Goal: Information Seeking & Learning: Find specific fact

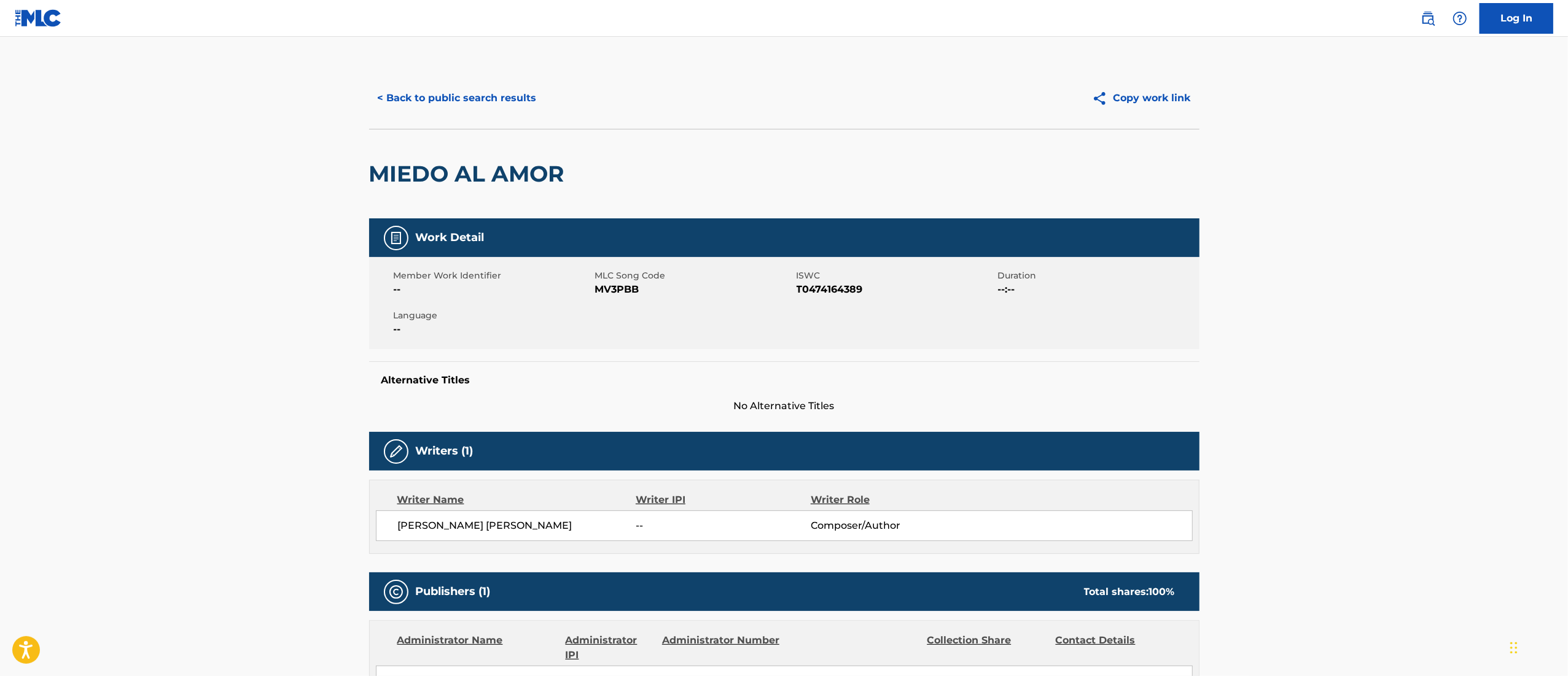
click at [454, 123] on div "< Back to public search results Copy work link" at bounding box center [784, 98] width 830 height 61
click at [475, 105] on button "< Back to public search results" at bounding box center [457, 98] width 176 height 31
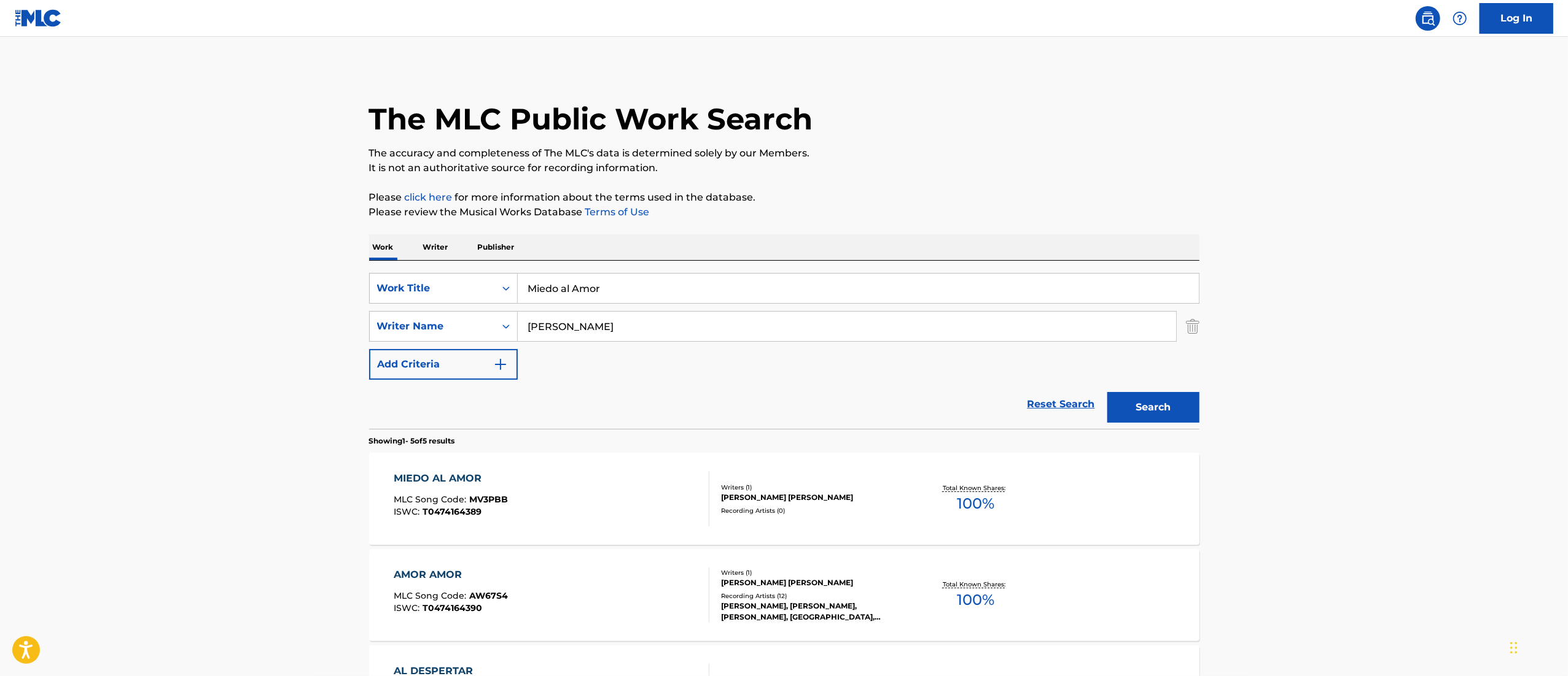
click at [624, 225] on div "The MLC Public Work Search The accuracy and completeness of The MLC's data is d…" at bounding box center [784, 527] width 859 height 920
drag, startPoint x: 621, startPoint y: 323, endPoint x: 622, endPoint y: 303, distance: 20.0
click at [622, 312] on input "[PERSON_NAME]" at bounding box center [846, 326] width 658 height 29
click at [630, 288] on input "Miedo al Amor" at bounding box center [857, 288] width 681 height 29
click at [630, 290] on input "Miedo al Amor" at bounding box center [857, 288] width 681 height 29
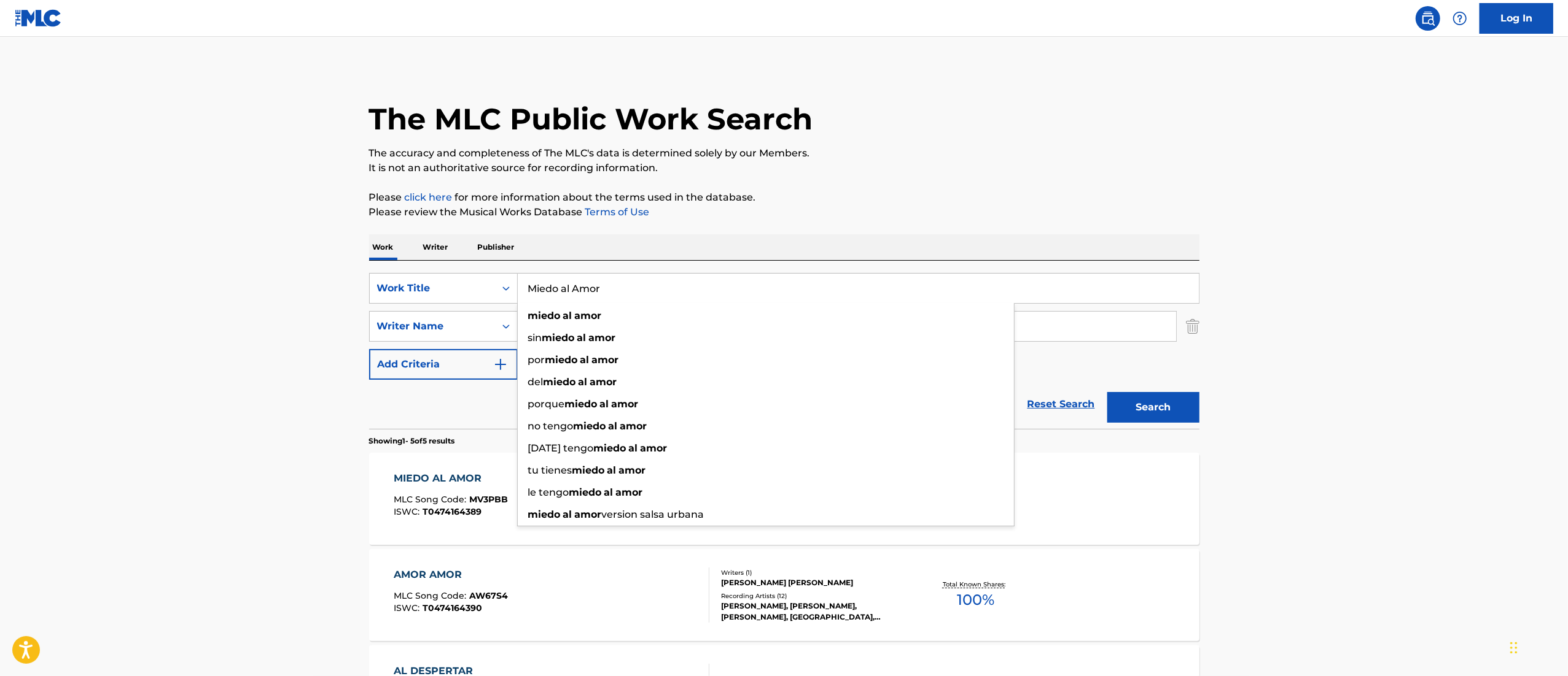
click at [630, 291] on input "Miedo al Amor" at bounding box center [857, 288] width 681 height 29
paste input "Una Chica Muy [PERSON_NAME]"
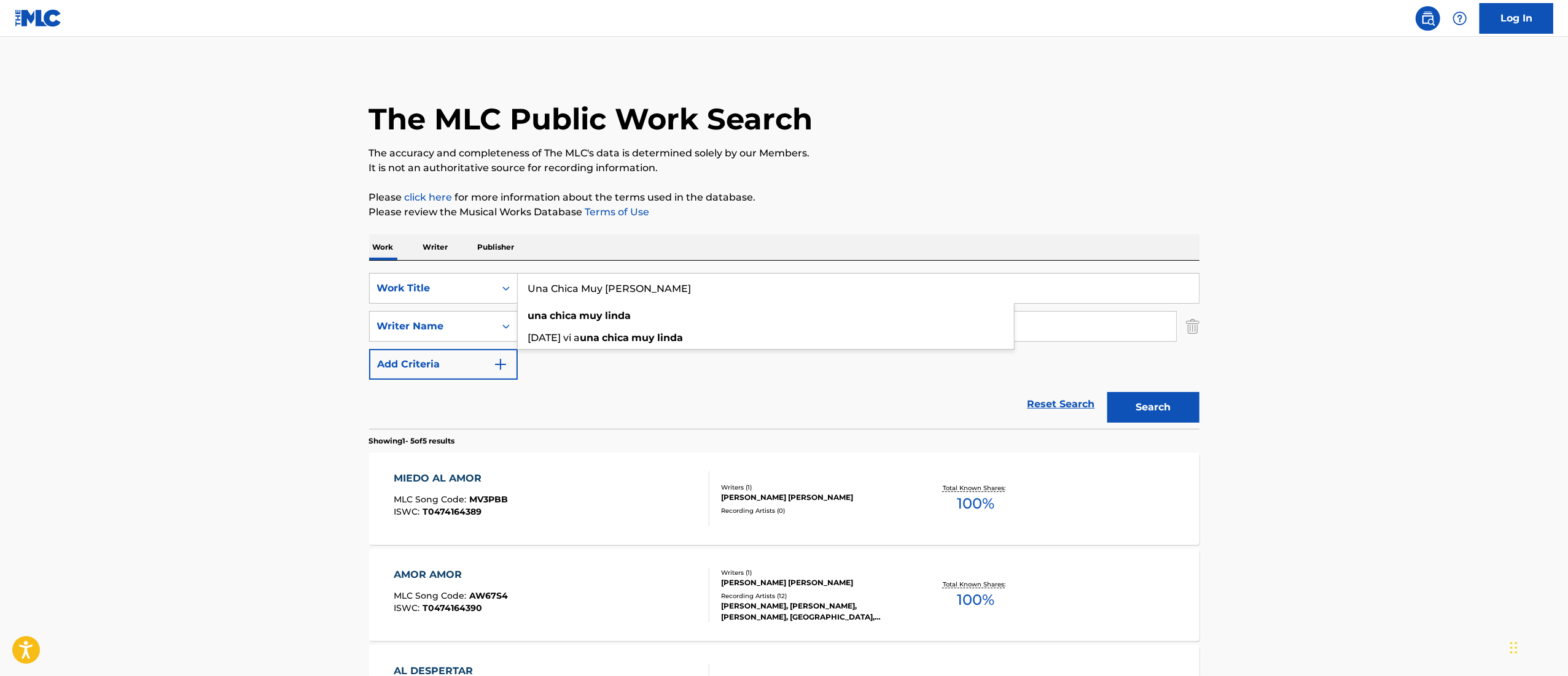
type input "Una Chica Muy [PERSON_NAME]"
click at [1174, 395] on button "Search" at bounding box center [1153, 407] width 92 height 31
click at [605, 497] on div "UNA CHICA MUY LINDA MLC Song Code : UW7AFD ISWC : T0474164378" at bounding box center [552, 499] width 316 height 55
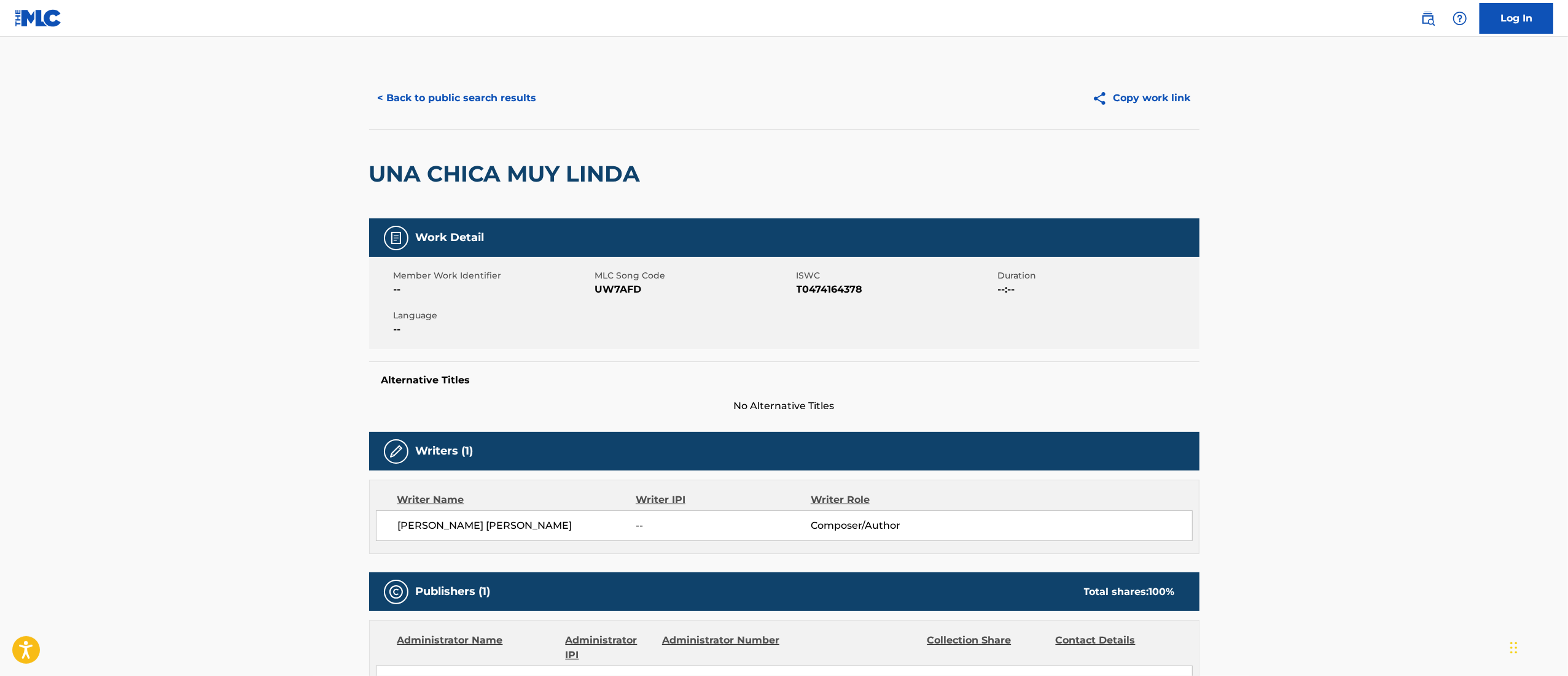
click at [421, 105] on button "< Back to public search results" at bounding box center [457, 98] width 176 height 31
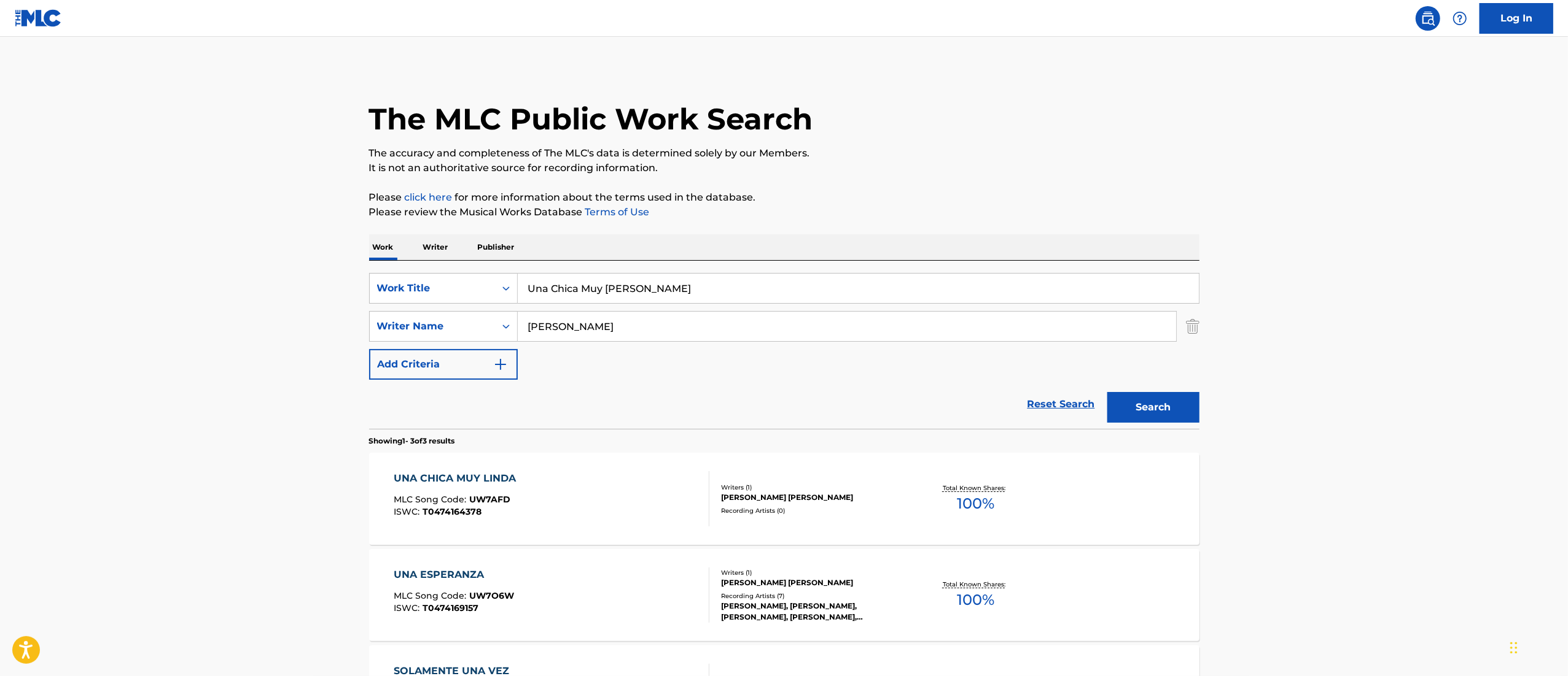
drag, startPoint x: 698, startPoint y: 287, endPoint x: 0, endPoint y: 383, distance: 704.6
click at [0, 377] on main "The MLC Public Work Search The accuracy and completeness of The MLC's data is d…" at bounding box center [784, 419] width 1568 height 765
paste input "Bailemos esta Noche"
type input "Bailemos esta Noch"
click at [1107, 392] on button "Search" at bounding box center [1153, 407] width 92 height 31
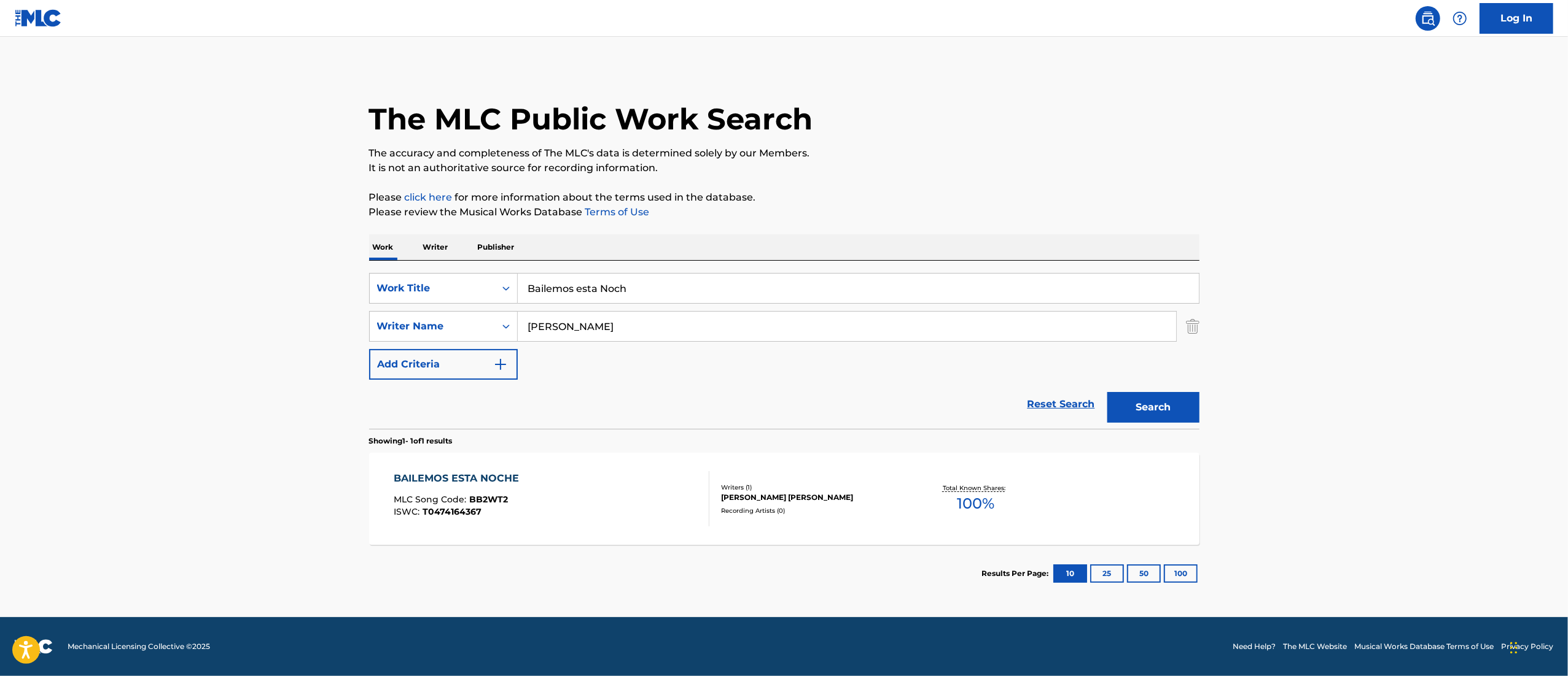
click at [676, 535] on div "BAILEMOS ESTA NOCHE MLC Song Code : BB2WT2 ISWC : T0474164367 Writers ( 1 ) [PE…" at bounding box center [784, 499] width 830 height 92
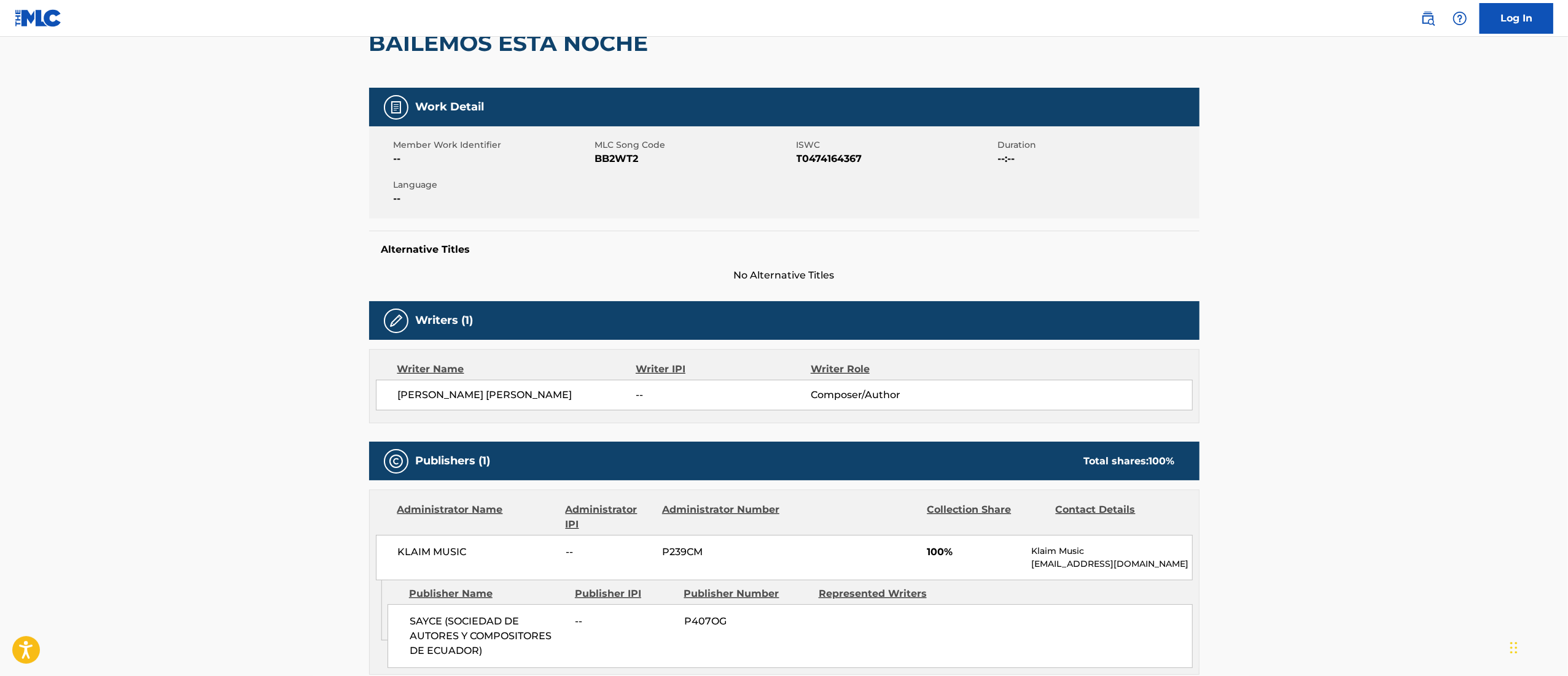
scroll to position [59, 0]
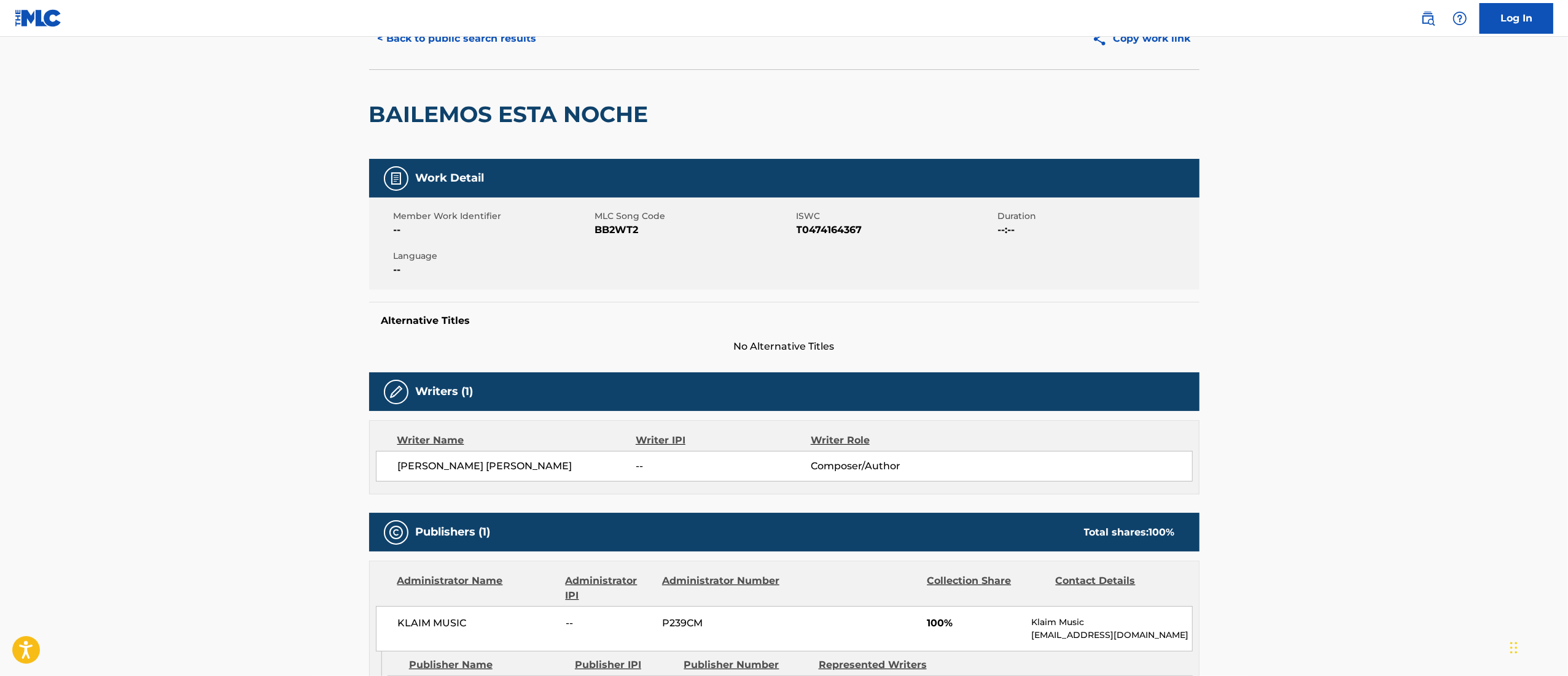
click at [845, 223] on span "T0474164367" at bounding box center [896, 230] width 198 height 15
click at [848, 223] on span "T0474164367" at bounding box center [896, 230] width 198 height 15
copy span "T0474164367"
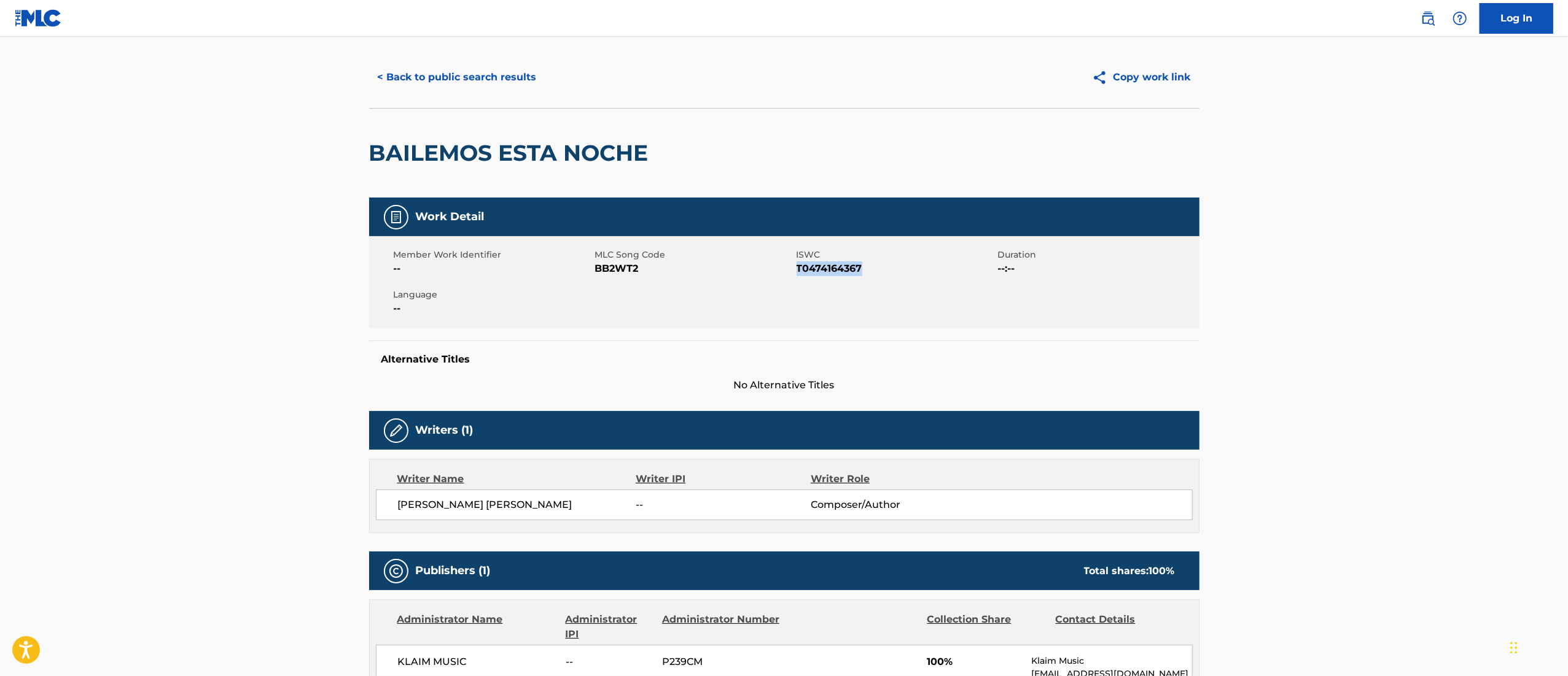
scroll to position [0, 0]
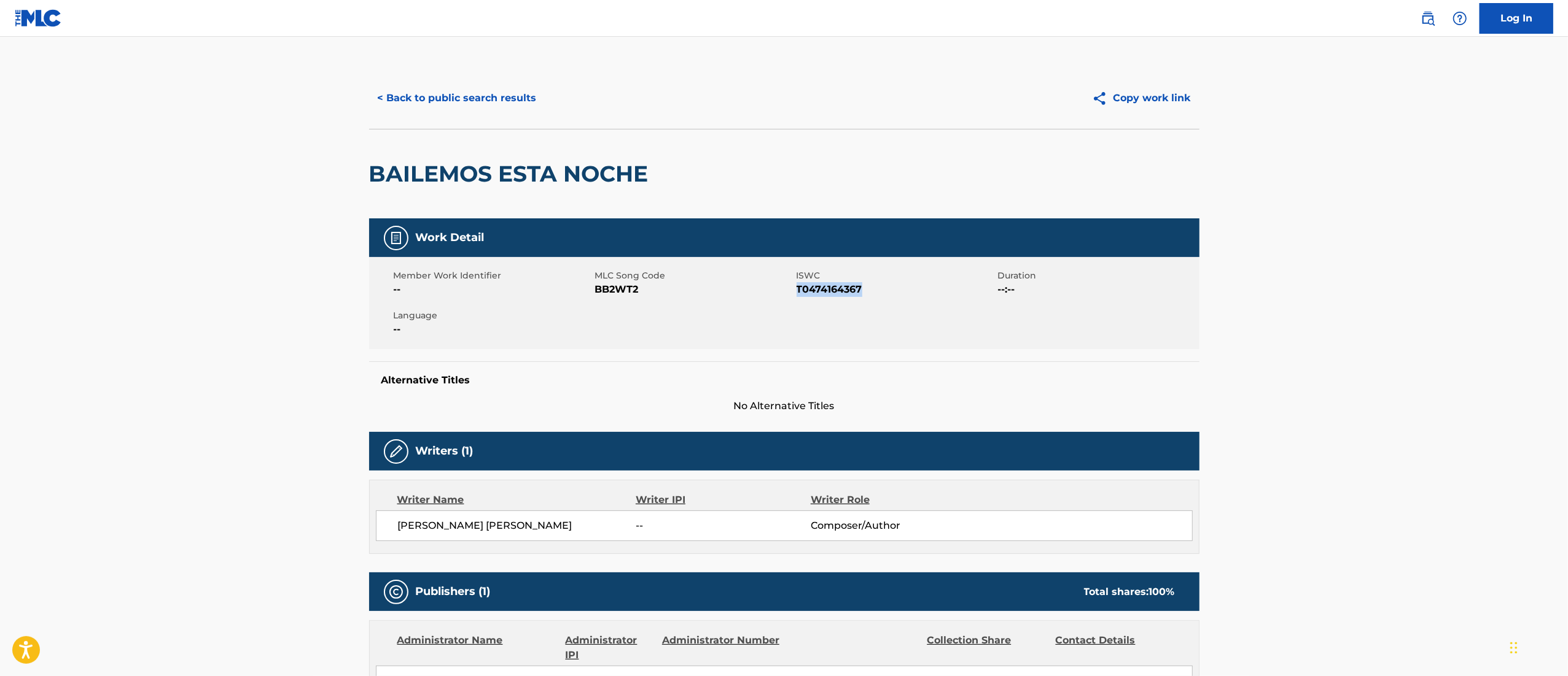
click at [514, 105] on button "< Back to public search results" at bounding box center [457, 98] width 176 height 31
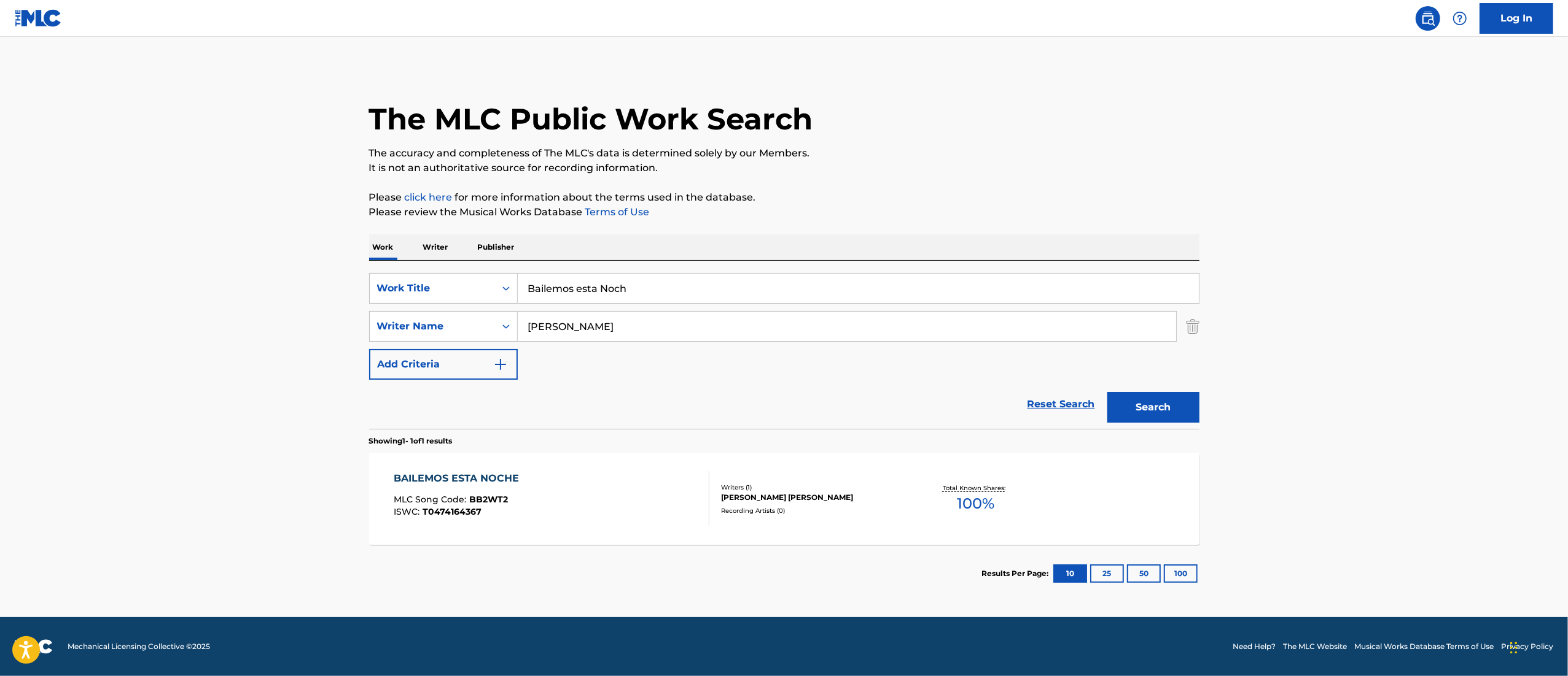
click at [612, 274] on input "Bailemos esta Noch" at bounding box center [857, 288] width 681 height 29
click at [612, 278] on input "Bailemos esta Noch" at bounding box center [857, 288] width 681 height 29
paste input "Nostalgia"
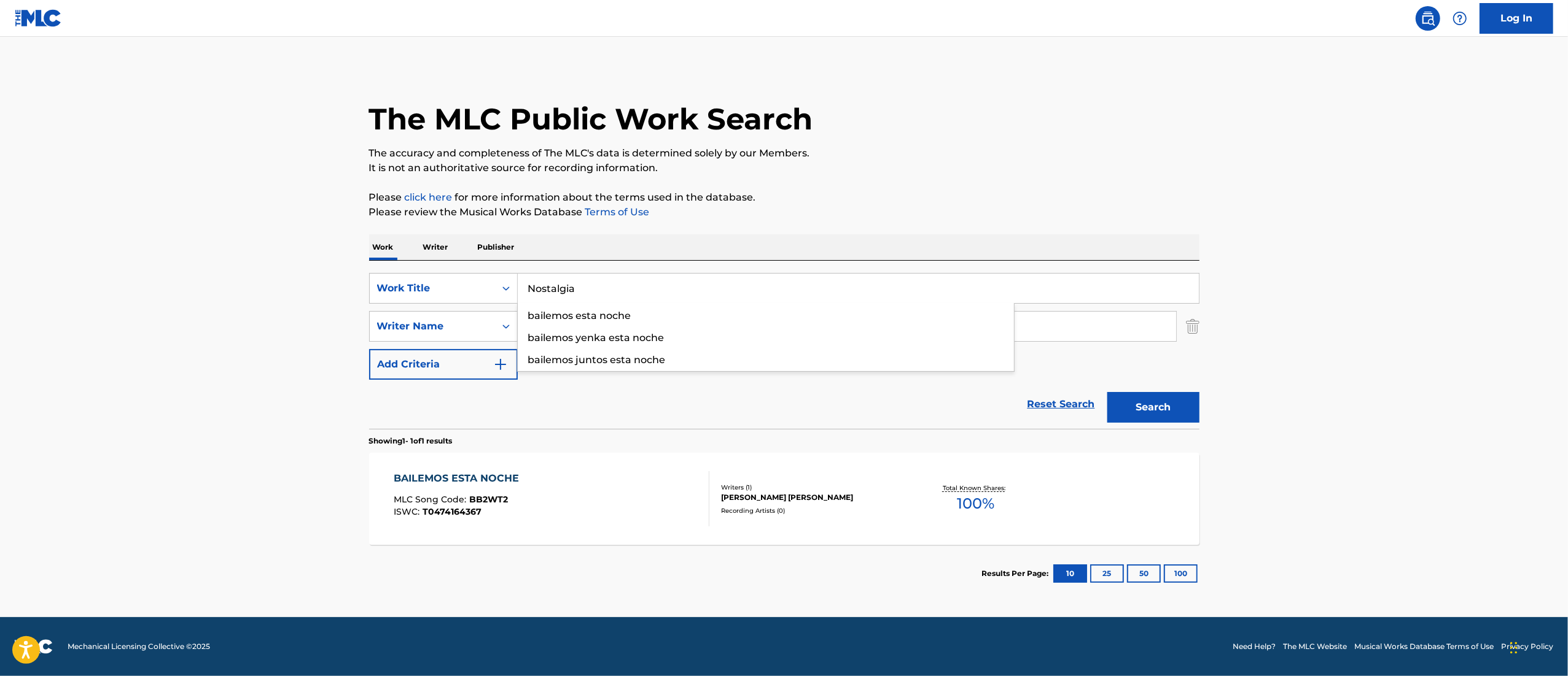
type input "Nostalgia"
click at [1107, 392] on button "Search" at bounding box center [1153, 407] width 92 height 31
click at [878, 529] on div "NOSTALGIA MLC Song Code : N72E3J ISWC : T0474164356 Writers ( 1 ) [PERSON_NAME]…" at bounding box center [784, 499] width 830 height 92
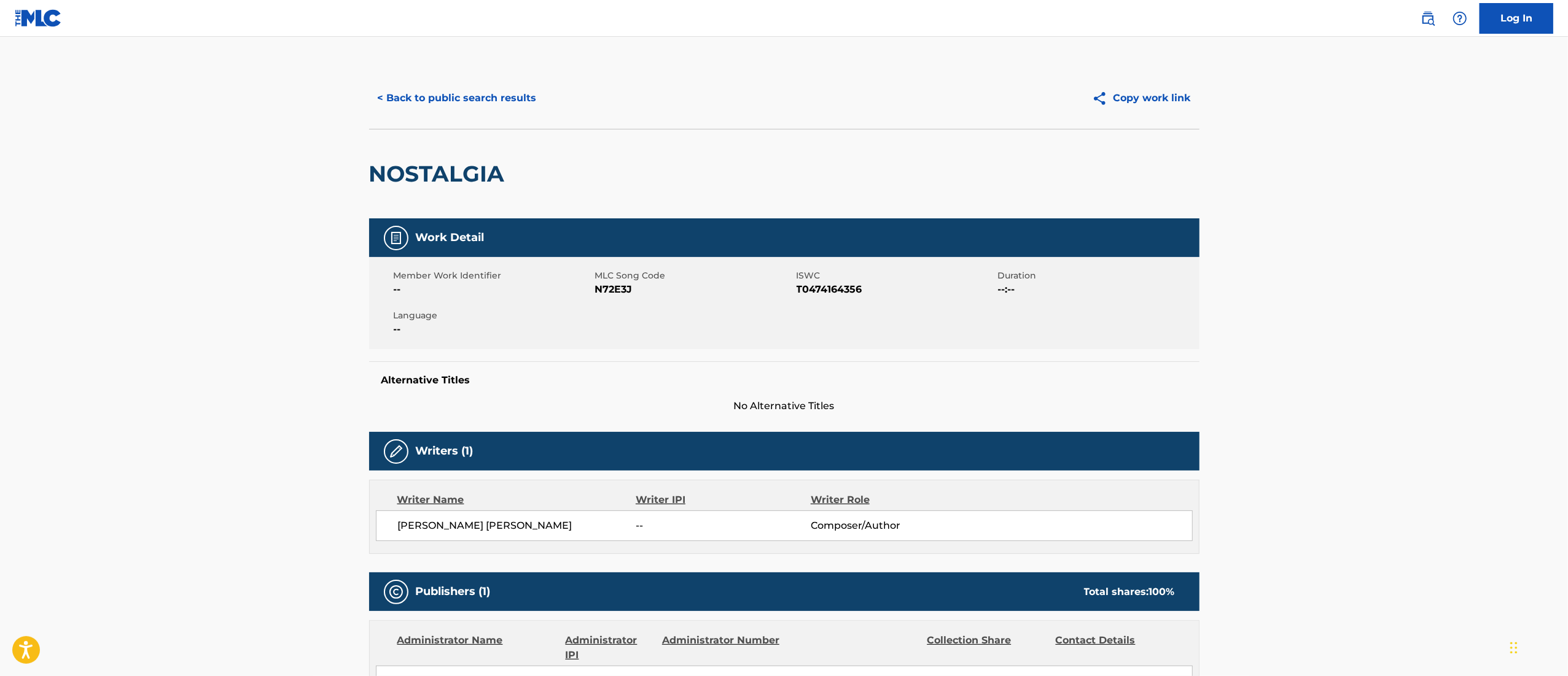
drag, startPoint x: 452, startPoint y: 58, endPoint x: 450, endPoint y: 66, distance: 8.2
click at [452, 58] on main "< Back to public search results Copy work link NOSTALGIA Work Detail Member Wor…" at bounding box center [784, 479] width 1568 height 884
click at [448, 85] on button "< Back to public search results" at bounding box center [457, 98] width 176 height 31
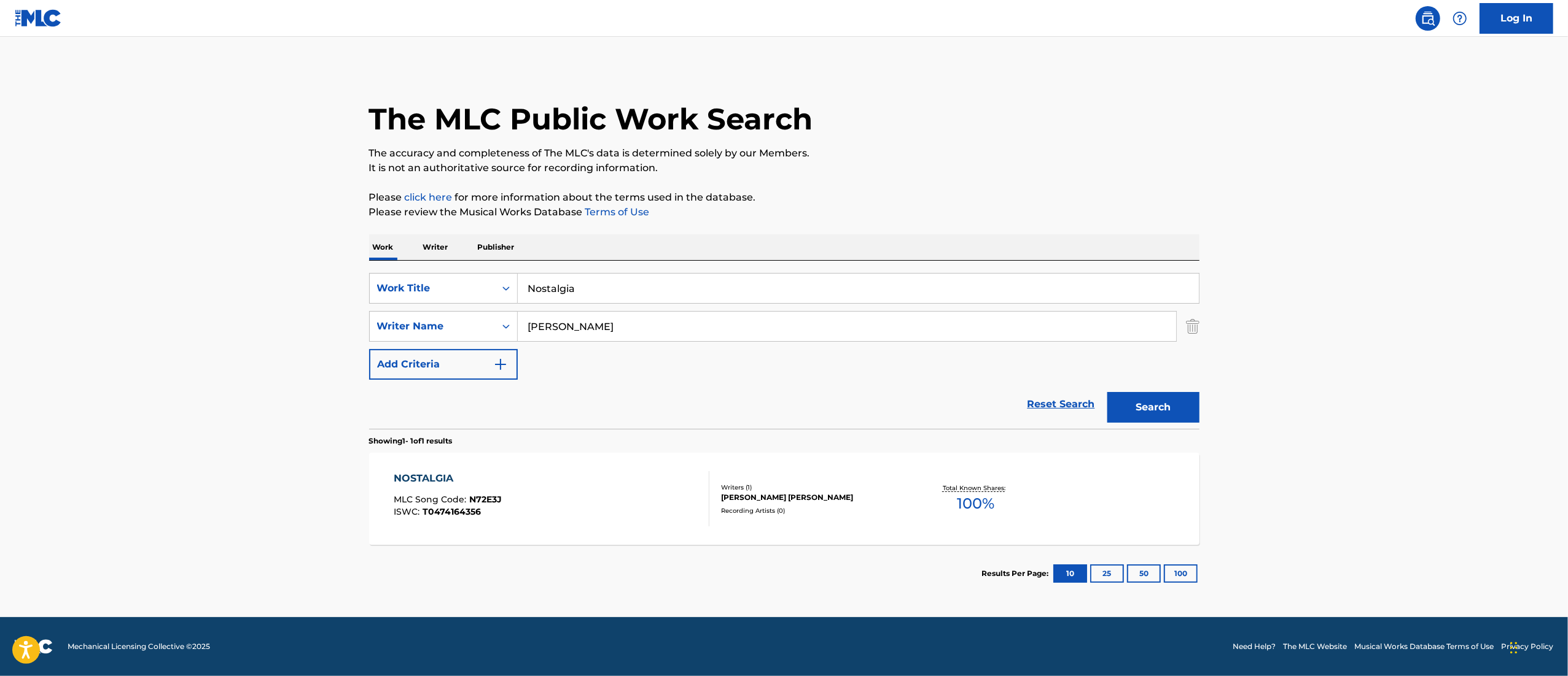
drag, startPoint x: 609, startPoint y: 285, endPoint x: 0, endPoint y: 267, distance: 609.3
click at [0, 324] on main "The MLC Public Work Search The accuracy and completeness of The MLC's data is d…" at bounding box center [784, 327] width 1568 height 580
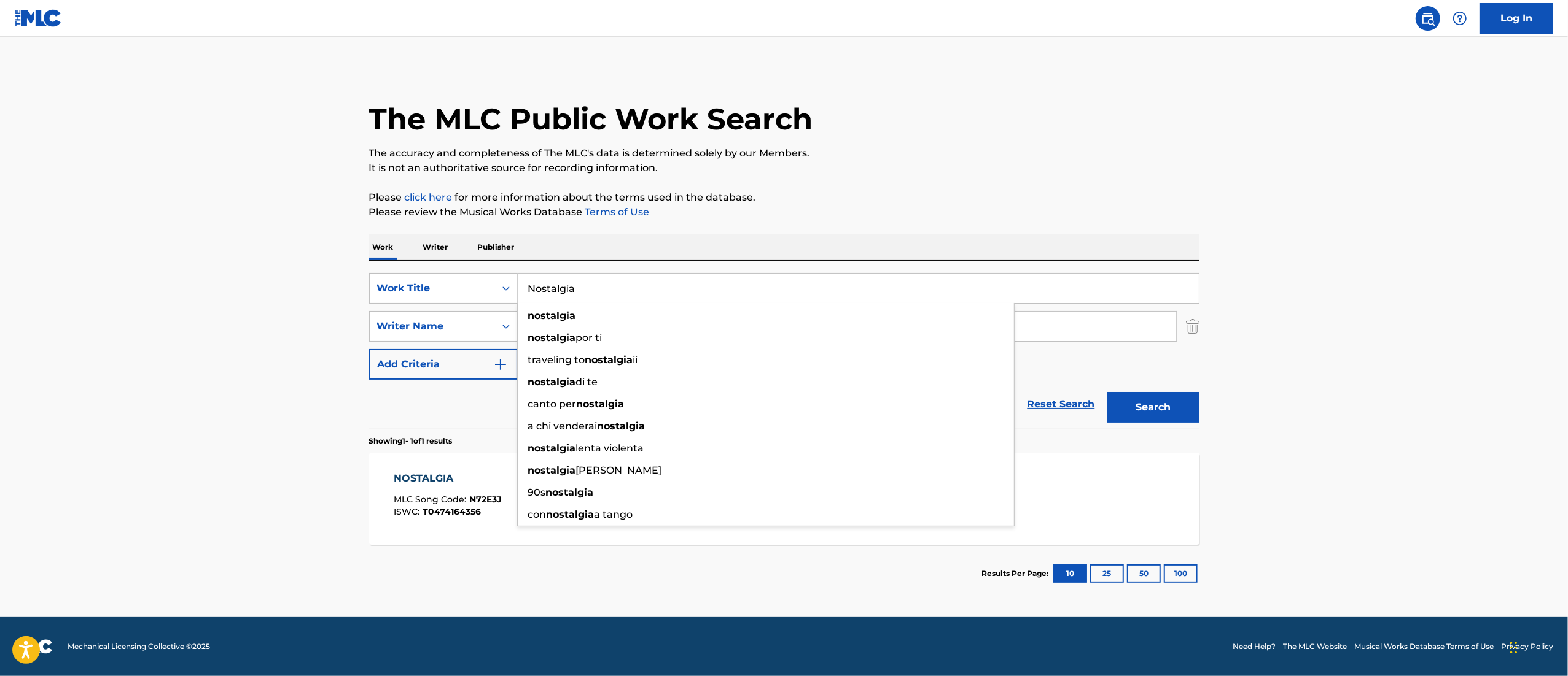
paste input "Tristes Momentos"
type input "Tristes Momentos"
click at [1107, 392] on button "Search" at bounding box center [1153, 407] width 92 height 31
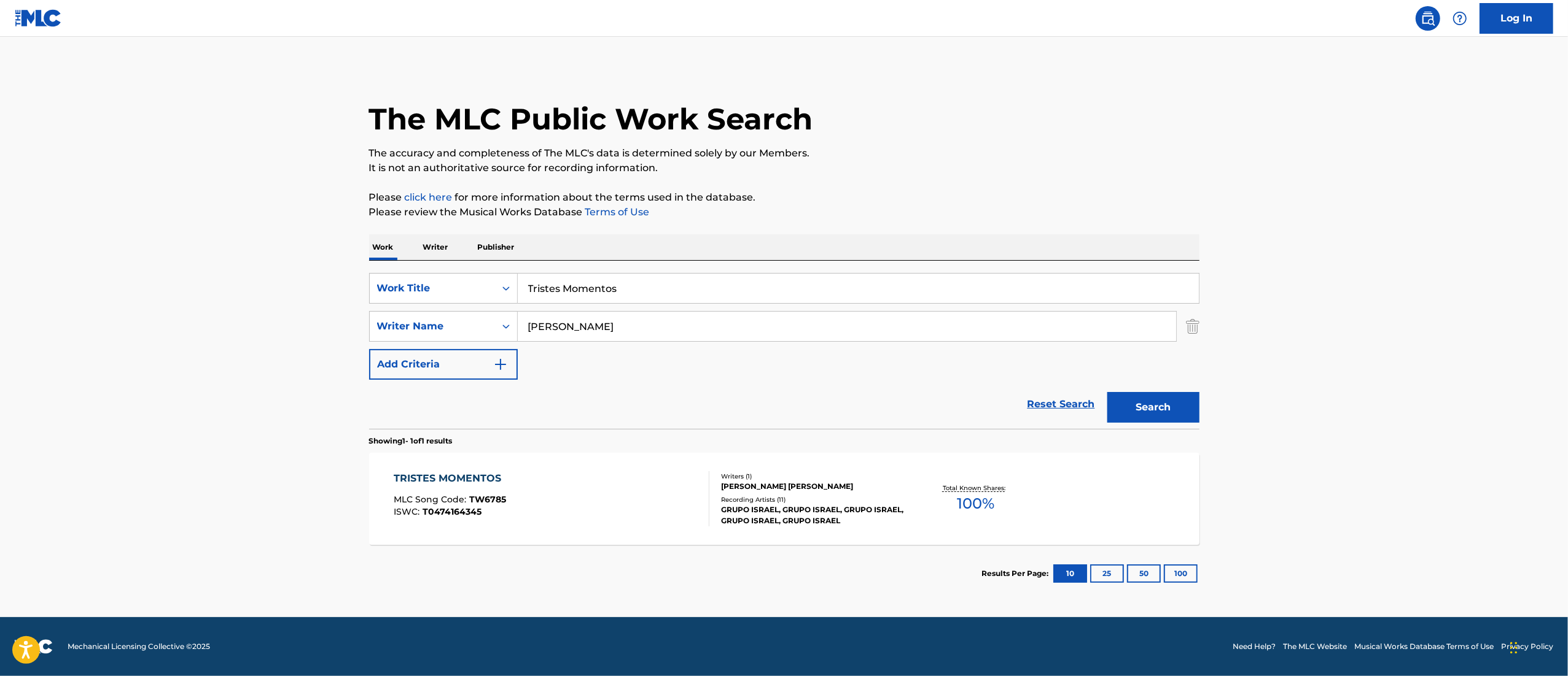
click at [778, 502] on div "Recording Artists ( 11 )" at bounding box center [814, 500] width 186 height 9
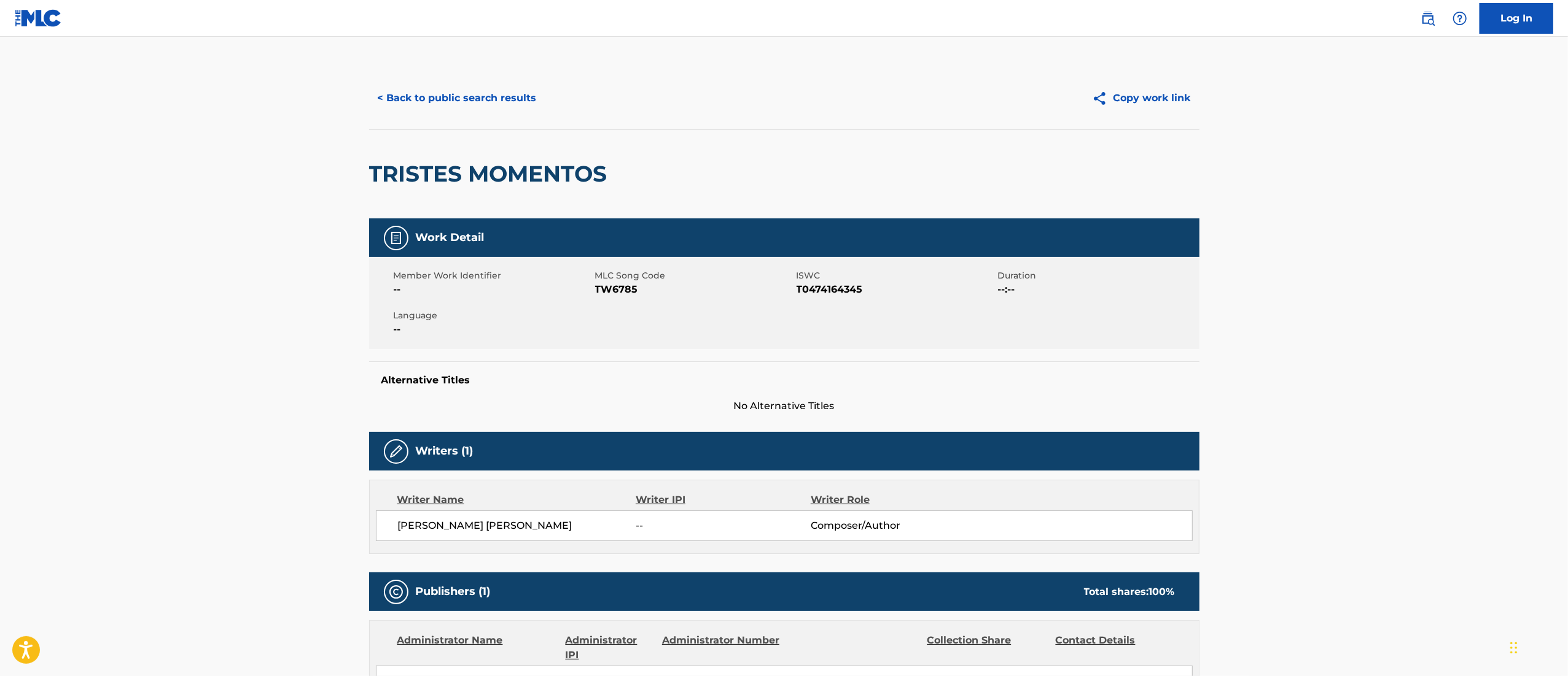
scroll to position [723, 0]
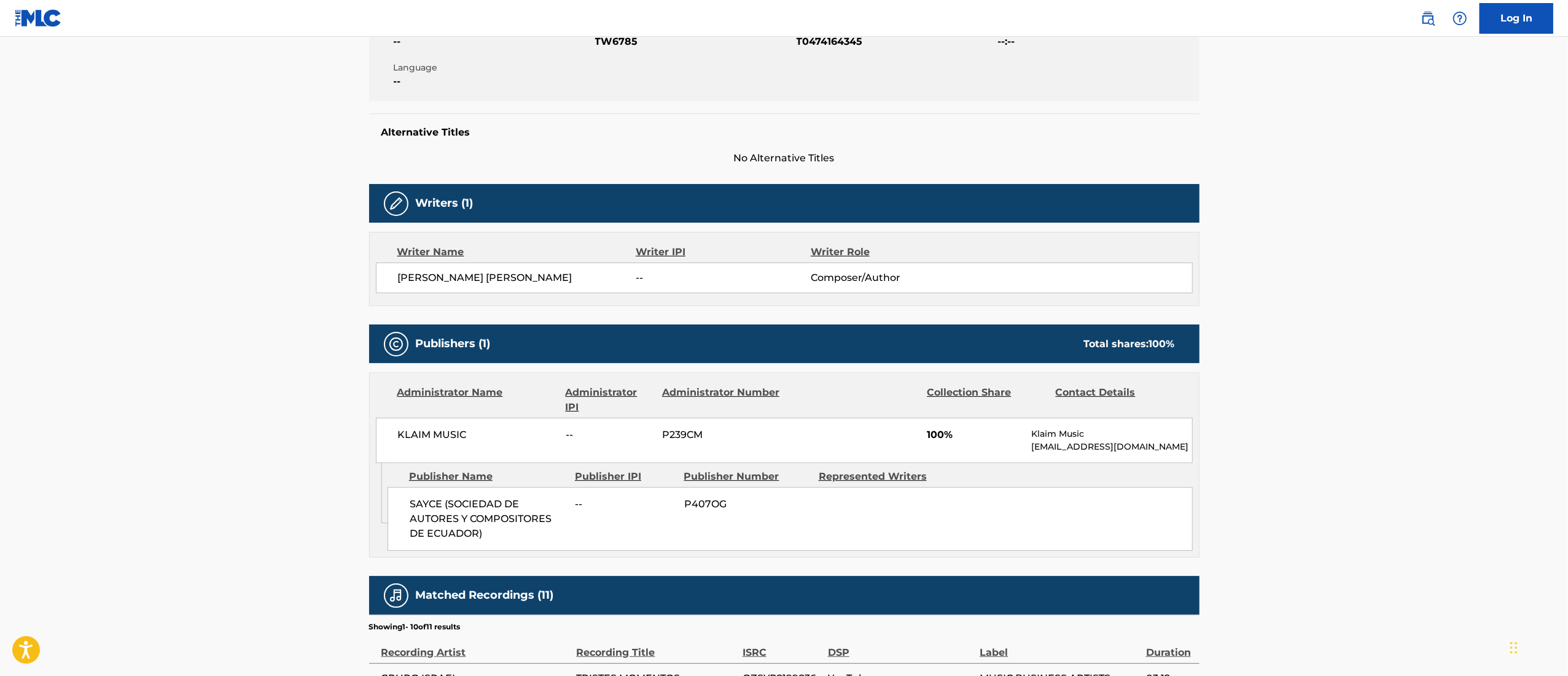
scroll to position [232, 0]
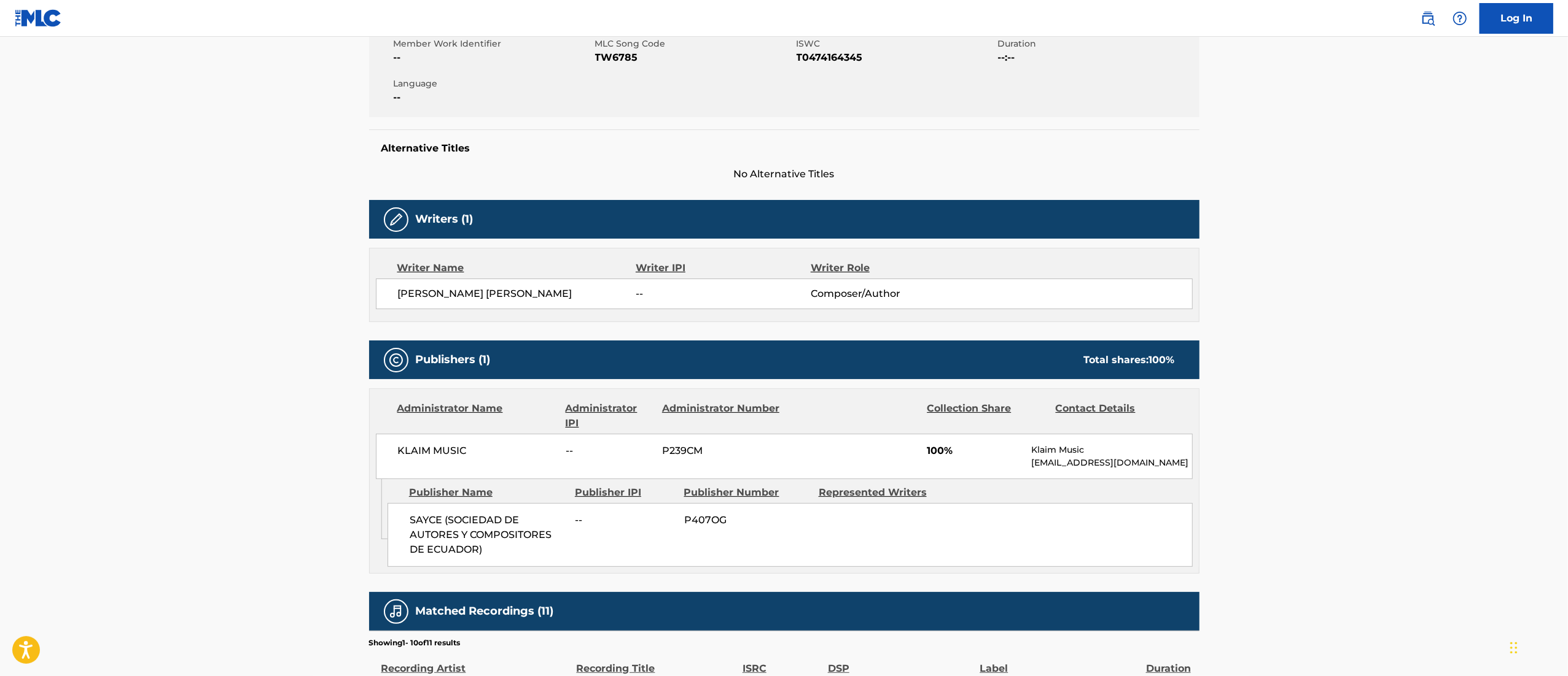
click at [25, 483] on main "< Back to public search results Copy work link TRISTES MOMENTOS Work Detail Mem…" at bounding box center [784, 456] width 1568 height 1302
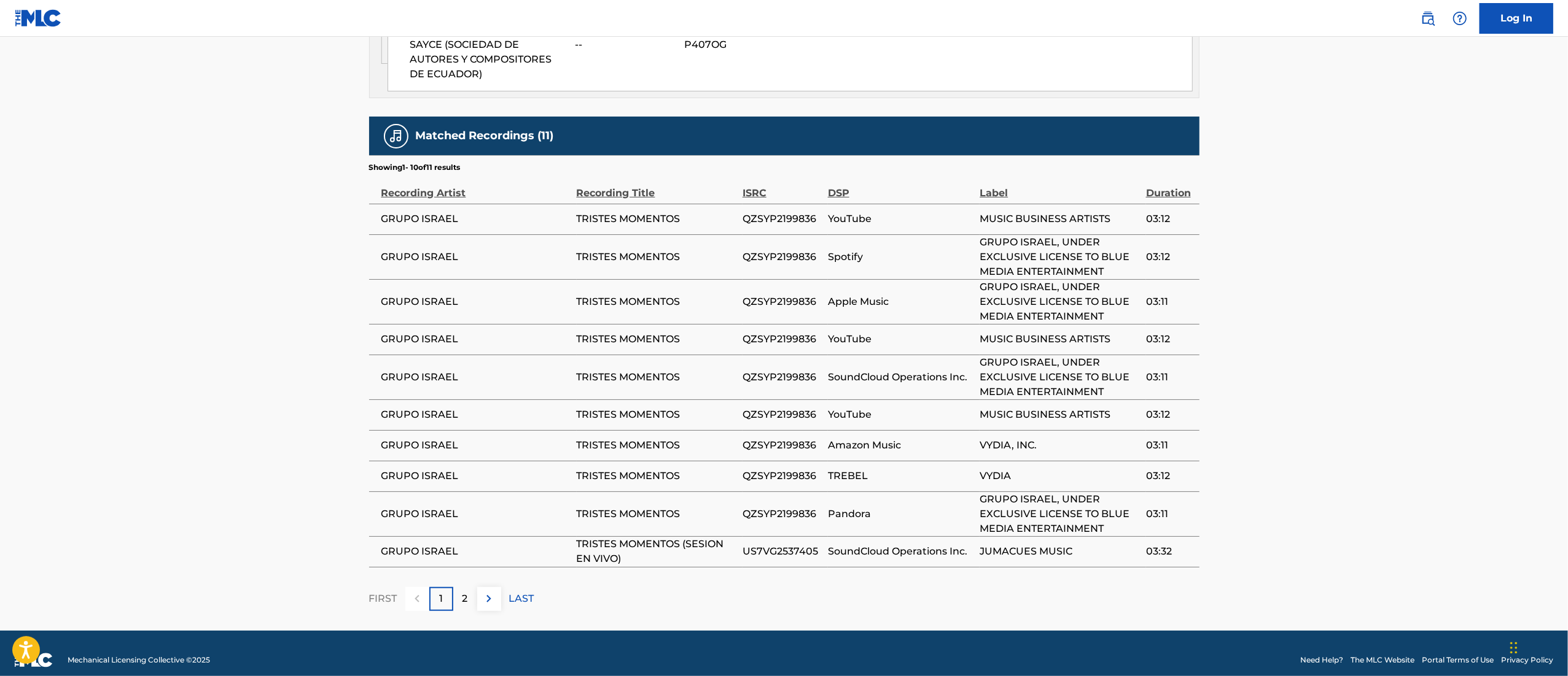
scroll to position [723, 0]
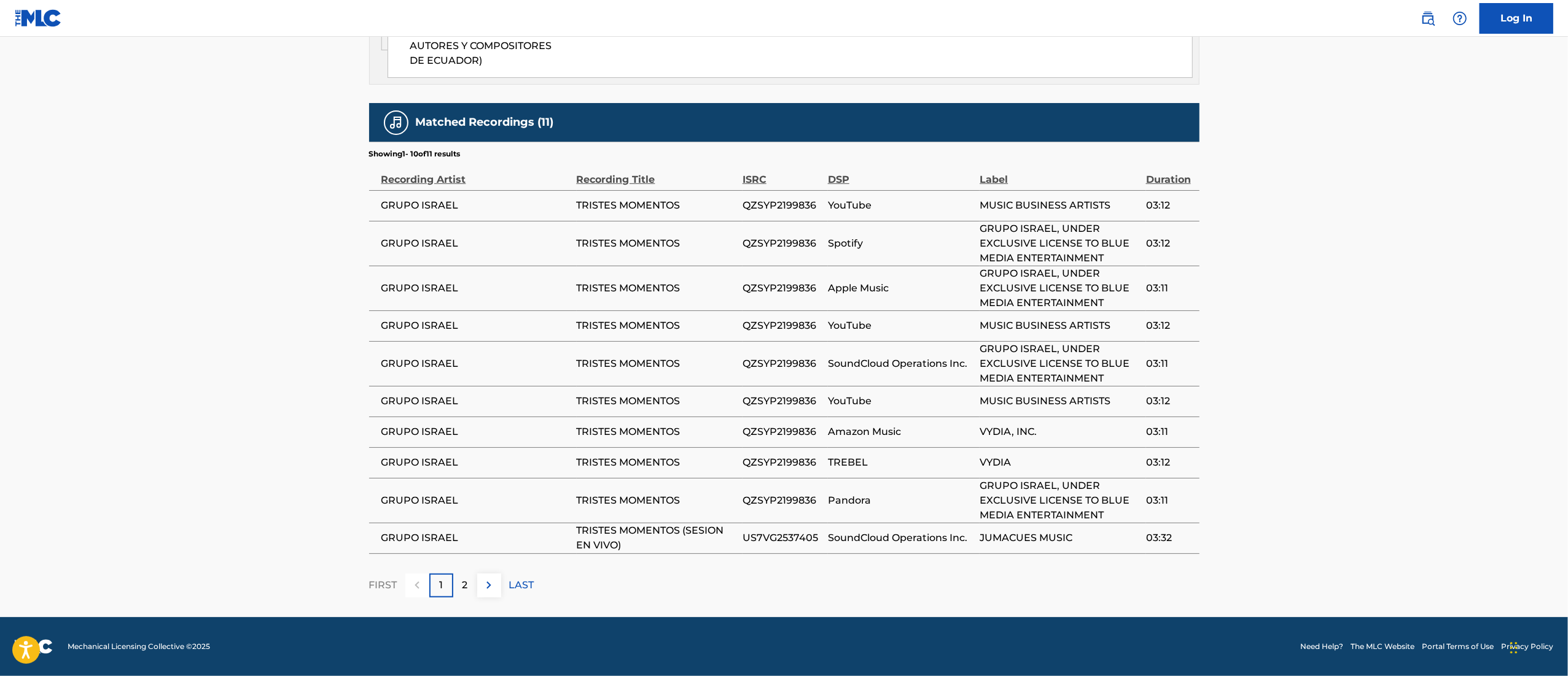
click at [456, 590] on div "2" at bounding box center [465, 585] width 24 height 24
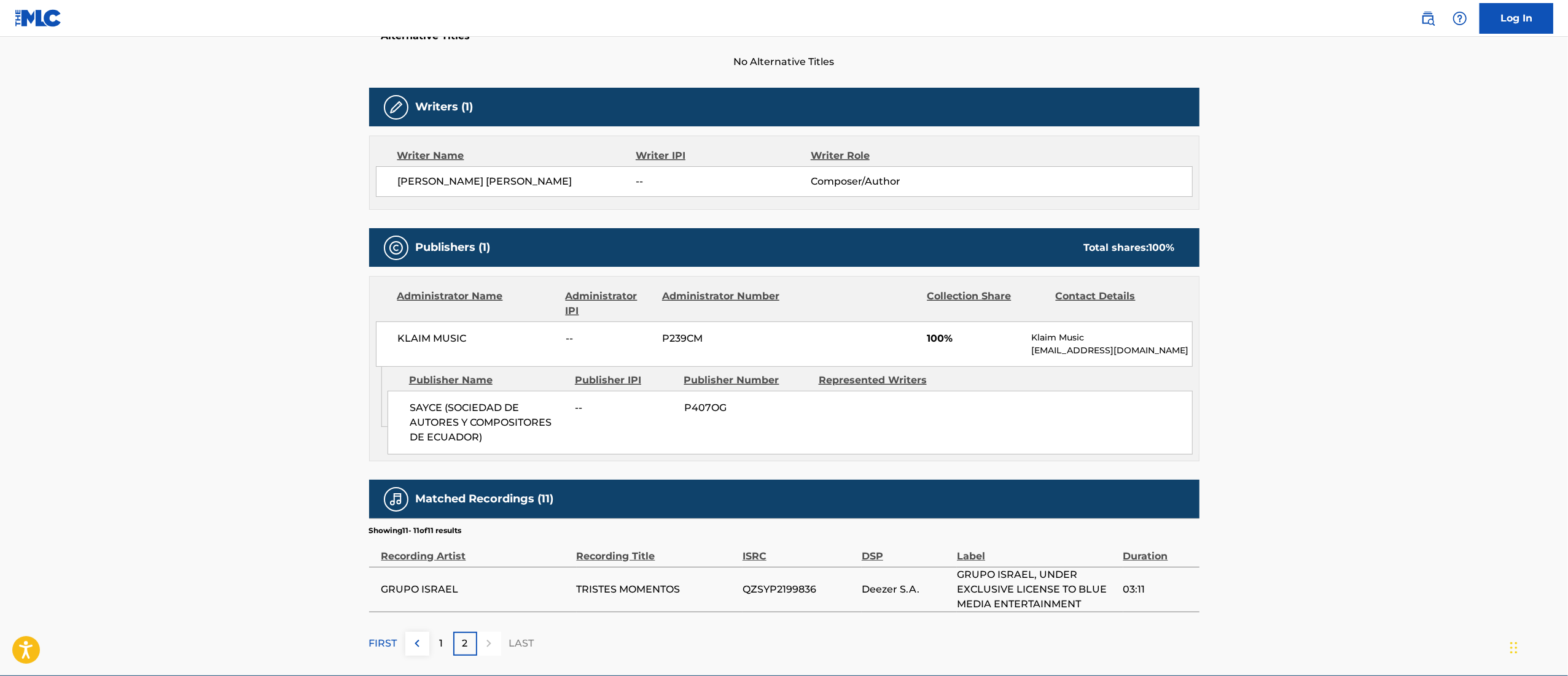
scroll to position [404, 0]
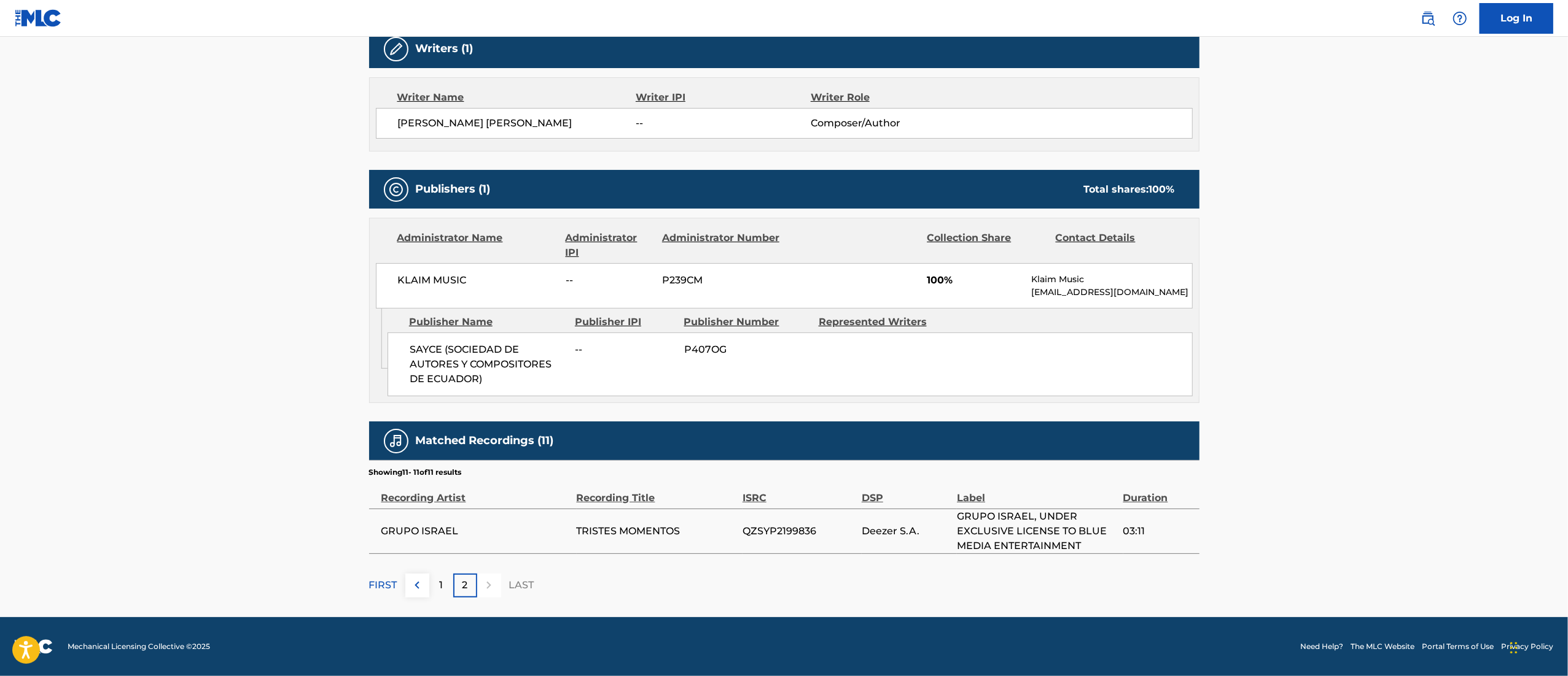
click at [437, 594] on div "1" at bounding box center [441, 585] width 24 height 24
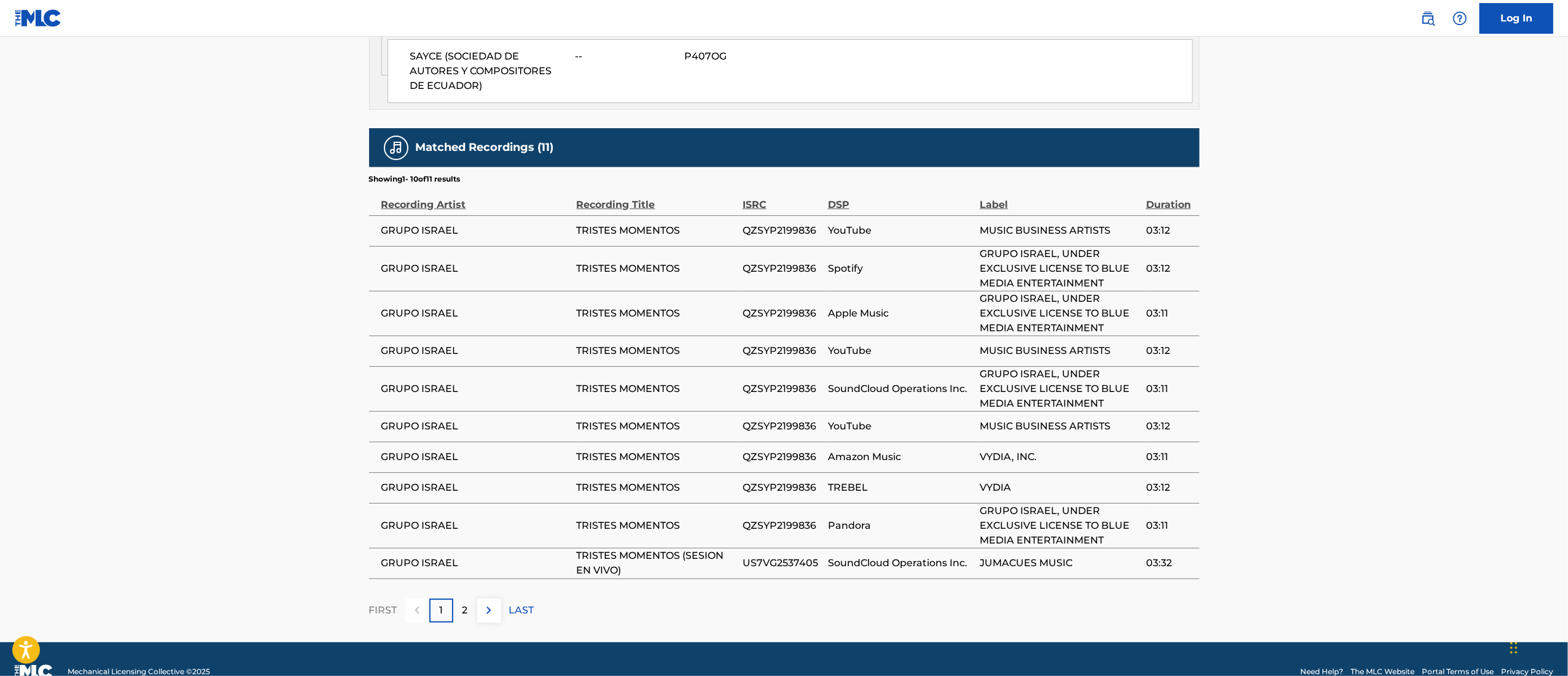
scroll to position [0, 0]
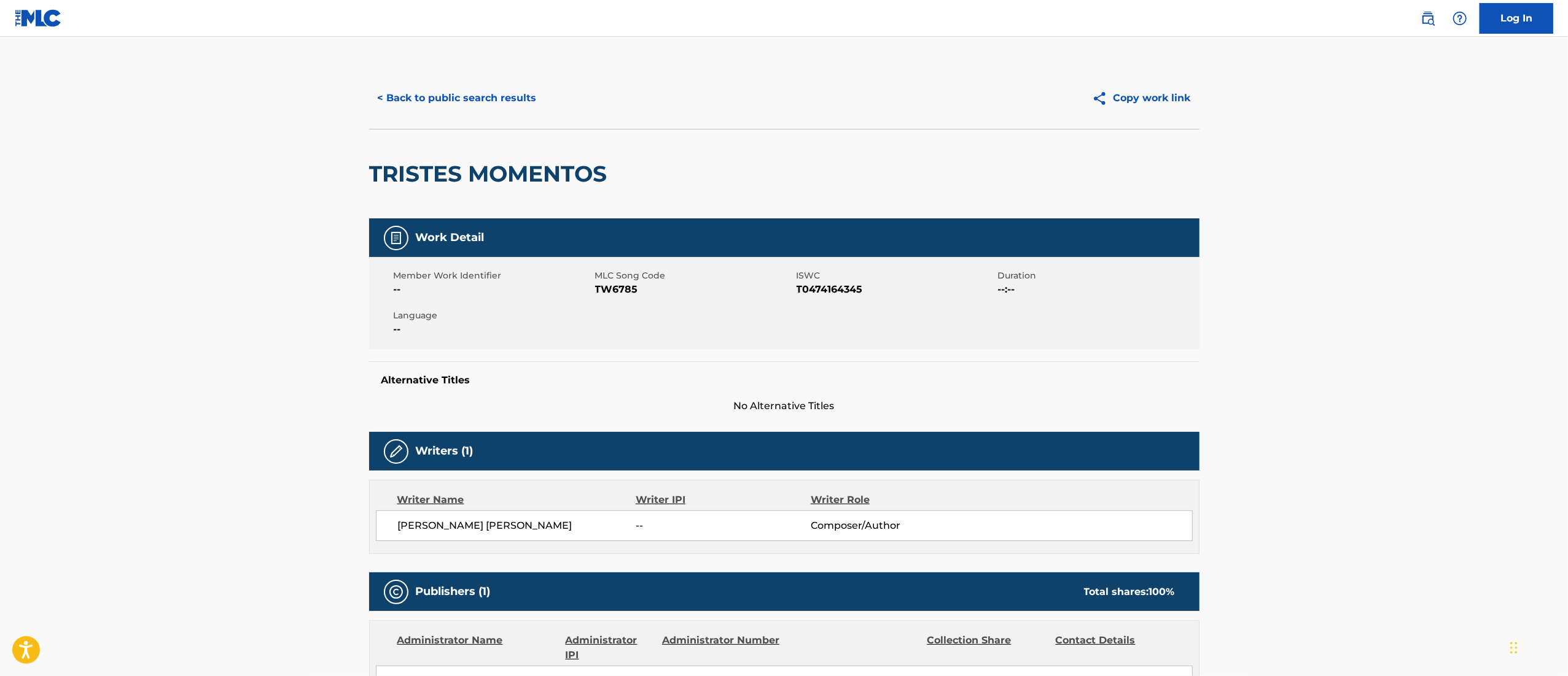
click at [480, 83] on button "< Back to public search results" at bounding box center [457, 98] width 176 height 31
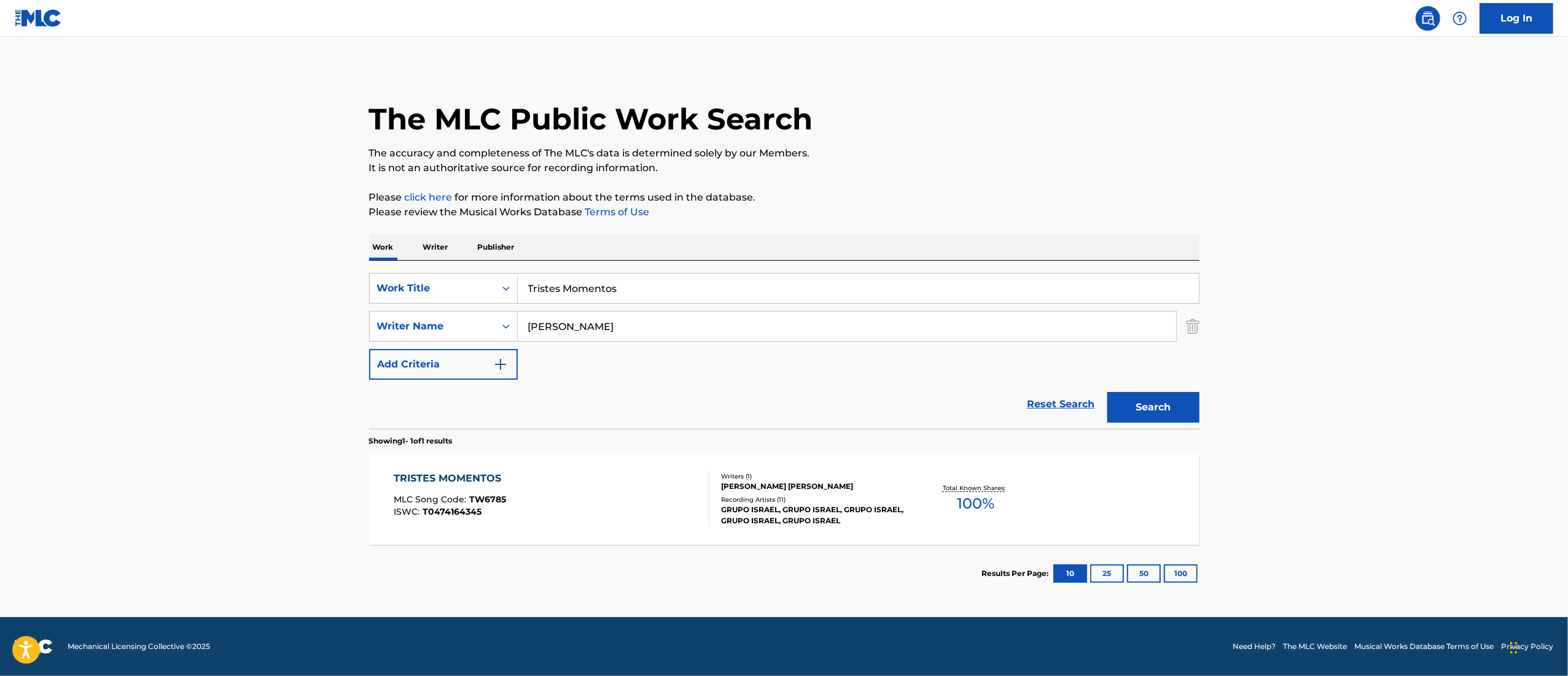
drag, startPoint x: 669, startPoint y: 287, endPoint x: 665, endPoint y: 299, distance: 12.6
click at [666, 299] on input "Tristes Momentos" at bounding box center [857, 288] width 681 height 29
click at [657, 294] on input "Tristes Momentos" at bounding box center [857, 288] width 681 height 29
click at [656, 294] on input "Tristes Momentos" at bounding box center [857, 288] width 681 height 29
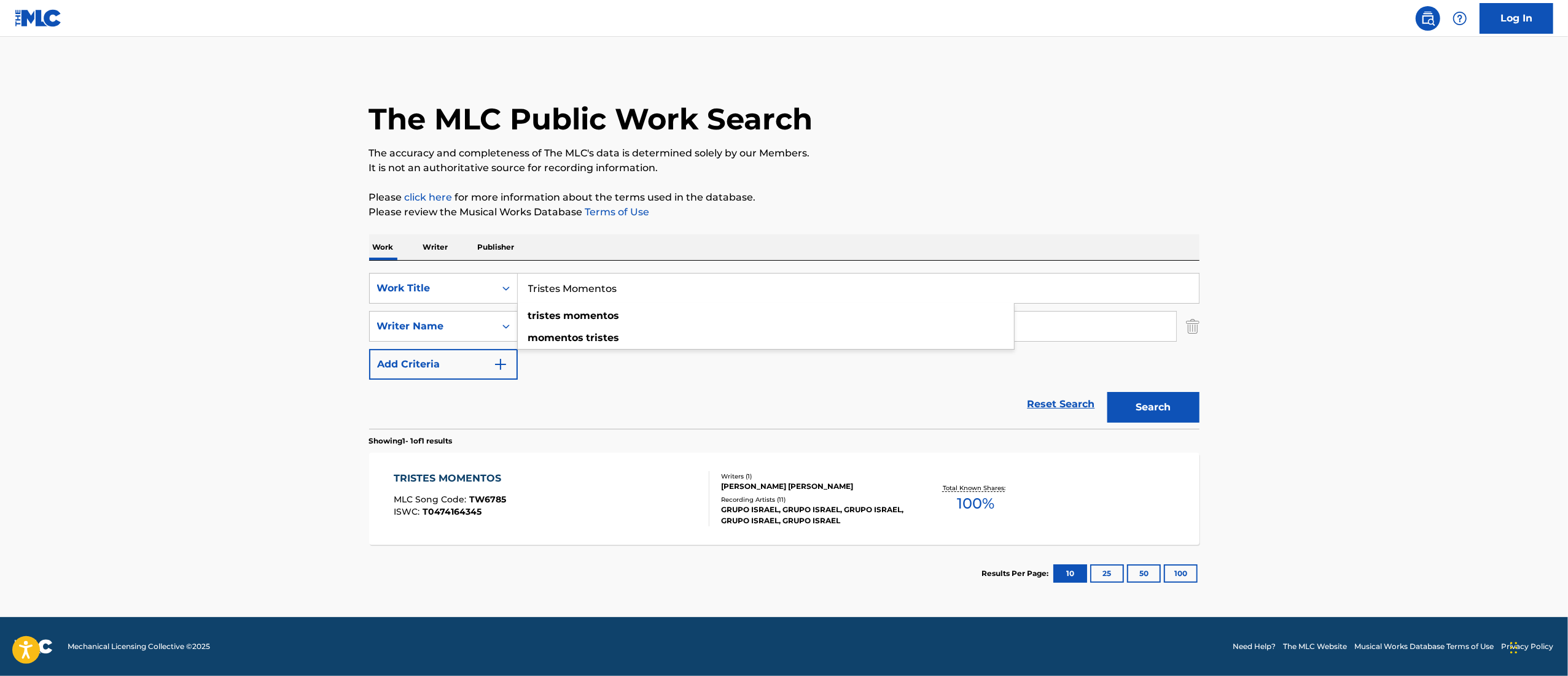
paste input "[PERSON_NAME] 50%"
type input "[PERSON_NAME]"
click at [1107, 392] on button "Search" at bounding box center [1153, 407] width 92 height 31
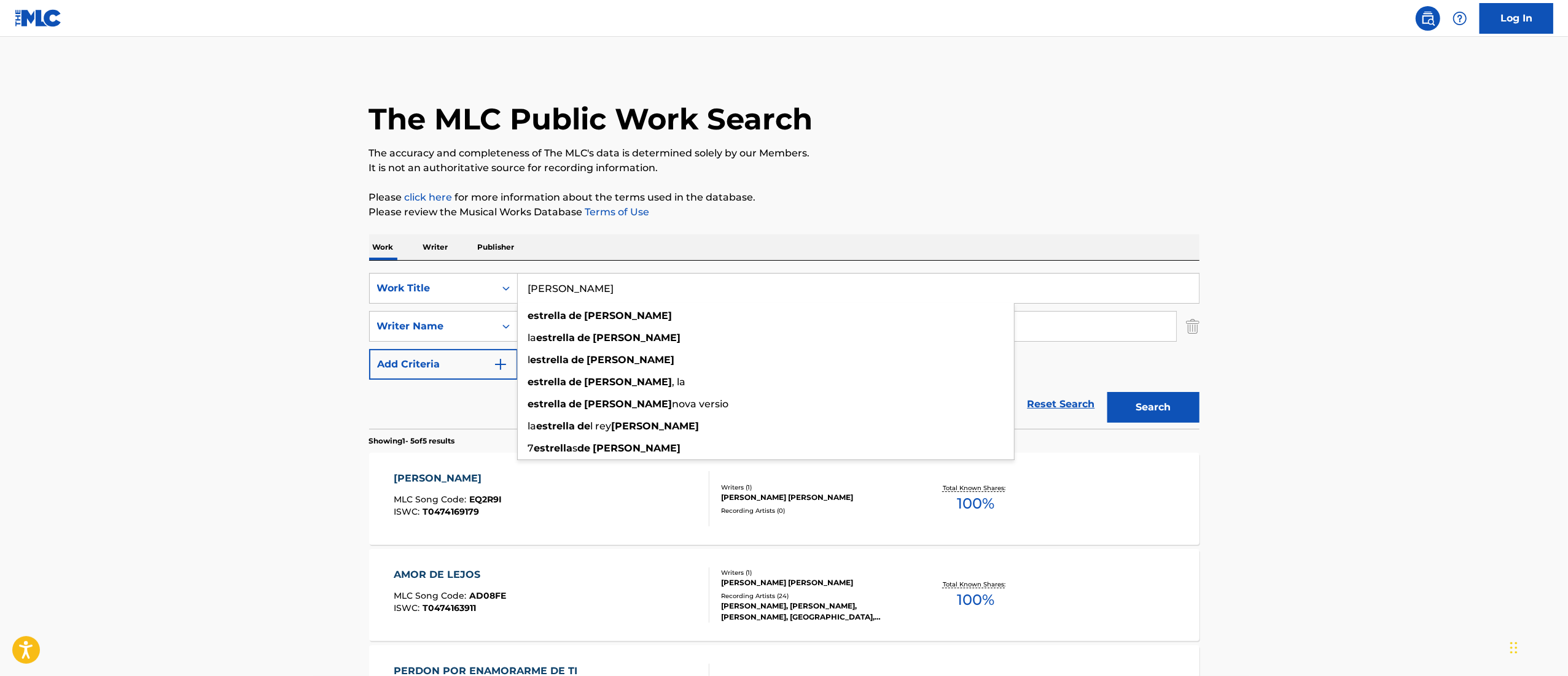
click at [1492, 238] on main "The MLC Public Work Search The accuracy and completeness of The MLC's data is d…" at bounding box center [784, 516] width 1568 height 957
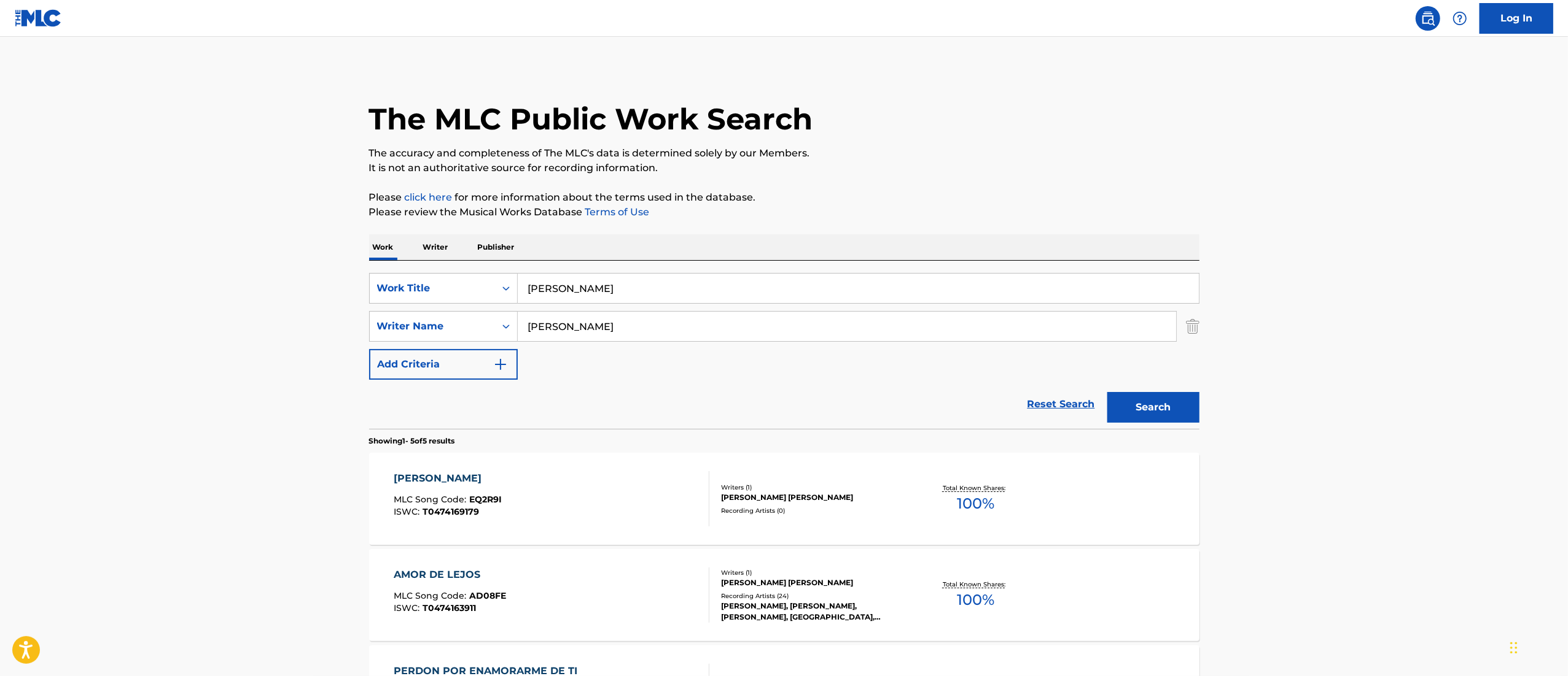
click at [915, 498] on div "Total Known Shares: 100 %" at bounding box center [975, 500] width 138 height 38
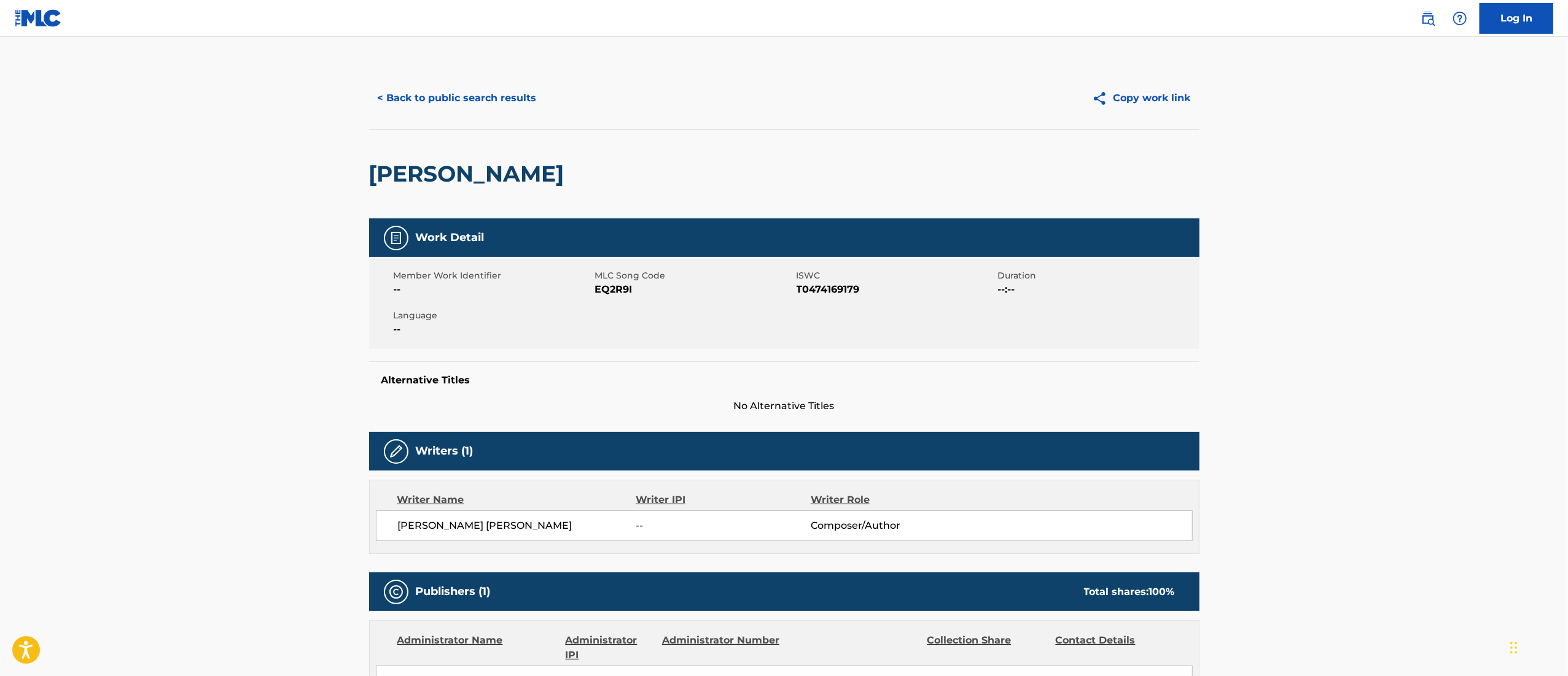
click at [500, 112] on button "< Back to public search results" at bounding box center [457, 98] width 176 height 31
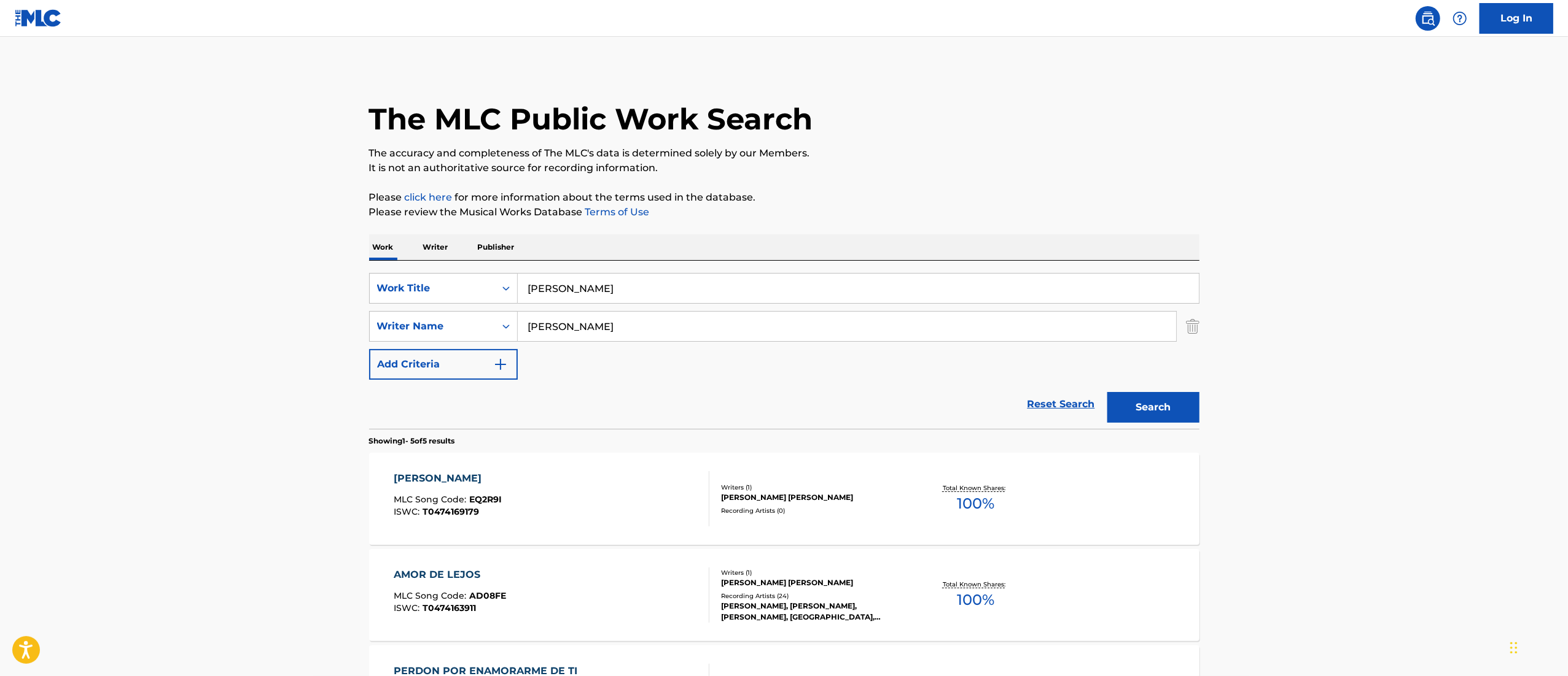
click at [587, 283] on input "[PERSON_NAME]" at bounding box center [857, 288] width 681 height 29
click at [586, 285] on input "[PERSON_NAME]" at bounding box center [857, 288] width 681 height 29
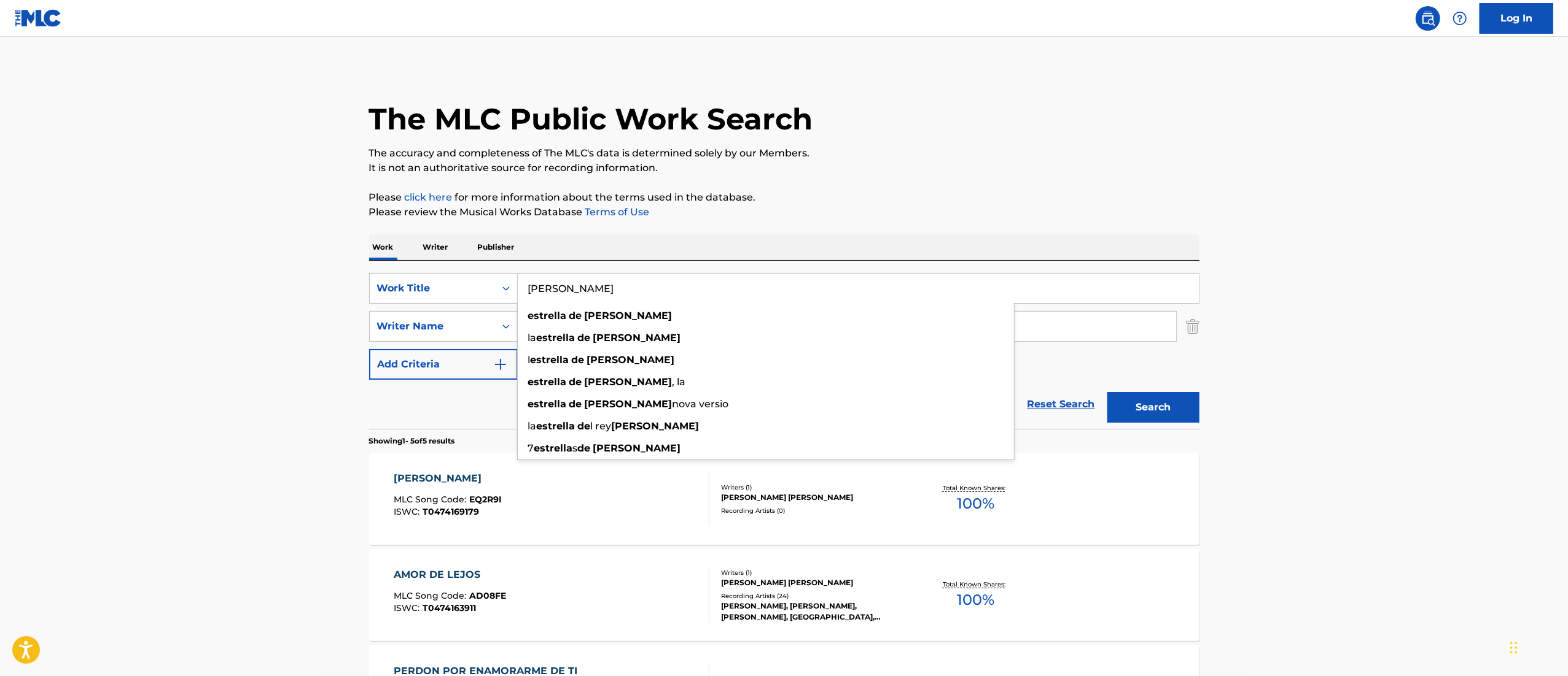
drag, startPoint x: 586, startPoint y: 285, endPoint x: 533, endPoint y: 259, distance: 59.0
click at [585, 285] on input "[PERSON_NAME]" at bounding box center [857, 288] width 681 height 29
click at [600, 298] on input "[PERSON_NAME]" at bounding box center [857, 288] width 681 height 29
click at [593, 298] on input "[PERSON_NAME]" at bounding box center [857, 288] width 681 height 29
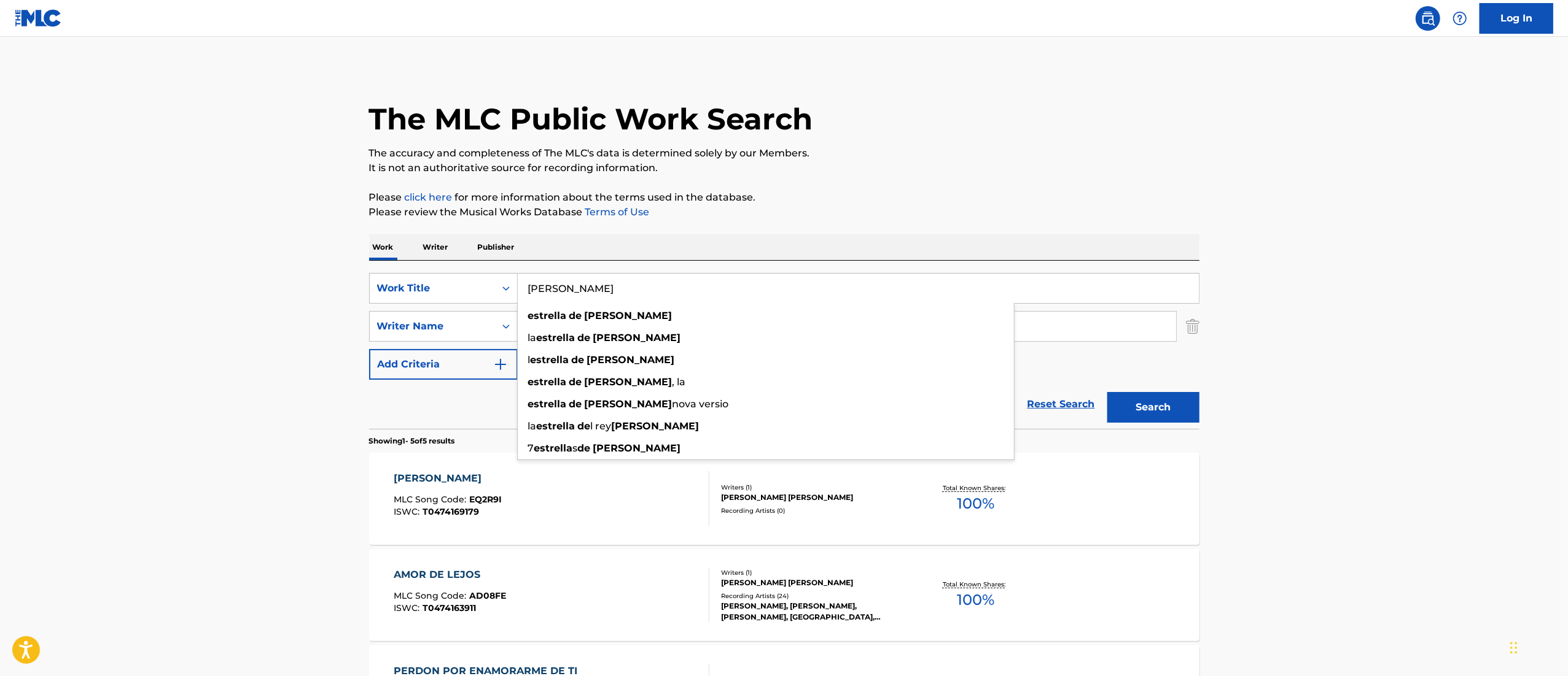
click at [593, 298] on input "[PERSON_NAME]" at bounding box center [857, 288] width 681 height 29
paste input "Anhelo"
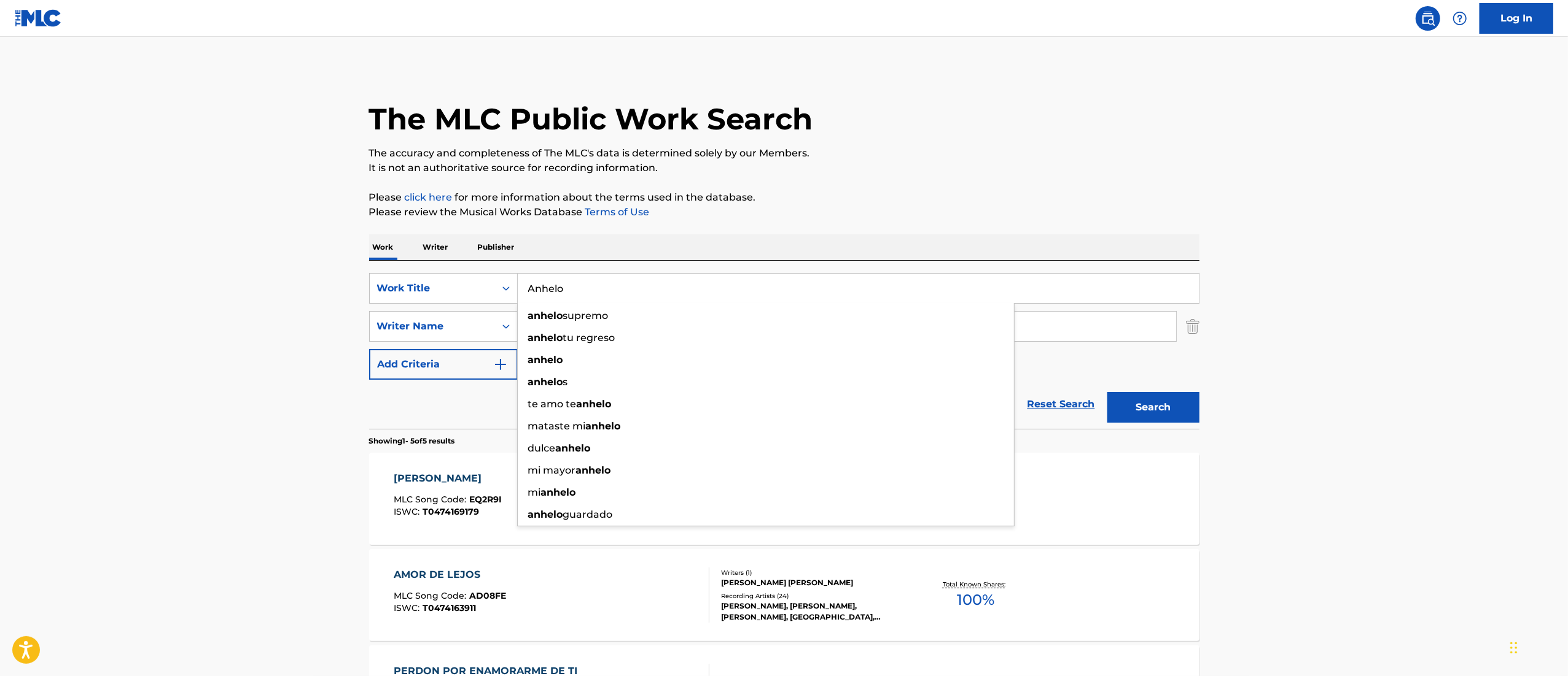
type input "Anhelo"
click at [1107, 392] on button "Search" at bounding box center [1153, 407] width 92 height 31
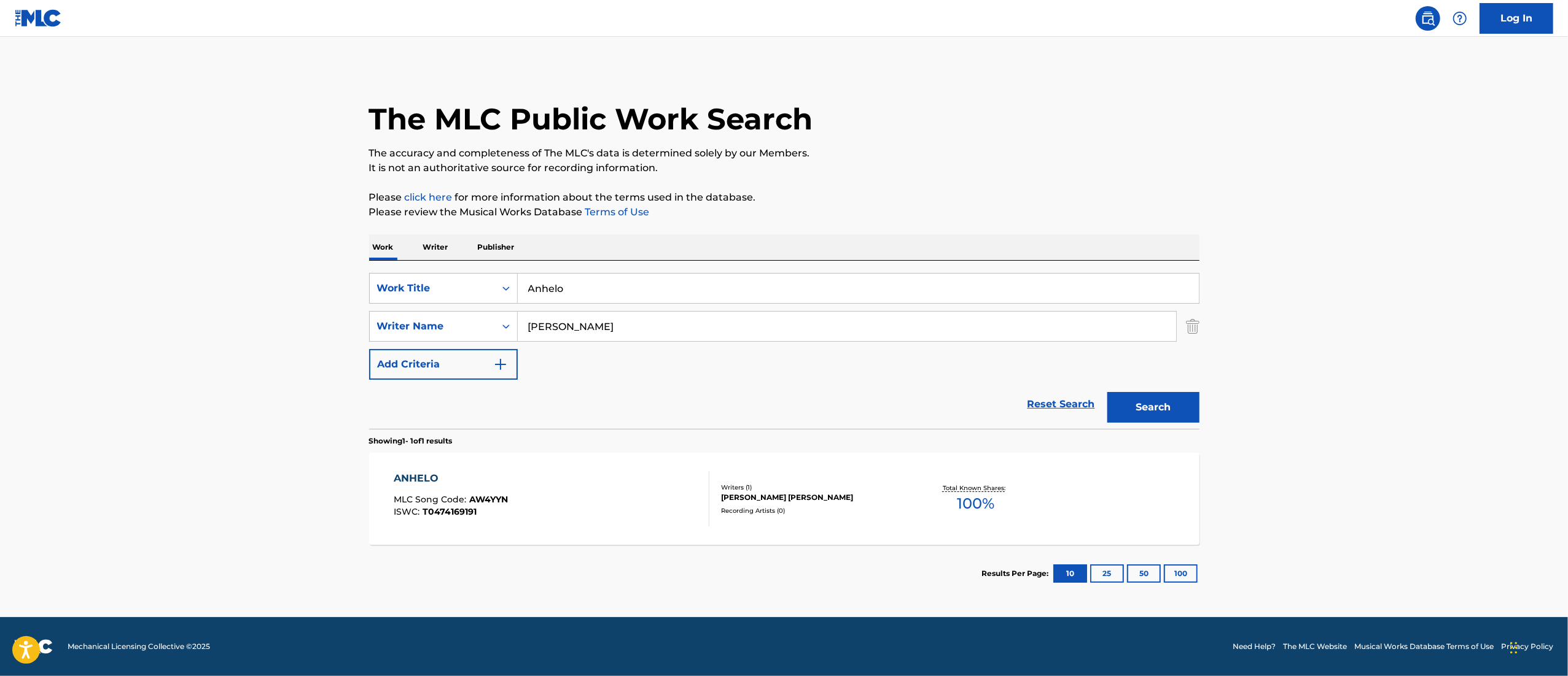
click at [740, 502] on div "[PERSON_NAME] [PERSON_NAME]" at bounding box center [814, 497] width 186 height 11
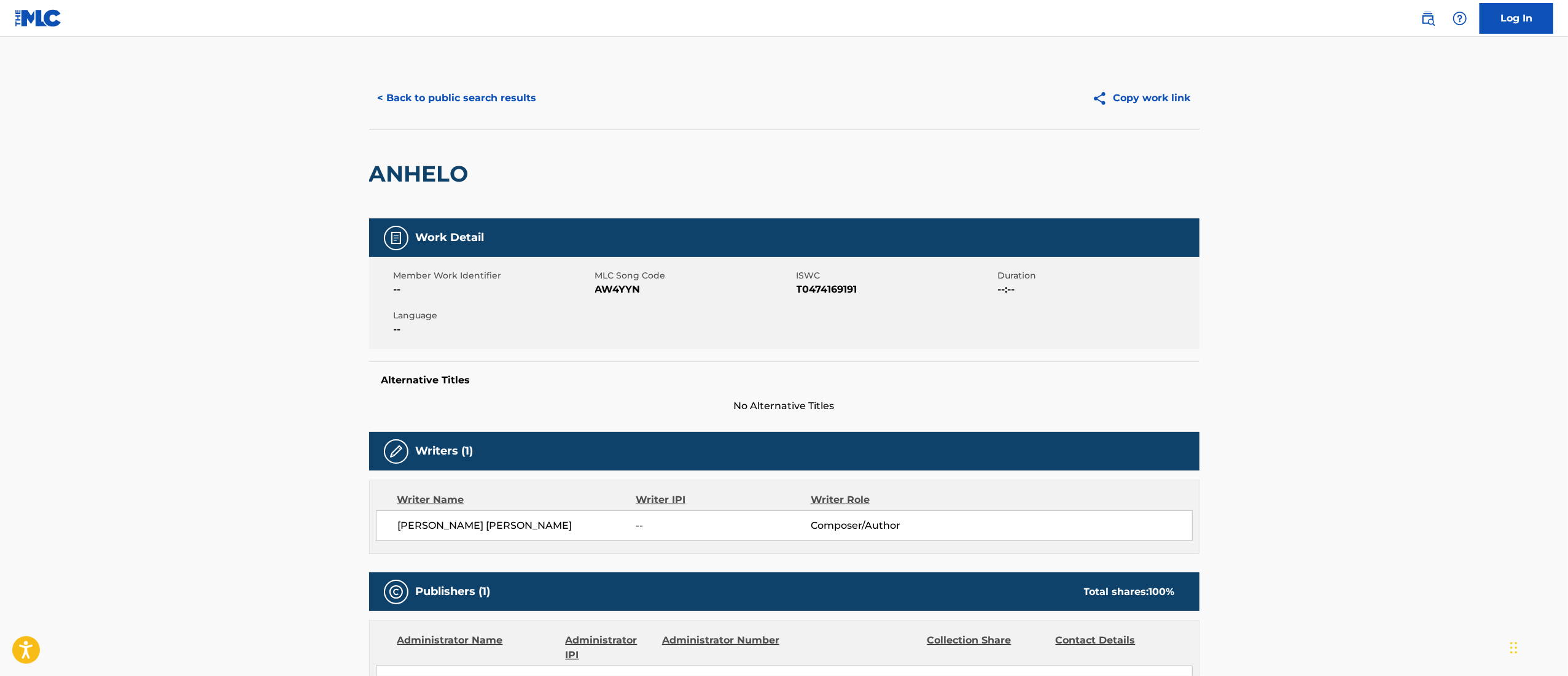
click at [428, 110] on button "< Back to public search results" at bounding box center [457, 98] width 176 height 31
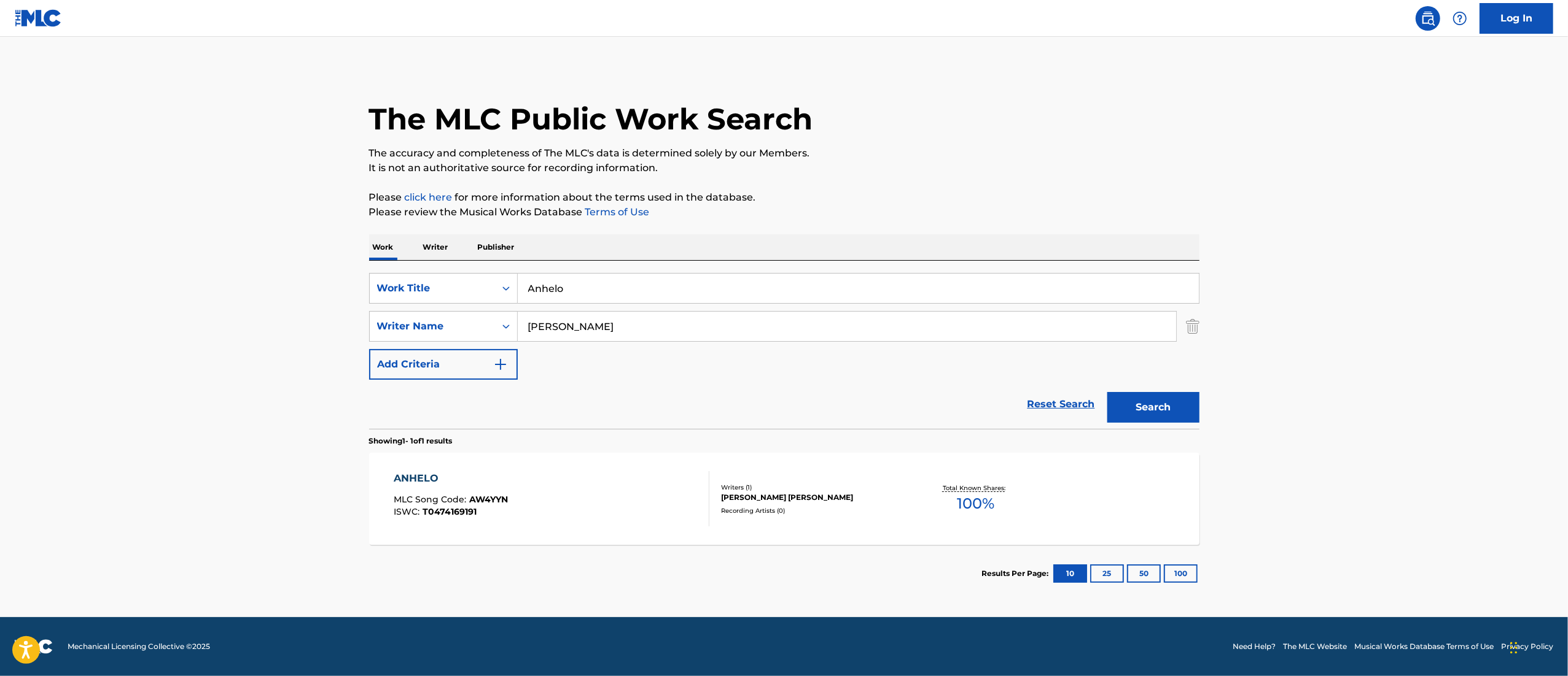
drag, startPoint x: 545, startPoint y: 296, endPoint x: 552, endPoint y: 291, distance: 8.6
click at [546, 294] on input "Anhelo" at bounding box center [857, 288] width 681 height 29
click at [552, 291] on input "Anhelo" at bounding box center [857, 288] width 681 height 29
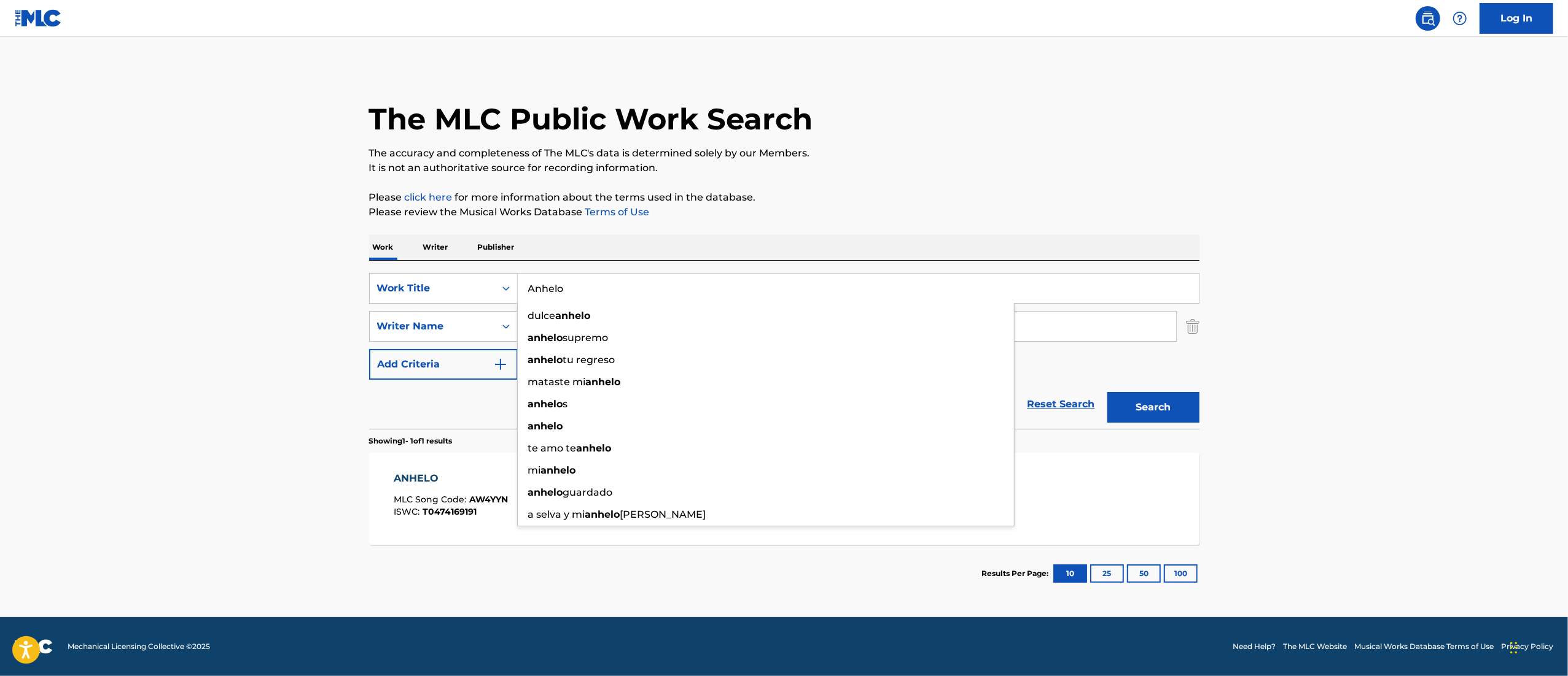
click at [552, 291] on input "Anhelo" at bounding box center [857, 288] width 681 height 29
paste input "Corazón Regresa"
type input "Corazón Regresa"
click at [1107, 392] on button "Search" at bounding box center [1153, 407] width 92 height 31
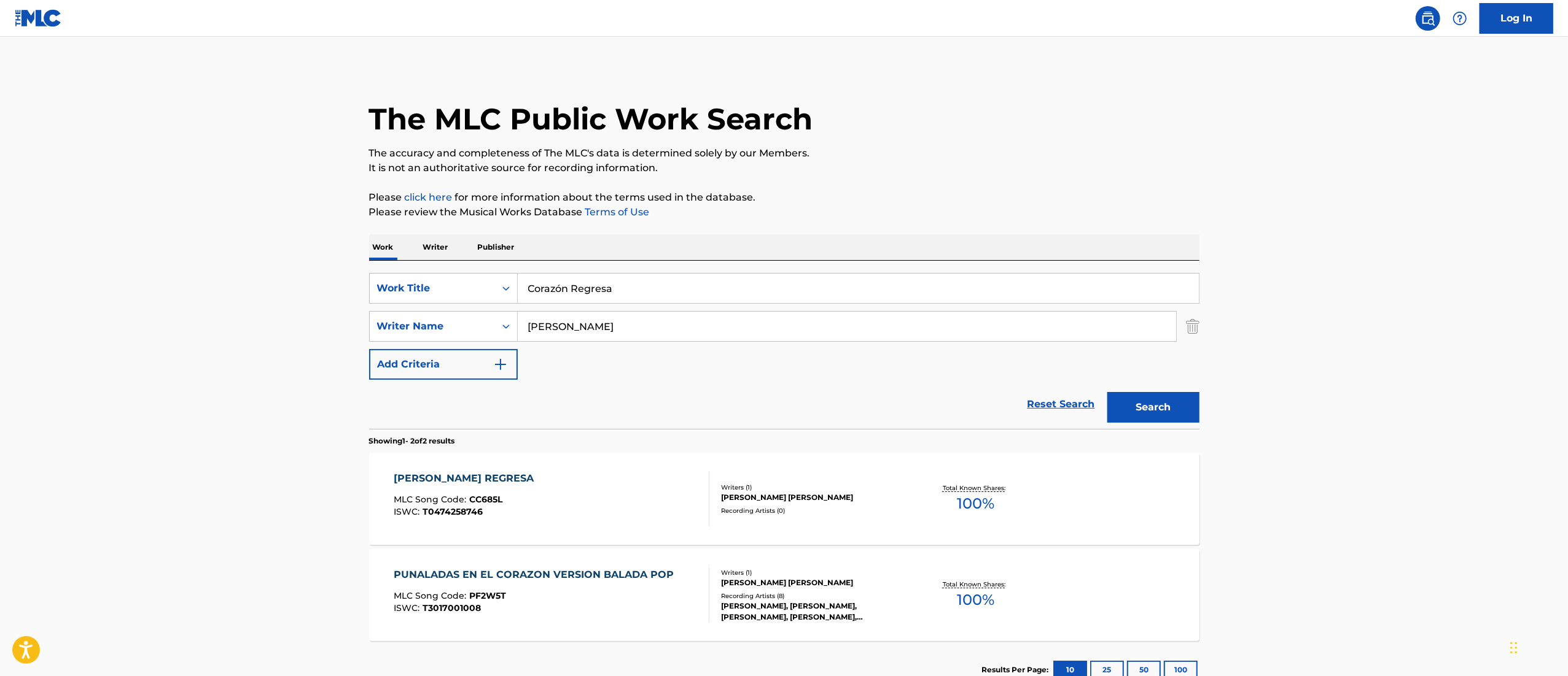
click at [676, 493] on div "[PERSON_NAME] REGRESA MLC Song Code : CC685L ISWC : T0474258746" at bounding box center [552, 499] width 316 height 55
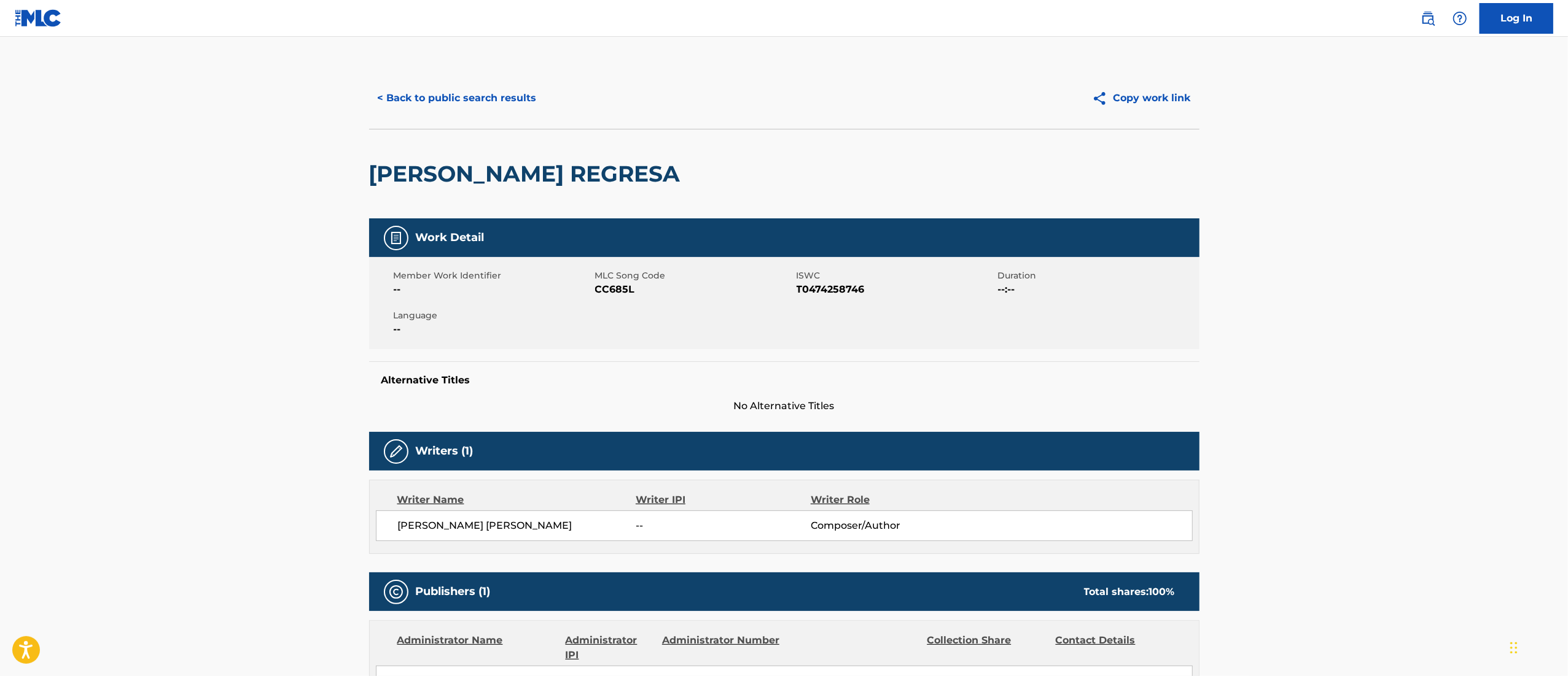
click at [471, 102] on button "< Back to public search results" at bounding box center [457, 98] width 176 height 31
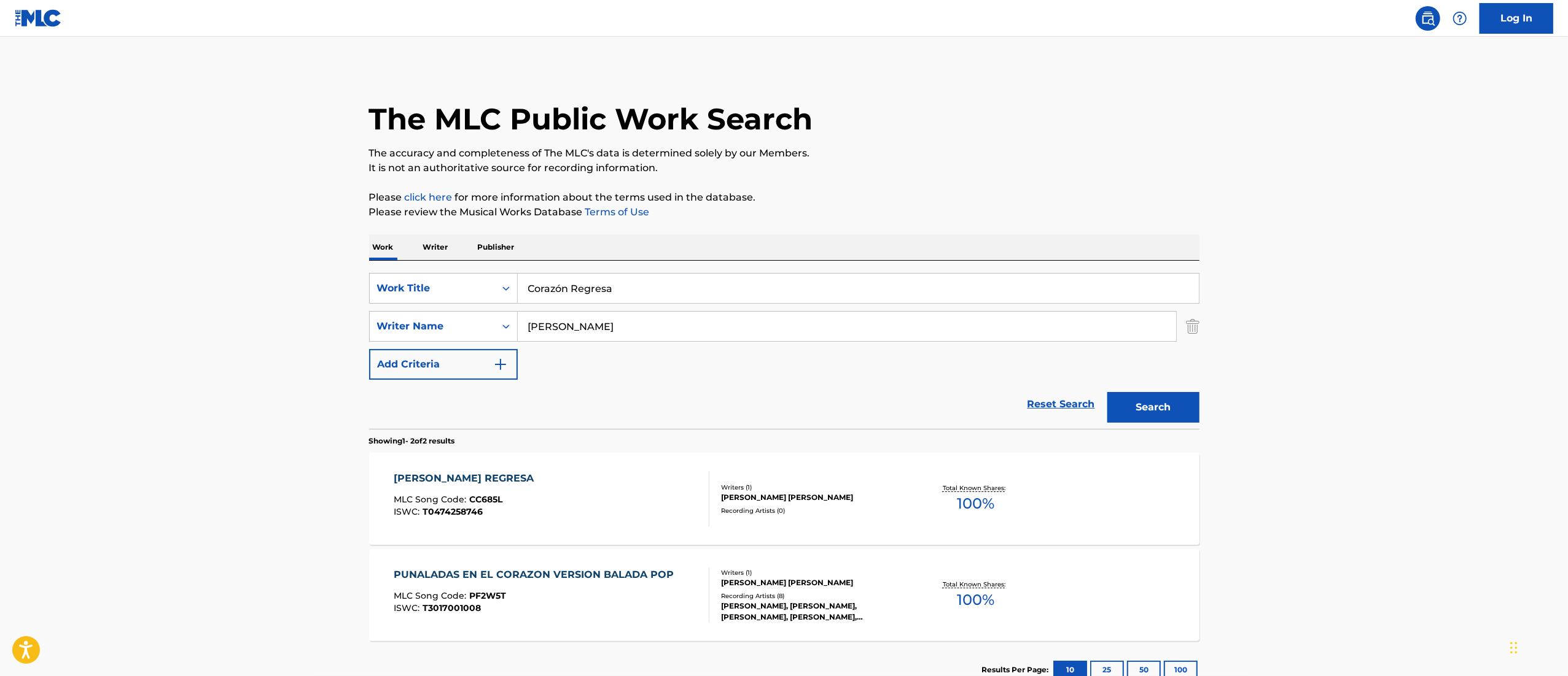
drag, startPoint x: 647, startPoint y: 262, endPoint x: 637, endPoint y: 283, distance: 23.3
click at [649, 262] on div "SearchWithCriteria7396f85d-7085-4e26-a0a2-24ef8715a871 Work Title Corazón Regre…" at bounding box center [784, 345] width 830 height 168
click at [636, 283] on input "Corazón Regresa" at bounding box center [857, 288] width 681 height 29
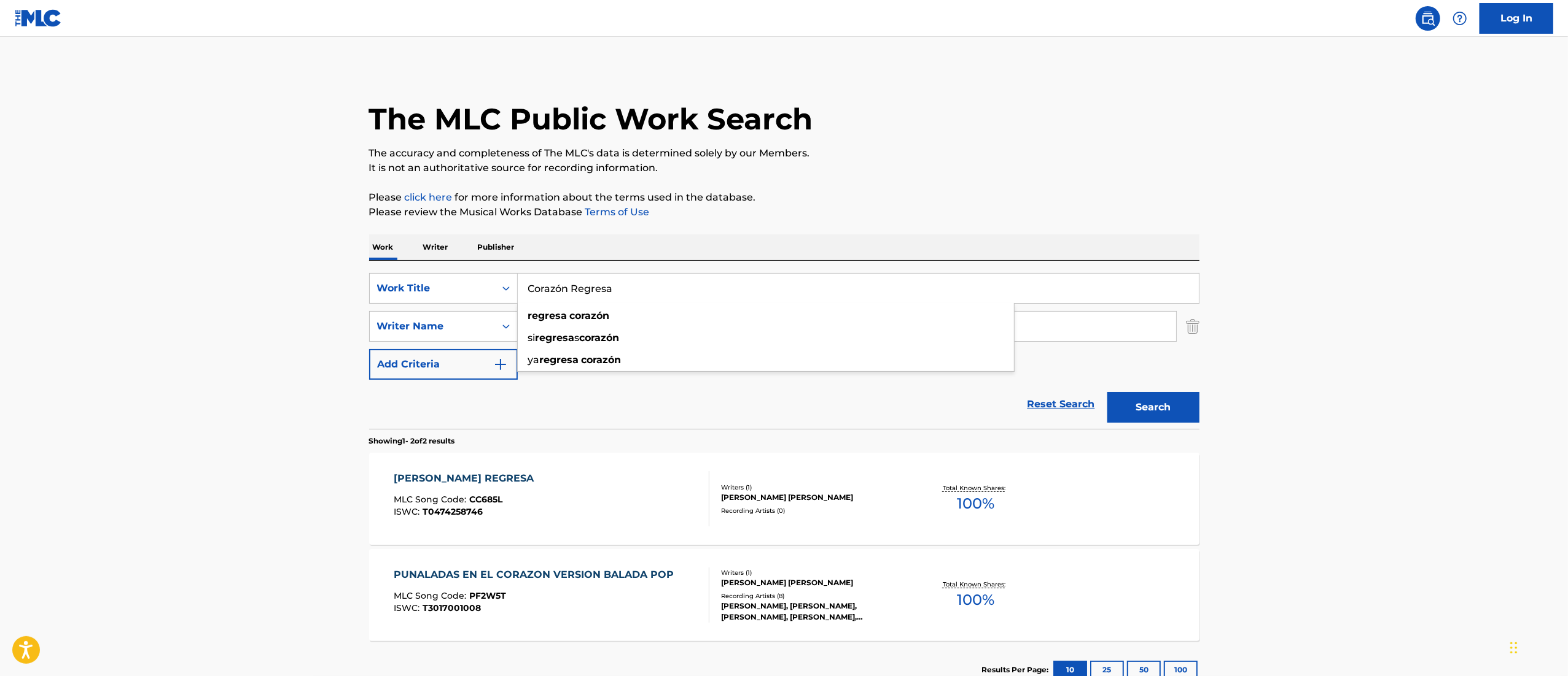
paste input "Tu volverás (versión balada pop)"
drag, startPoint x: 578, startPoint y: 292, endPoint x: 1571, endPoint y: 186, distance: 998.6
click at [1567, 186] on html "Accessibility Screen-Reader Guide, Feedback, and Issue Reporting | New window C…" at bounding box center [784, 338] width 1568 height 676
type input "Tu volverás"
click at [1107, 392] on button "Search" at bounding box center [1153, 407] width 92 height 31
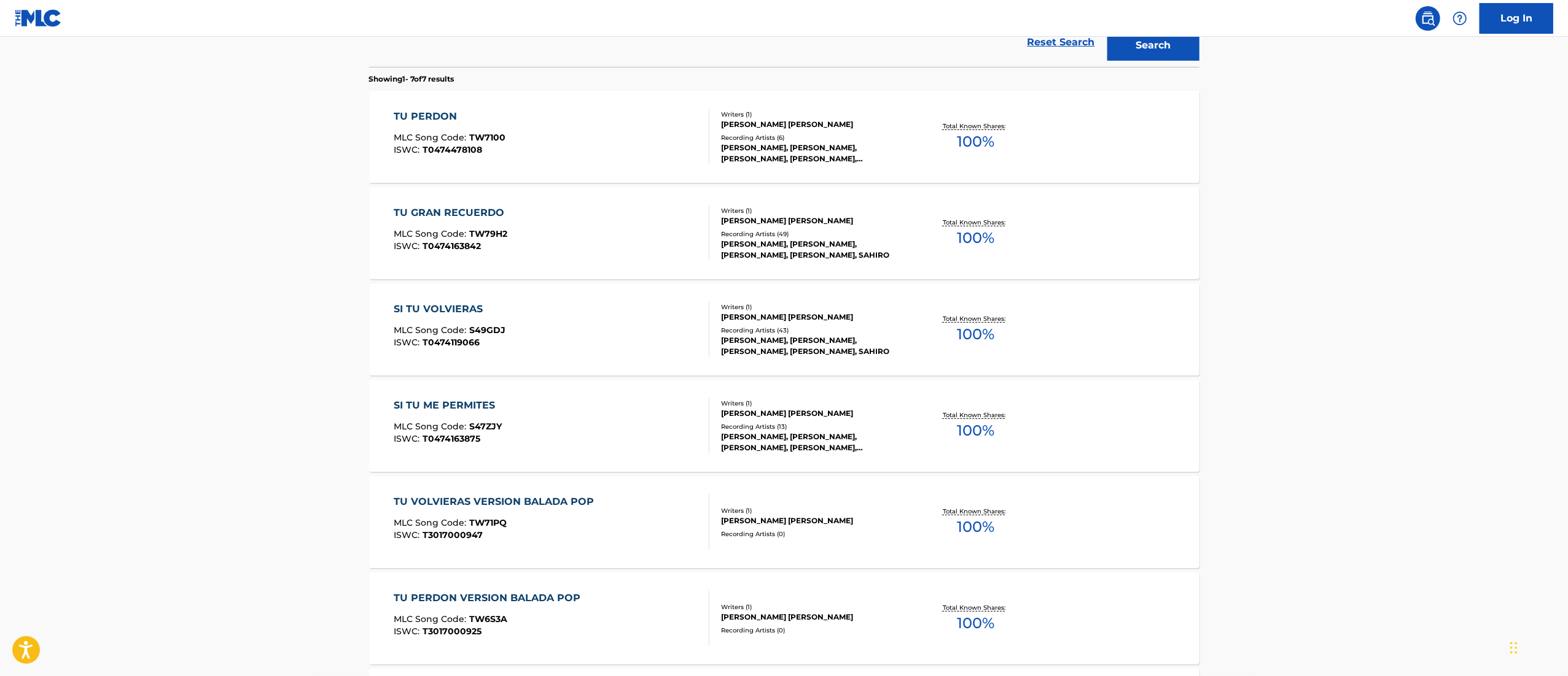
scroll to position [324, 0]
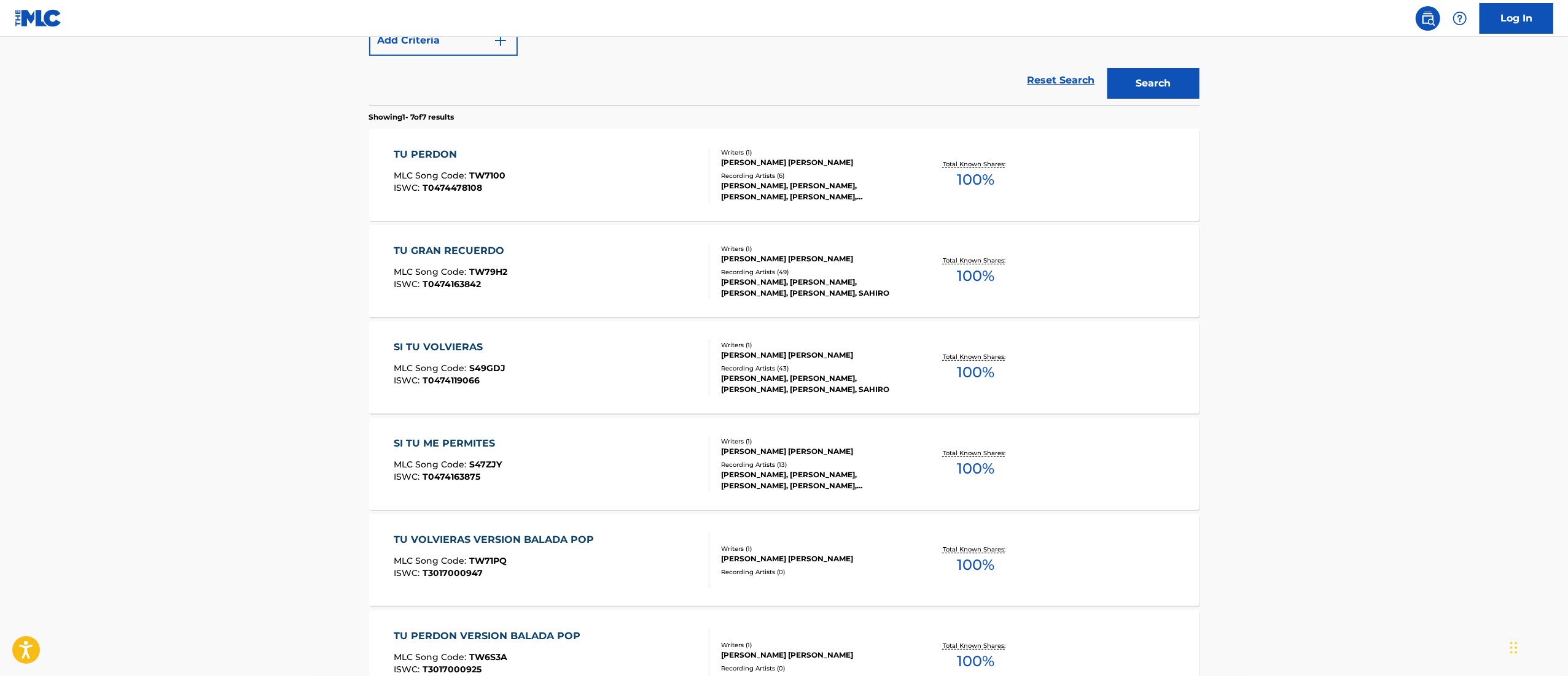
click at [599, 550] on div "TU VOLVIERAS VERSION BALADA POP MLC Song Code : TW71PQ ISWC : T3017000947" at bounding box center [552, 559] width 316 height 55
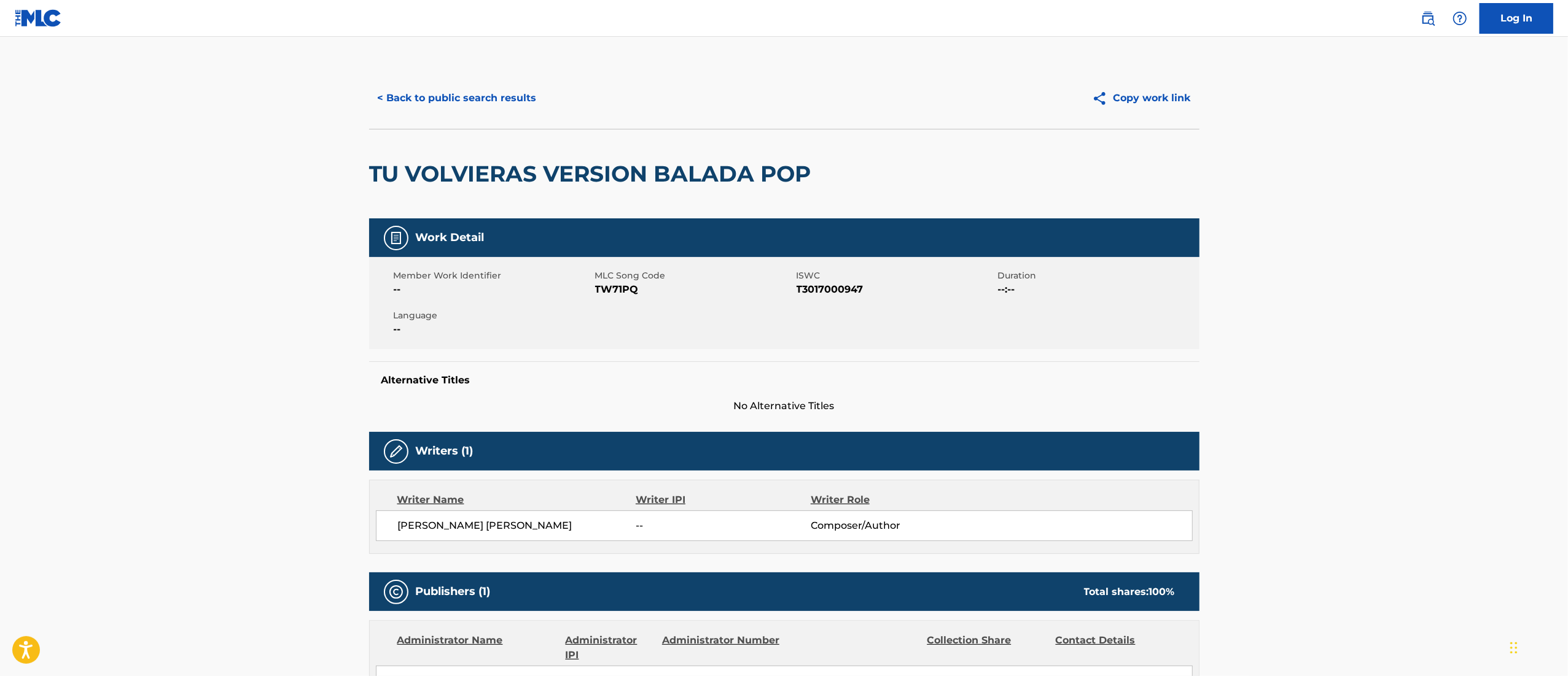
drag, startPoint x: 516, startPoint y: 123, endPoint x: 514, endPoint y: 112, distance: 11.2
click at [516, 121] on div "< Back to public search results Copy work link" at bounding box center [784, 98] width 830 height 61
click at [513, 110] on button "< Back to public search results" at bounding box center [457, 98] width 176 height 31
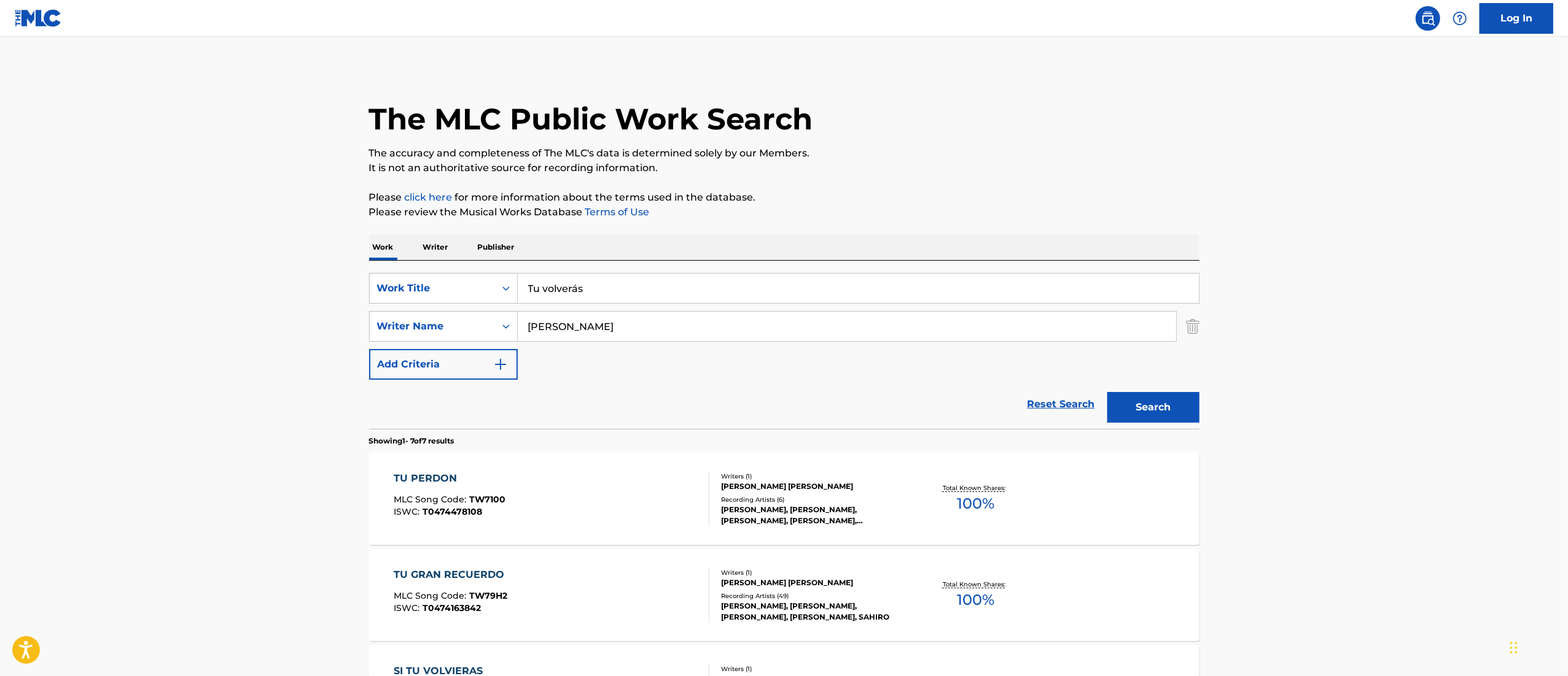
drag, startPoint x: 613, startPoint y: 297, endPoint x: 77, endPoint y: 340, distance: 537.7
click at [77, 340] on main "The MLC Public Work Search The accuracy and completeness of The MLC's data is d…" at bounding box center [784, 612] width 1568 height 1150
paste input "Directo a tu corazón"
click at [1114, 393] on button "Search" at bounding box center [1153, 407] width 92 height 31
click at [1171, 399] on button "Search" at bounding box center [1153, 407] width 92 height 31
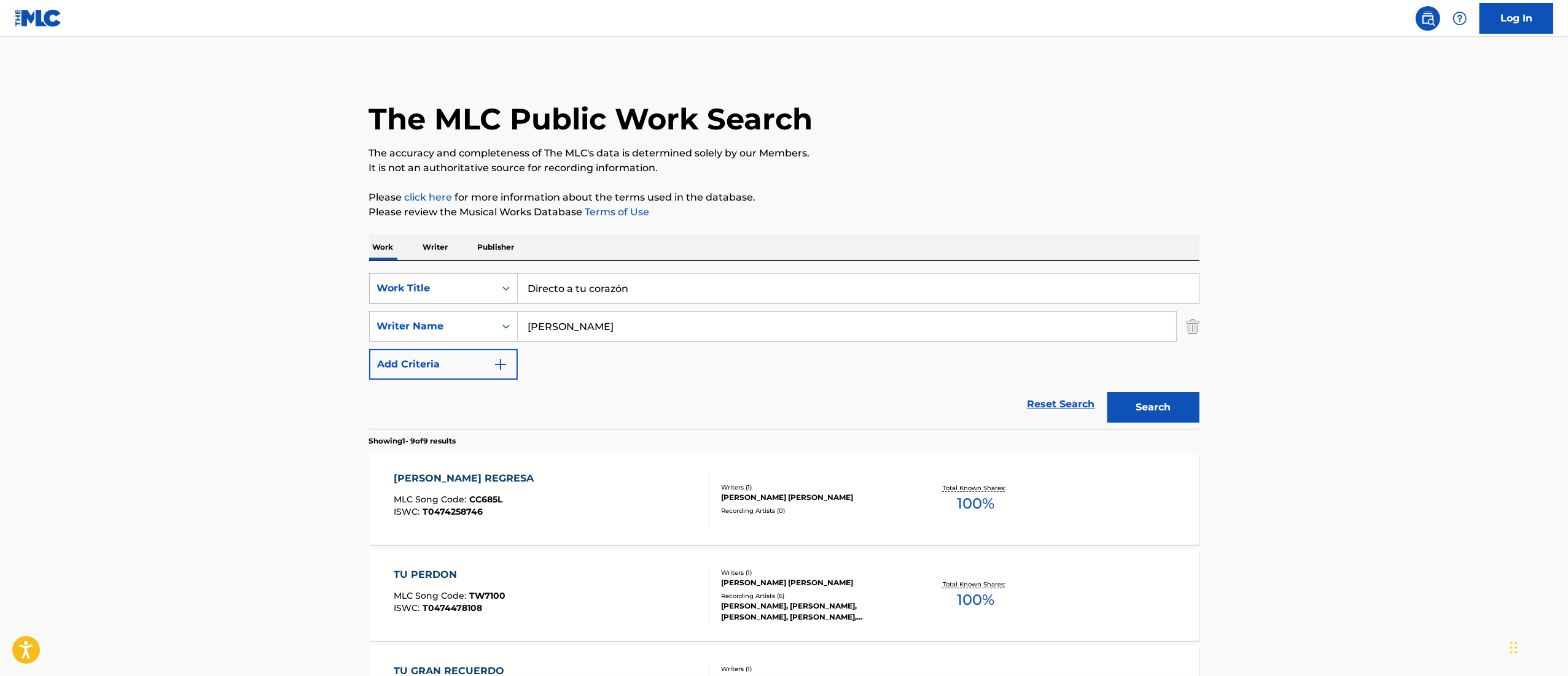
drag, startPoint x: 639, startPoint y: 282, endPoint x: 437, endPoint y: 293, distance: 202.3
click at [458, 298] on div "SearchWithCriteria7396f85d-7085-4e26-a0a2-24ef8715a871 Work Title Directo a tu …" at bounding box center [784, 288] width 830 height 31
paste input "Otra vez en ti"
type input "Otra vez en ti"
click at [1107, 392] on button "Search" at bounding box center [1153, 407] width 92 height 31
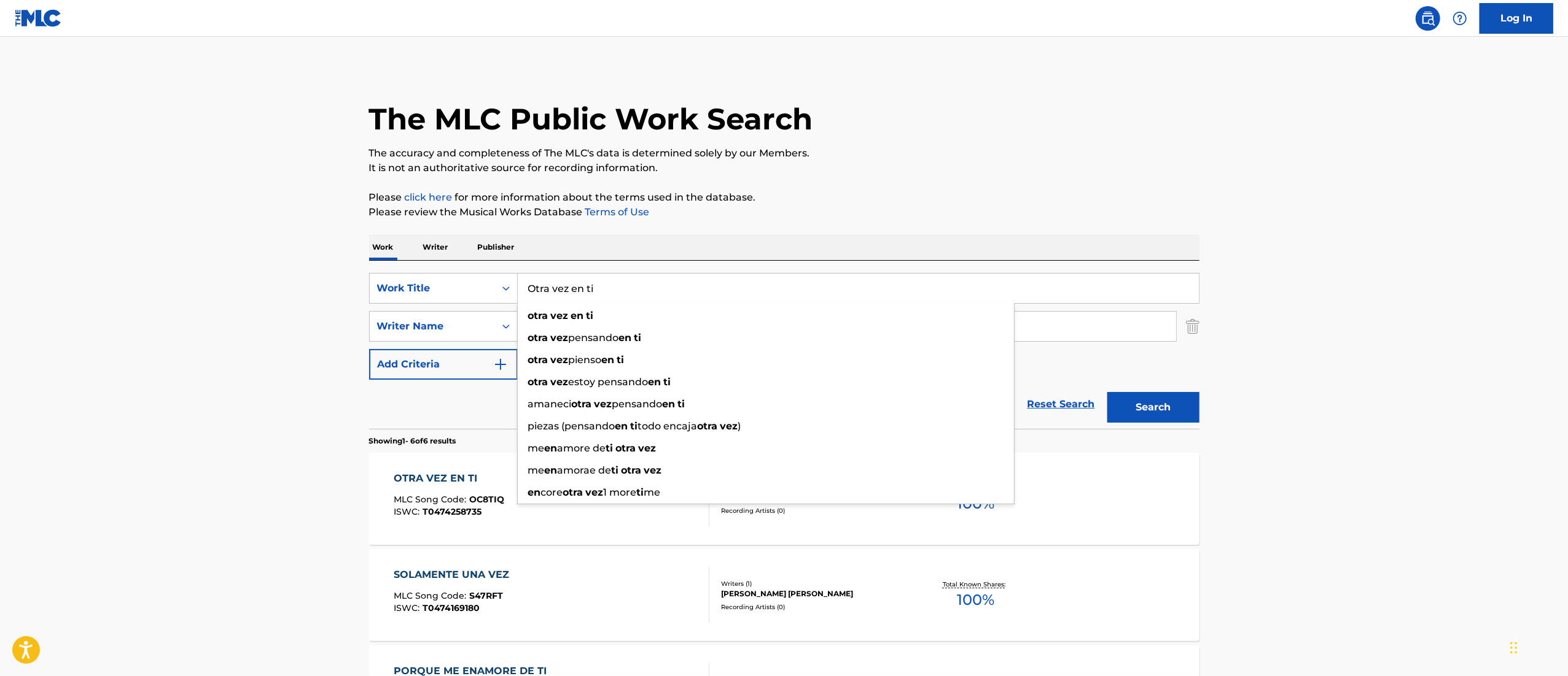
scroll to position [3, 0]
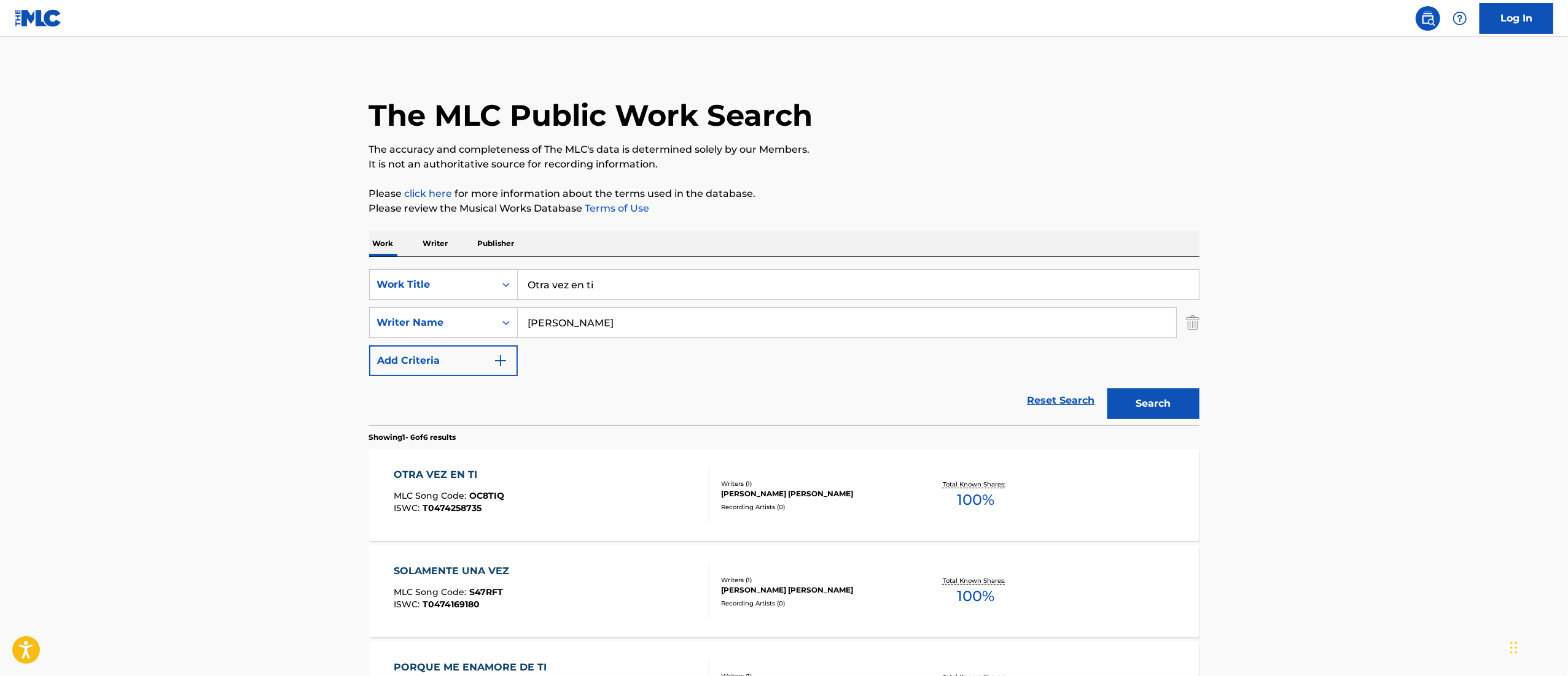
click at [1380, 370] on main "The MLC Public Work Search The accuracy and completeness of The MLC's data is d…" at bounding box center [784, 559] width 1568 height 1053
click at [577, 512] on div "OTRA VEZ EN TI MLC Song Code : OC8TIQ ISWC : T0474258735" at bounding box center [552, 495] width 316 height 55
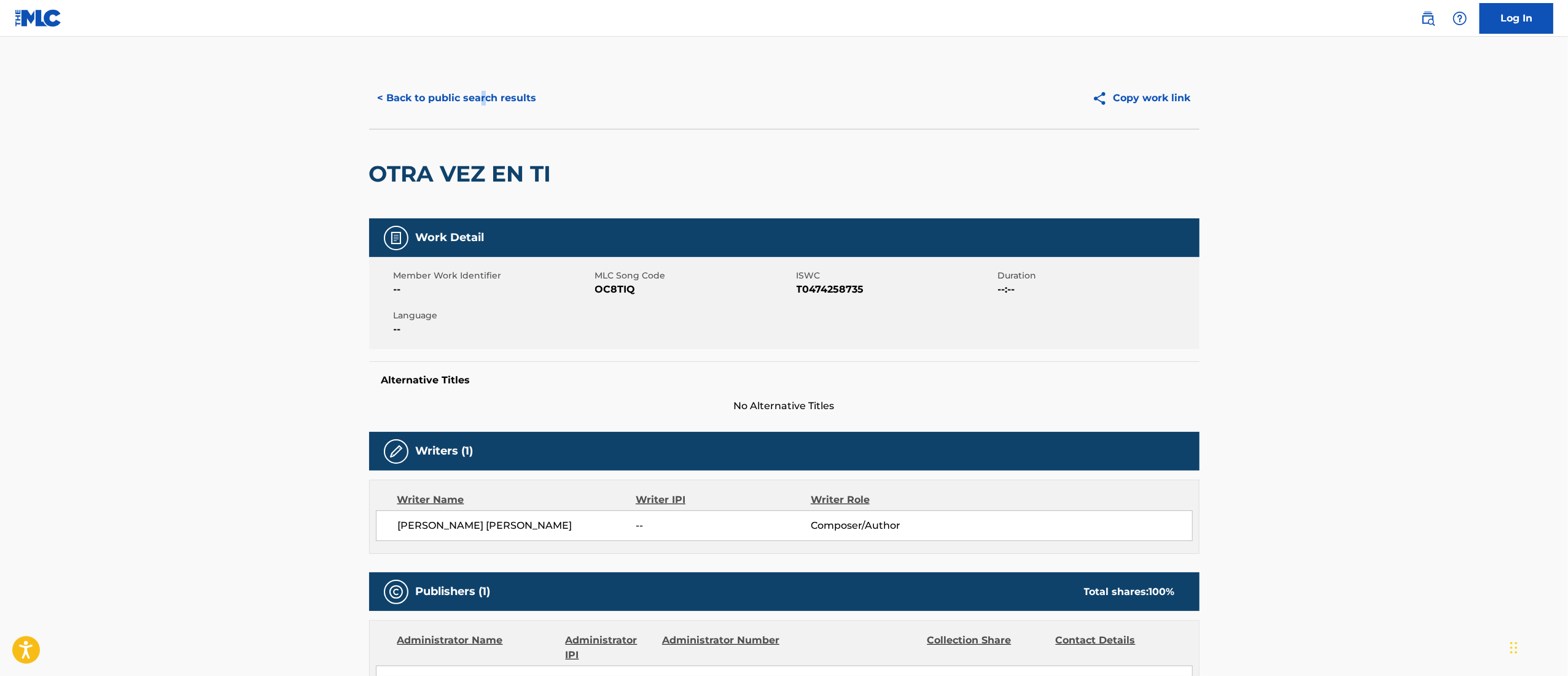
drag, startPoint x: 482, startPoint y: 80, endPoint x: 478, endPoint y: 93, distance: 13.6
click at [478, 93] on div "< Back to public search results Copy work link" at bounding box center [784, 98] width 830 height 61
click at [477, 93] on button "< Back to public search results" at bounding box center [457, 98] width 176 height 31
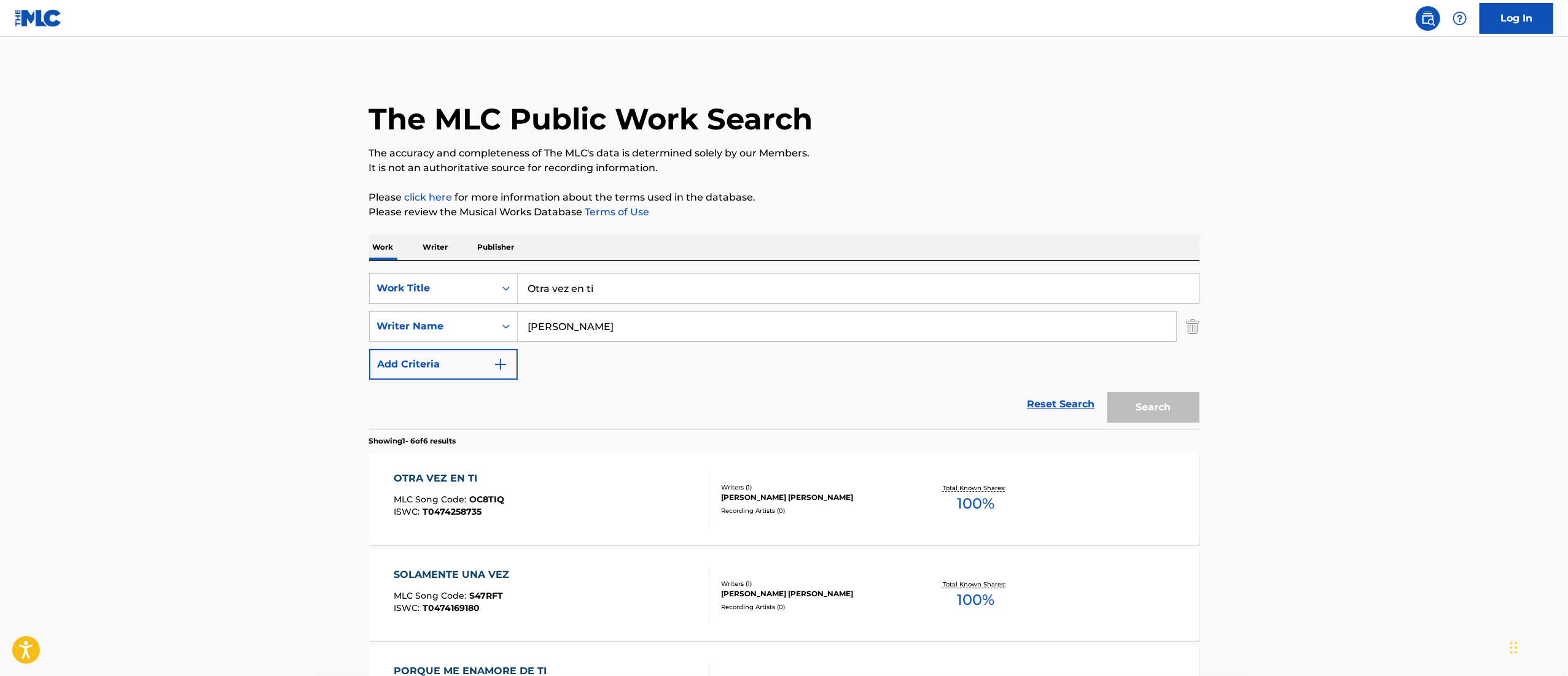
scroll to position [3, 0]
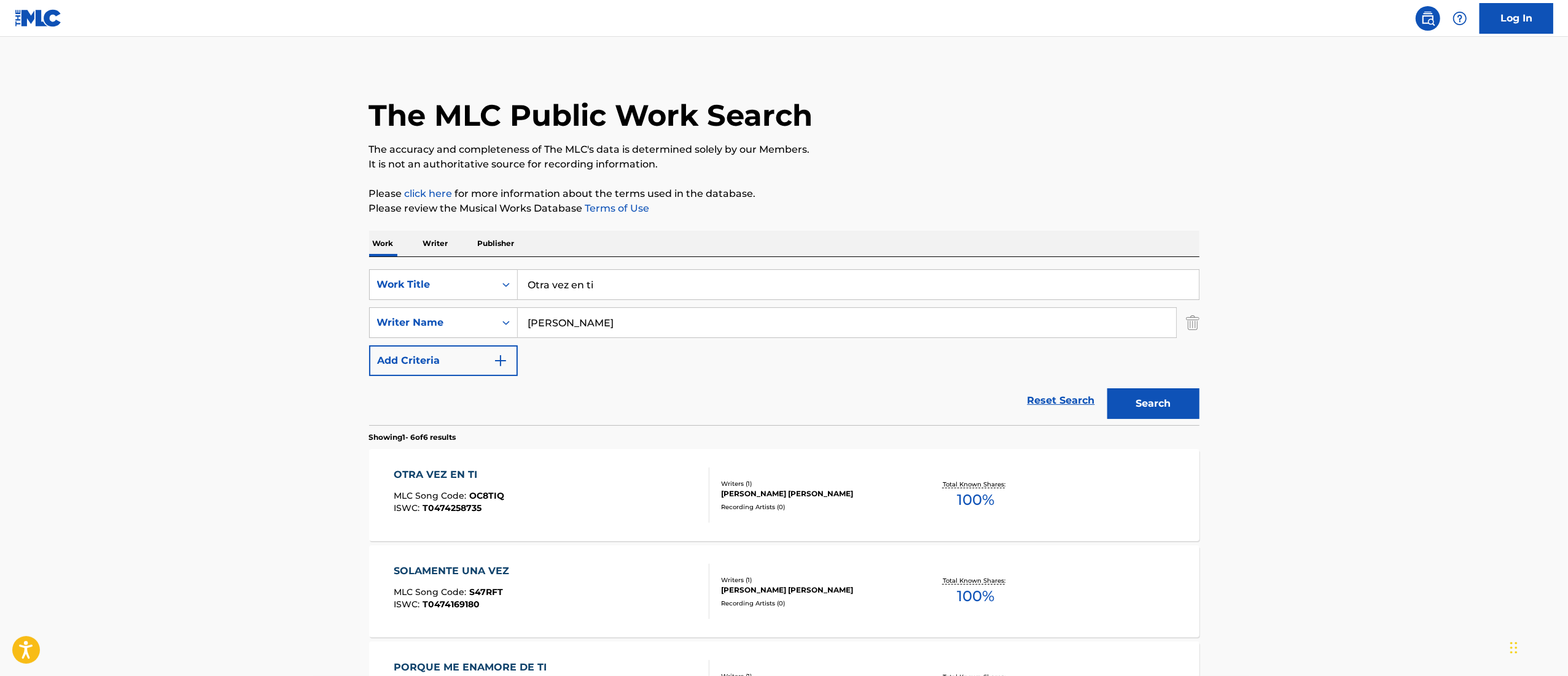
click at [641, 270] on input "Otra vez en ti" at bounding box center [857, 285] width 681 height 29
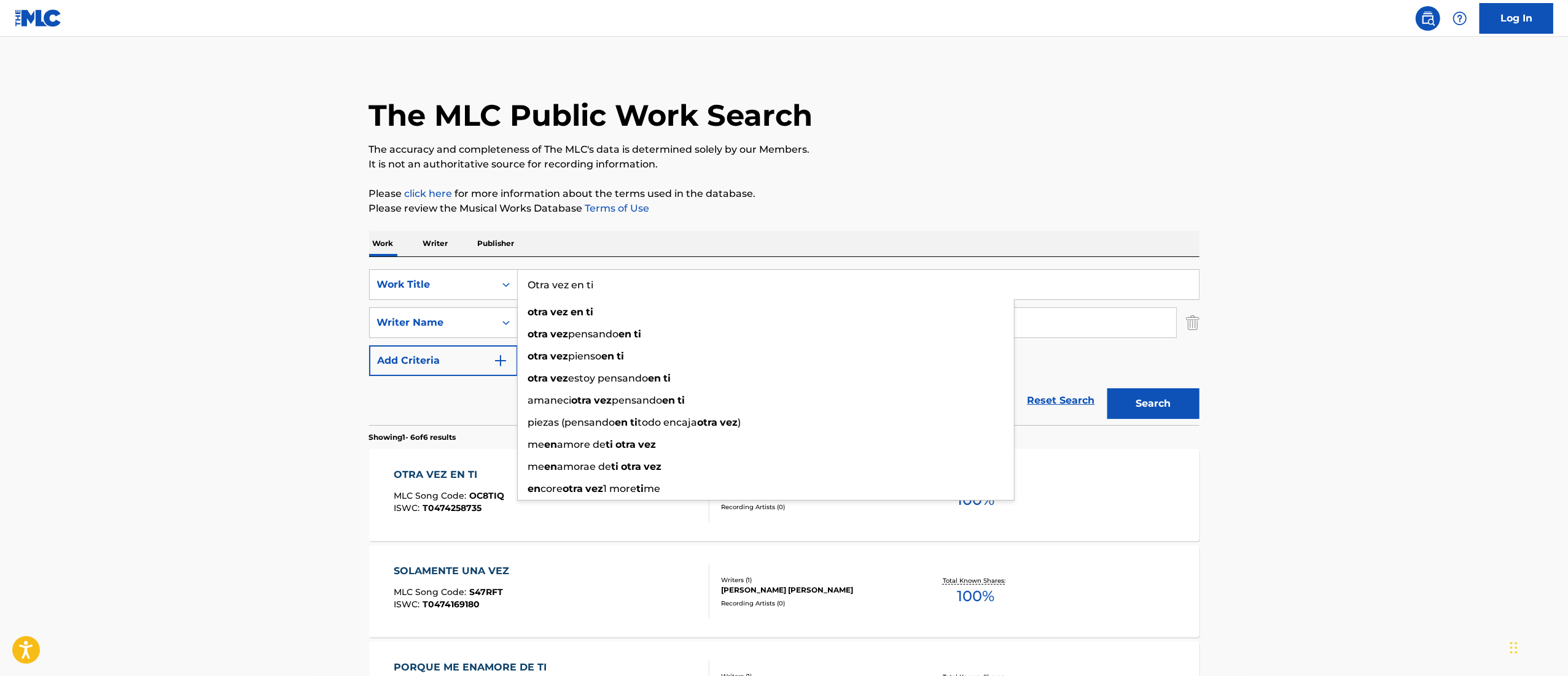
click at [639, 270] on input "Otra vez en ti" at bounding box center [857, 285] width 681 height 29
paste input "Al despertar"
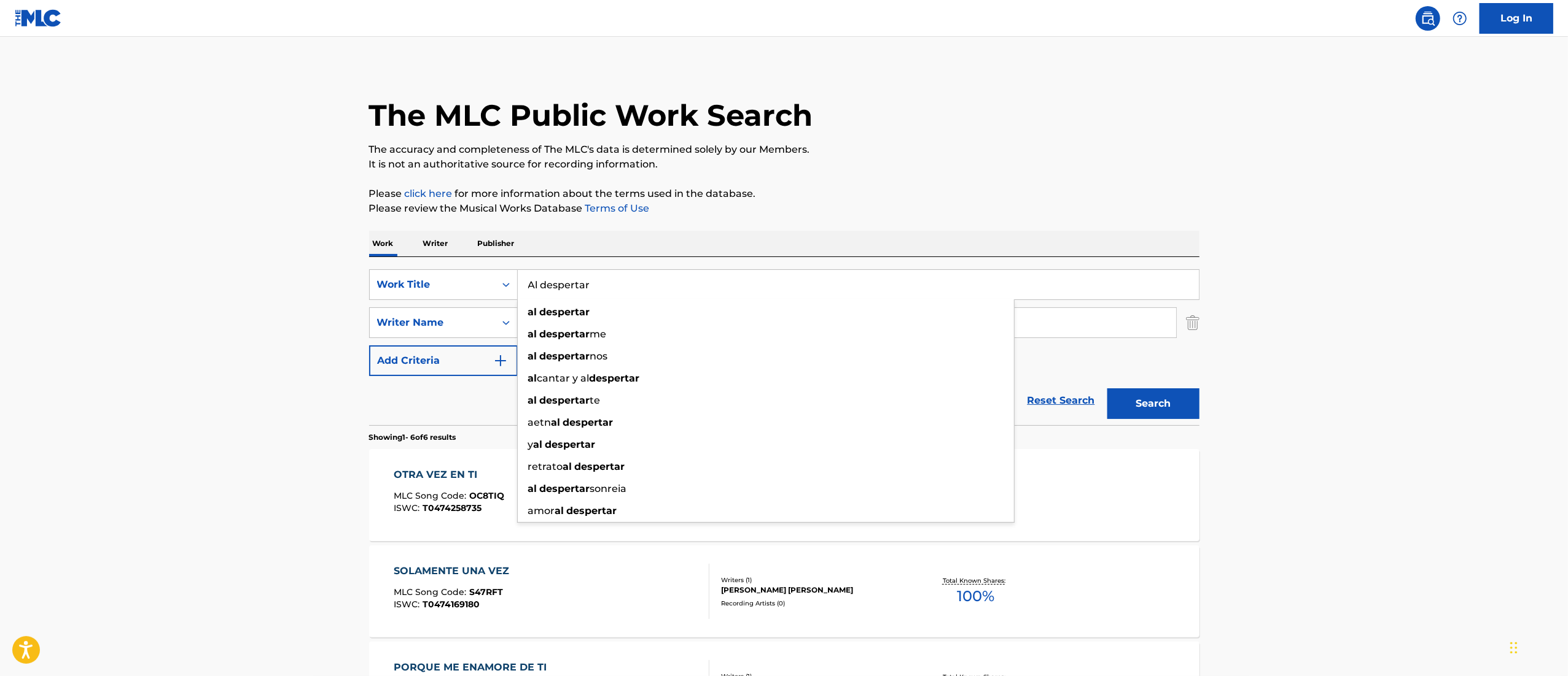
type input "Al despertar"
click at [1107, 389] on button "Search" at bounding box center [1153, 404] width 92 height 31
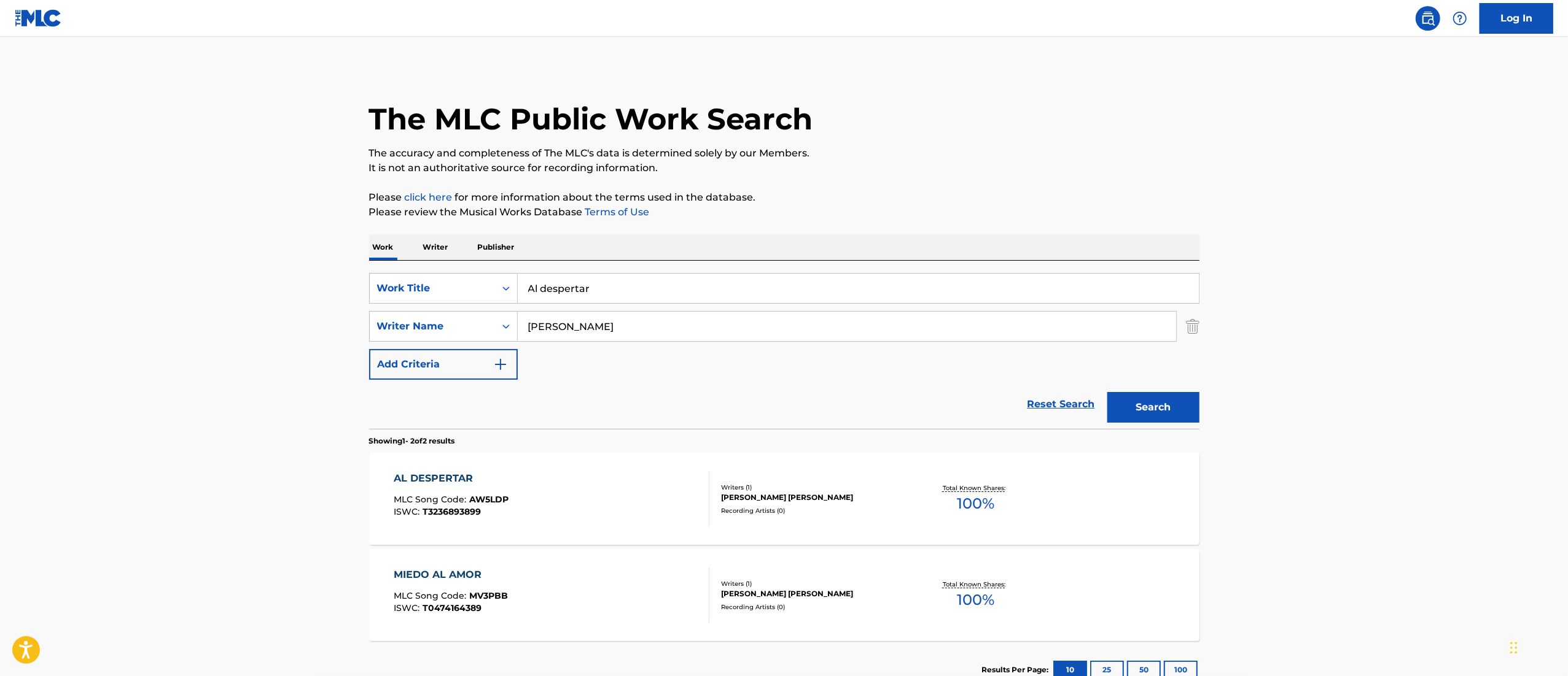
click at [584, 505] on div "AL DESPERTAR MLC Song Code : AW5LDP ISWC : T3236893899" at bounding box center [552, 499] width 316 height 55
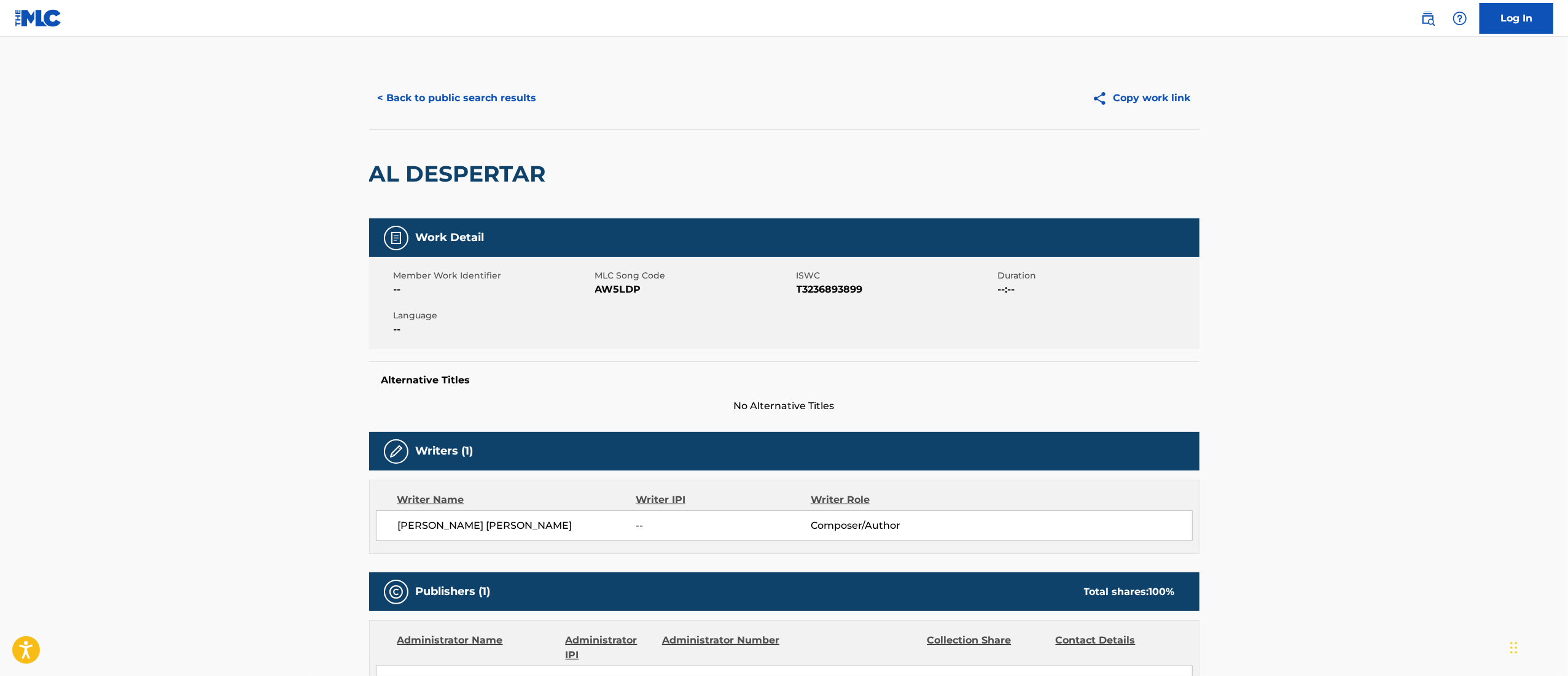
click at [472, 90] on button "< Back to public search results" at bounding box center [457, 98] width 176 height 31
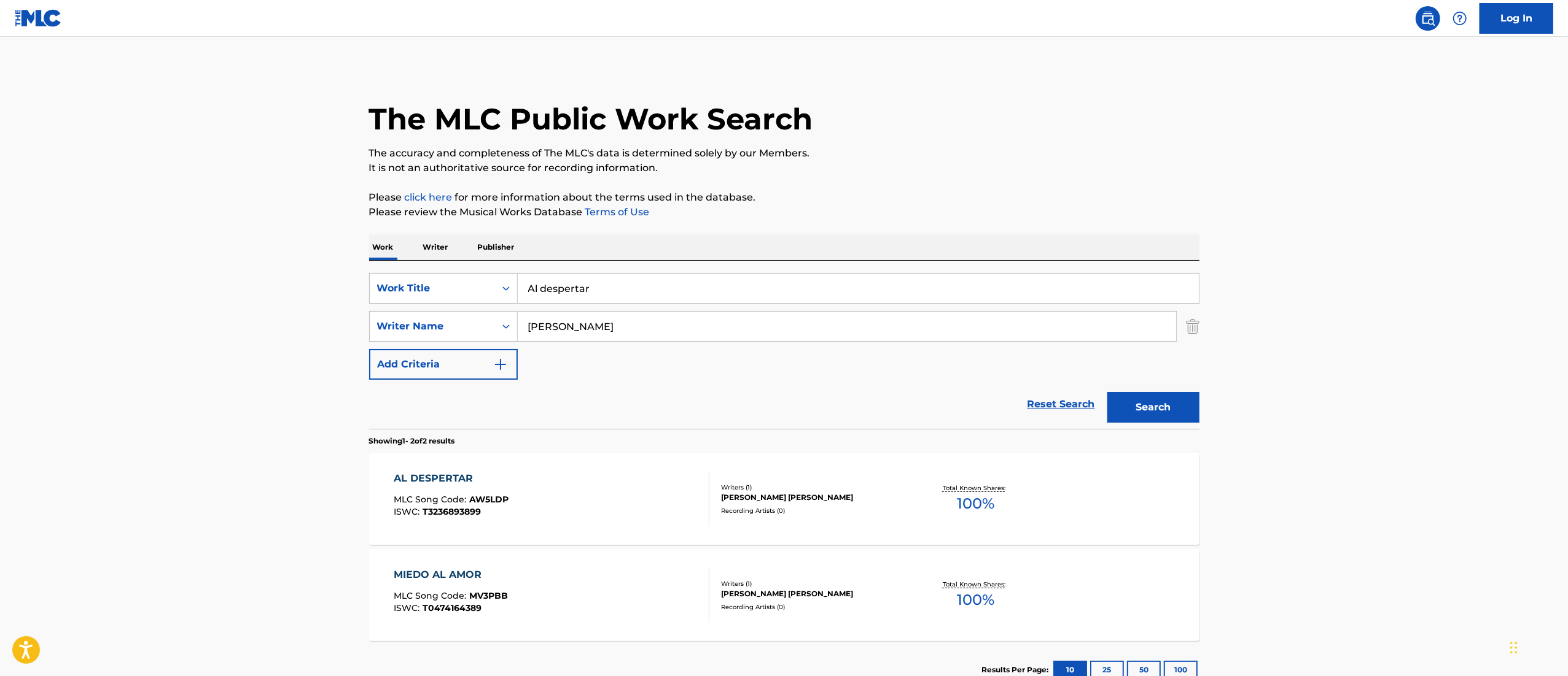
drag, startPoint x: 651, startPoint y: 294, endPoint x: 0, endPoint y: 345, distance: 653.0
click at [0, 352] on main "The MLC Public Work Search The accuracy and completeness of The MLC's data is d…" at bounding box center [784, 371] width 1568 height 668
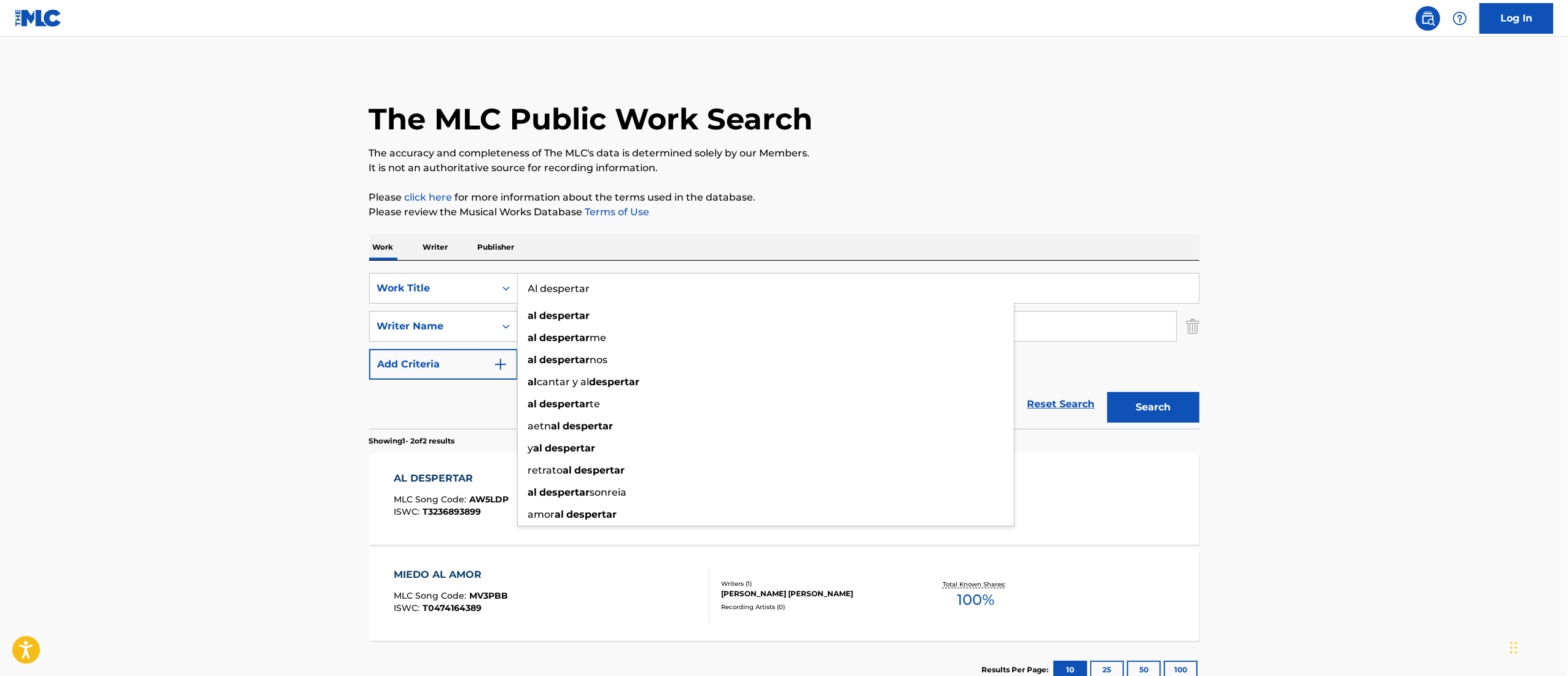
paste input "San [PERSON_NAME] Querido"
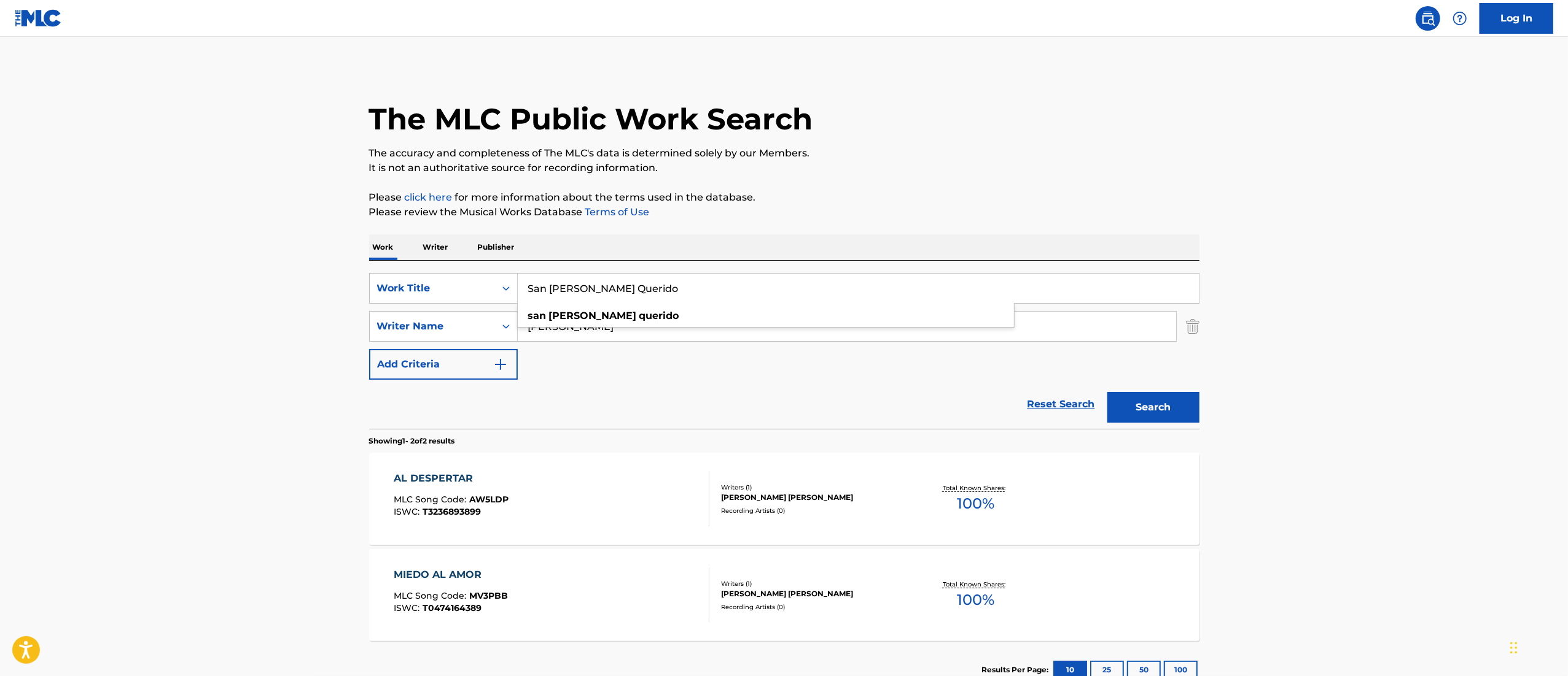
type input "San [PERSON_NAME] Querido"
click at [1175, 414] on button "Search" at bounding box center [1153, 407] width 92 height 31
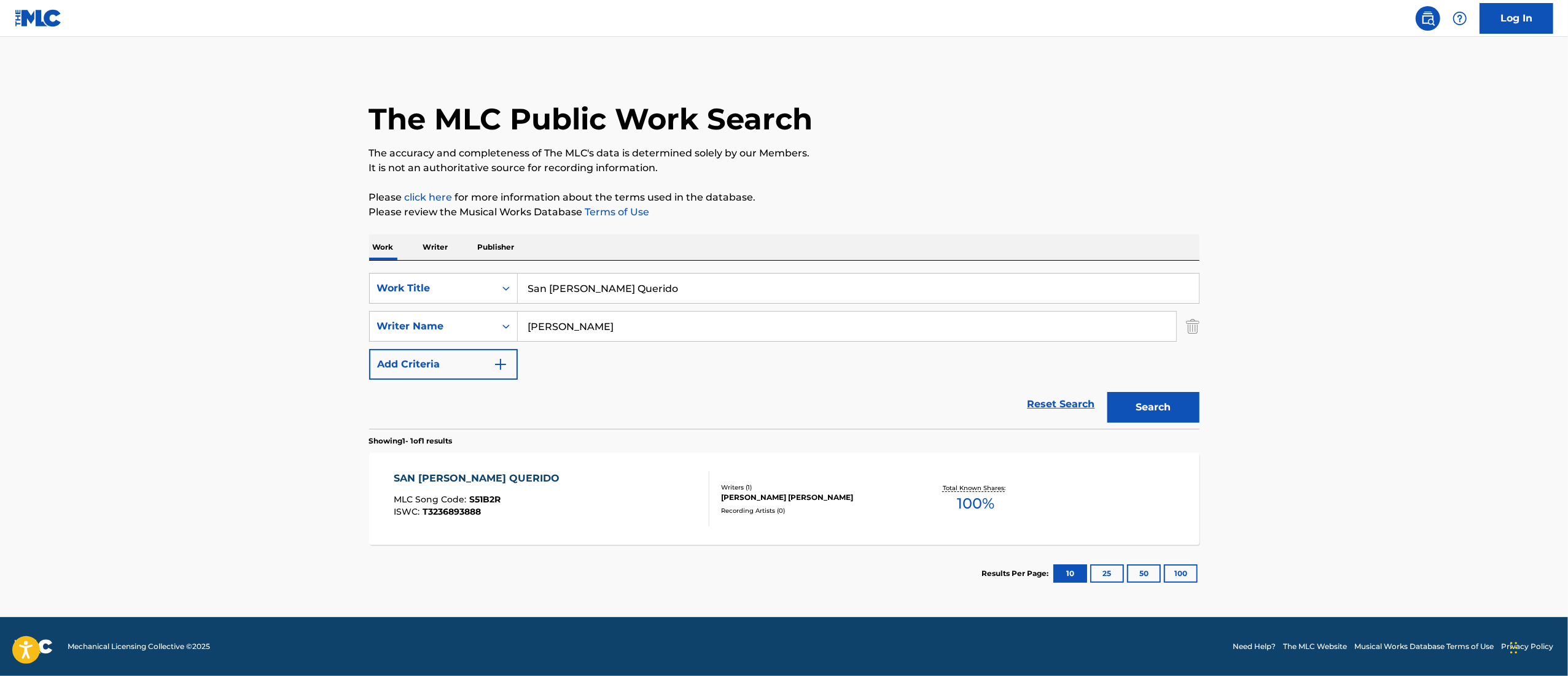
click at [1314, 362] on main "The MLC Public Work Search The accuracy and completeness of The MLC's data is d…" at bounding box center [784, 327] width 1568 height 580
click at [541, 525] on div "SAN [PERSON_NAME] QUERIDO MLC Song Code : S51B2R ISWC : T3236893888" at bounding box center [552, 499] width 316 height 55
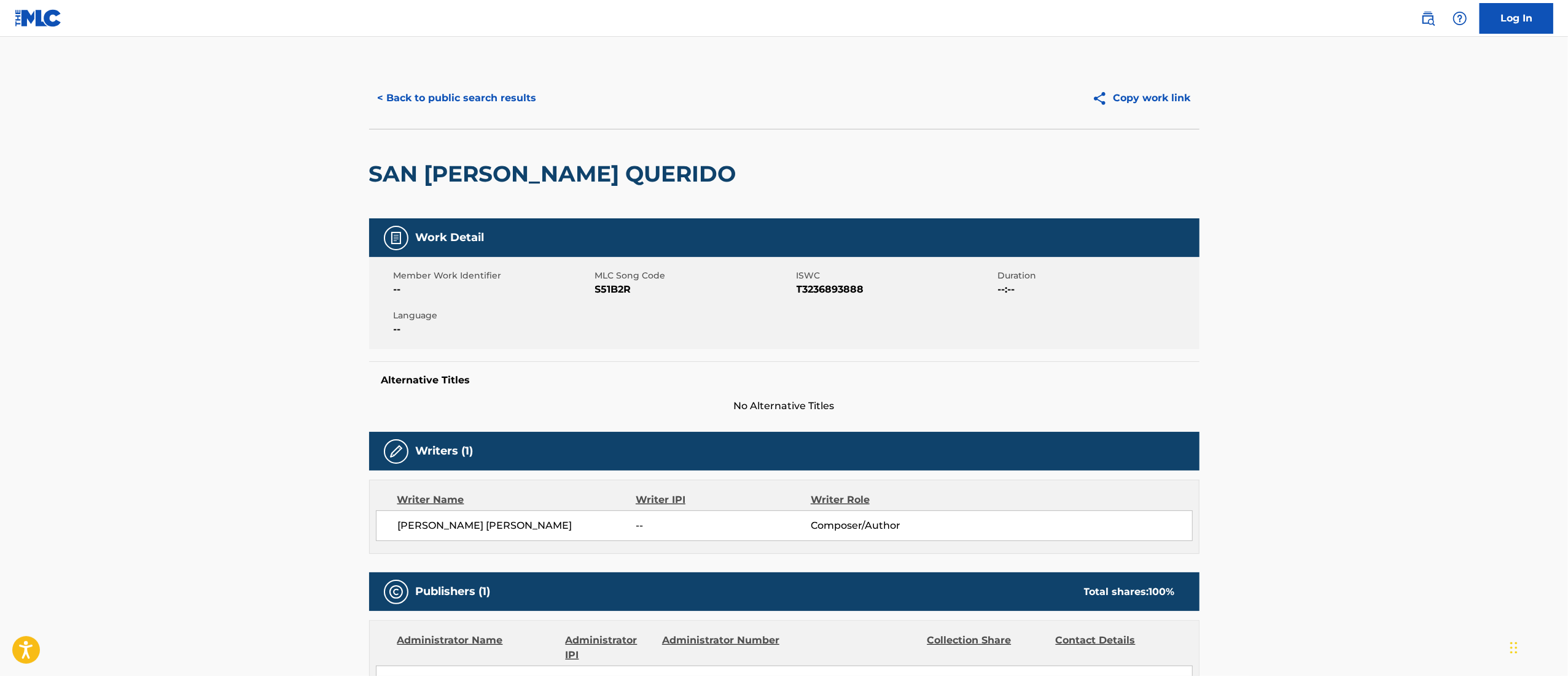
click at [843, 284] on span "T3236893888" at bounding box center [896, 290] width 198 height 15
click at [838, 290] on span "T3236893888" at bounding box center [896, 290] width 198 height 15
click at [838, 290] on span "T3236893888" at bounding box center [896, 290] width 198 height 15
copy span "T3236893888"
drag, startPoint x: 404, startPoint y: 117, endPoint x: 425, endPoint y: 87, distance: 36.6
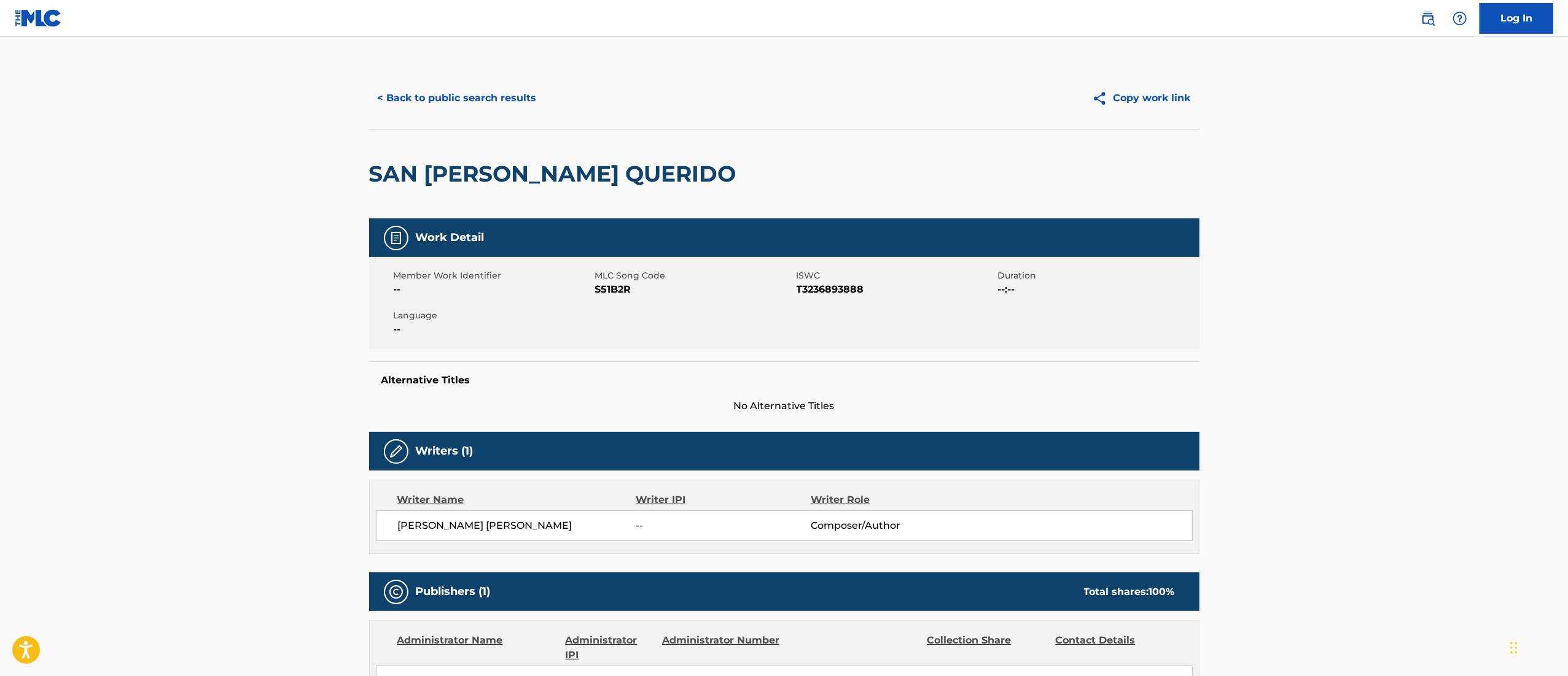
click at [411, 103] on div "< Back to public search results Copy work link" at bounding box center [784, 98] width 830 height 61
click at [438, 79] on div "< Back to public search results Copy work link" at bounding box center [784, 98] width 830 height 61
click at [496, 88] on button "< Back to public search results" at bounding box center [457, 98] width 176 height 31
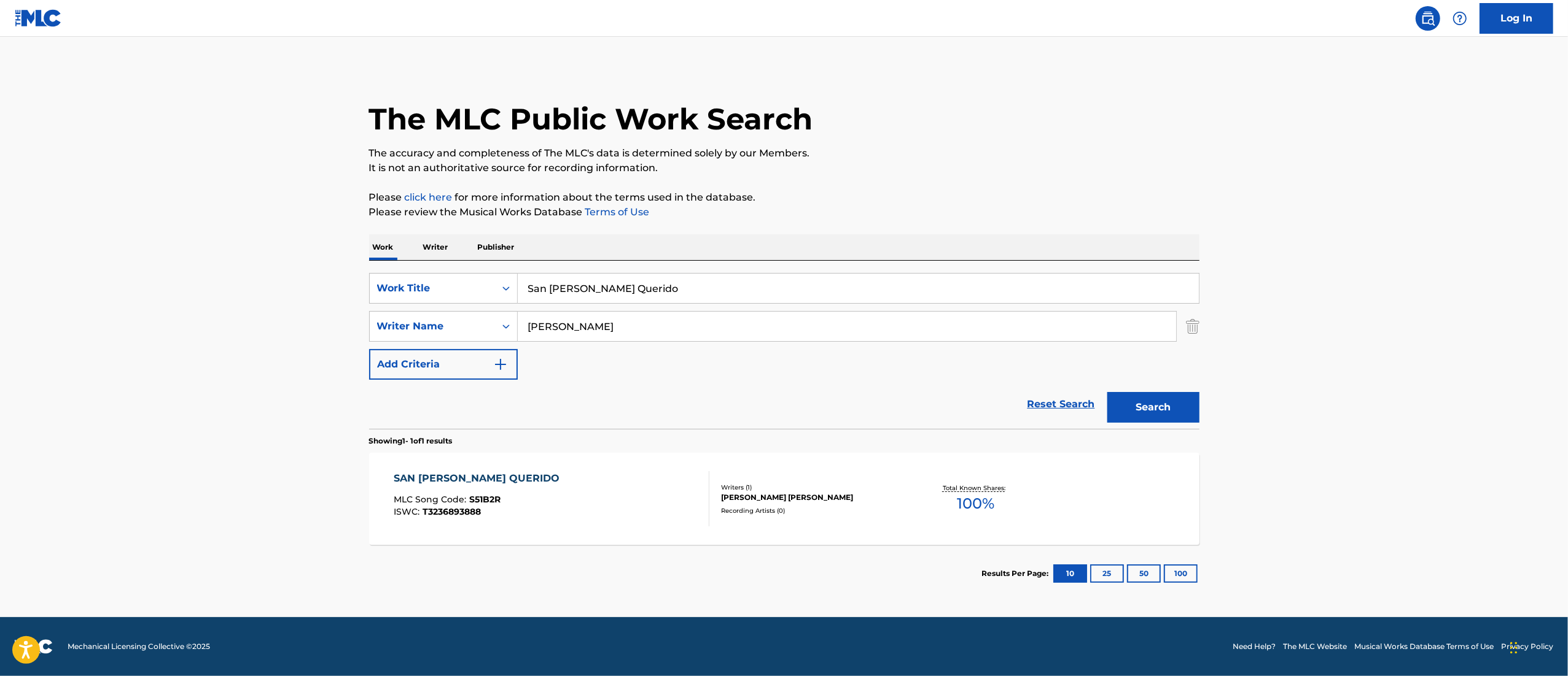
click at [634, 282] on input "San [PERSON_NAME] Querido" at bounding box center [857, 288] width 681 height 29
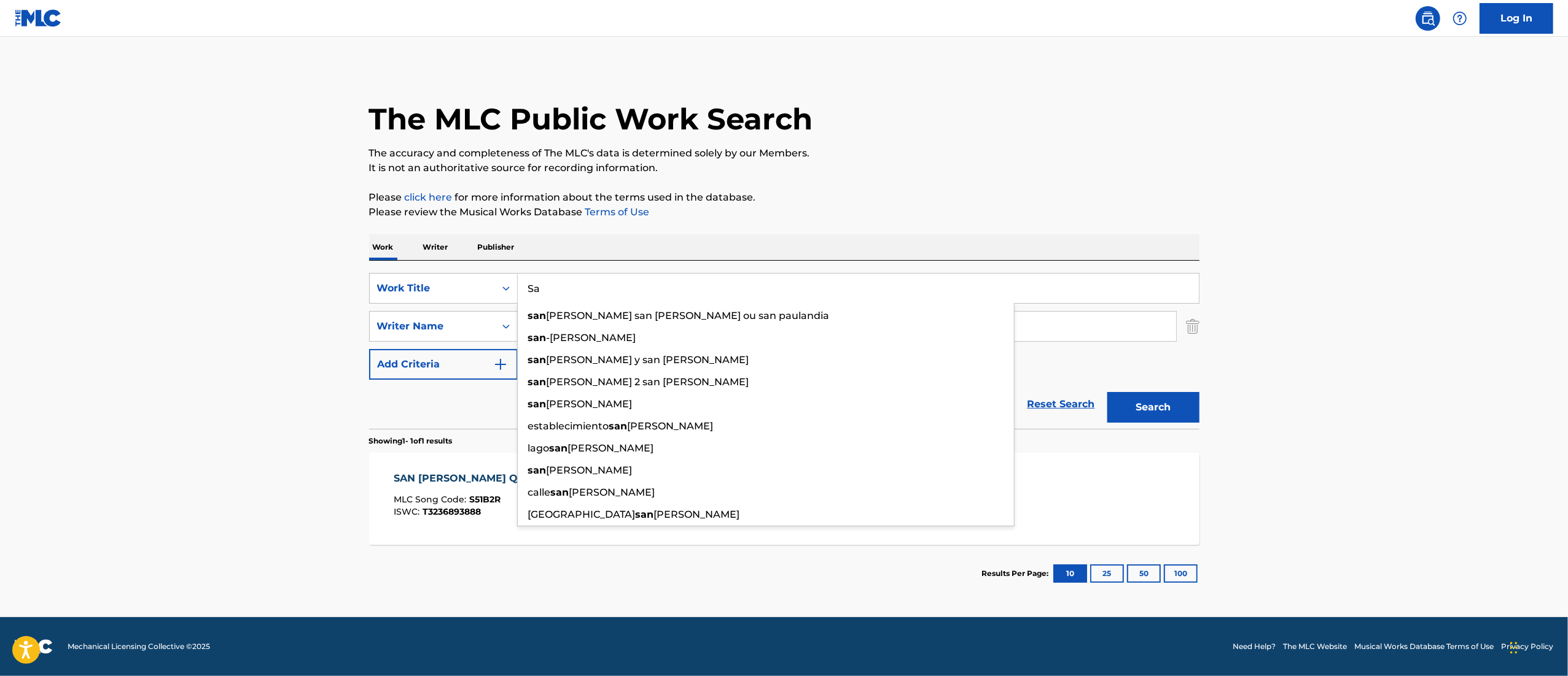
type input "S"
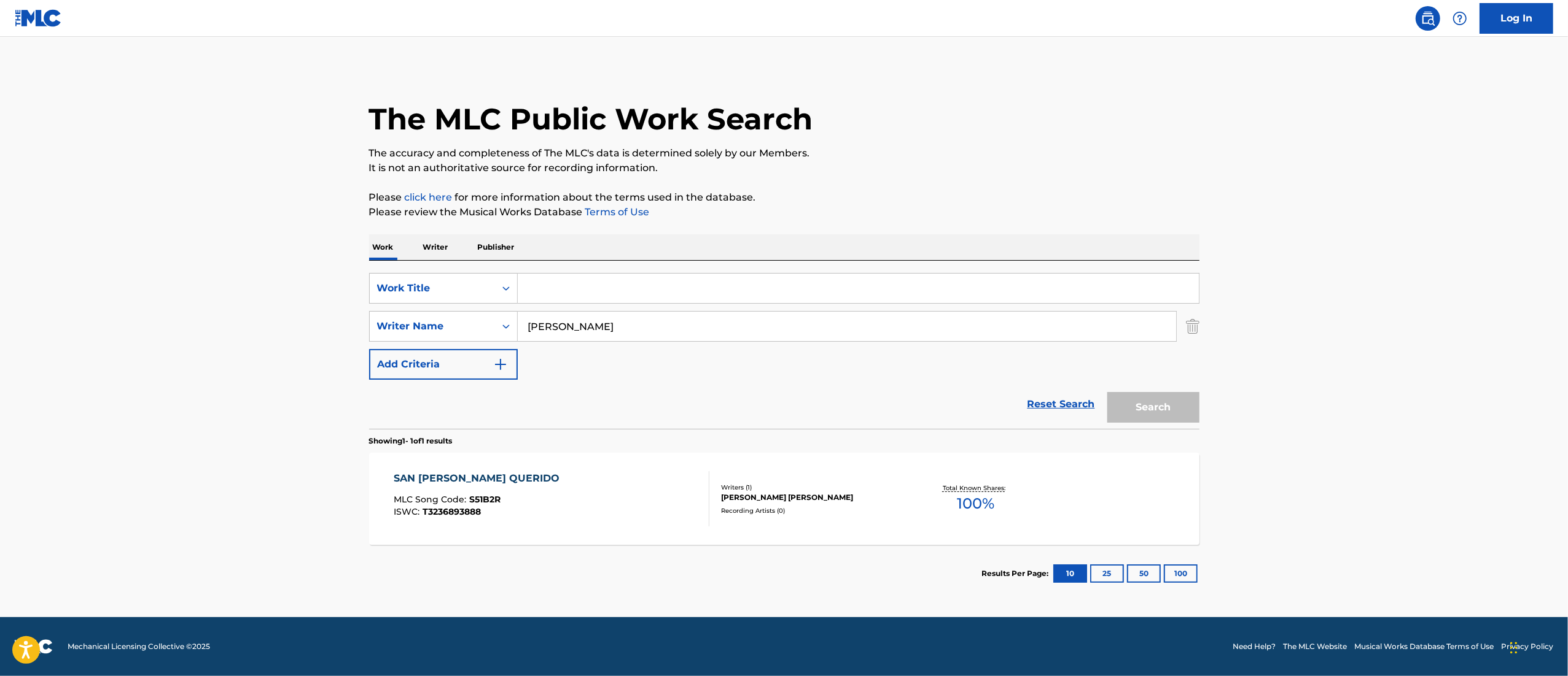
paste input "Perdon por Enamorarme de Ti"
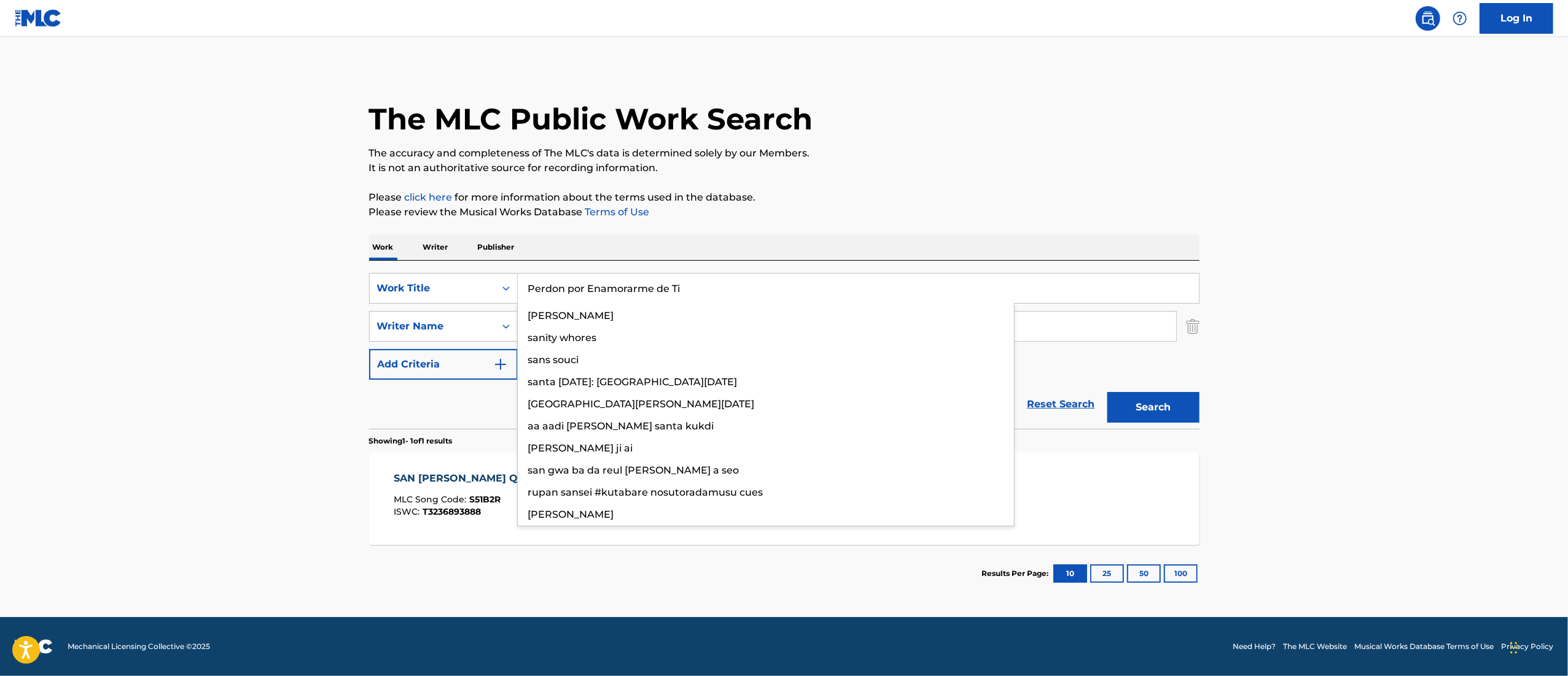
type input "Perdon por Enamorarme de Ti"
click at [1107, 392] on button "Search" at bounding box center [1153, 407] width 92 height 31
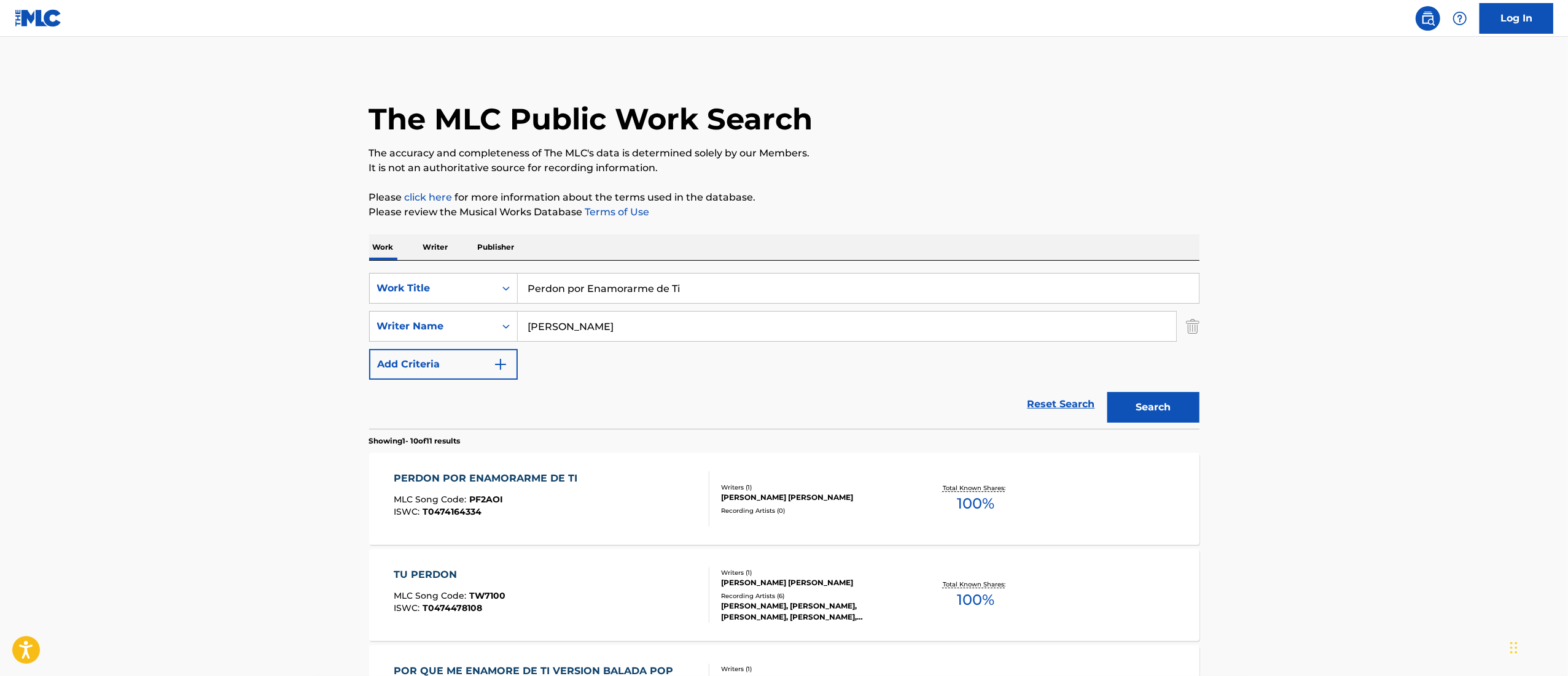
click at [556, 512] on div "ISWC : T0474164334" at bounding box center [489, 511] width 190 height 9
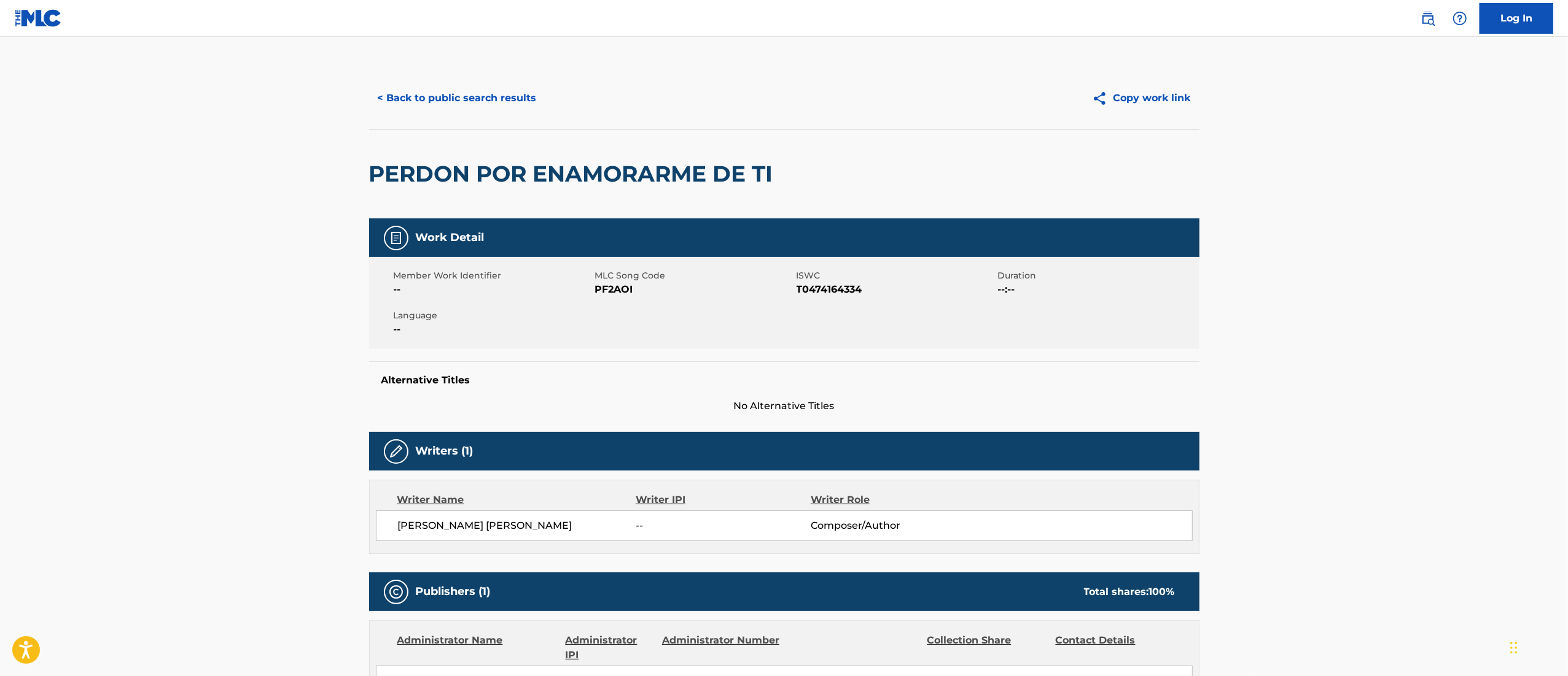
drag, startPoint x: 508, startPoint y: 112, endPoint x: 497, endPoint y: 112, distance: 11.0
click at [502, 114] on div "< Back to public search results Copy work link" at bounding box center [784, 98] width 830 height 61
click at [479, 103] on button "< Back to public search results" at bounding box center [457, 98] width 176 height 31
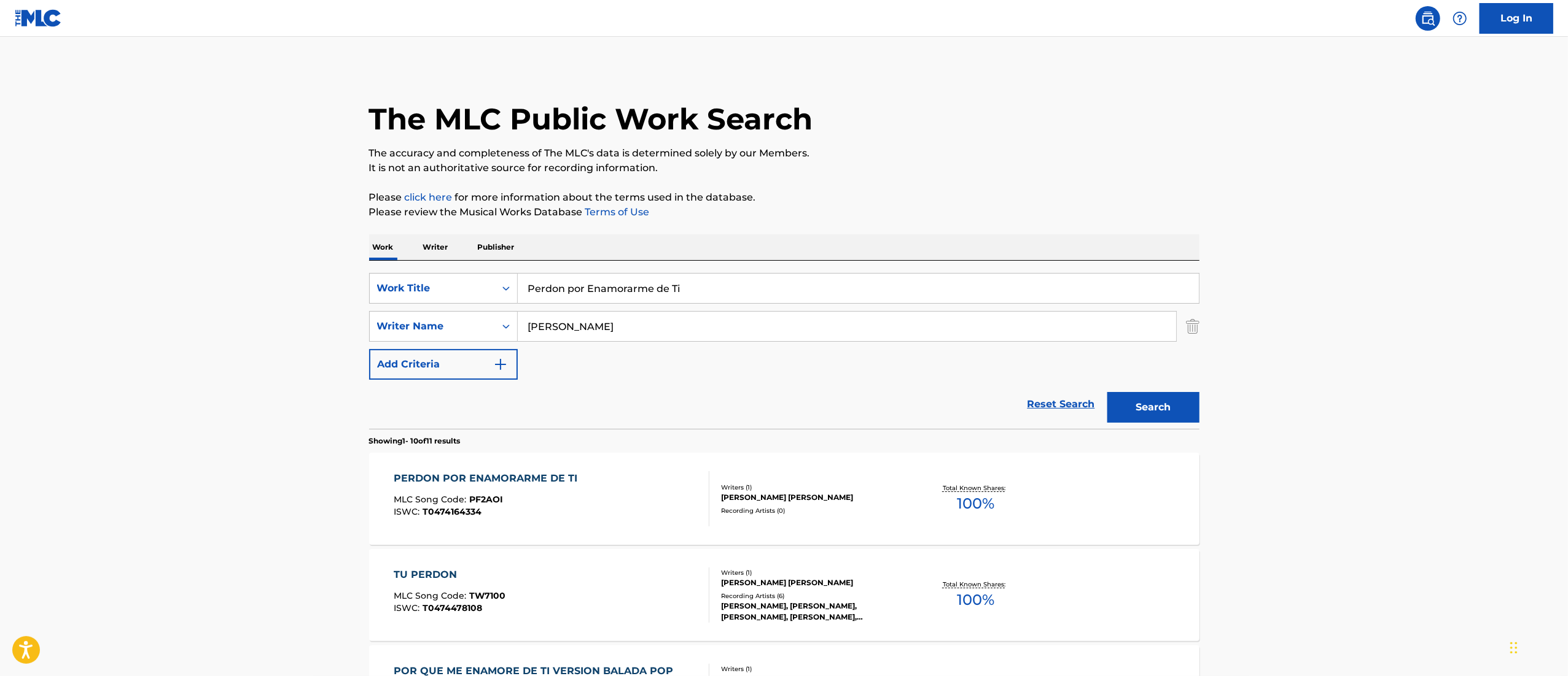
click at [711, 277] on input "Perdon por Enamorarme de Ti" at bounding box center [857, 288] width 681 height 29
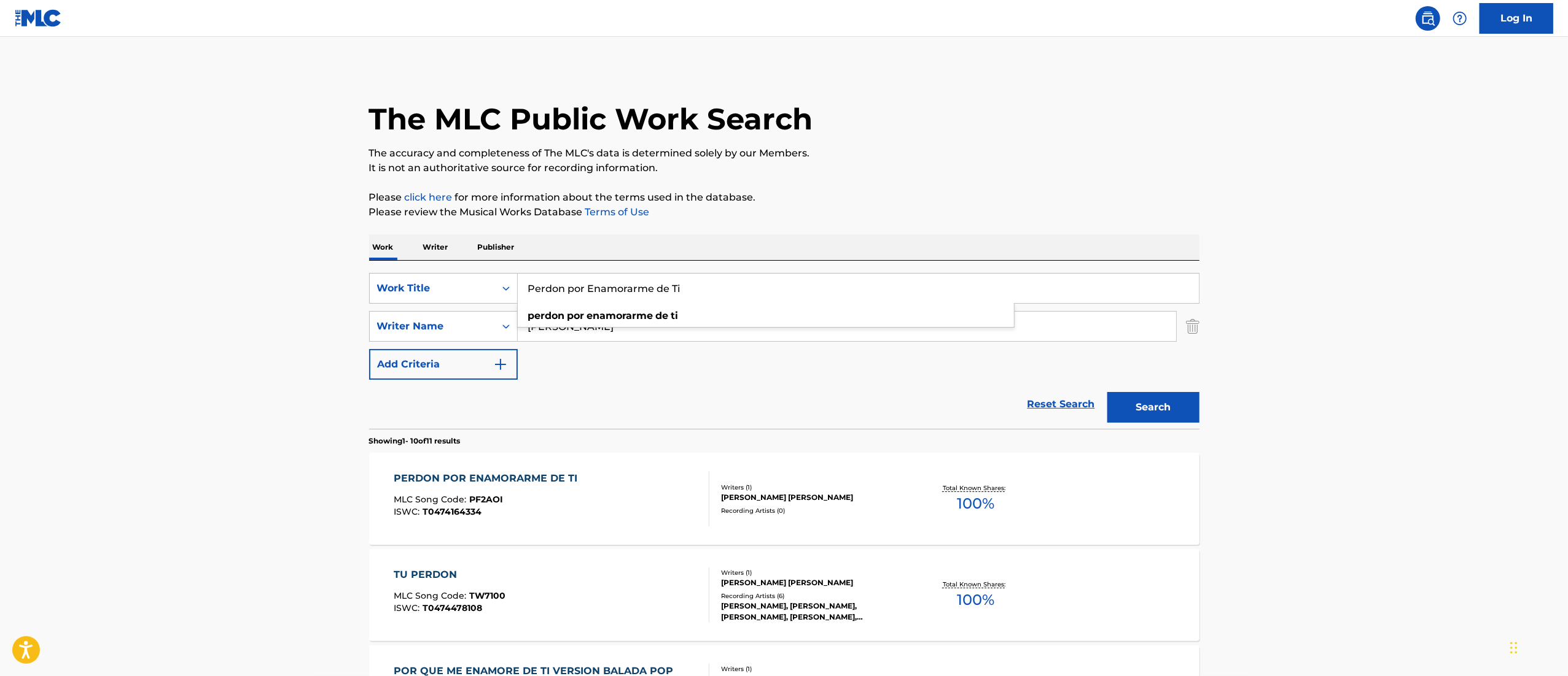
click at [711, 277] on input "Perdon por Enamorarme de Ti" at bounding box center [857, 288] width 681 height 29
paste input "Te Necesito"
type input "Te Necesito"
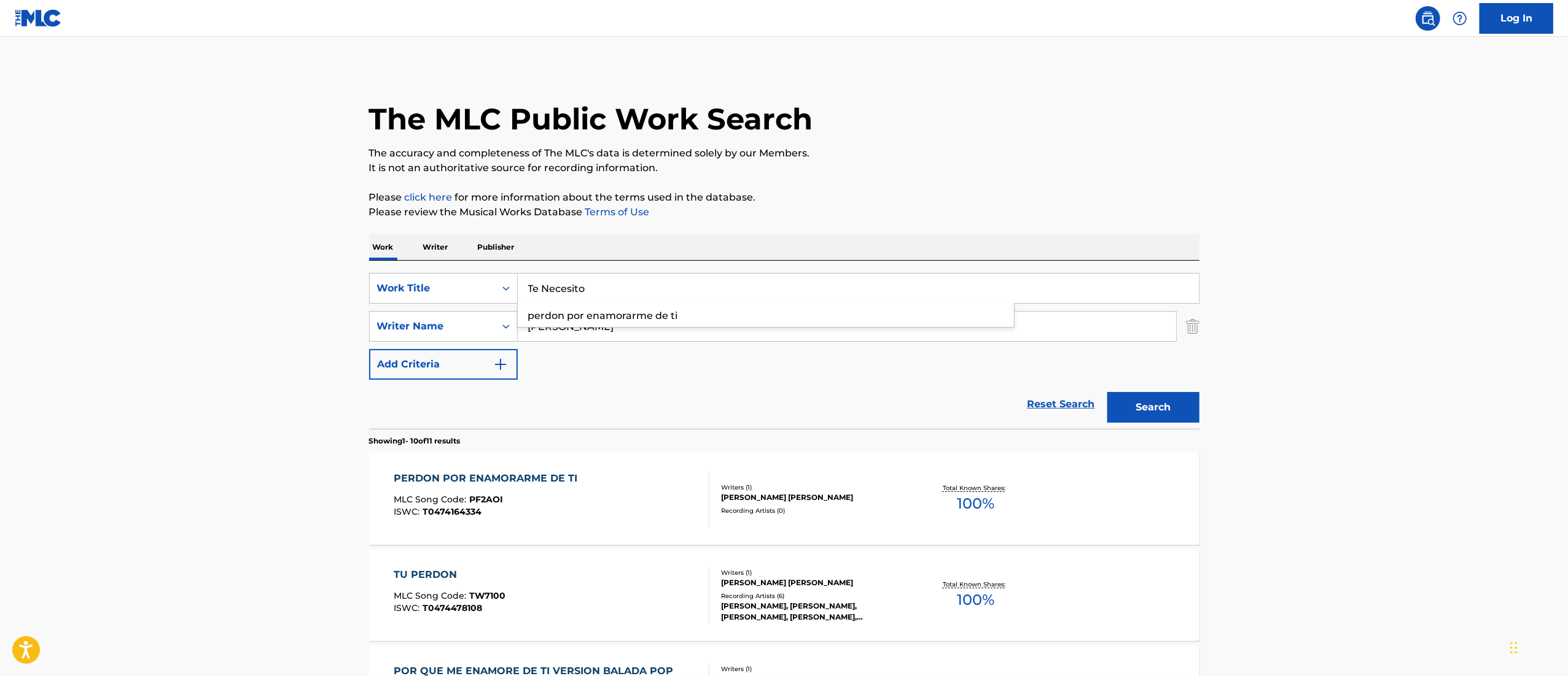
click at [1107, 392] on button "Search" at bounding box center [1153, 407] width 92 height 31
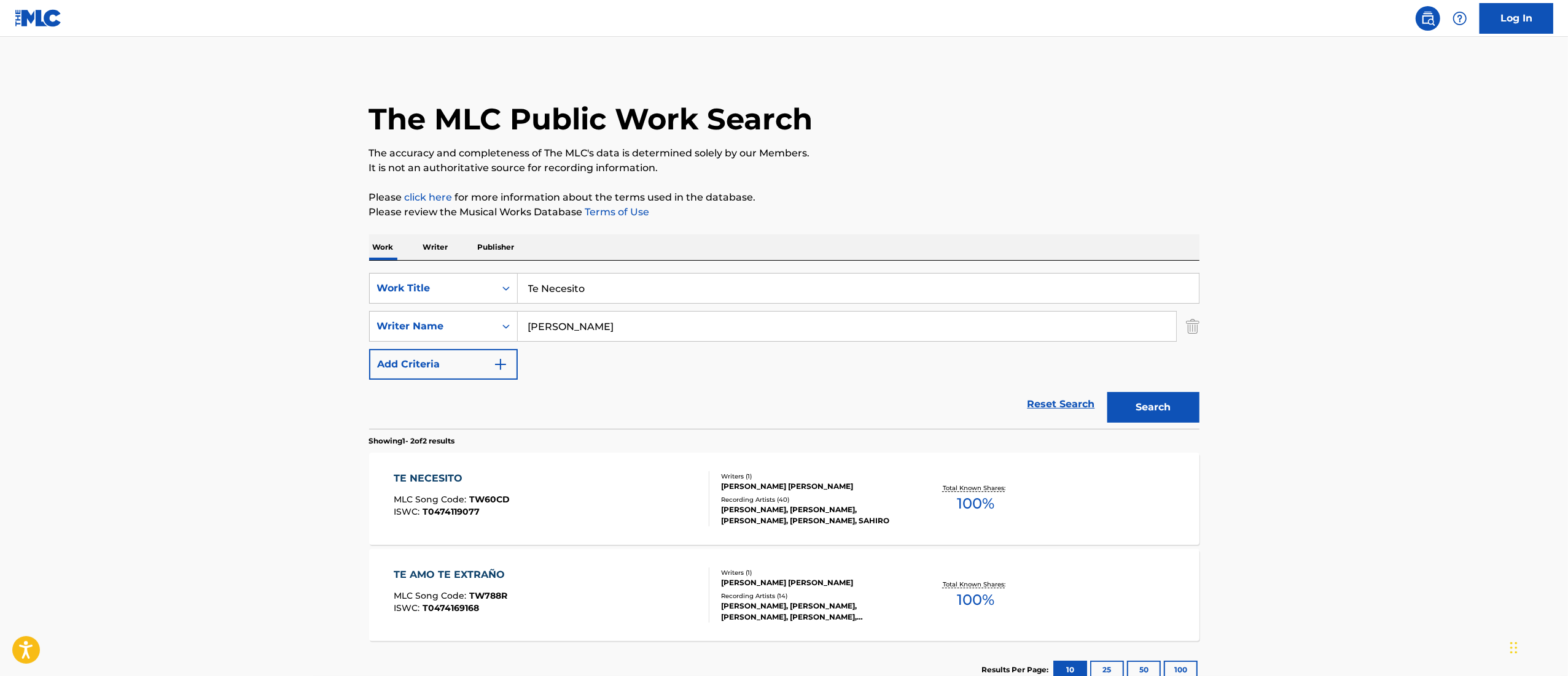
click at [1291, 259] on main "The MLC Public Work Search The accuracy and completeness of The MLC's data is d…" at bounding box center [784, 371] width 1568 height 668
click at [843, 492] on div "[PERSON_NAME] [PERSON_NAME]" at bounding box center [814, 487] width 186 height 11
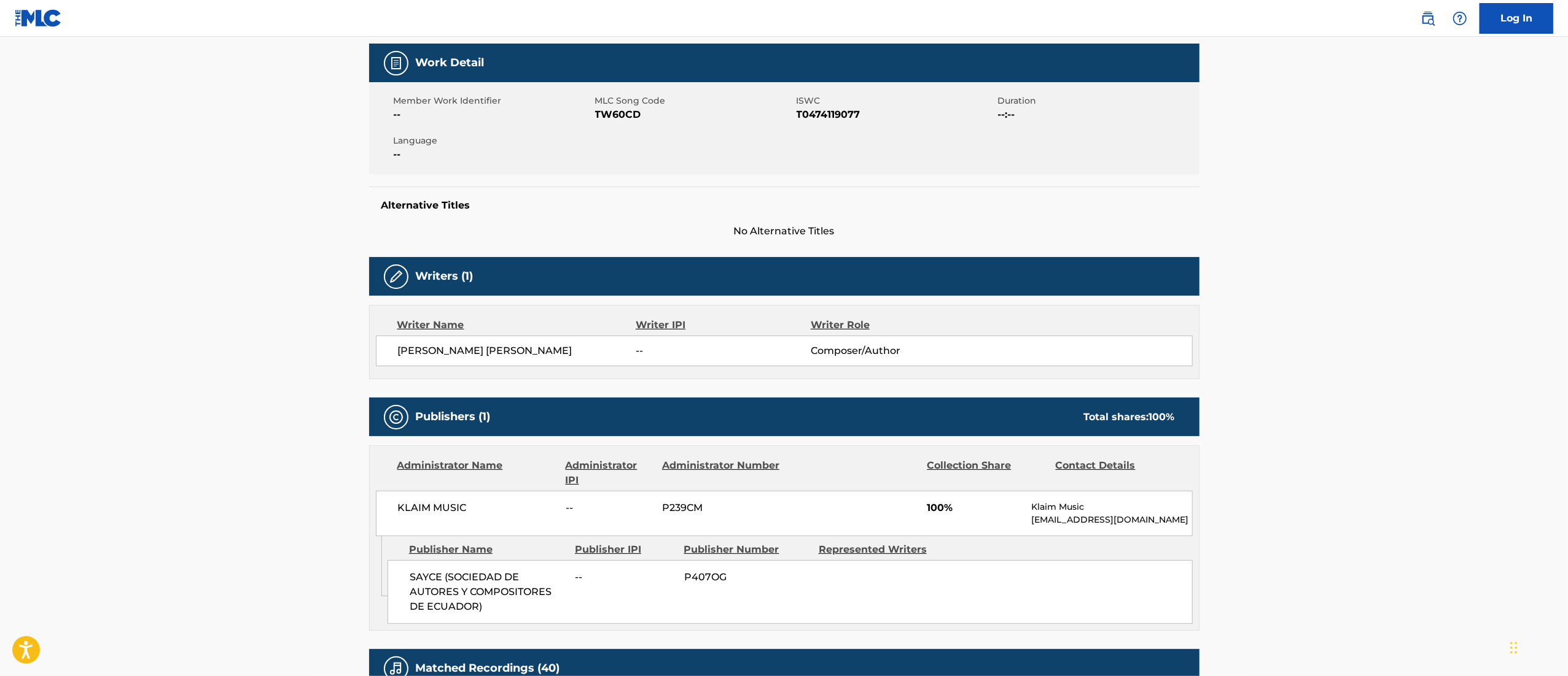
scroll to position [666, 0]
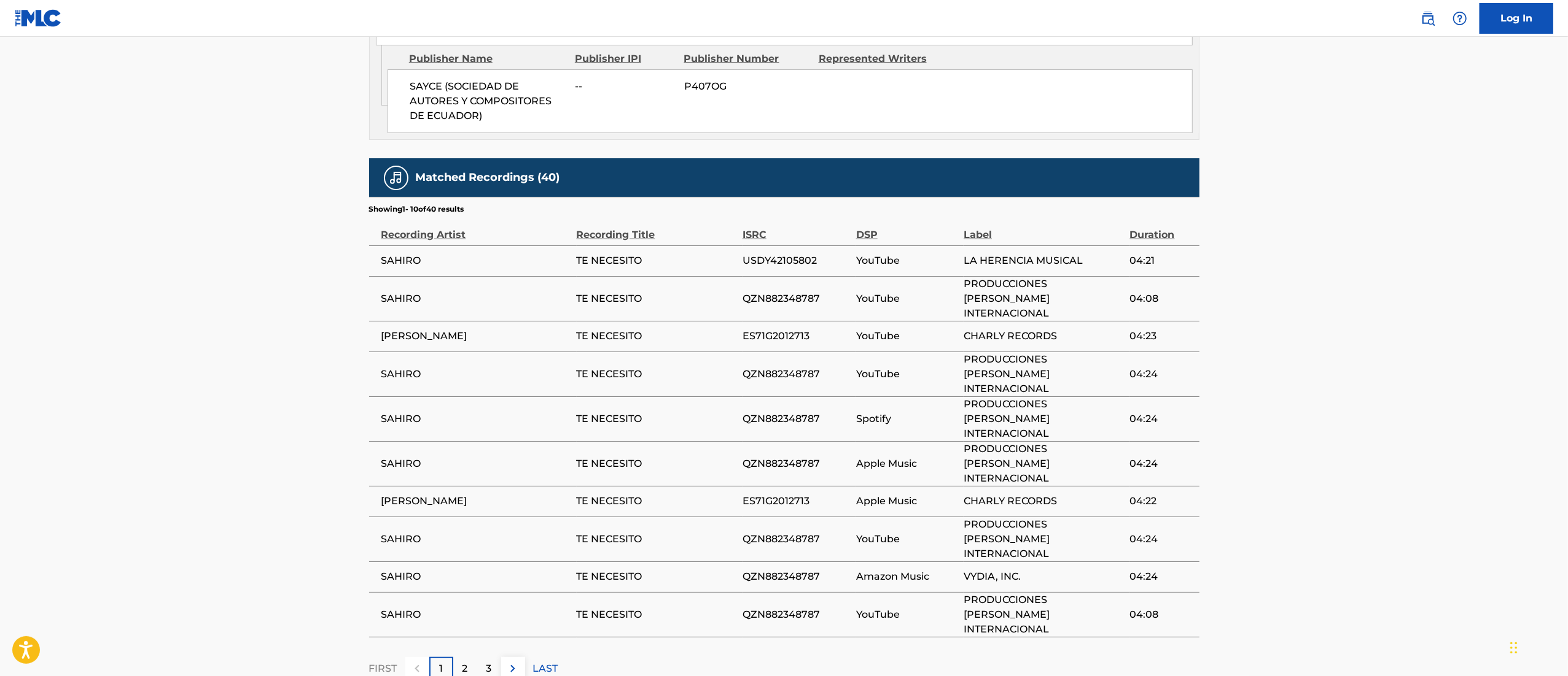
click at [787, 329] on span "ES71G2012713" at bounding box center [796, 336] width 108 height 15
copy div "ES71G2012713"
drag, startPoint x: 739, startPoint y: 351, endPoint x: 831, endPoint y: 357, distance: 92.2
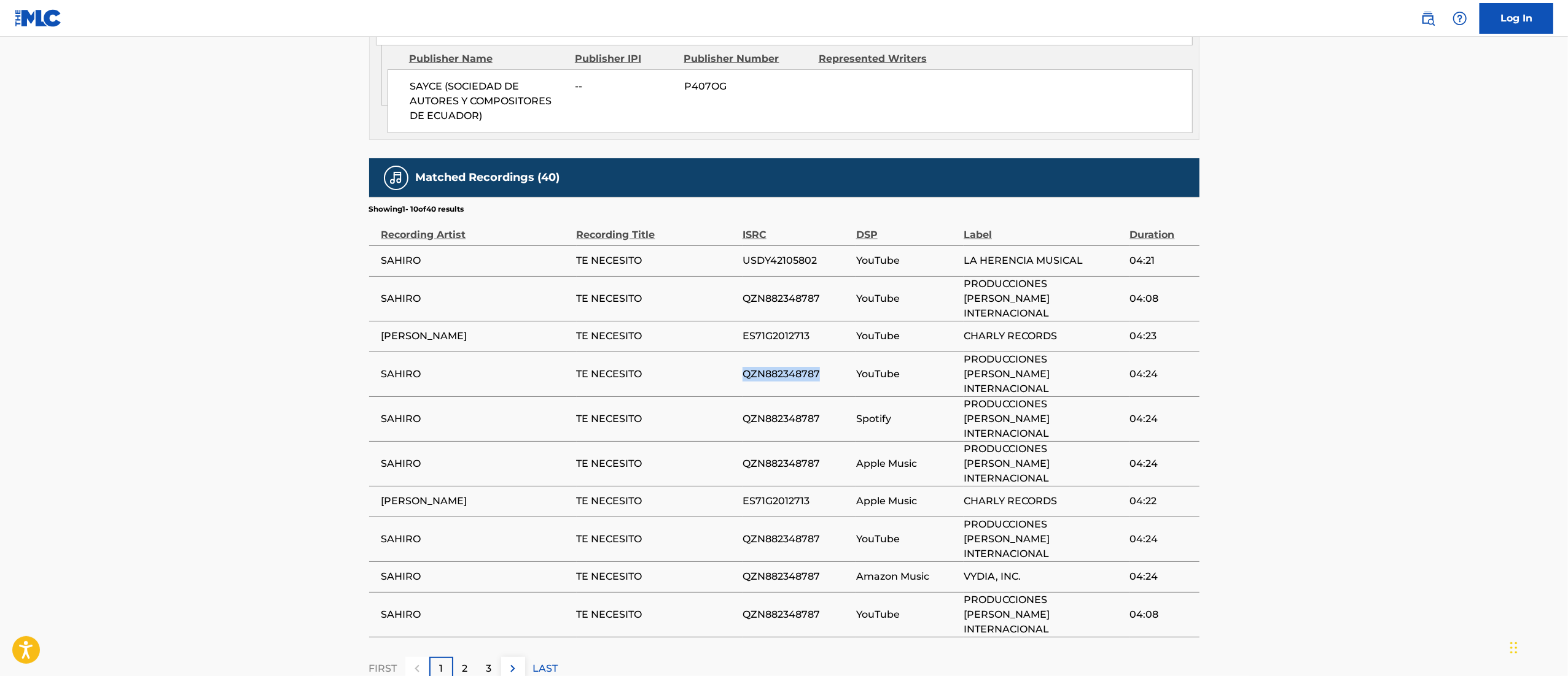
click at [831, 357] on tr "SAHIRO TE NECESITO QZN882348787 YouTube PRODUCCIONES [PERSON_NAME] INTERNACIONA…" at bounding box center [784, 374] width 830 height 45
copy tr "QZN882348787"
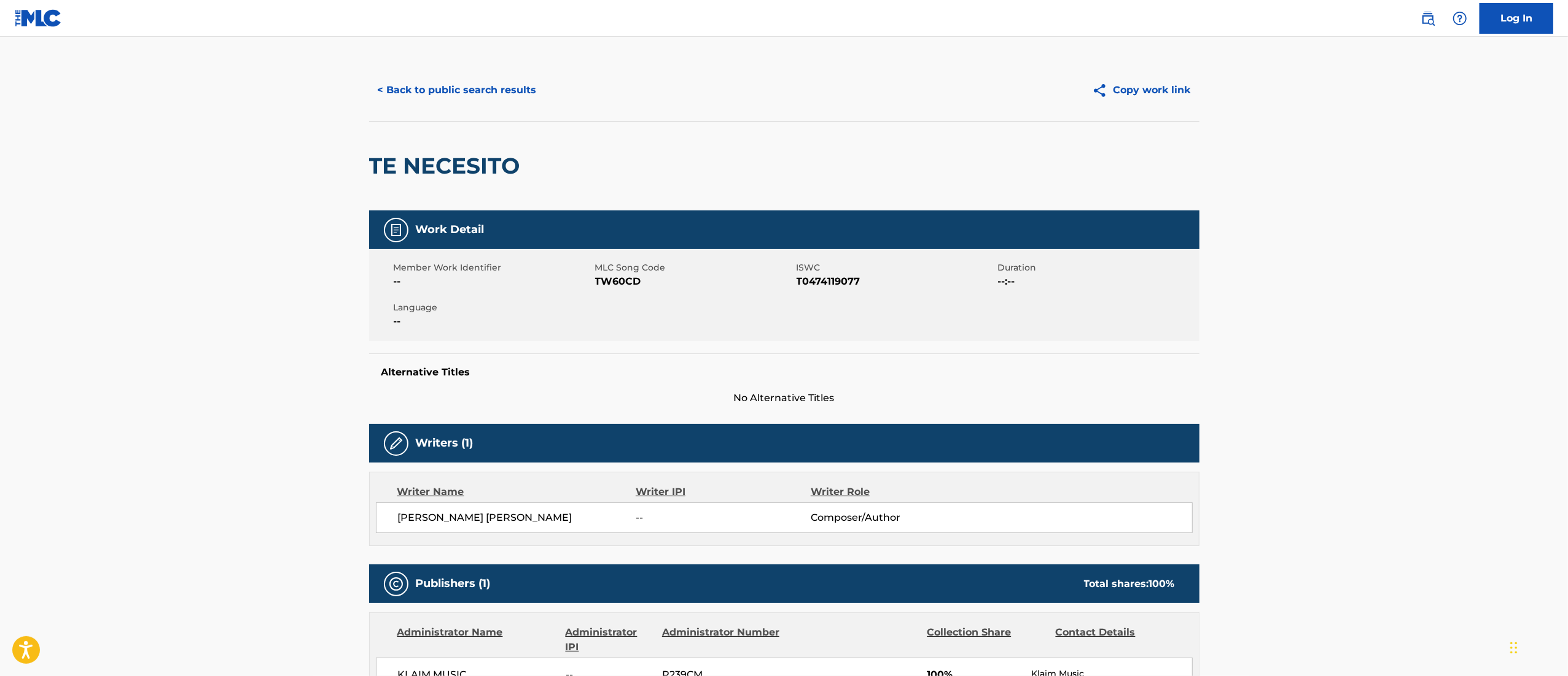
scroll to position [0, 0]
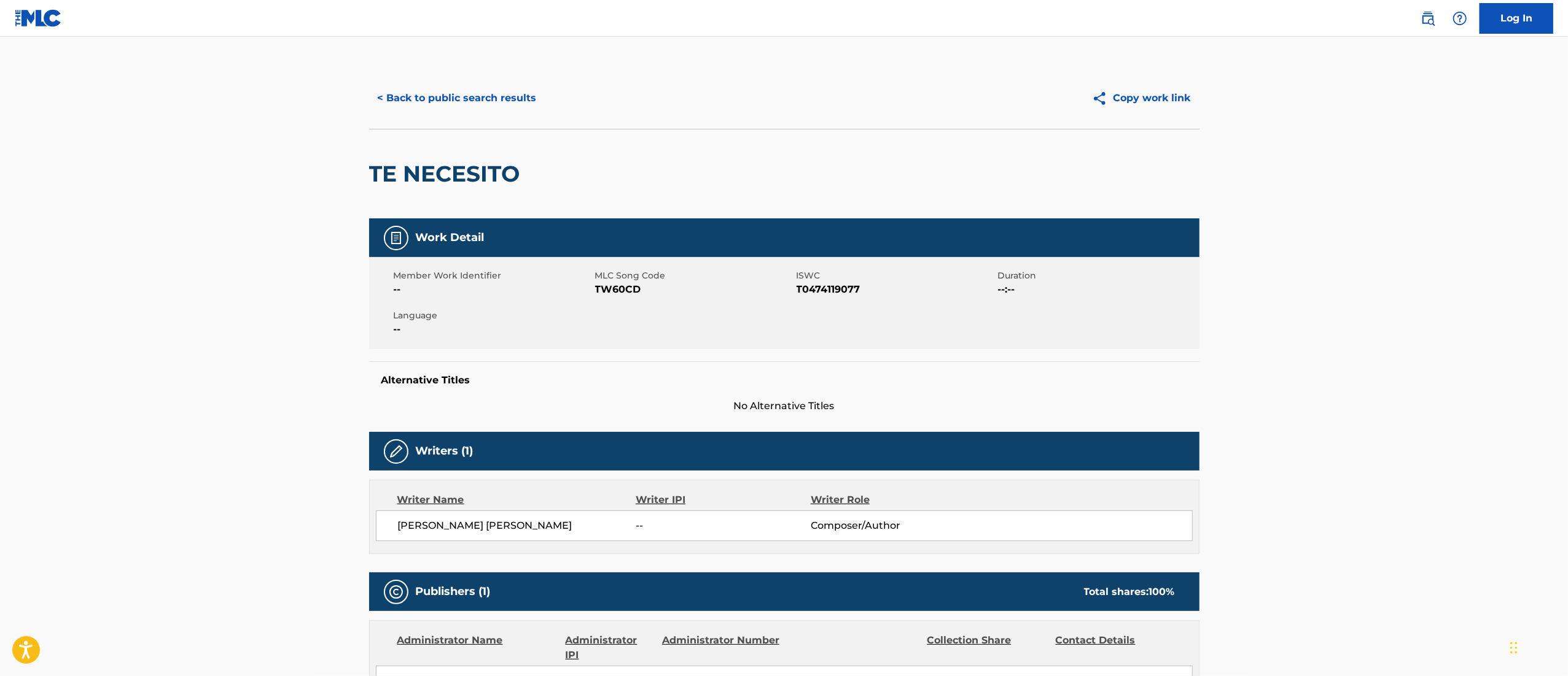
click at [495, 94] on button "< Back to public search results" at bounding box center [457, 98] width 176 height 31
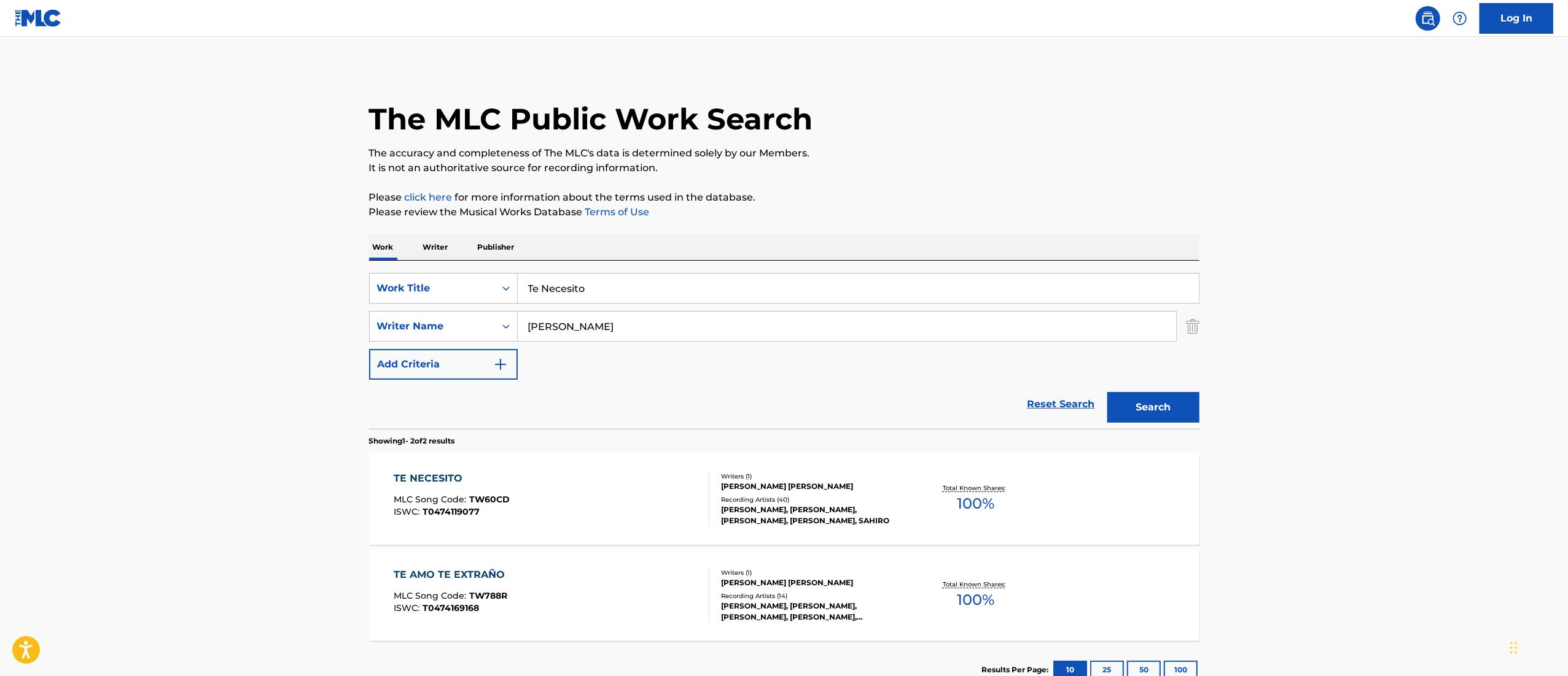
click at [544, 283] on input "Te Necesito" at bounding box center [857, 288] width 681 height 29
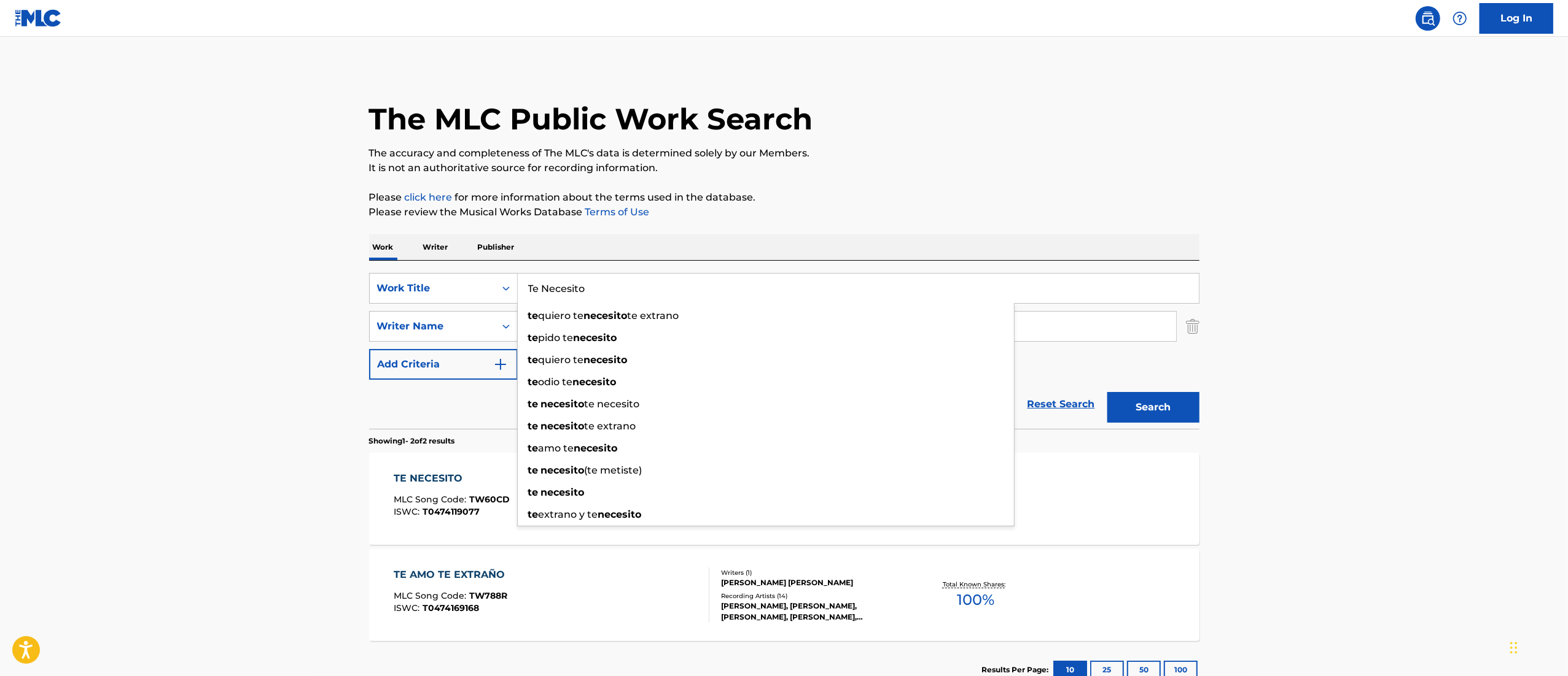
click at [544, 283] on input "Te Necesito" at bounding box center [857, 288] width 681 height 29
paste input "Si tu Volvieras"
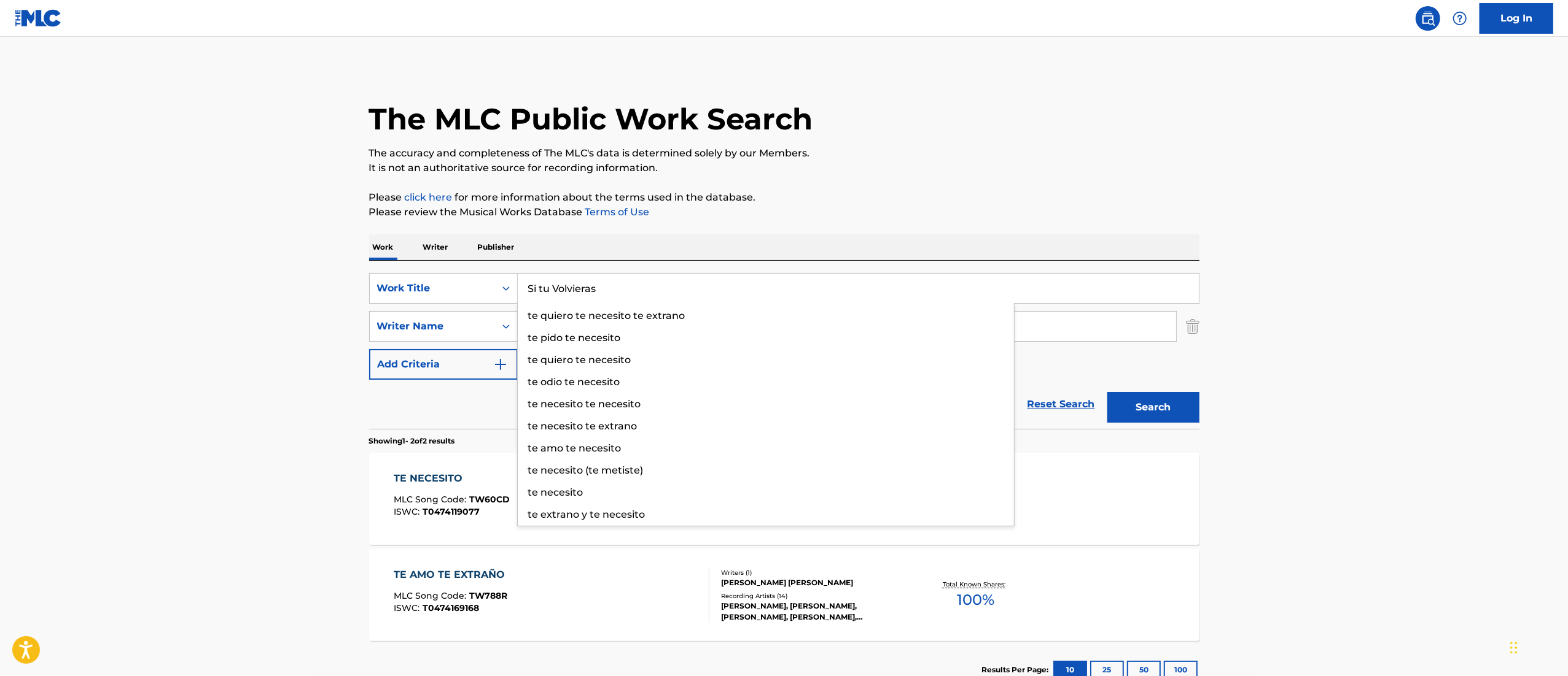
type input "Si tu Volvieras"
click at [1107, 392] on button "Search" at bounding box center [1153, 407] width 92 height 31
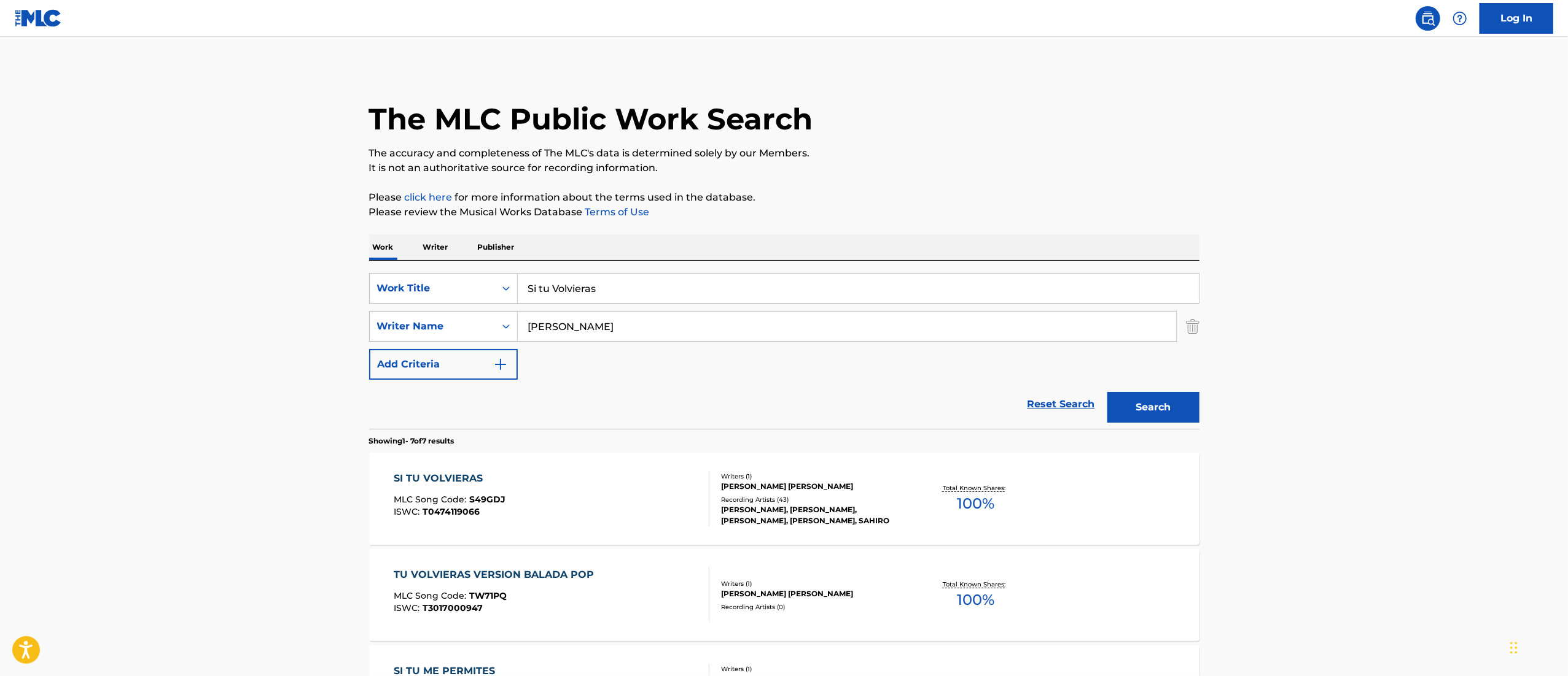
click at [669, 524] on div "SI TU VOLVIERAS MLC Song Code : S49GDJ ISWC : T0474119066" at bounding box center [552, 499] width 316 height 55
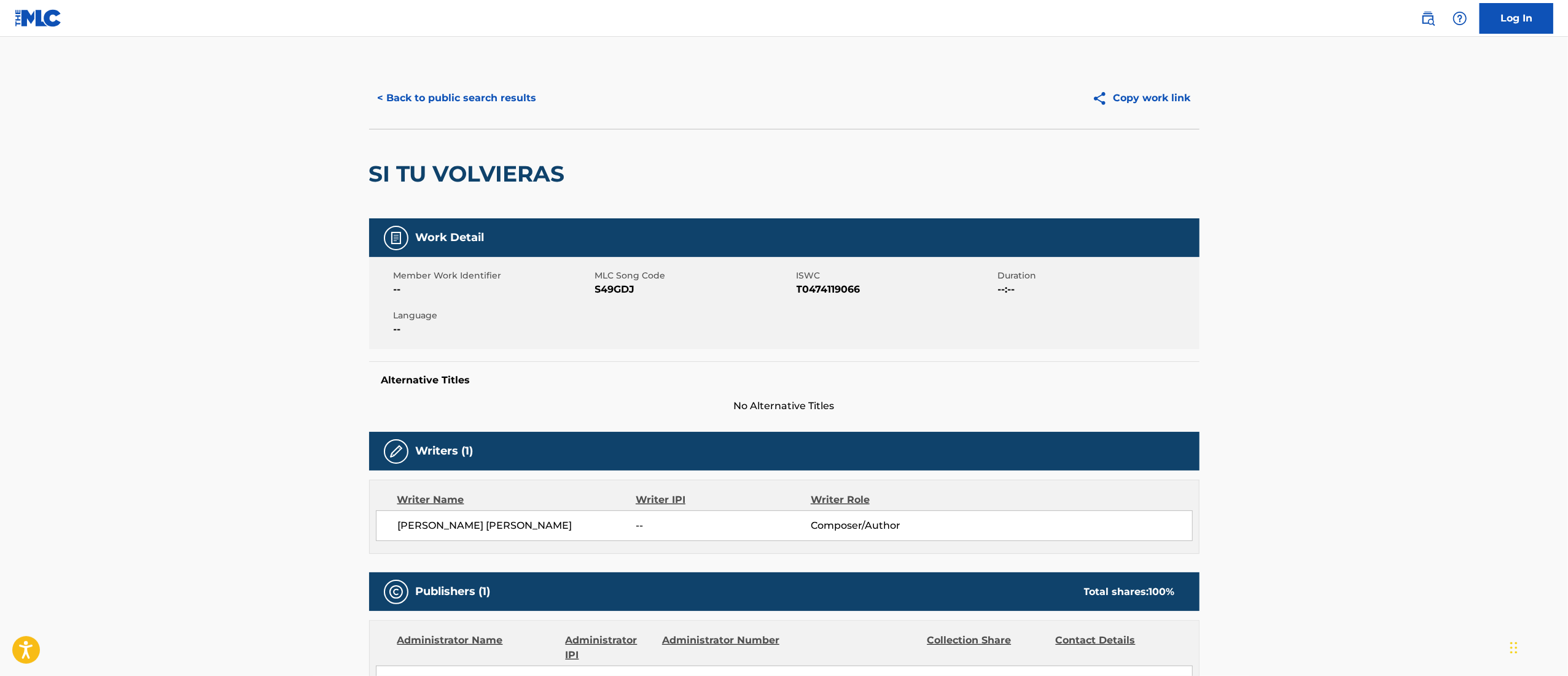
scroll to position [666, 0]
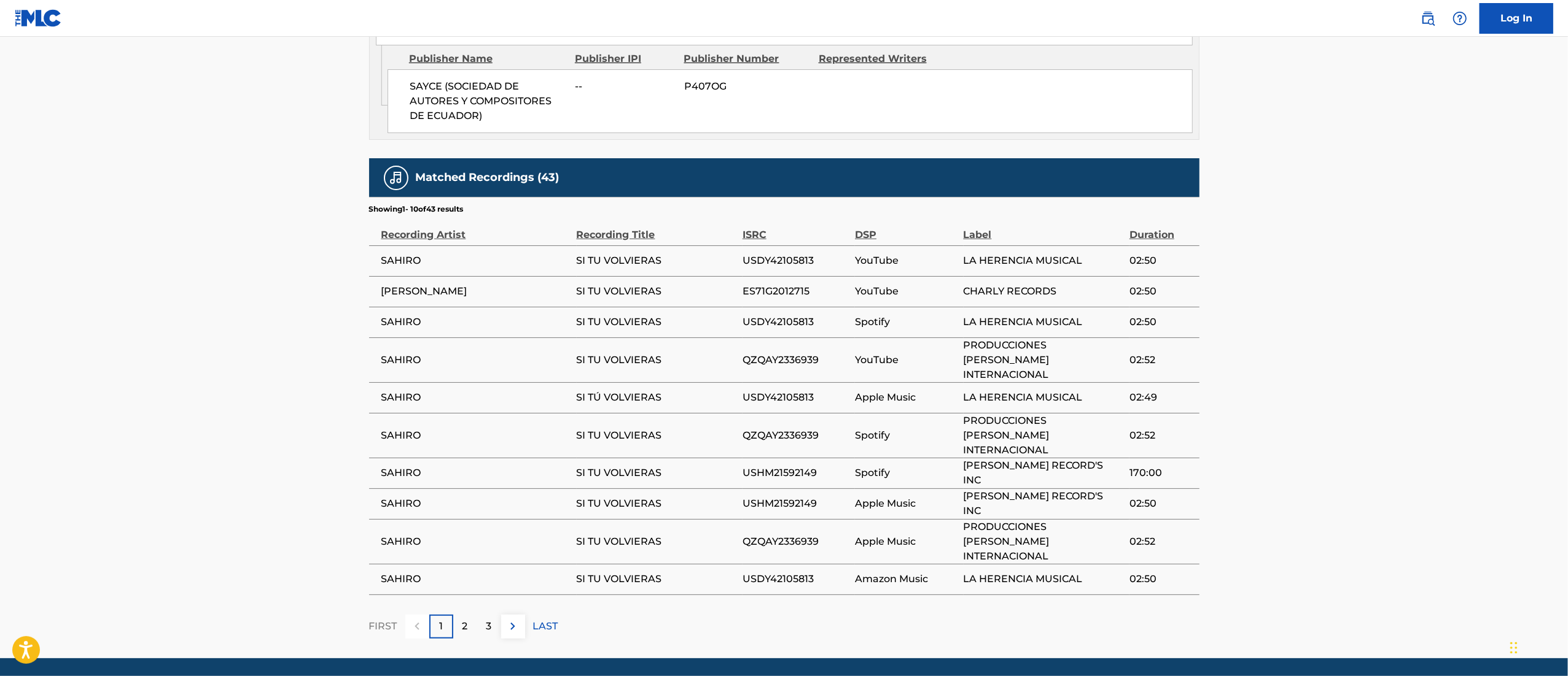
click at [781, 287] on span "ES71G2012715" at bounding box center [795, 291] width 106 height 15
copy span "ES71G2012715"
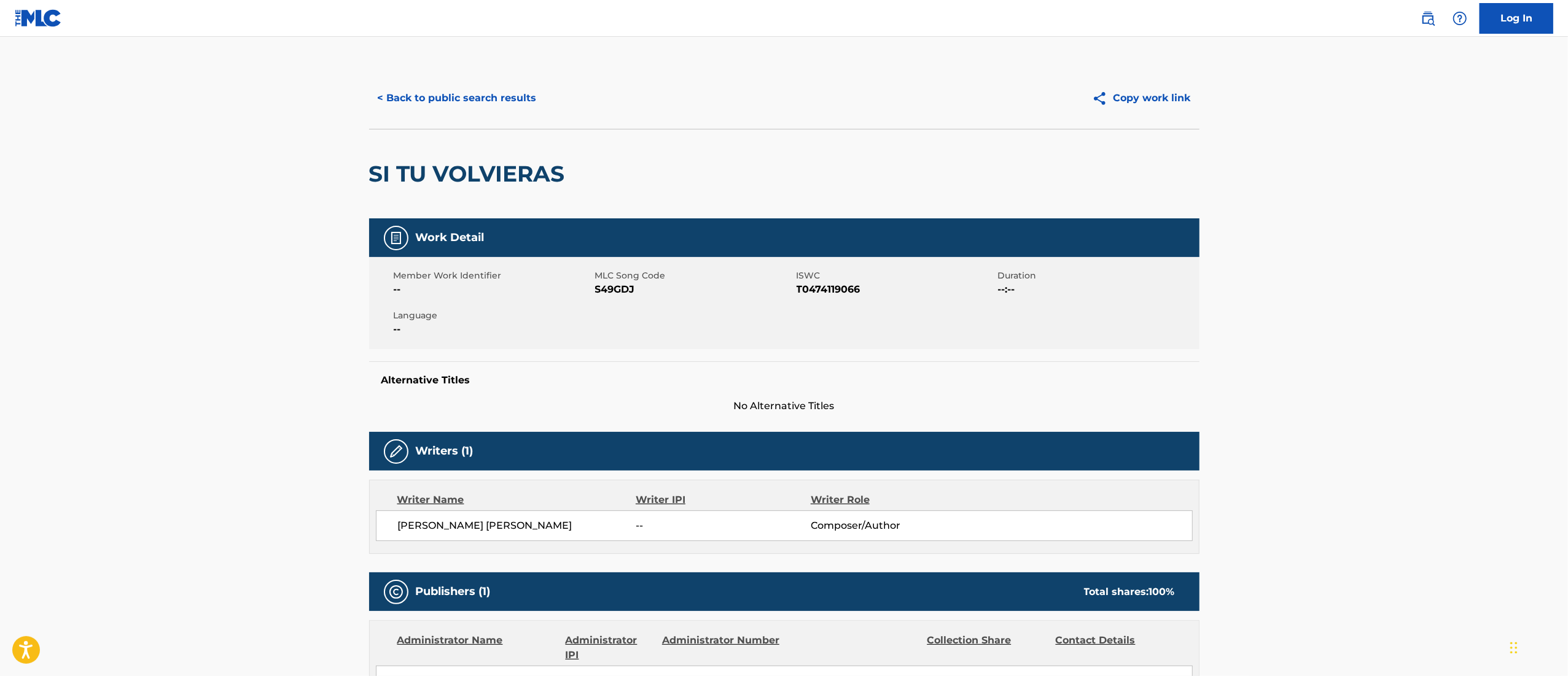
click at [436, 83] on button "< Back to public search results" at bounding box center [457, 98] width 176 height 31
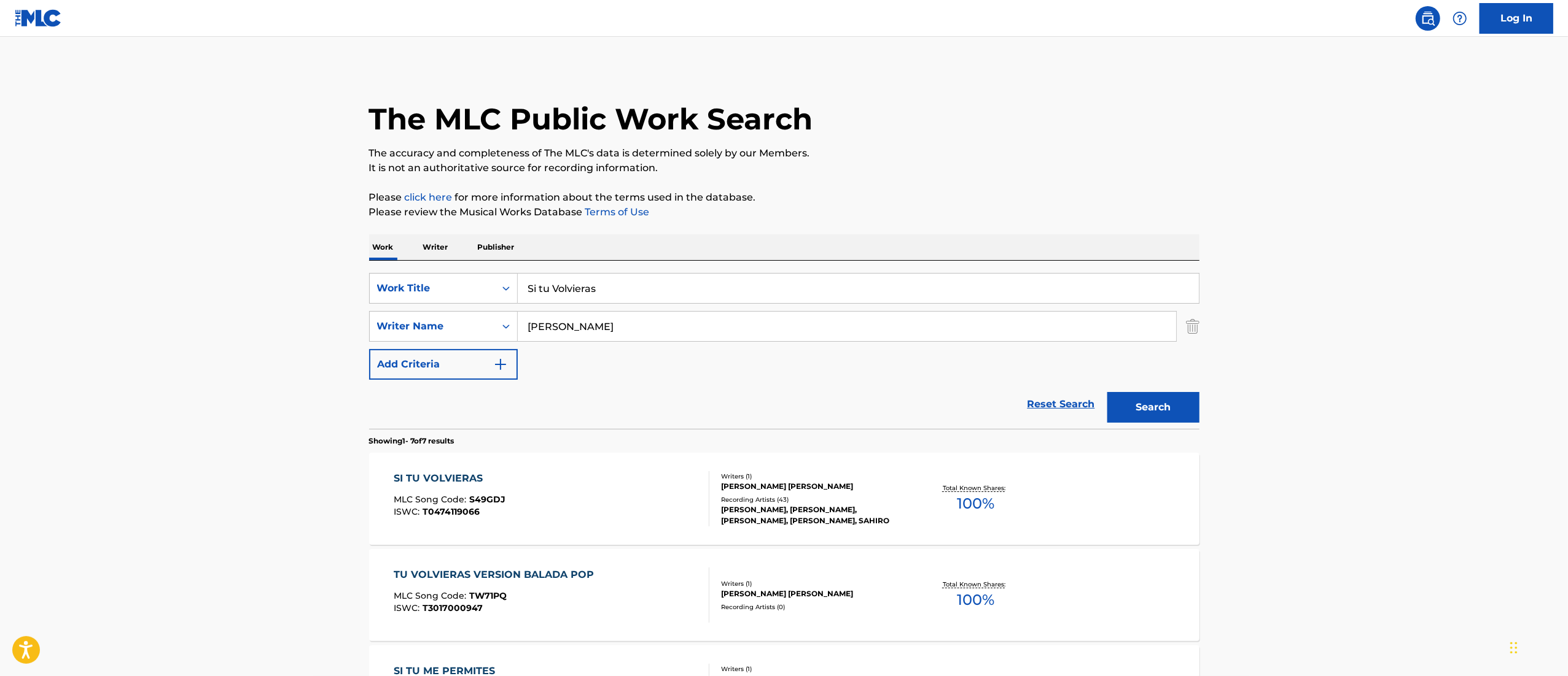
click at [655, 290] on input "Si tu Volvieras" at bounding box center [857, 288] width 681 height 29
paste input "Orto dia Mas sin ti"
click at [1107, 392] on button "Search" at bounding box center [1153, 407] width 92 height 31
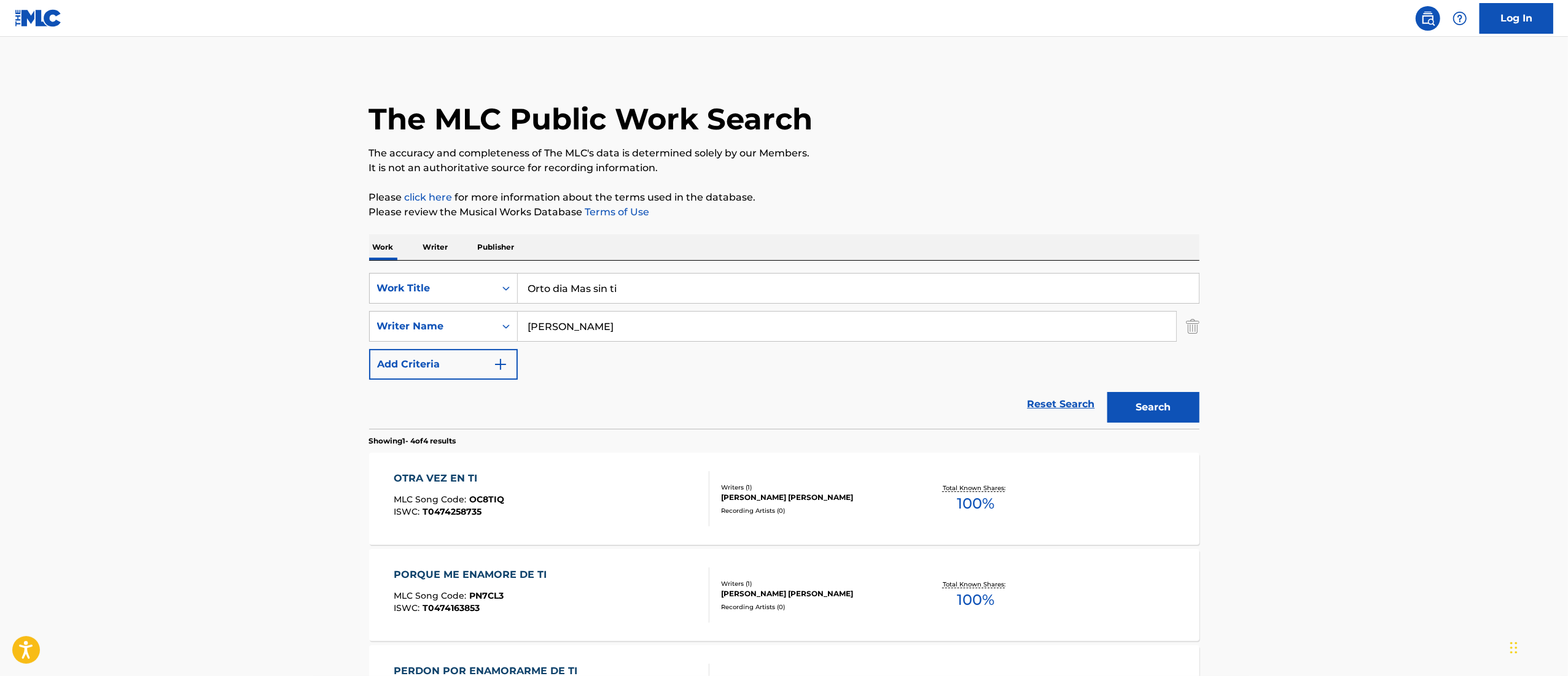
click at [548, 288] on input "Orto dia Mas sin ti" at bounding box center [857, 288] width 681 height 29
click at [1107, 392] on button "Search" at bounding box center [1153, 407] width 92 height 31
click at [584, 318] on strong "mas" at bounding box center [581, 315] width 22 height 12
type input "otro dia mas sin ti"
click at [1158, 392] on button "Search" at bounding box center [1153, 407] width 92 height 31
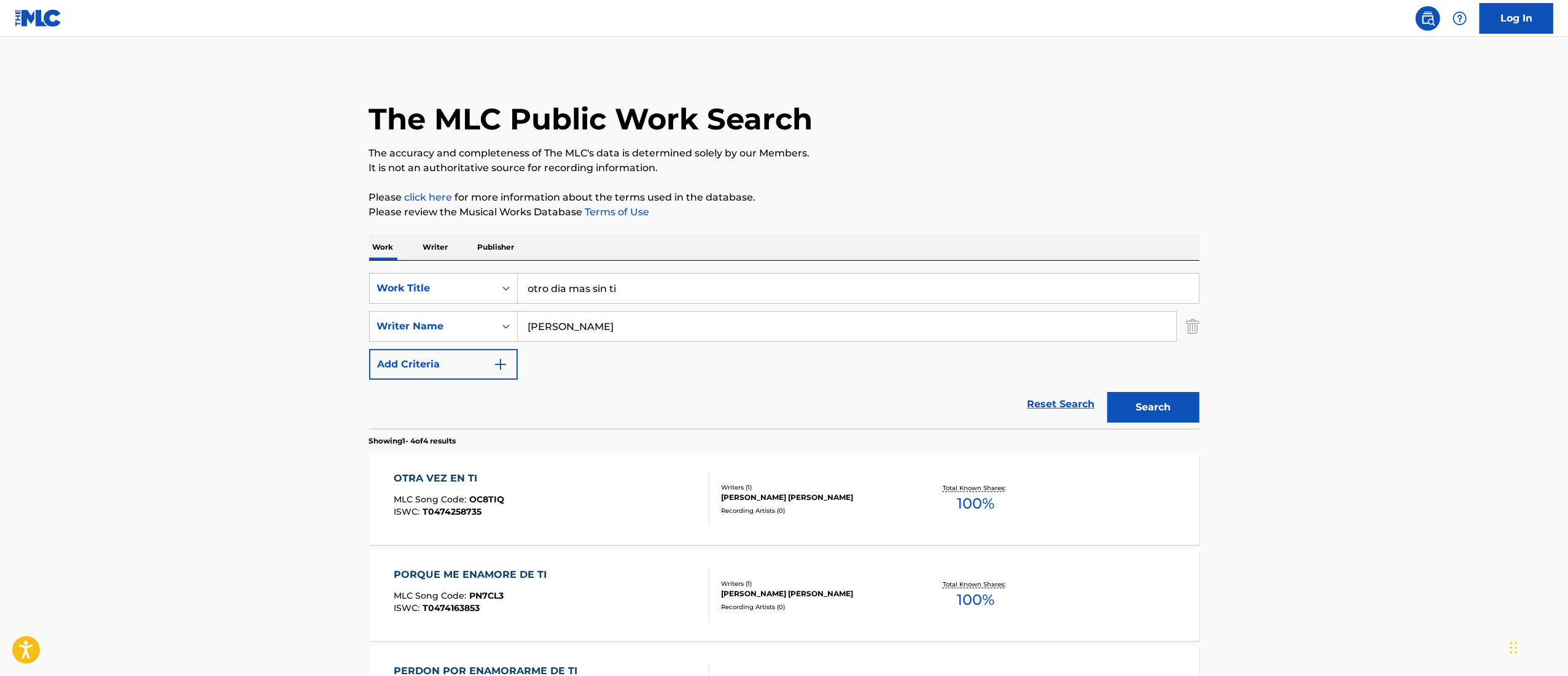
drag, startPoint x: 764, startPoint y: 330, endPoint x: 478, endPoint y: 350, distance: 286.7
click at [478, 350] on div "SearchWithCriteria7396f85d-7085-4e26-a0a2-24ef8715a871 Work Title otro dia mas …" at bounding box center [784, 326] width 830 height 107
paste input "[PERSON_NAME]"
type input "[PERSON_NAME]"
click at [1139, 395] on button "Search" at bounding box center [1153, 407] width 92 height 31
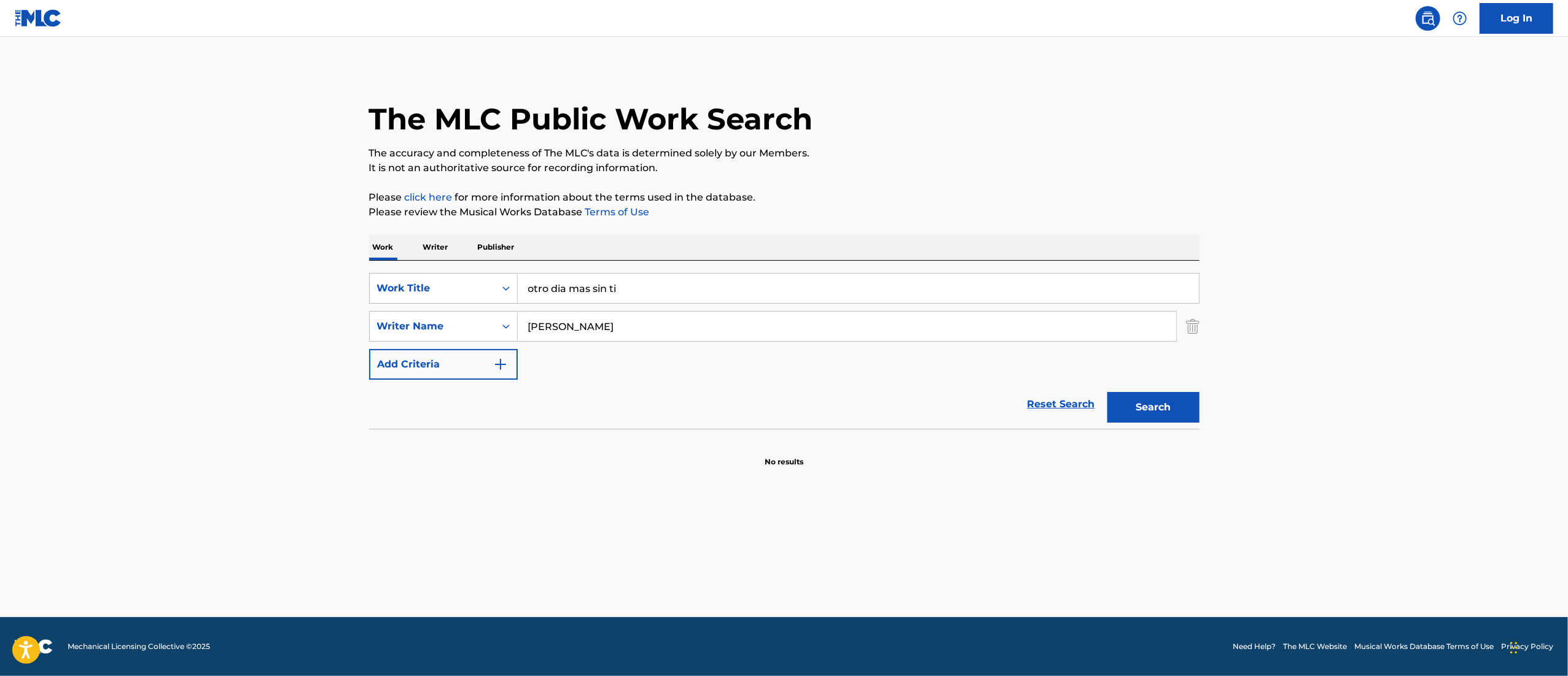
click at [1139, 395] on button "Search" at bounding box center [1153, 407] width 92 height 31
click at [1139, 395] on div "Search" at bounding box center [1150, 404] width 98 height 49
click at [1139, 395] on button "Search" at bounding box center [1153, 407] width 92 height 31
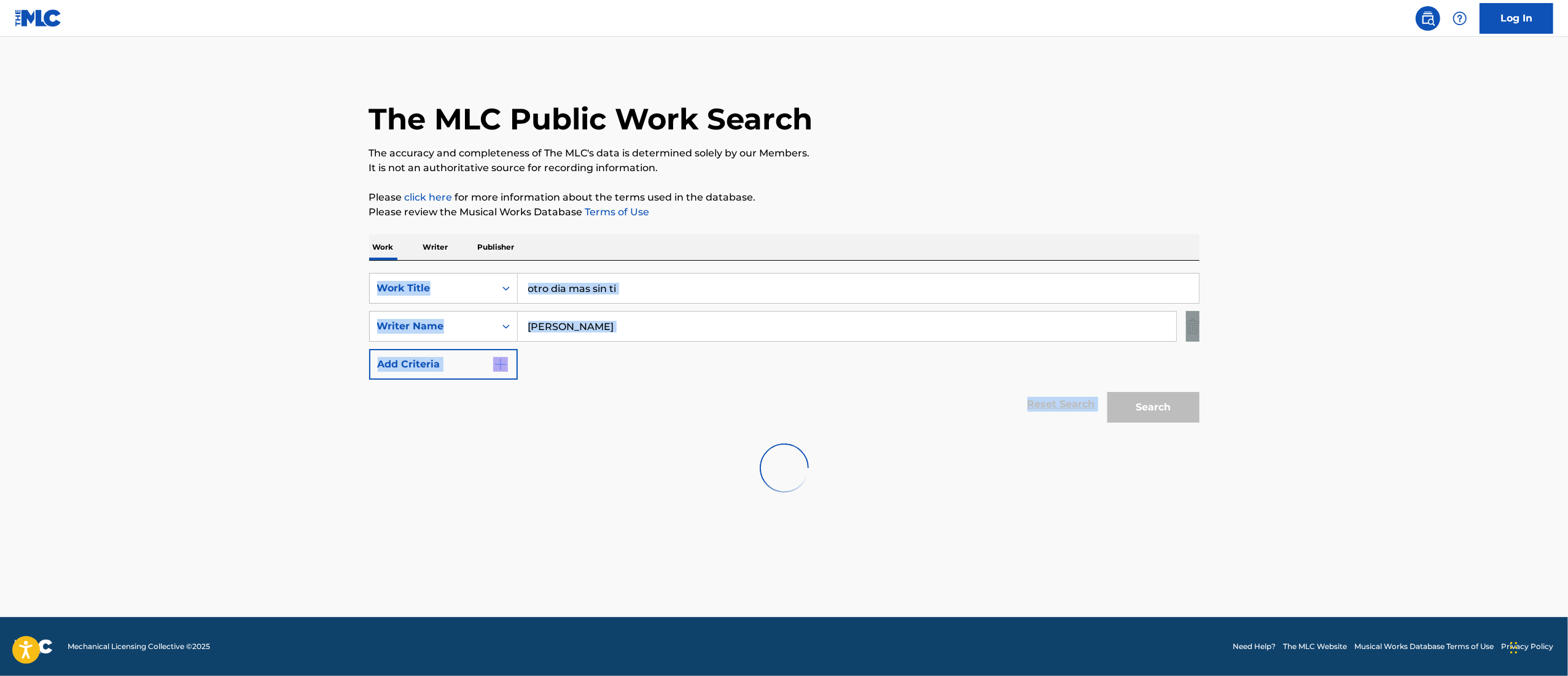
click at [1139, 395] on div "Search" at bounding box center [1150, 404] width 98 height 49
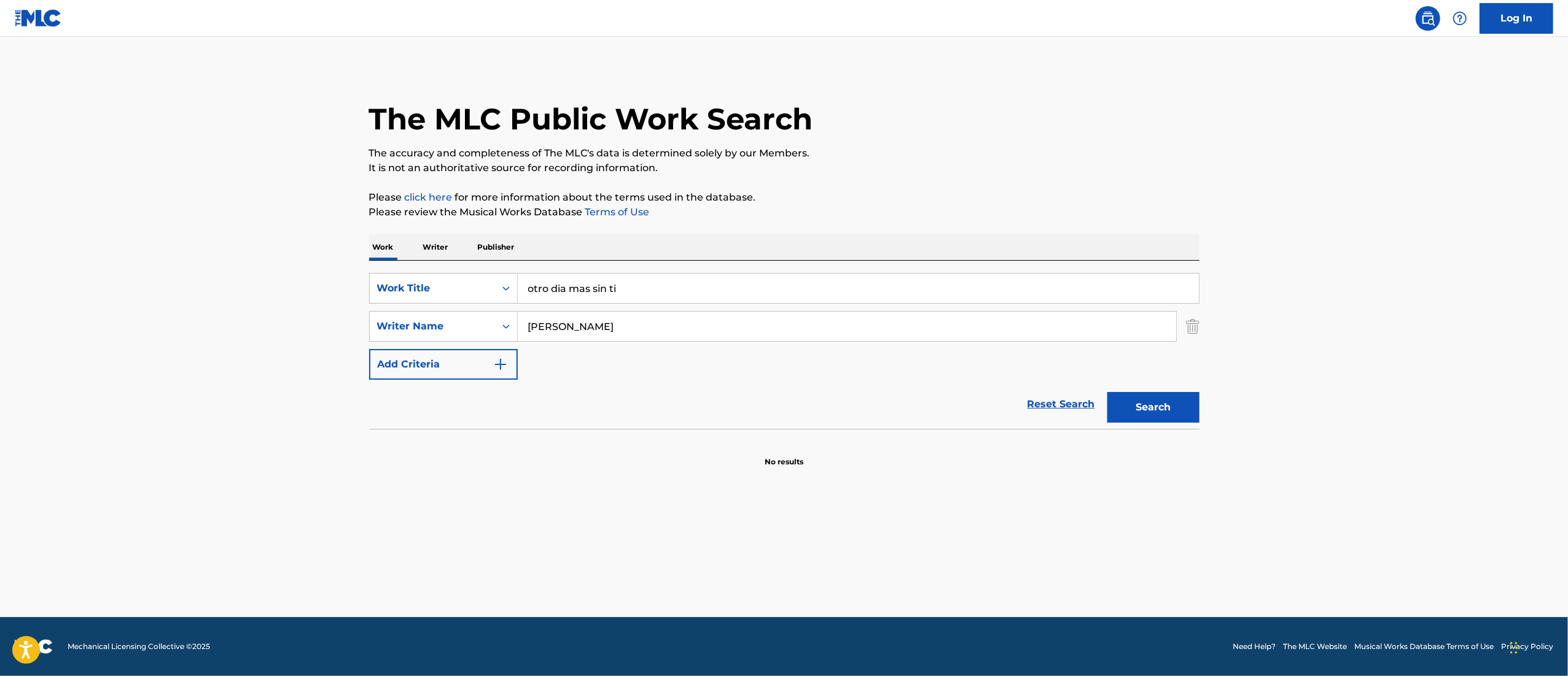
click at [635, 287] on input "otro dia mas sin ti" at bounding box center [857, 288] width 681 height 29
paste input "Anhelo"
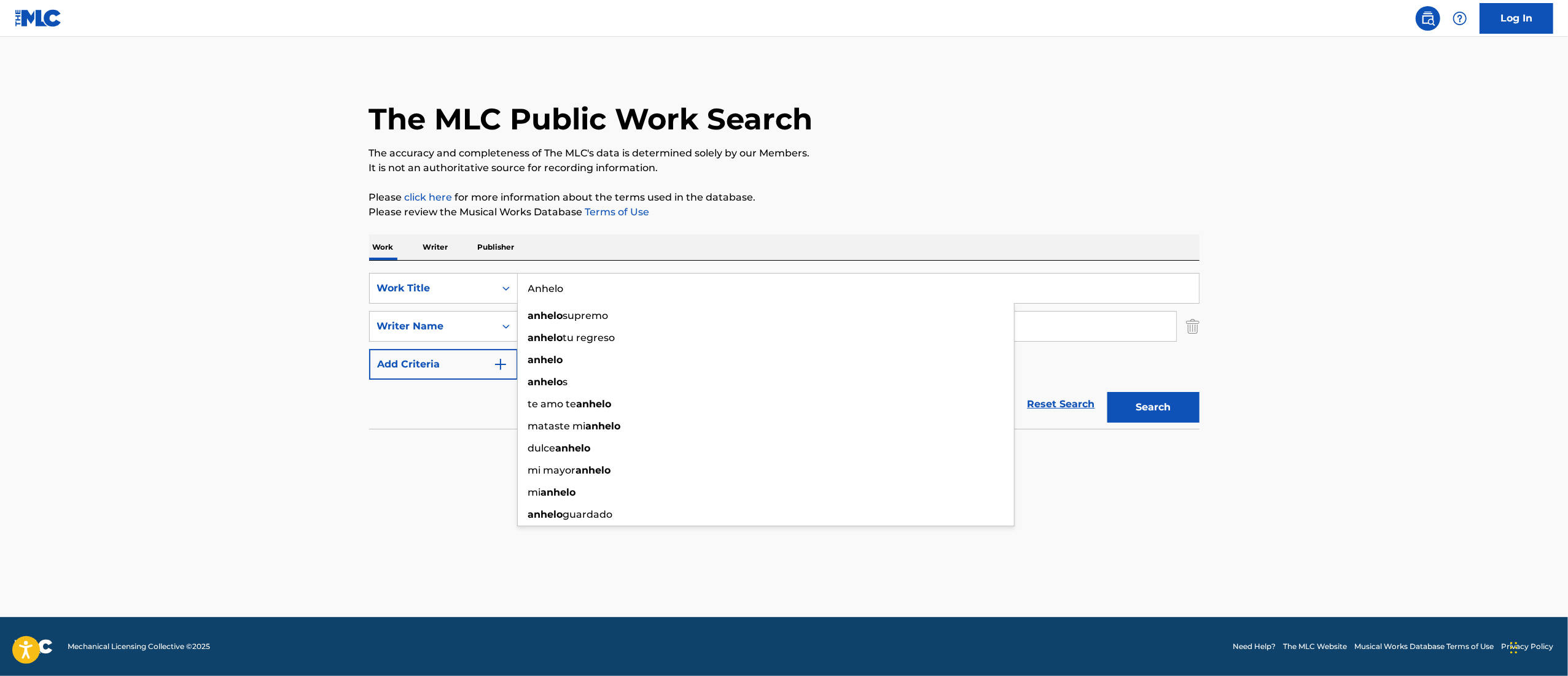
type input "Anhelo"
click at [921, 218] on p "Please review the Musical Works Database Terms of Use" at bounding box center [784, 212] width 830 height 15
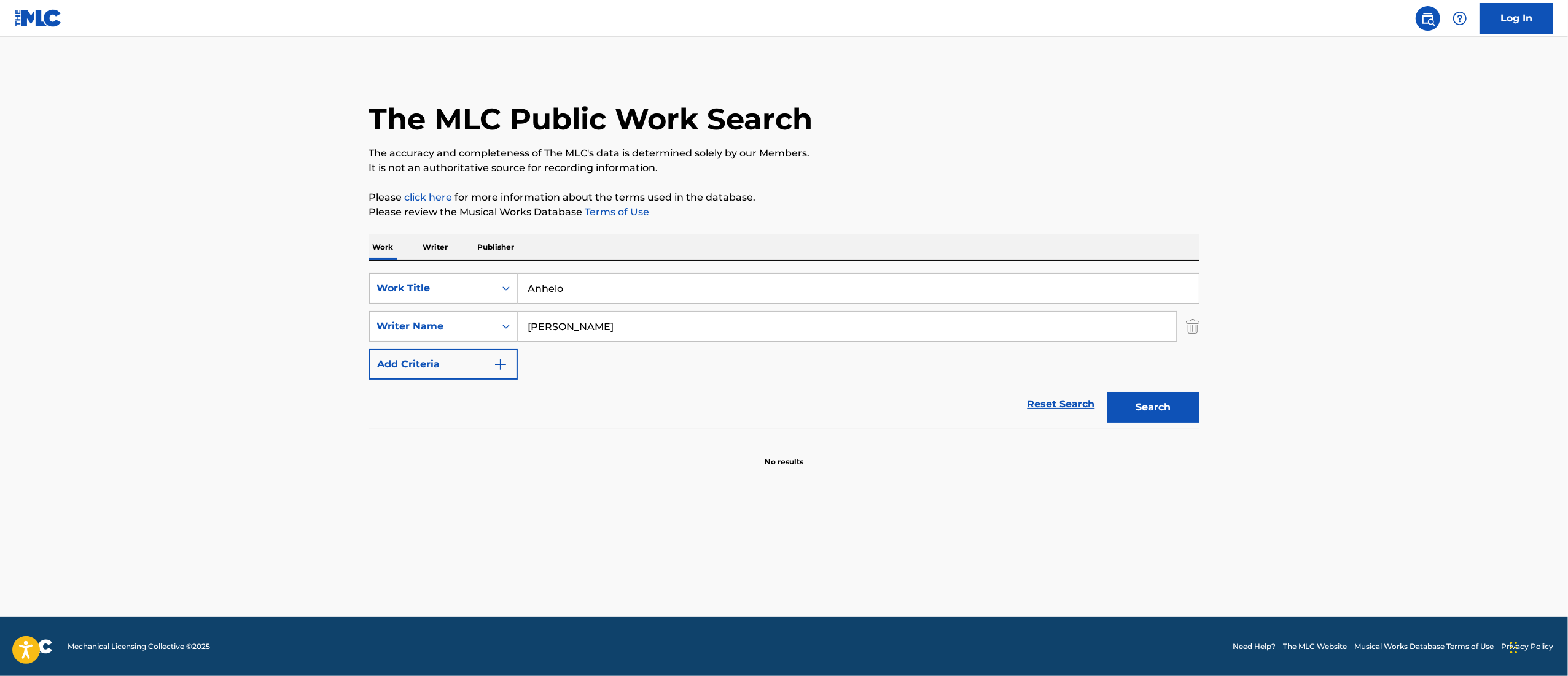
drag, startPoint x: 696, startPoint y: 331, endPoint x: 0, endPoint y: 369, distance: 697.0
click at [0, 369] on main "The MLC Public Work Search The accuracy and completeness of The MLC's data is d…" at bounding box center [784, 327] width 1568 height 580
type input "s"
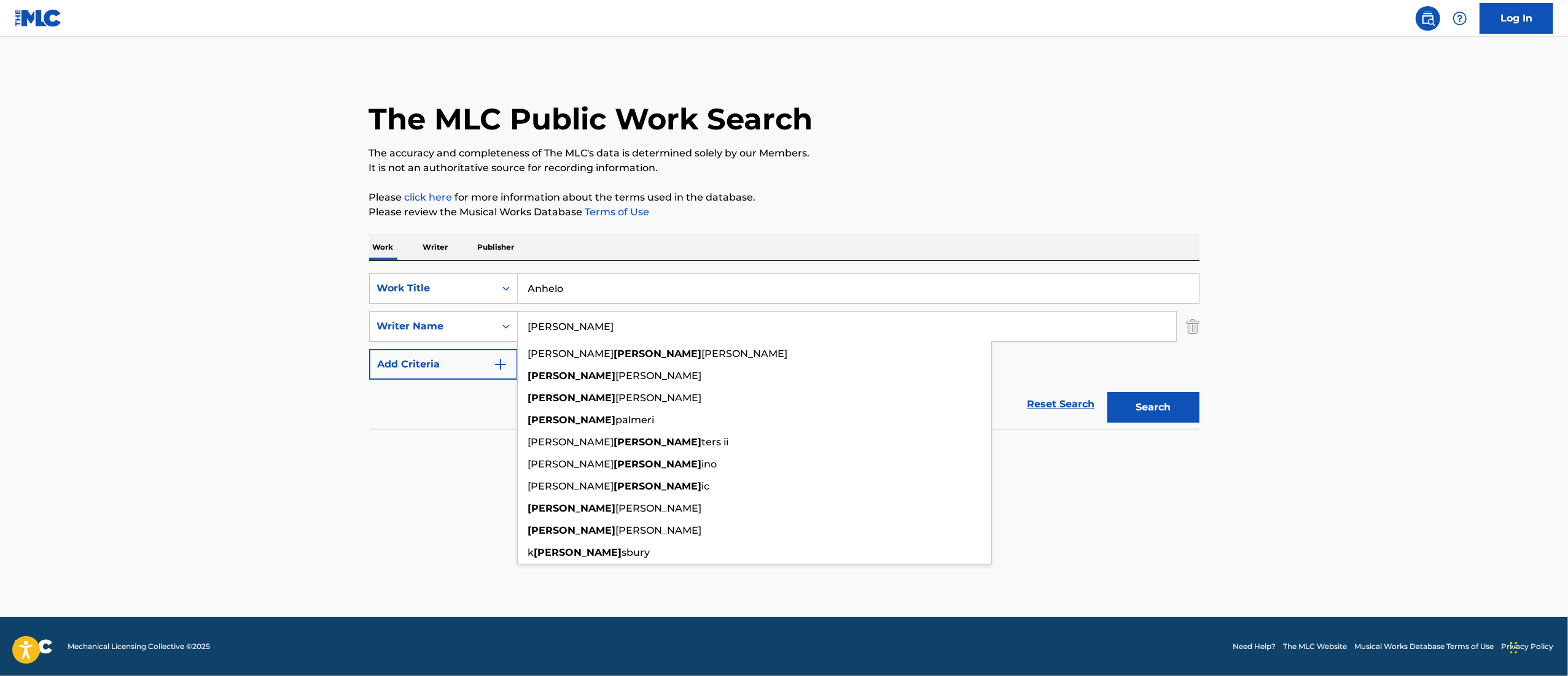
type input "[PERSON_NAME]"
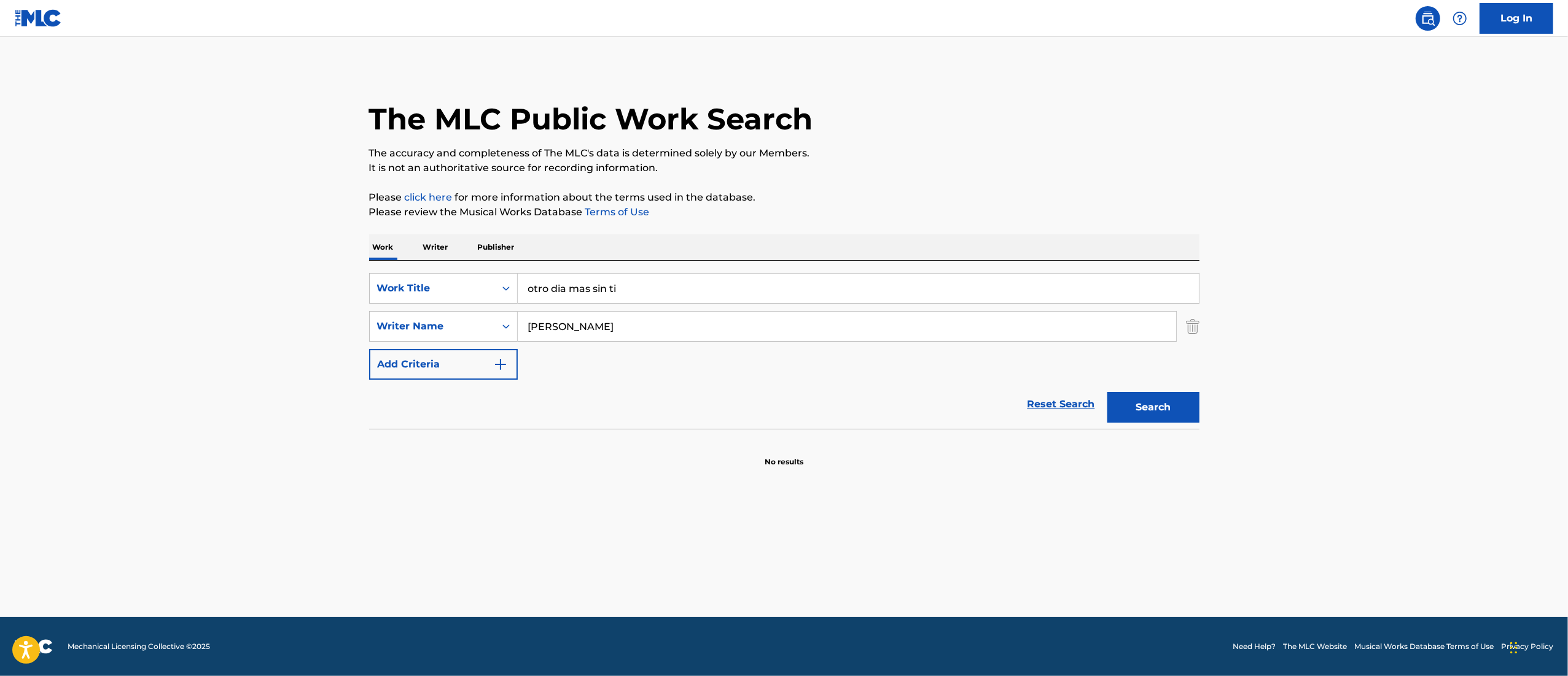
type input "otro dia mas sin ti"
type input "[PERSON_NAME]"
click at [635, 287] on input "otro dia mas sin ti" at bounding box center [857, 288] width 681 height 29
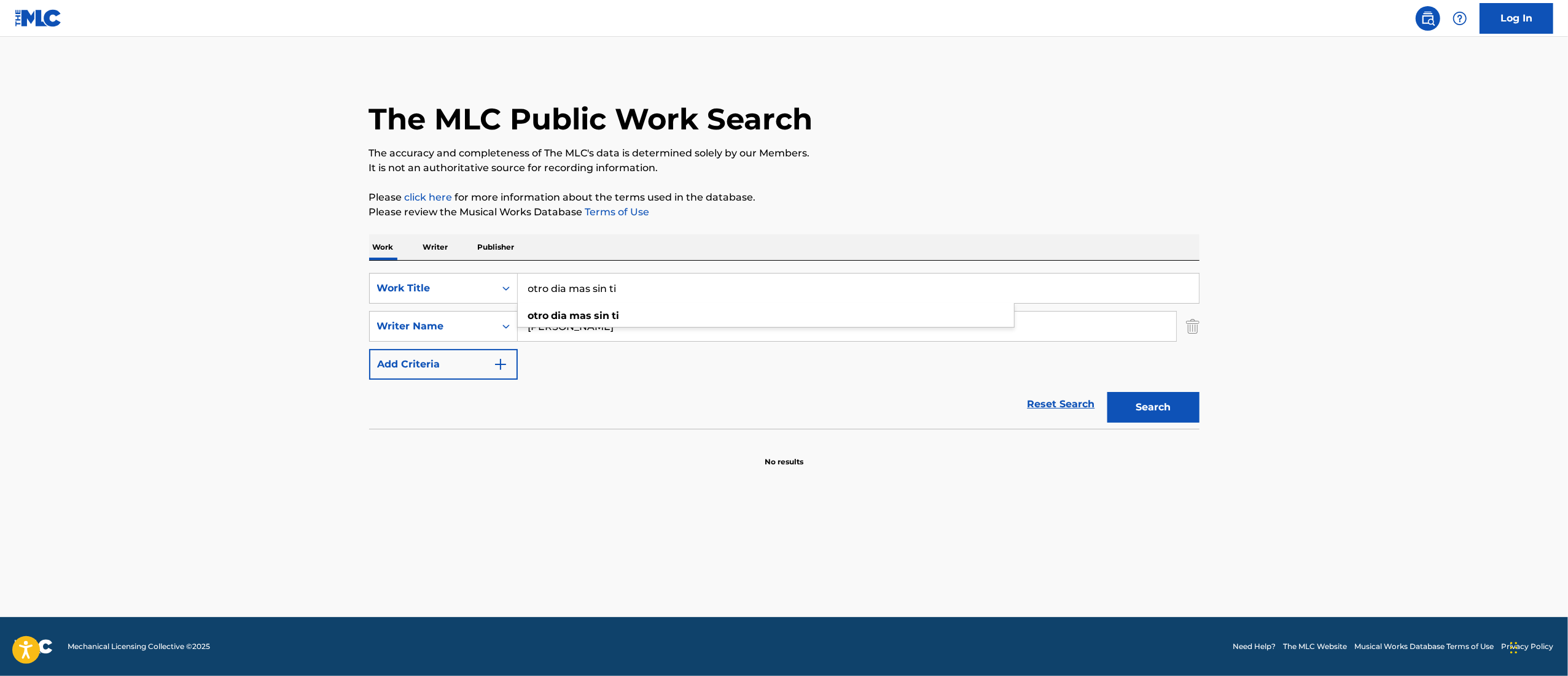
paste input "Anhelo"
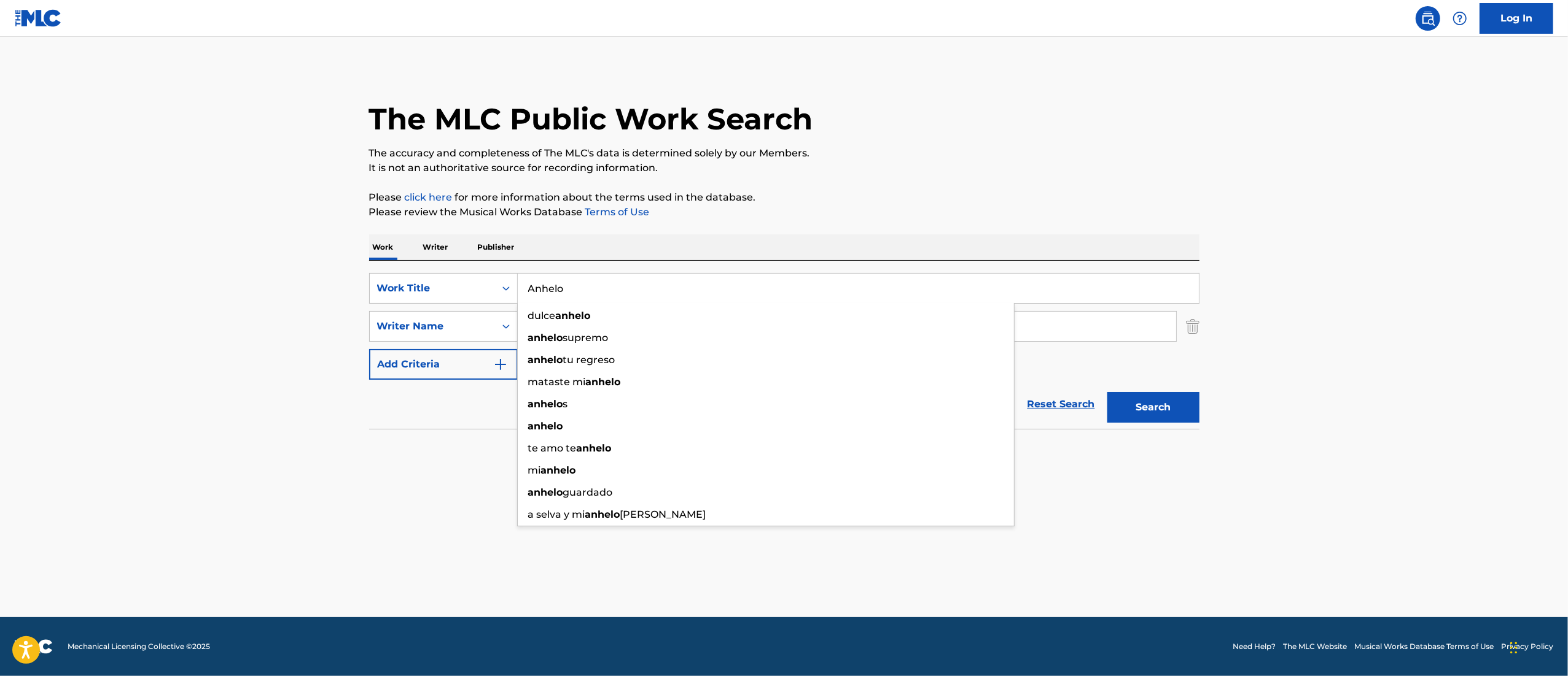
type input "Anhelo"
click at [1000, 218] on p "Please review the Musical Works Database Terms of Use" at bounding box center [784, 212] width 830 height 15
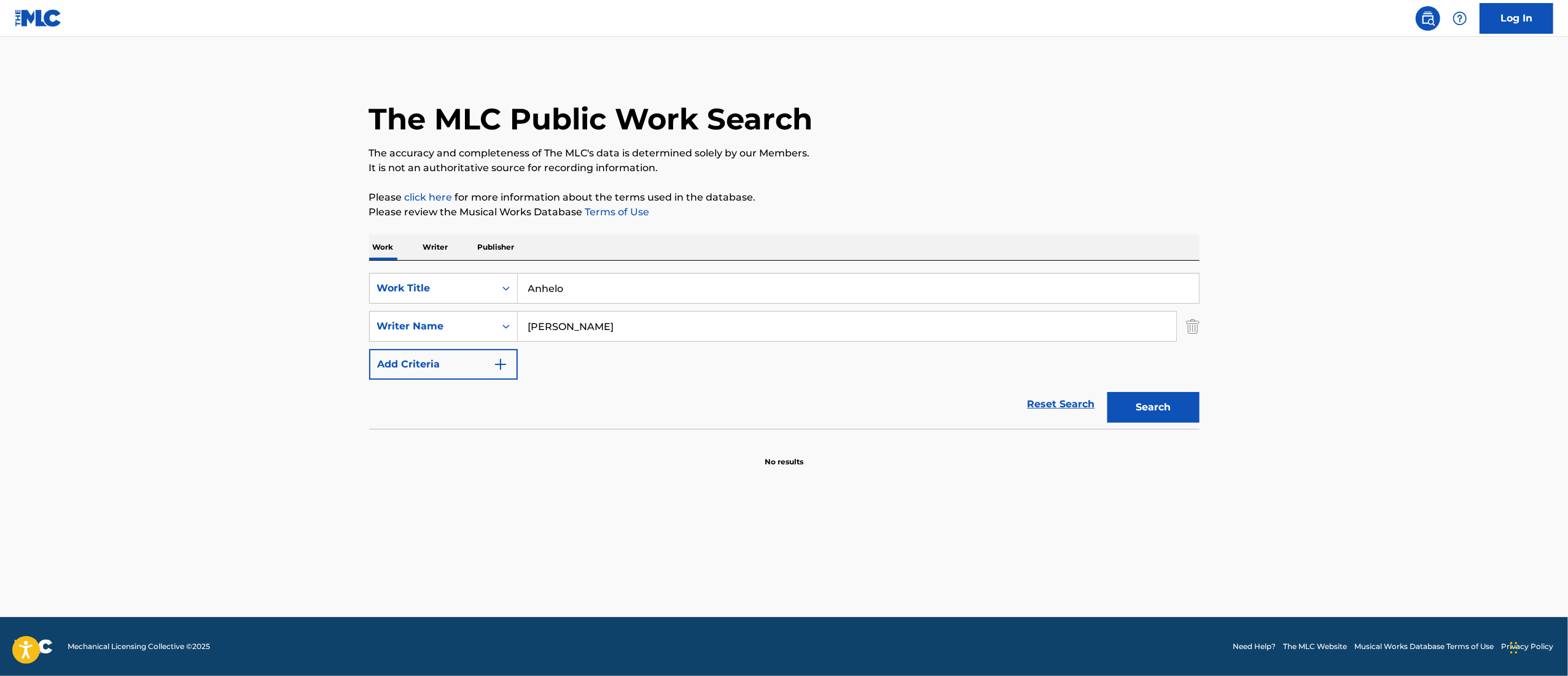
click at [1160, 421] on button "Search" at bounding box center [1153, 407] width 92 height 31
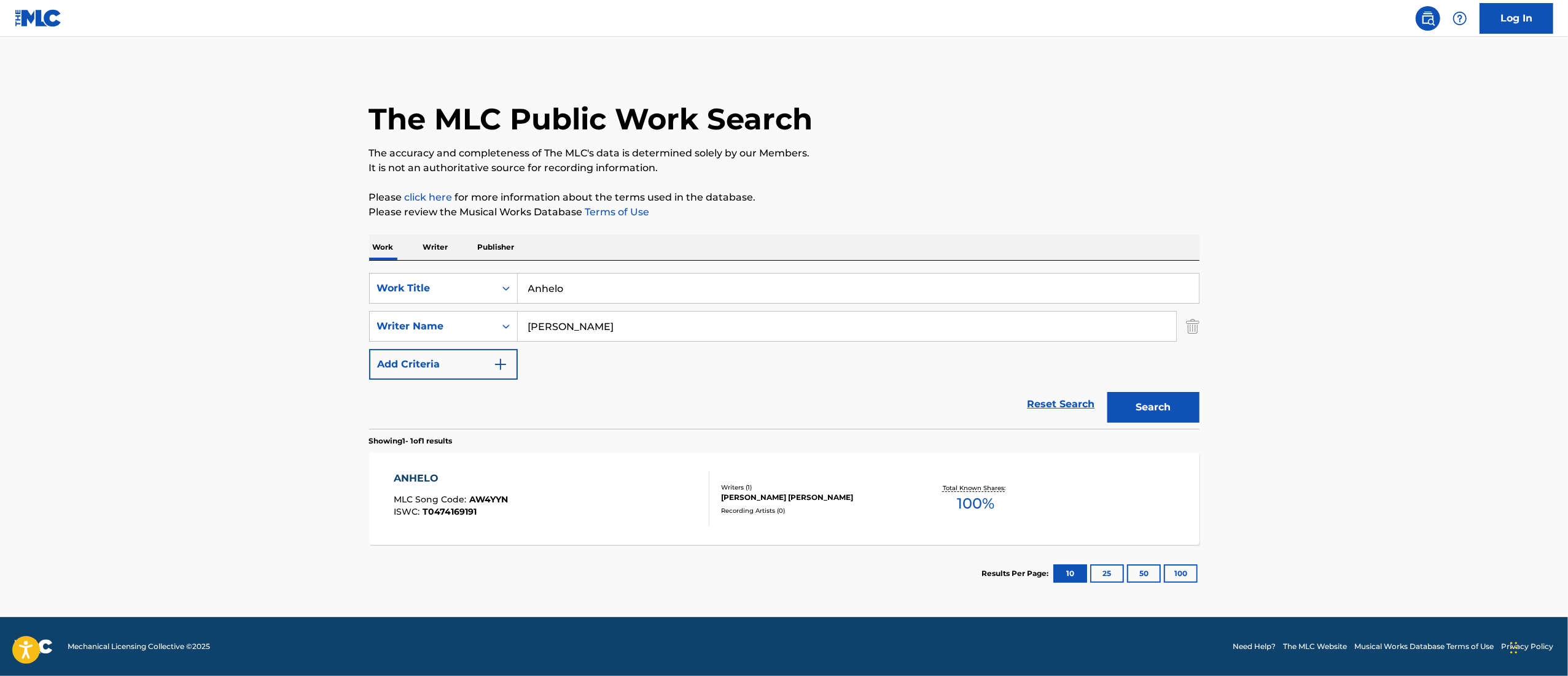
click at [945, 477] on div "ANHELO MLC Song Code : AW4YYN ISWC : T0474169191 Writers ( 1 ) [PERSON_NAME] [P…" at bounding box center [784, 499] width 830 height 92
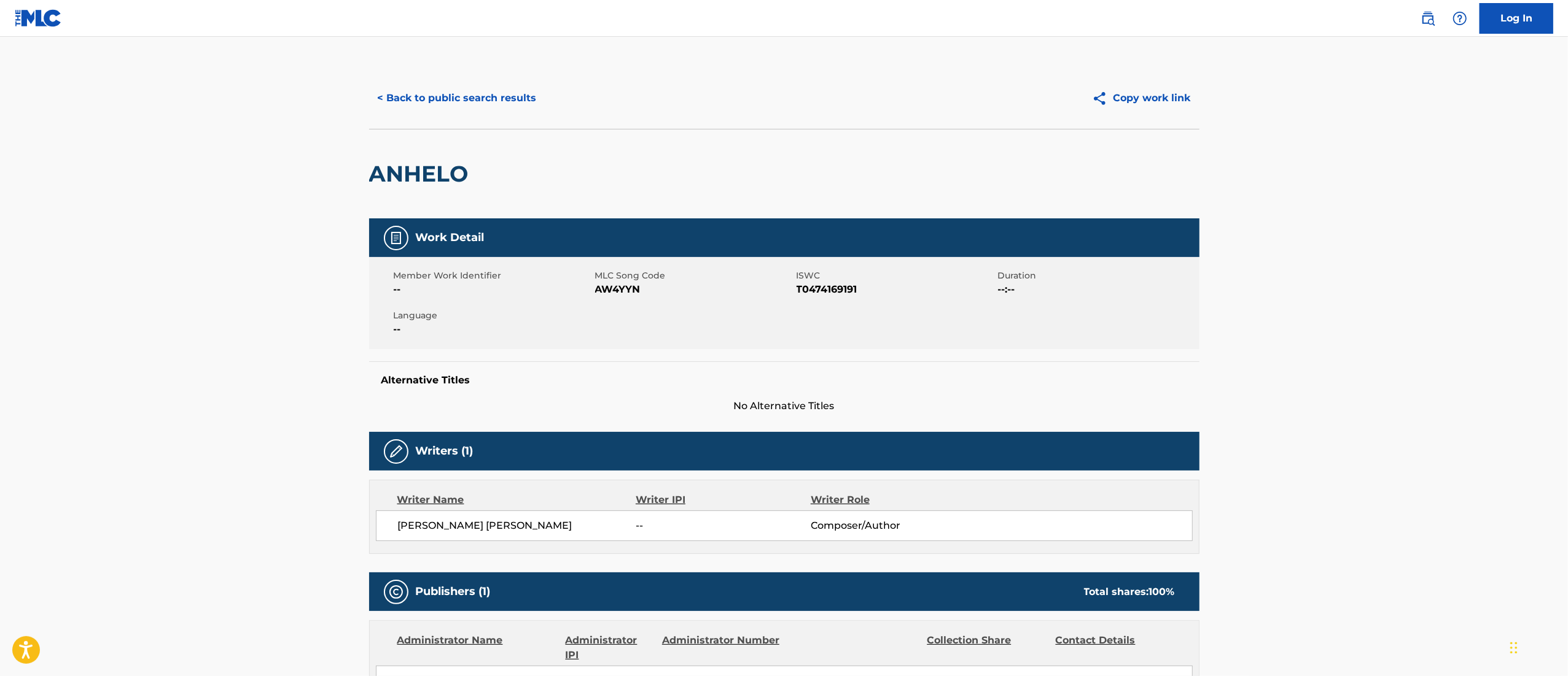
click at [435, 105] on button "< Back to public search results" at bounding box center [457, 98] width 176 height 31
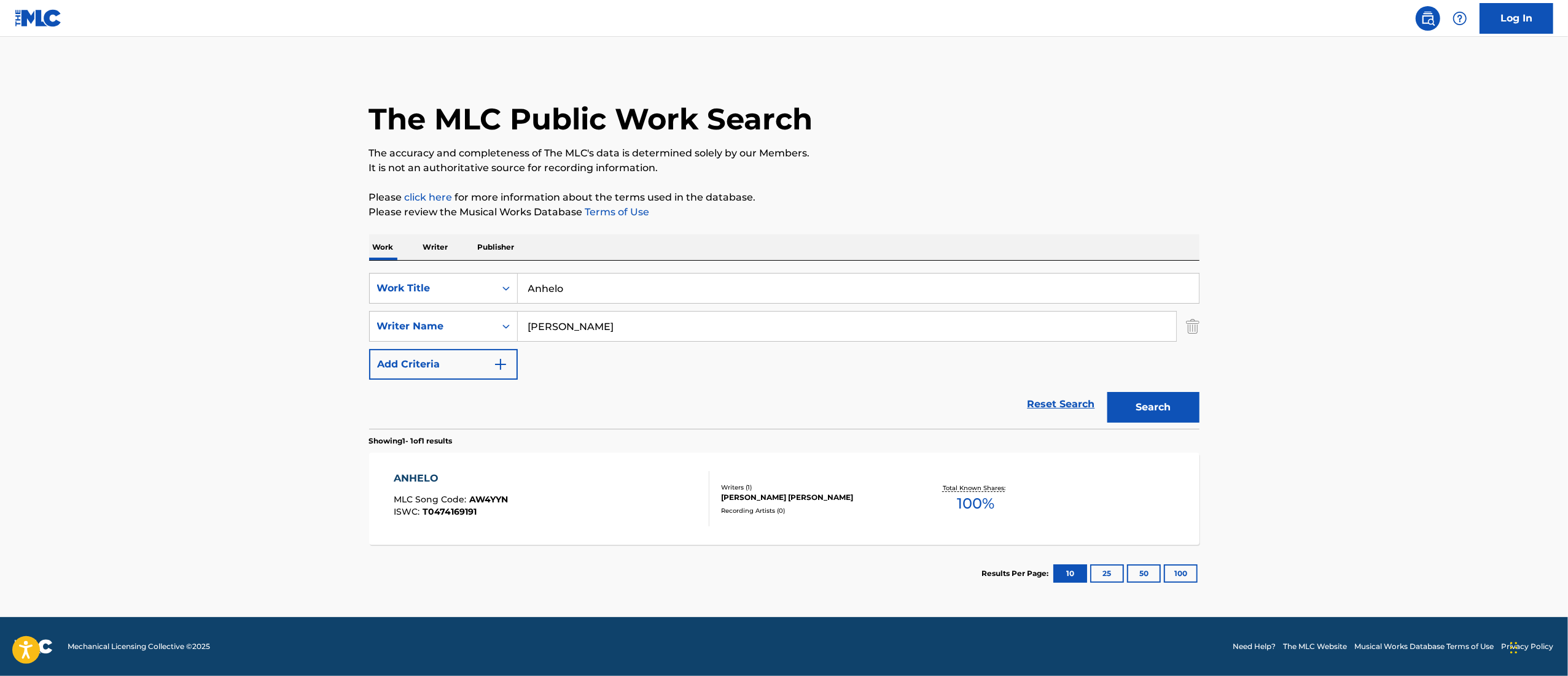
drag, startPoint x: 605, startPoint y: 290, endPoint x: 285, endPoint y: 284, distance: 320.1
click at [285, 284] on main "The MLC Public Work Search The accuracy and completeness of The MLC's data is d…" at bounding box center [784, 327] width 1568 height 580
paste input "Mi Vida que se va"
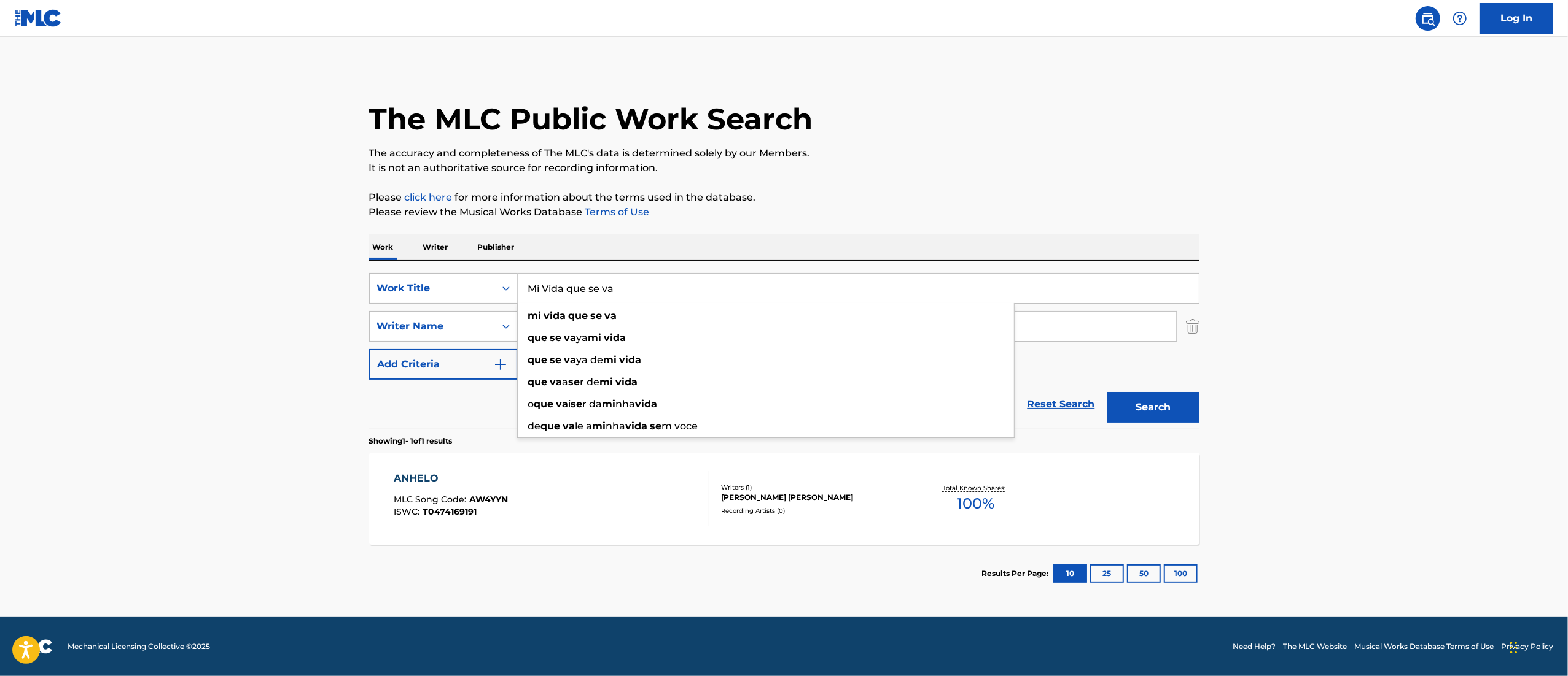
click at [1178, 400] on button "Search" at bounding box center [1153, 407] width 92 height 31
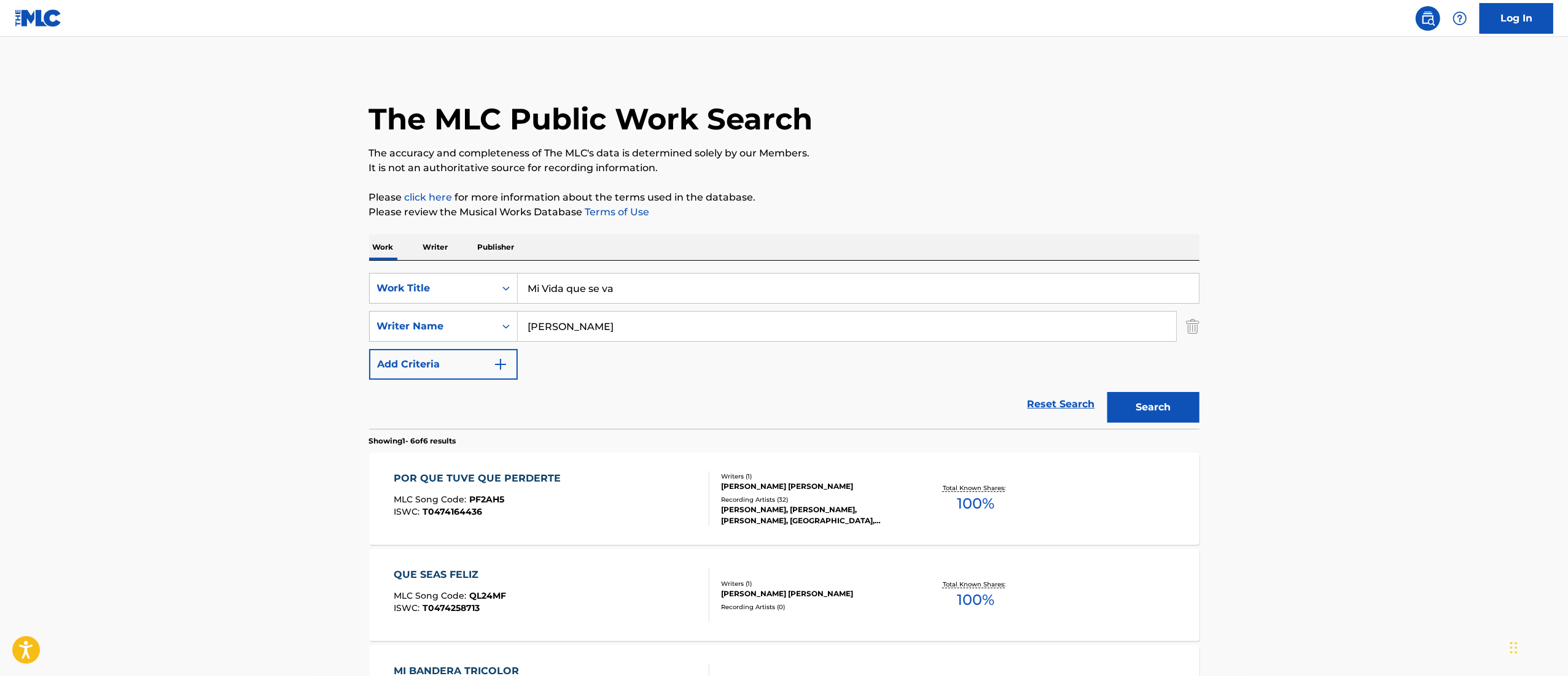
click at [630, 287] on input "Mi Vida que se va" at bounding box center [857, 288] width 681 height 29
paste input "1070925673"
click at [630, 287] on input "1070925673" at bounding box center [857, 288] width 681 height 29
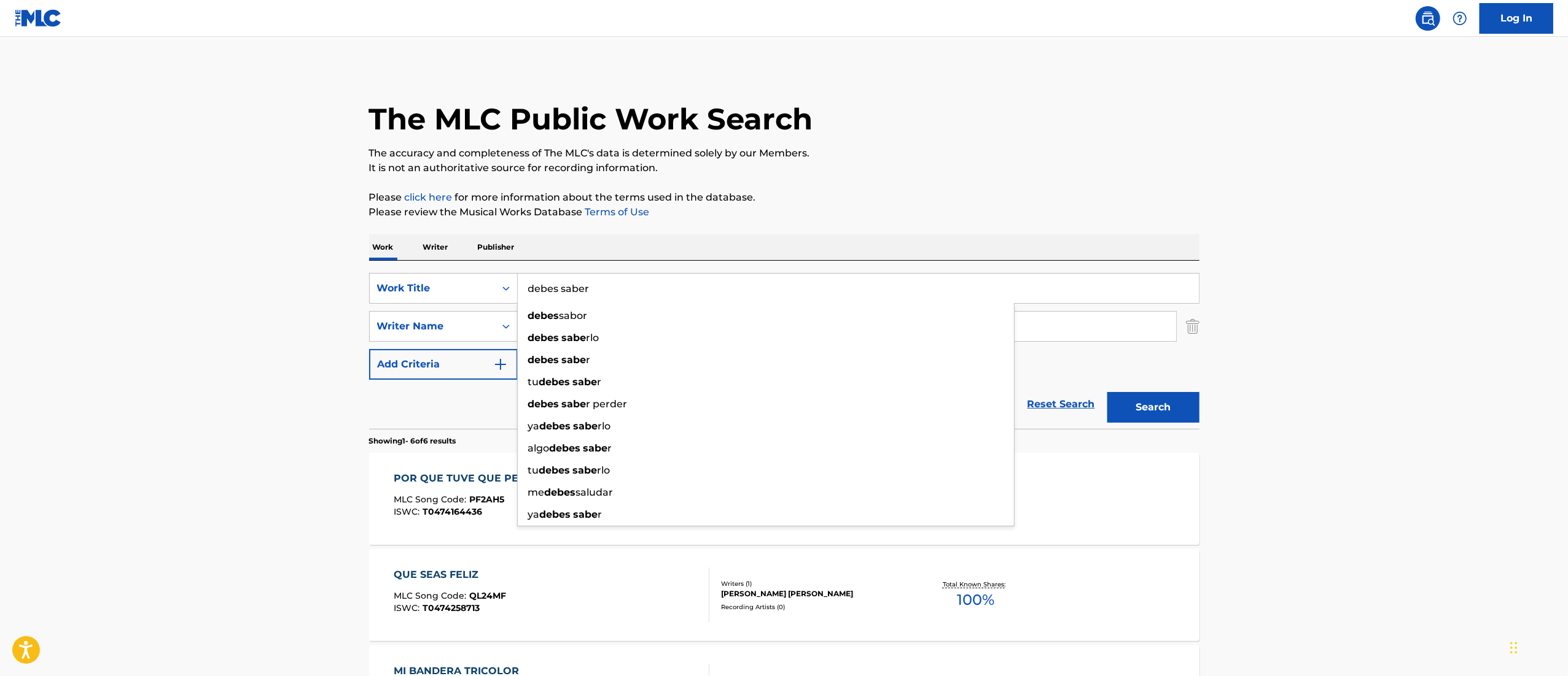
click at [1107, 392] on button "Search" at bounding box center [1153, 407] width 92 height 31
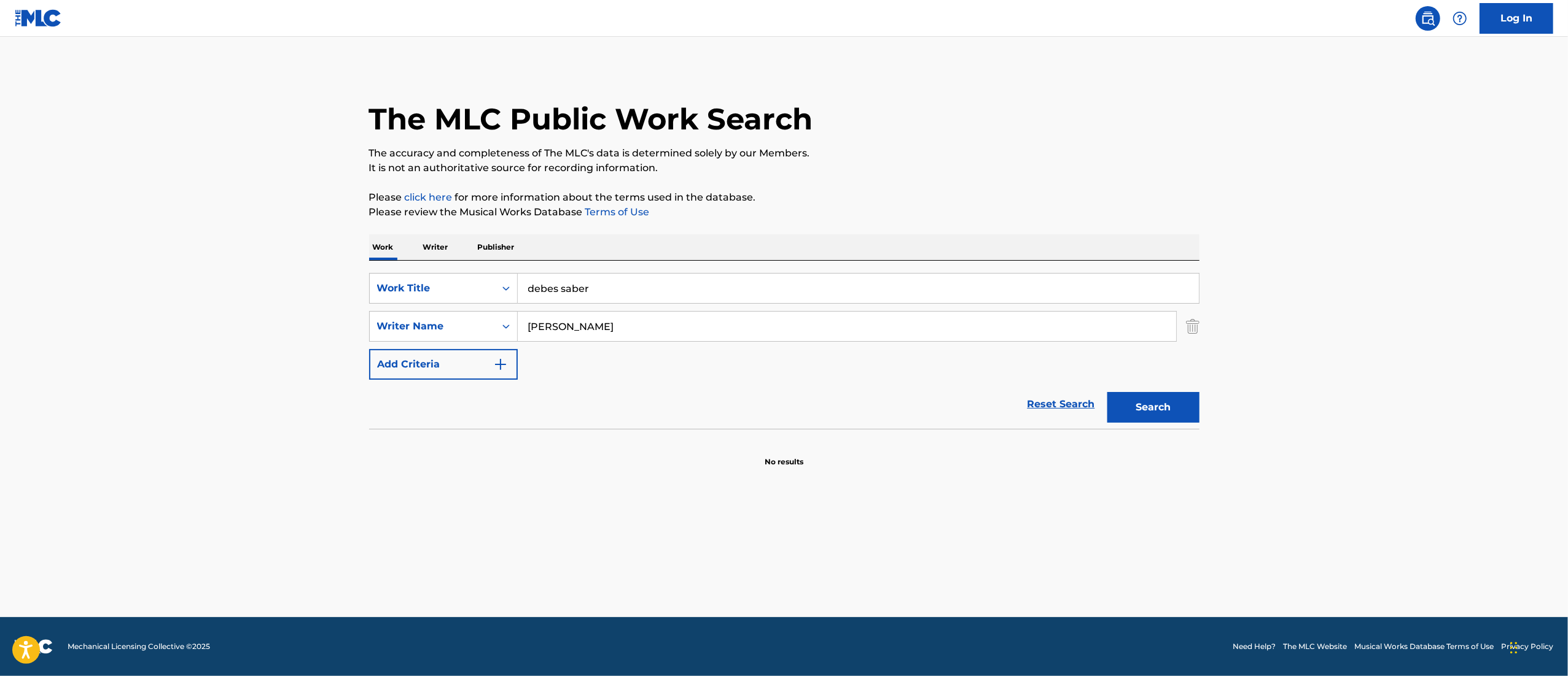
click at [1169, 403] on button "Search" at bounding box center [1153, 407] width 92 height 31
click at [610, 281] on input "debes saber" at bounding box center [857, 288] width 681 height 29
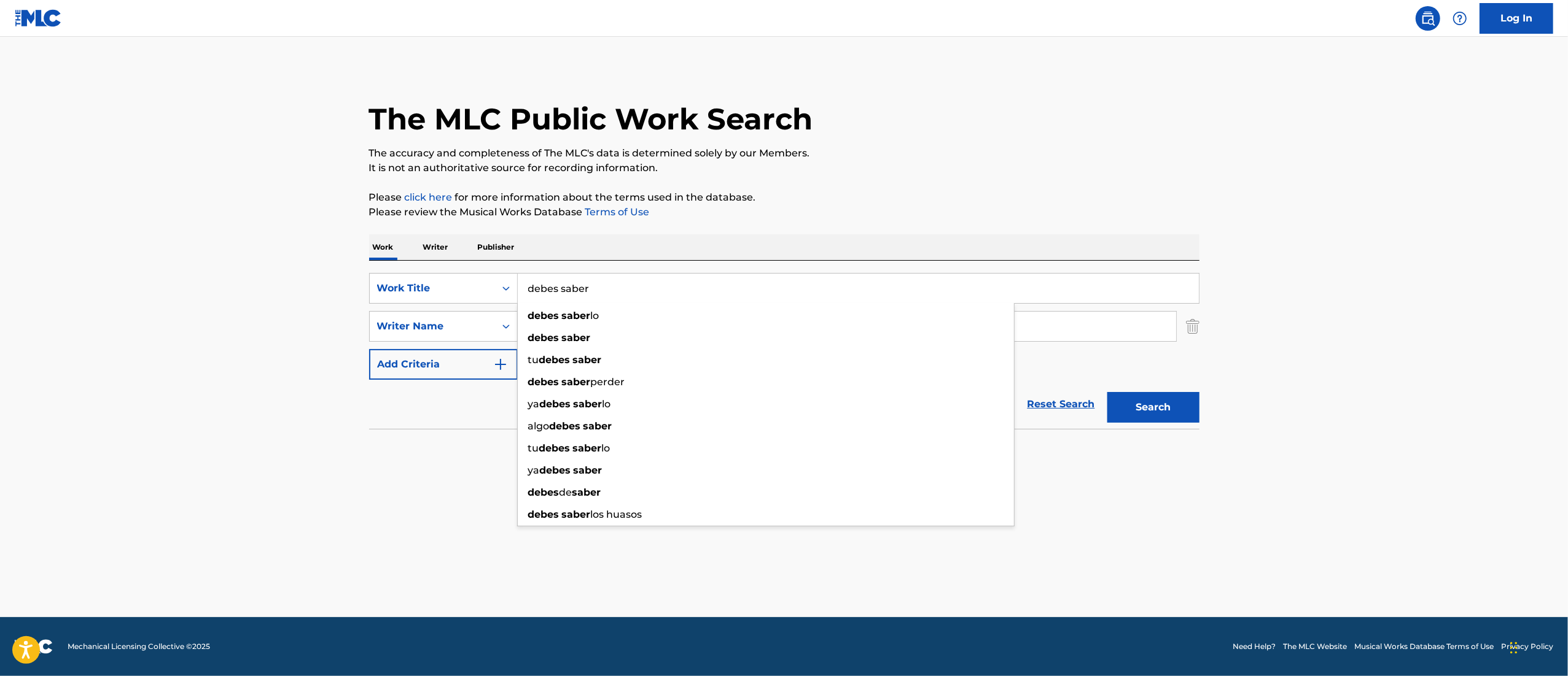
click at [610, 281] on input "debes saber" at bounding box center [857, 288] width 681 height 29
paste input "No Puedo Olvidarte"
type input "No Puedo Olvidarte"
click at [1107, 392] on button "Search" at bounding box center [1153, 407] width 92 height 31
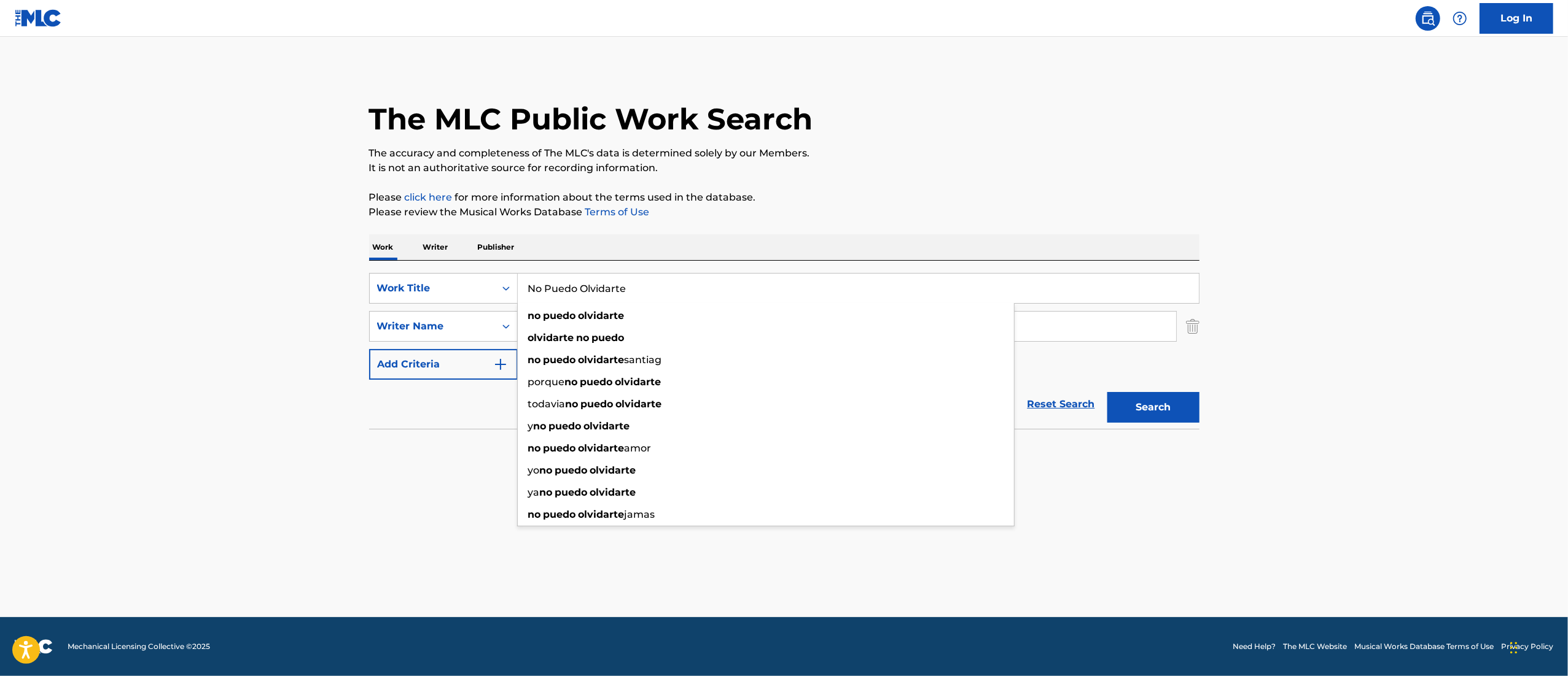
click at [1095, 350] on div "SearchWithCriteria7396f85d-7085-4e26-a0a2-24ef8715a871 Work Title No Puedo Olvi…" at bounding box center [784, 326] width 830 height 107
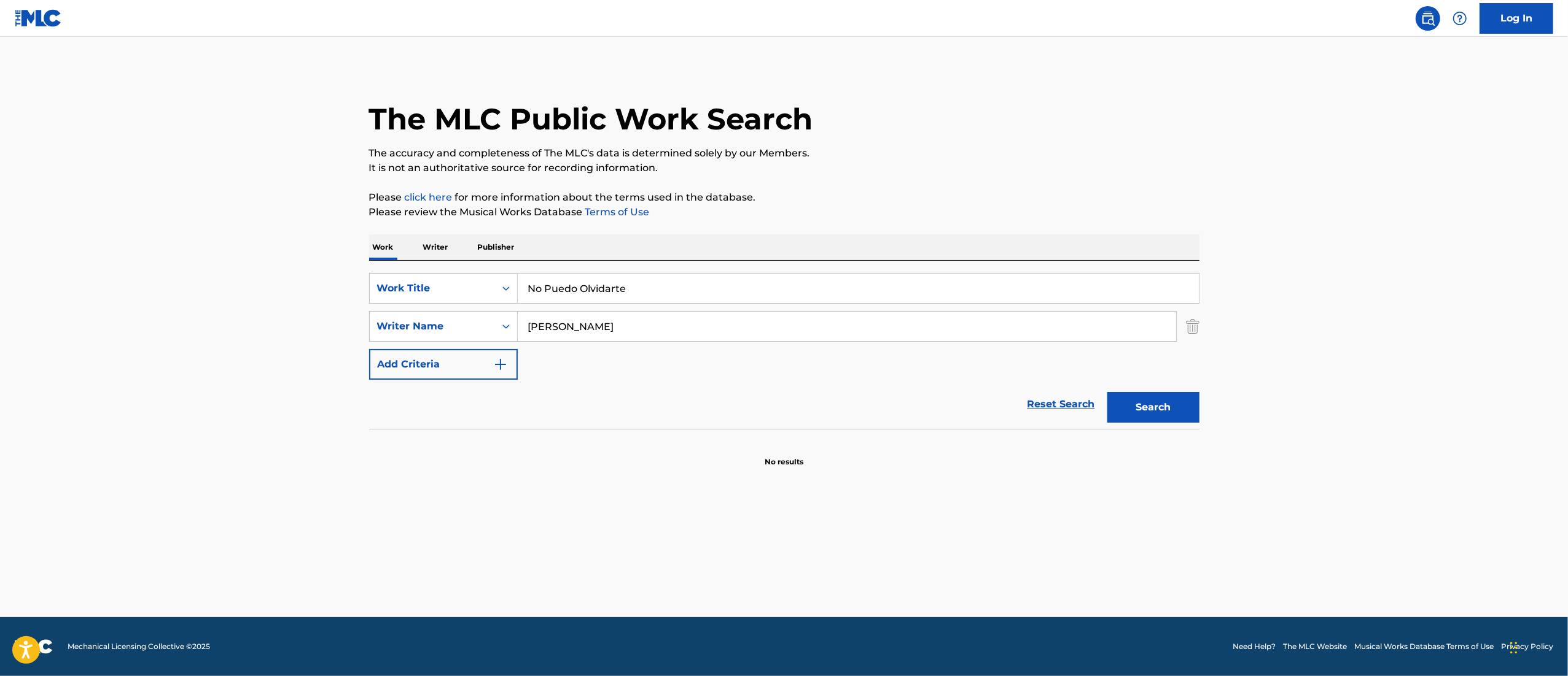
click at [1130, 375] on div "SearchWithCriteria7396f85d-7085-4e26-a0a2-24ef8715a871 Work Title No Puedo Olvi…" at bounding box center [784, 326] width 830 height 107
click at [1155, 397] on button "Search" at bounding box center [1153, 407] width 92 height 31
click at [1155, 397] on div "Search" at bounding box center [1150, 404] width 98 height 49
click at [1155, 397] on button "Search" at bounding box center [1153, 407] width 92 height 31
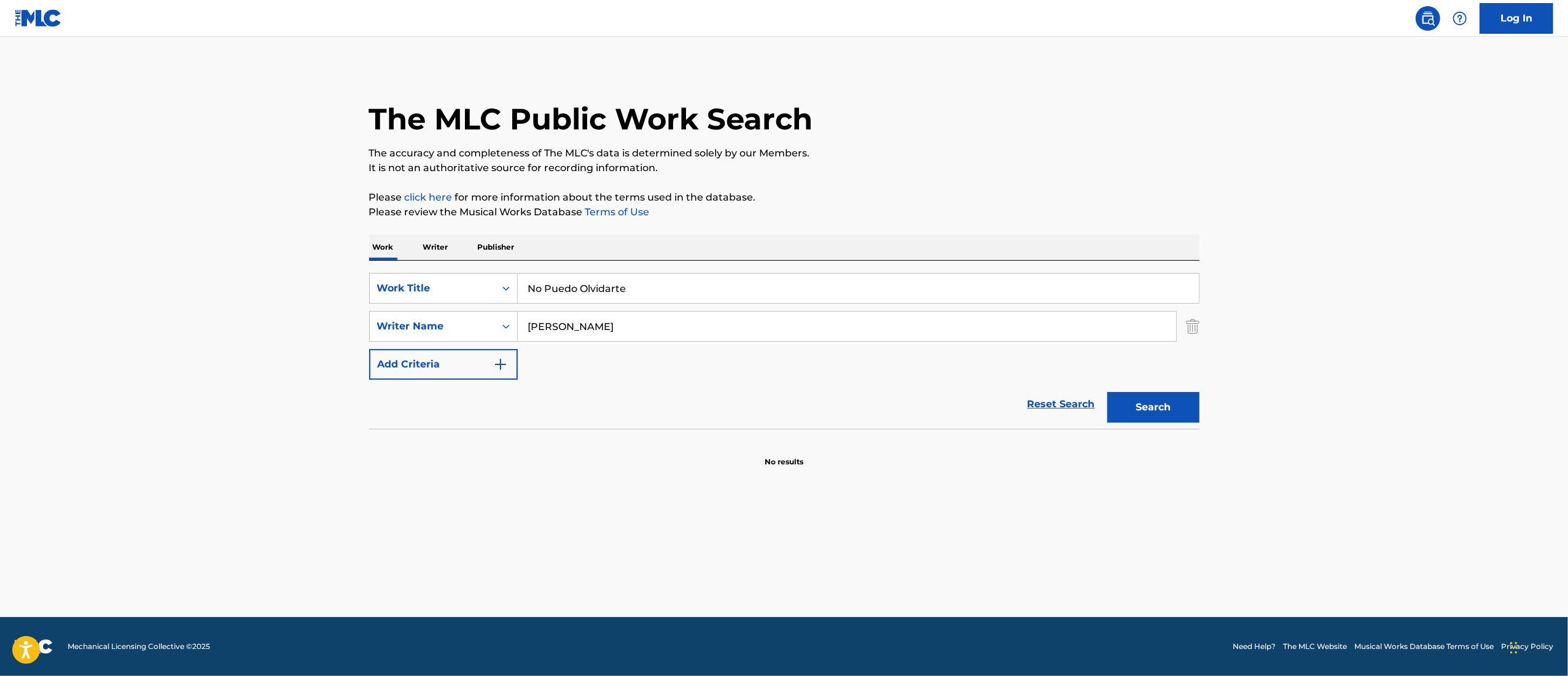
drag, startPoint x: 733, startPoint y: 326, endPoint x: 335, endPoint y: 325, distance: 398.0
click at [335, 325] on main "The MLC Public Work Search The accuracy and completeness of The MLC's data is d…" at bounding box center [784, 327] width 1568 height 580
click at [1107, 392] on button "Search" at bounding box center [1153, 407] width 92 height 31
type input "[PERSON_NAME]"
click at [1107, 392] on button "Search" at bounding box center [1153, 407] width 92 height 31
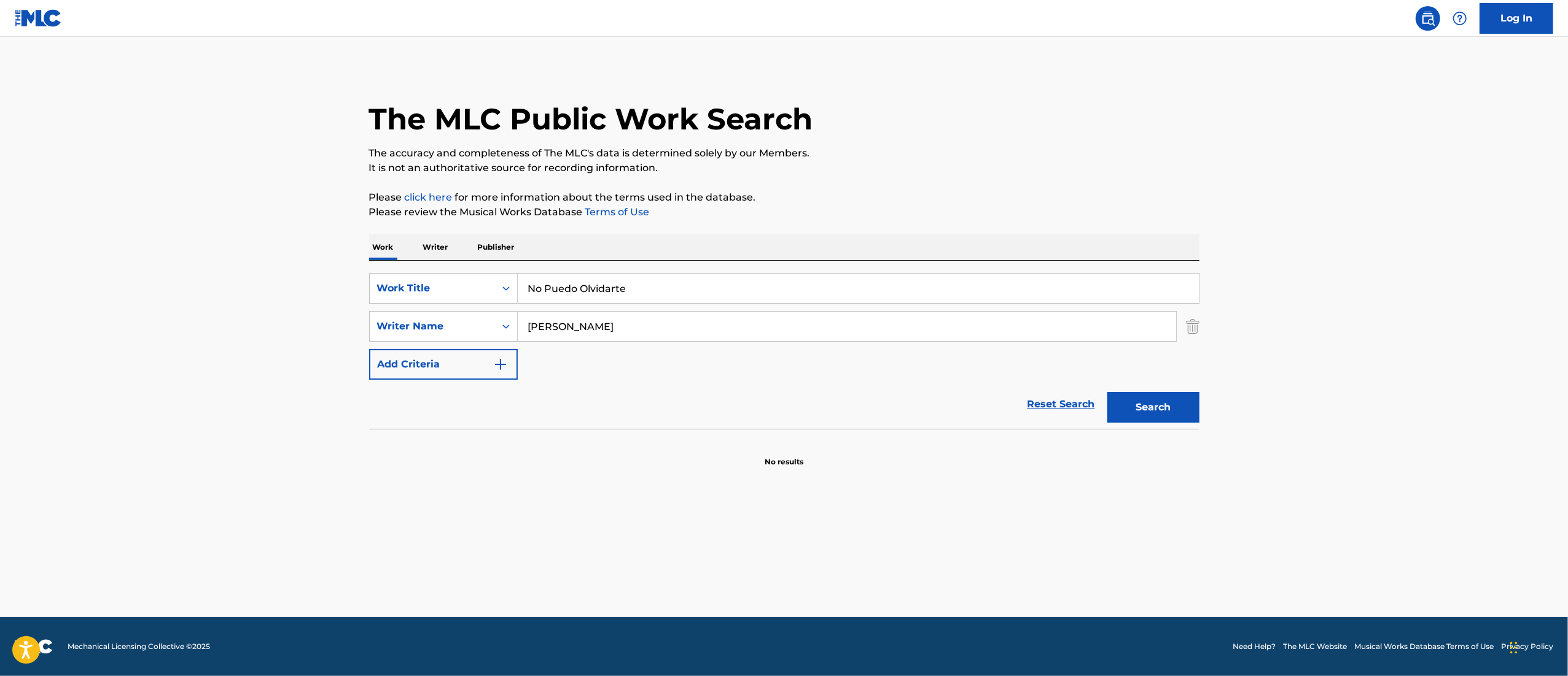
click at [1114, 407] on button "Search" at bounding box center [1153, 407] width 92 height 31
drag, startPoint x: 660, startPoint y: 298, endPoint x: 404, endPoint y: 284, distance: 256.4
click at [404, 284] on div "SearchWithCriteria7396f85d-7085-4e26-a0a2-24ef8715a871 Work Title No Puedo Olvi…" at bounding box center [784, 288] width 830 height 31
paste input "Tu seras Feliz"
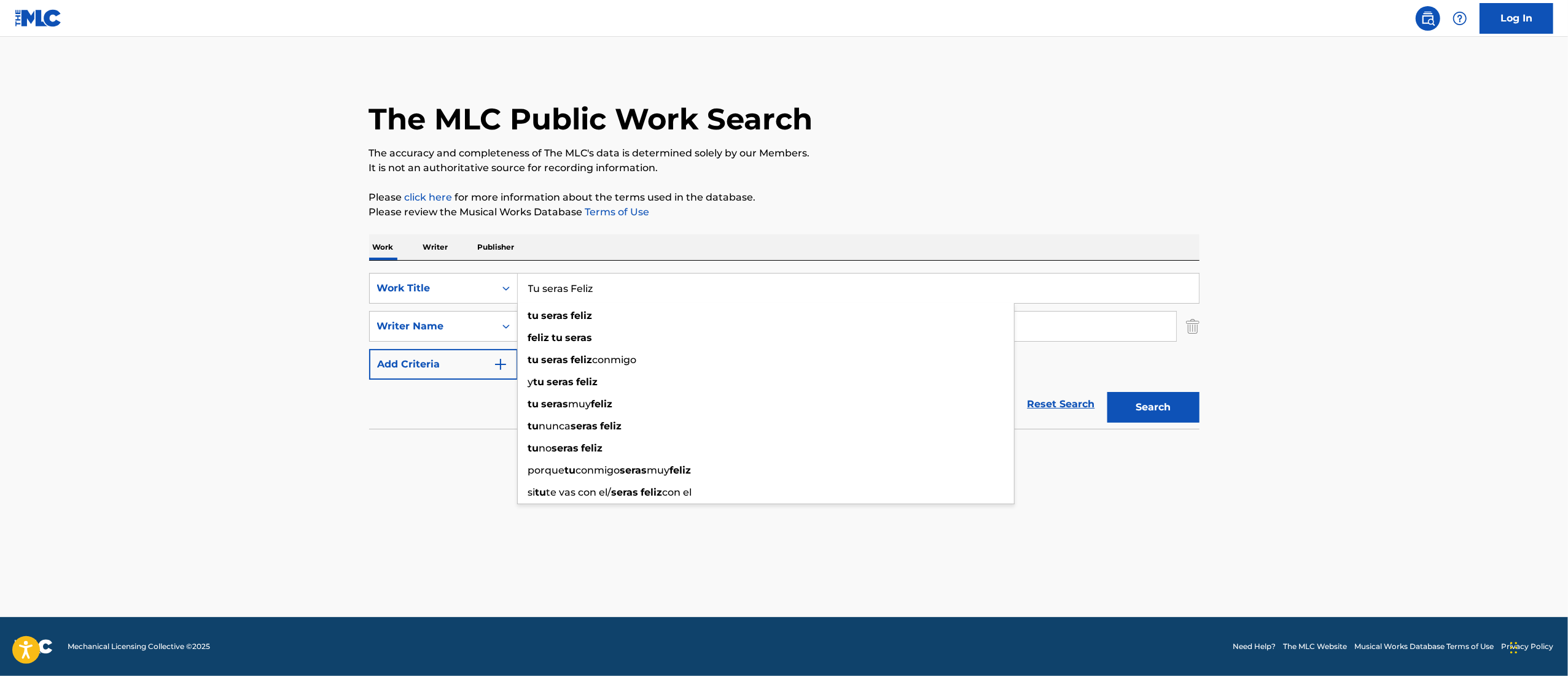
type input "Tu seras Feliz"
click at [1150, 403] on button "Search" at bounding box center [1153, 407] width 92 height 31
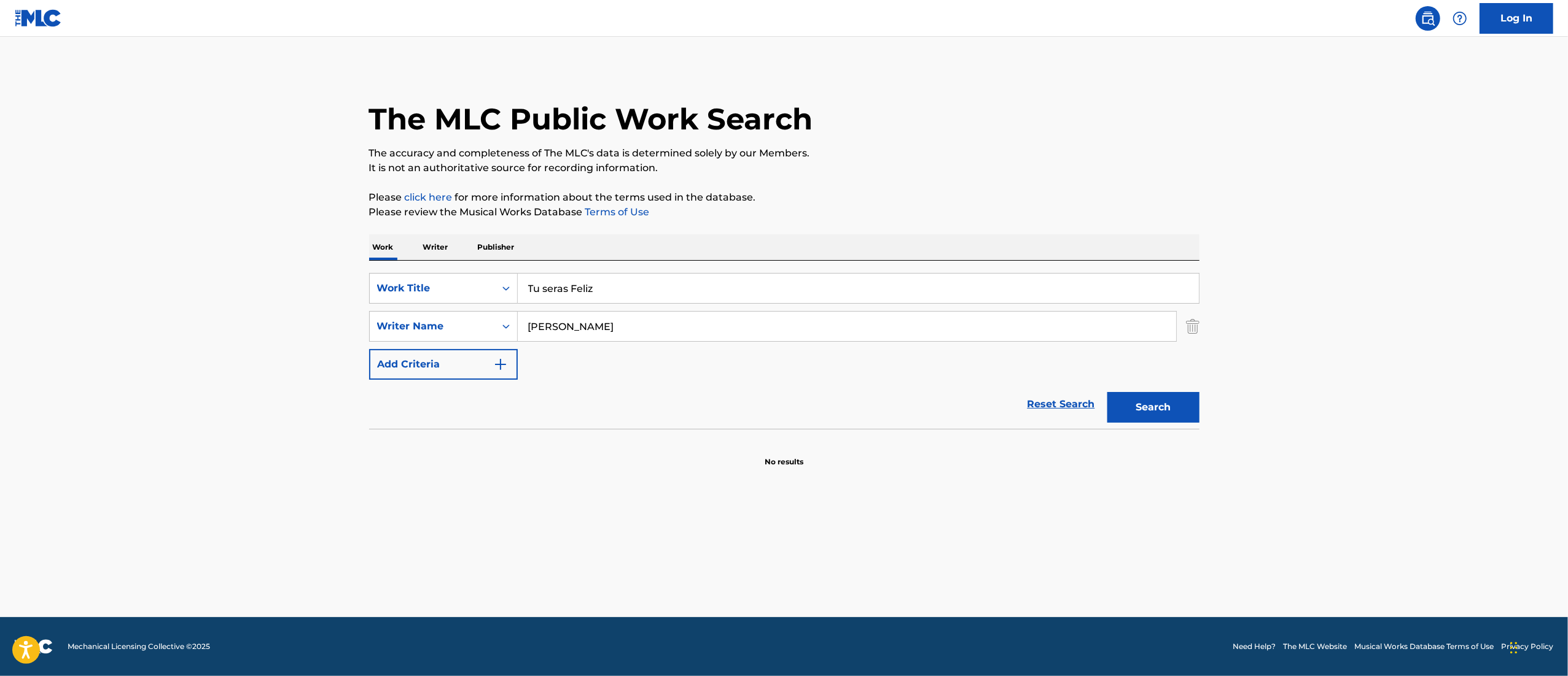
drag, startPoint x: 624, startPoint y: 331, endPoint x: 350, endPoint y: 293, distance: 276.6
click at [350, 293] on main "The MLC Public Work Search The accuracy and completeness of The MLC's data is d…" at bounding box center [784, 327] width 1568 height 580
paste input "[PERSON_NAME]"
click at [547, 324] on input "[PERSON_NAME]" at bounding box center [846, 326] width 658 height 29
type input "[PERSON_NAME]"
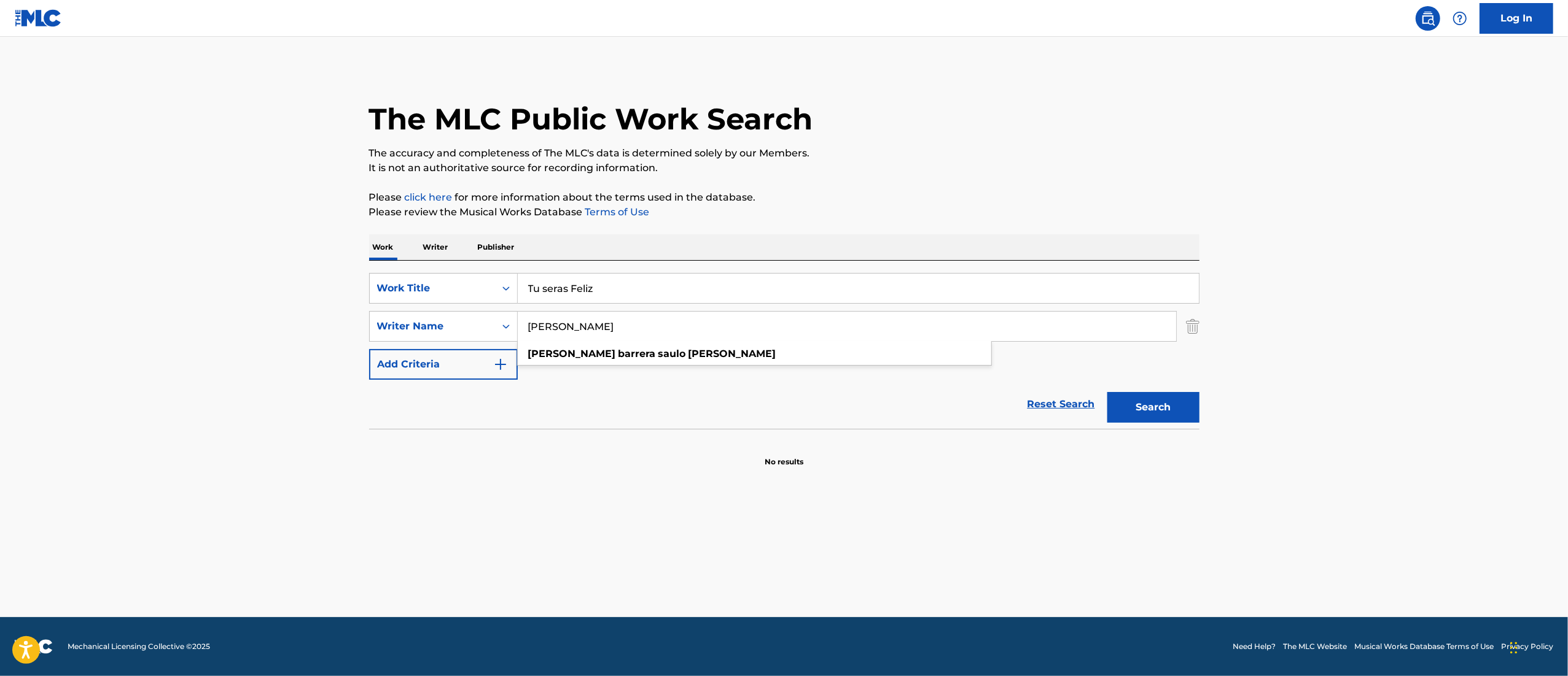
click at [1181, 407] on button "Search" at bounding box center [1153, 407] width 92 height 31
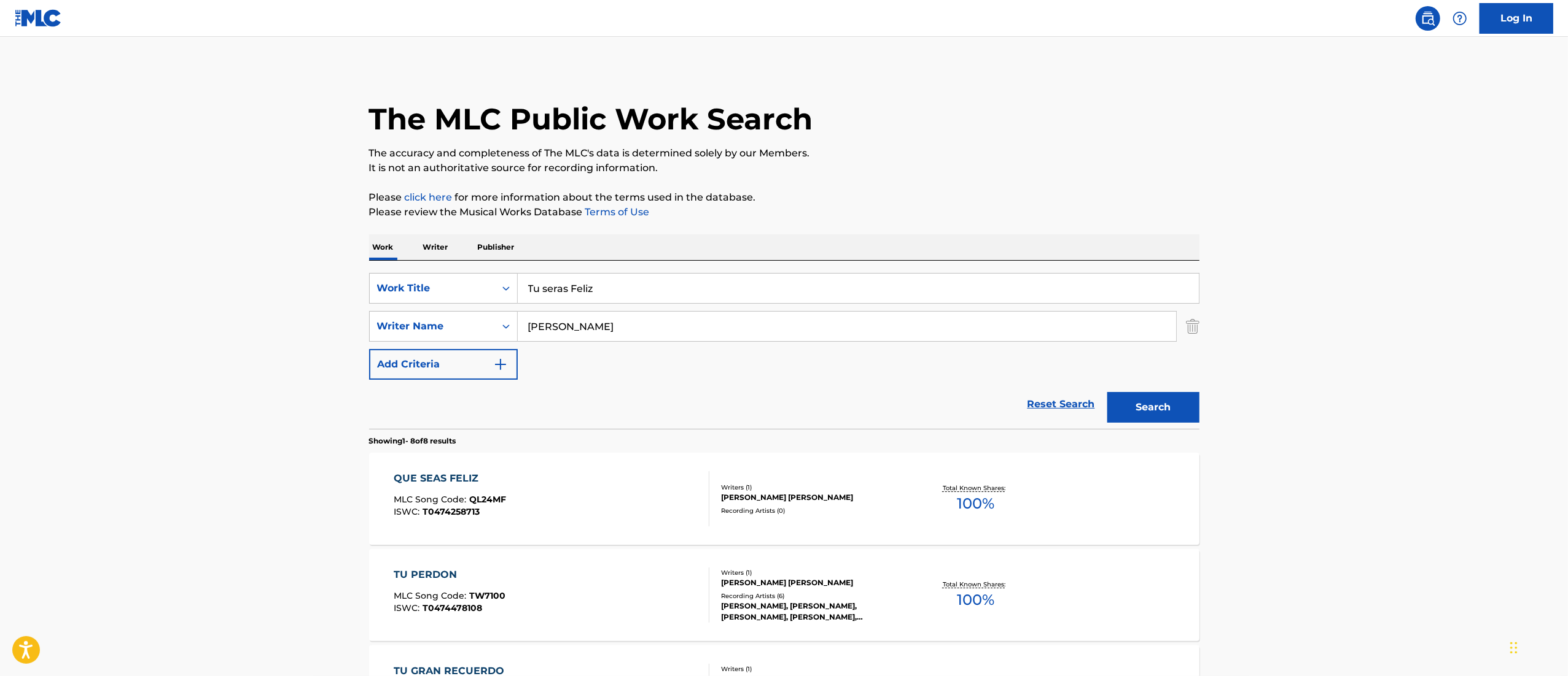
drag, startPoint x: 597, startPoint y: 279, endPoint x: 447, endPoint y: 269, distance: 150.3
click at [447, 269] on div "SearchWithCriteria7396f85d-7085-4e26-a0a2-24ef8715a871 Work Title Tu seras Feli…" at bounding box center [784, 345] width 830 height 168
paste input "Por Amor [PERSON_NAME]"
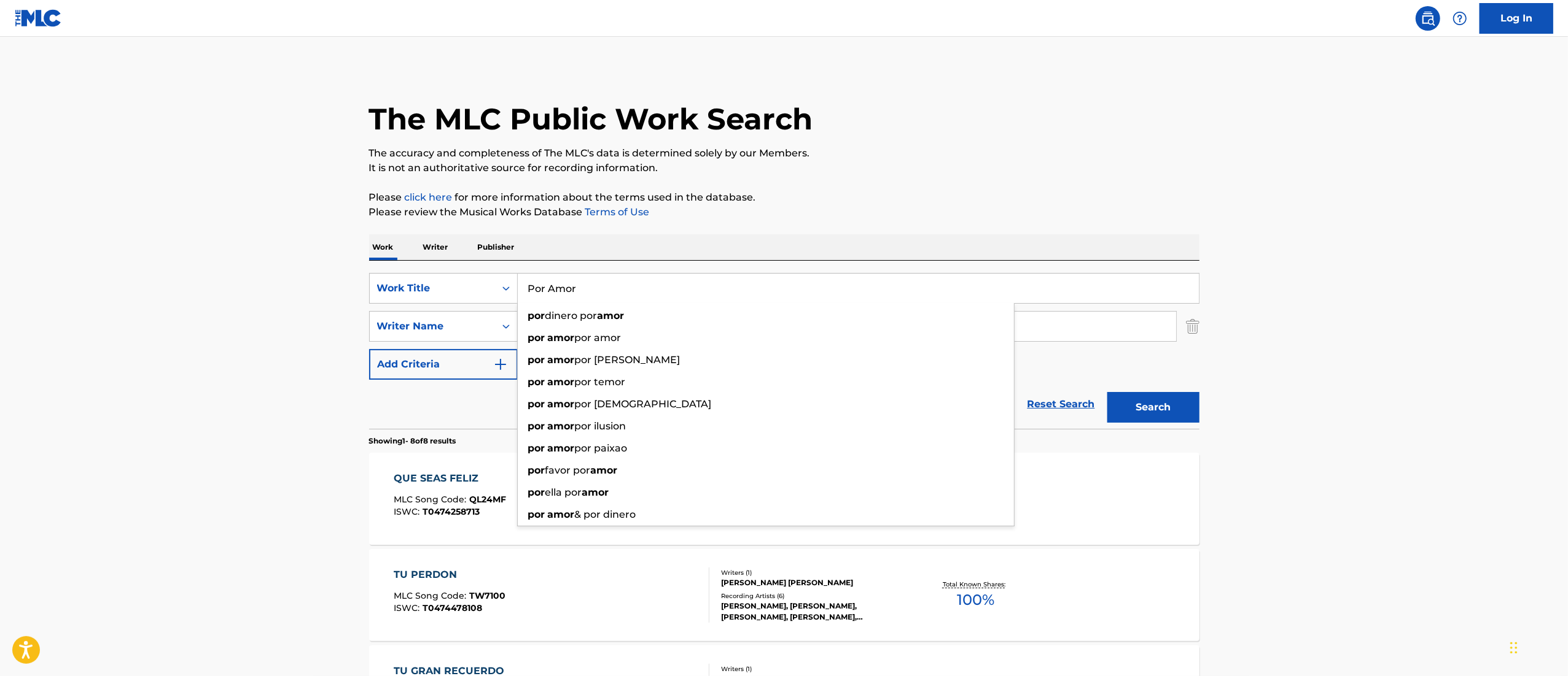
type input "Por Amor"
click at [1107, 392] on button "Search" at bounding box center [1153, 407] width 92 height 31
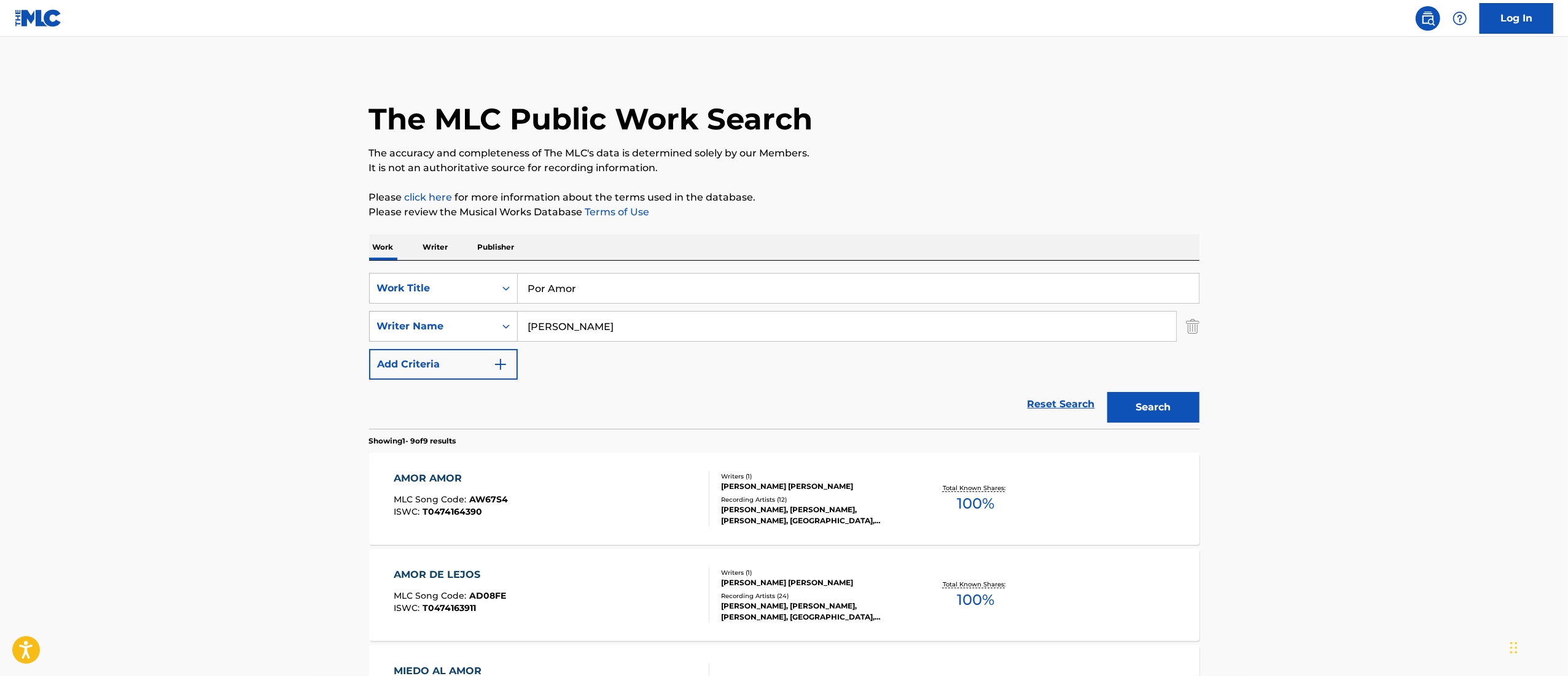
drag, startPoint x: 743, startPoint y: 319, endPoint x: 397, endPoint y: 325, distance: 346.1
click at [397, 325] on div "SearchWithCriteria814b6615-d6ec-47c9-b1e4-c59e4113025e Writer Name [PERSON_NAME]" at bounding box center [784, 326] width 830 height 31
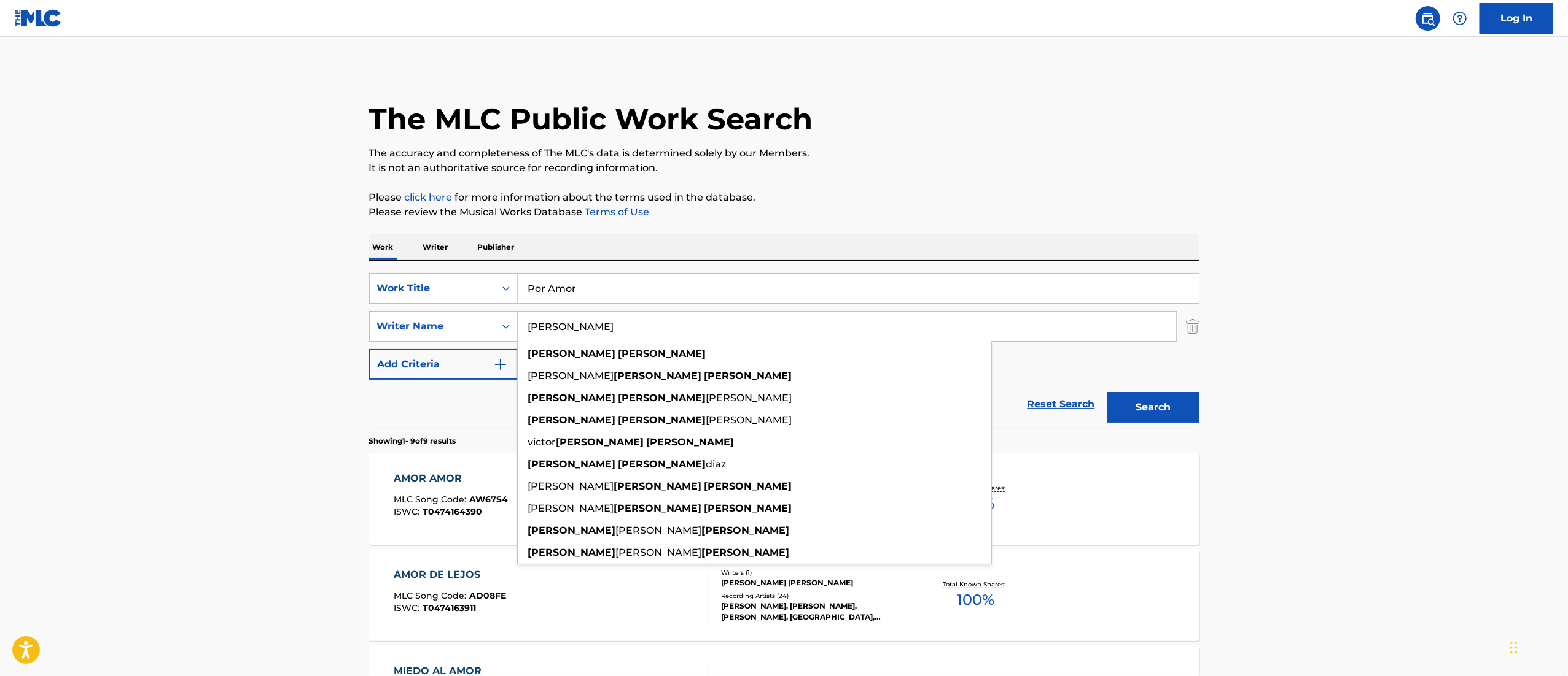
type input "[PERSON_NAME]"
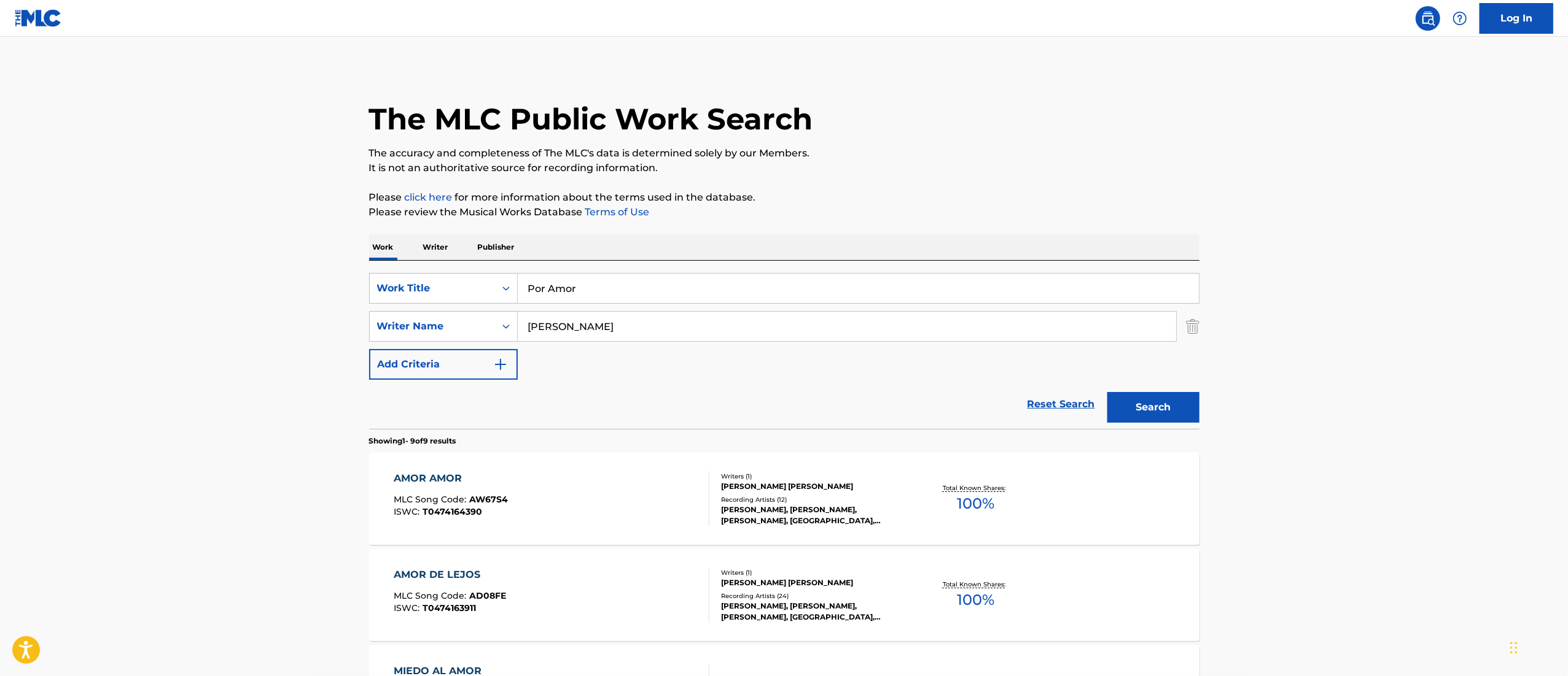
click at [1148, 401] on button "Search" at bounding box center [1153, 407] width 92 height 31
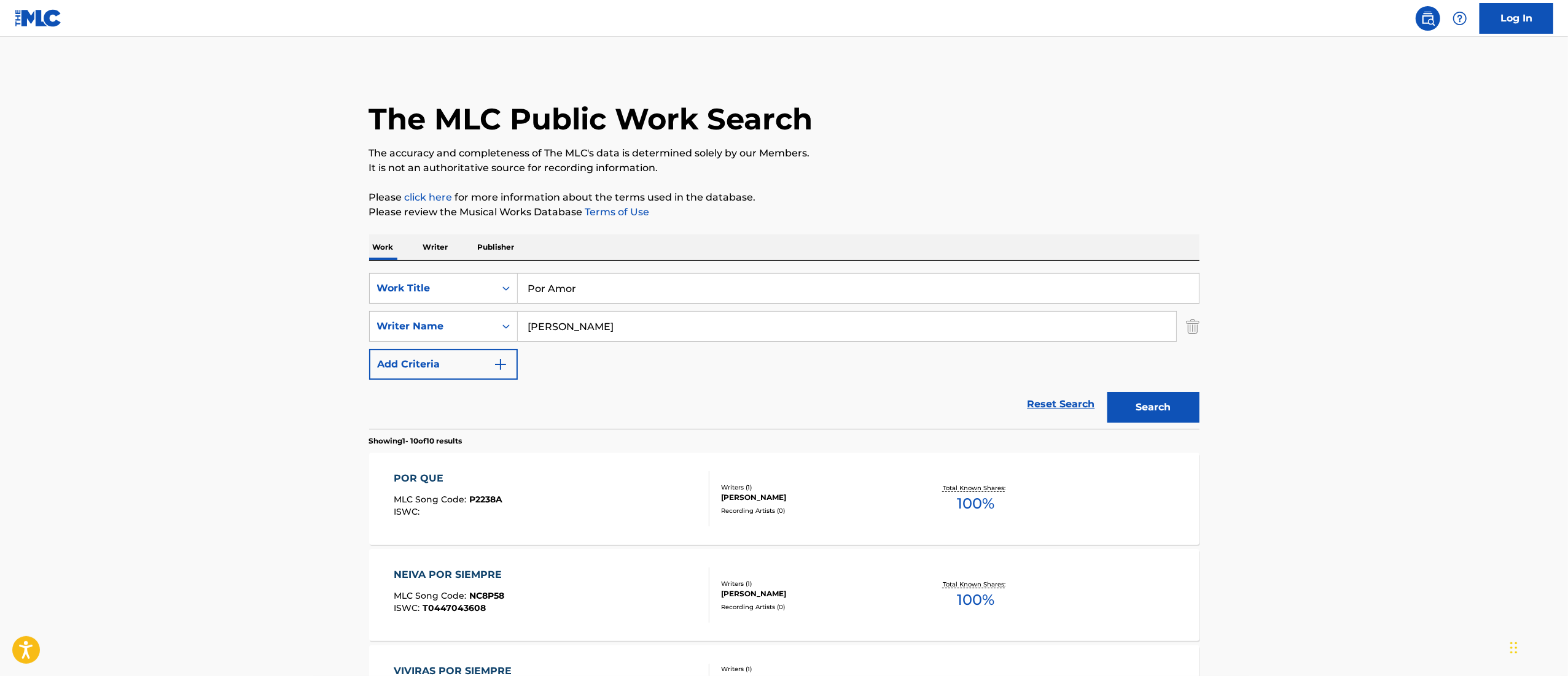
click at [1148, 401] on button "Search" at bounding box center [1153, 407] width 92 height 31
click at [568, 288] on input "Por Amor" at bounding box center [857, 288] width 681 height 29
paste input "Zapatea"
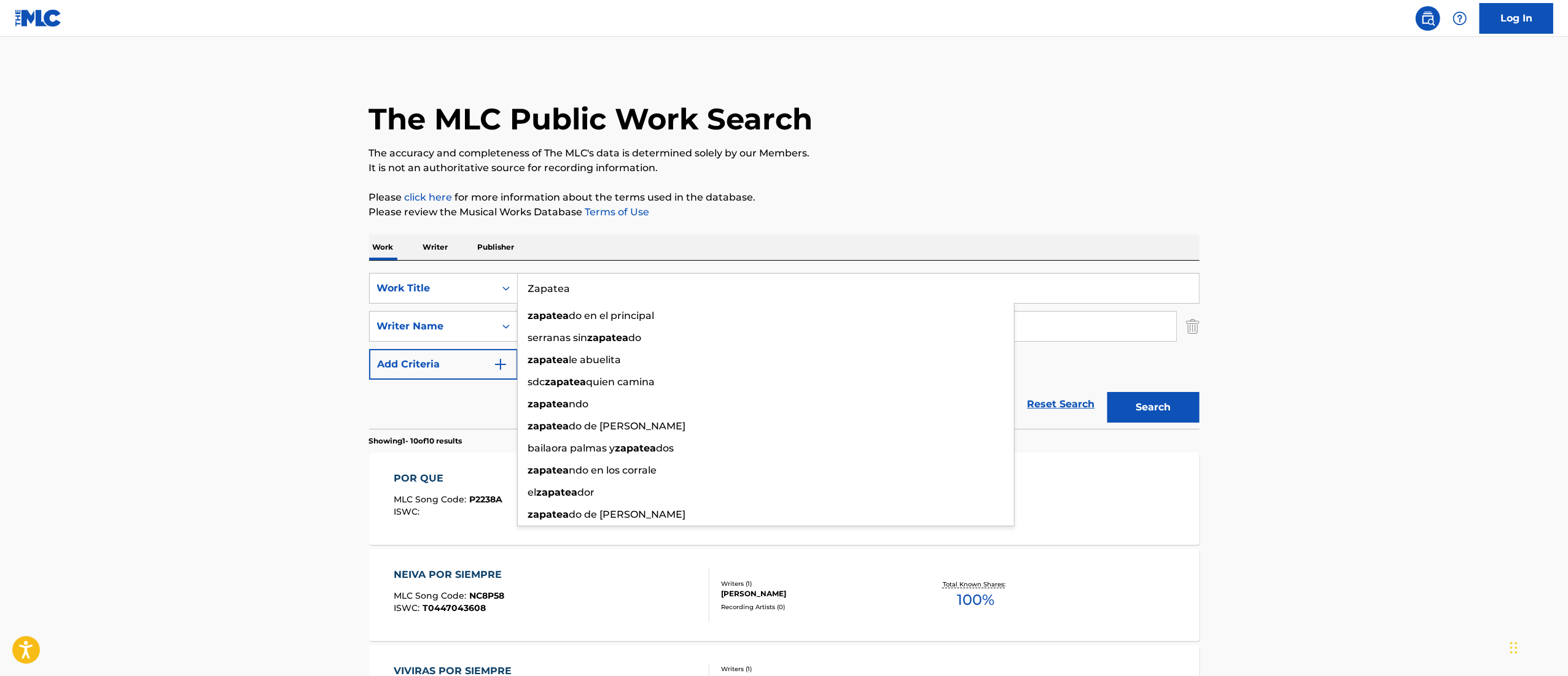
type input "Zapatea"
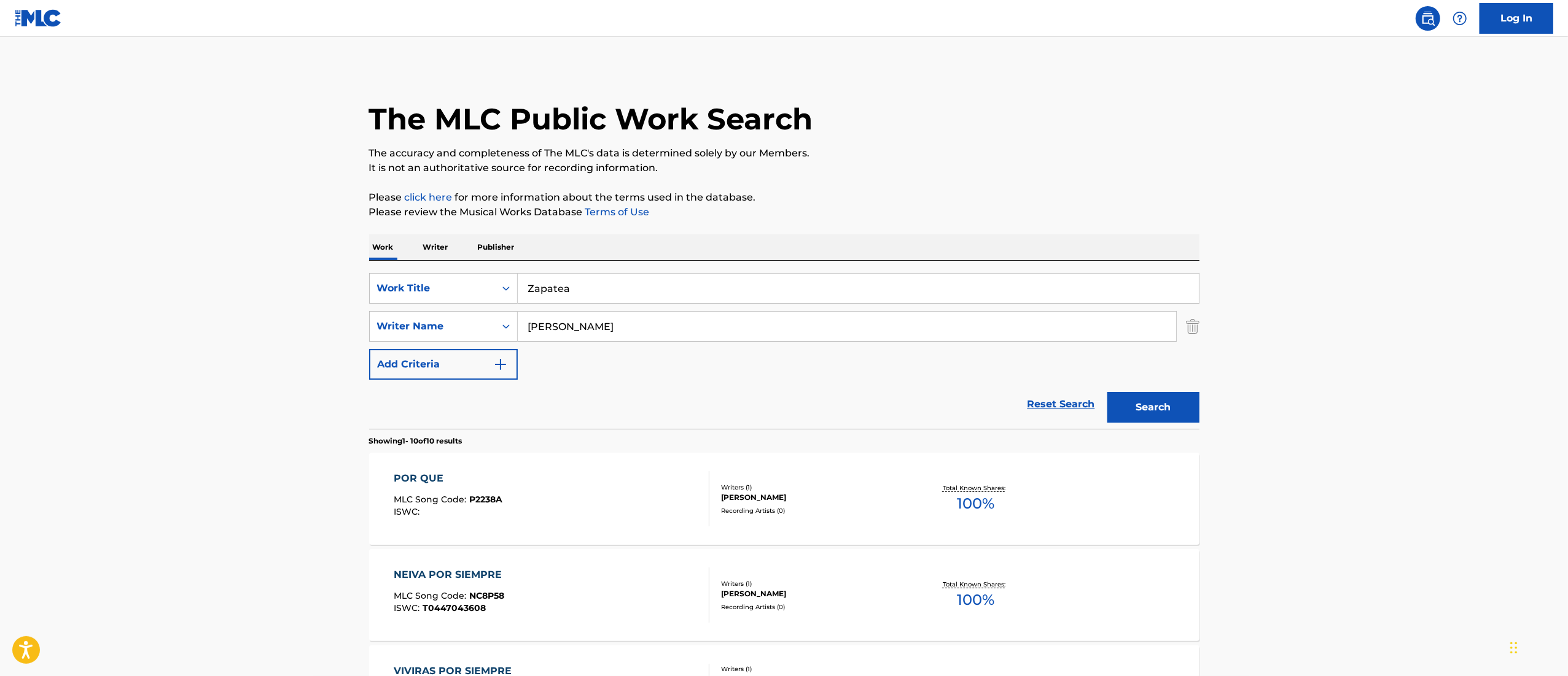
drag, startPoint x: 543, startPoint y: 333, endPoint x: 474, endPoint y: 328, distance: 69.2
click at [474, 328] on div "SearchWithCriteria814b6615-d6ec-47c9-b1e4-c59e4113025e Writer Name [PERSON_NAME]" at bounding box center [784, 326] width 830 height 31
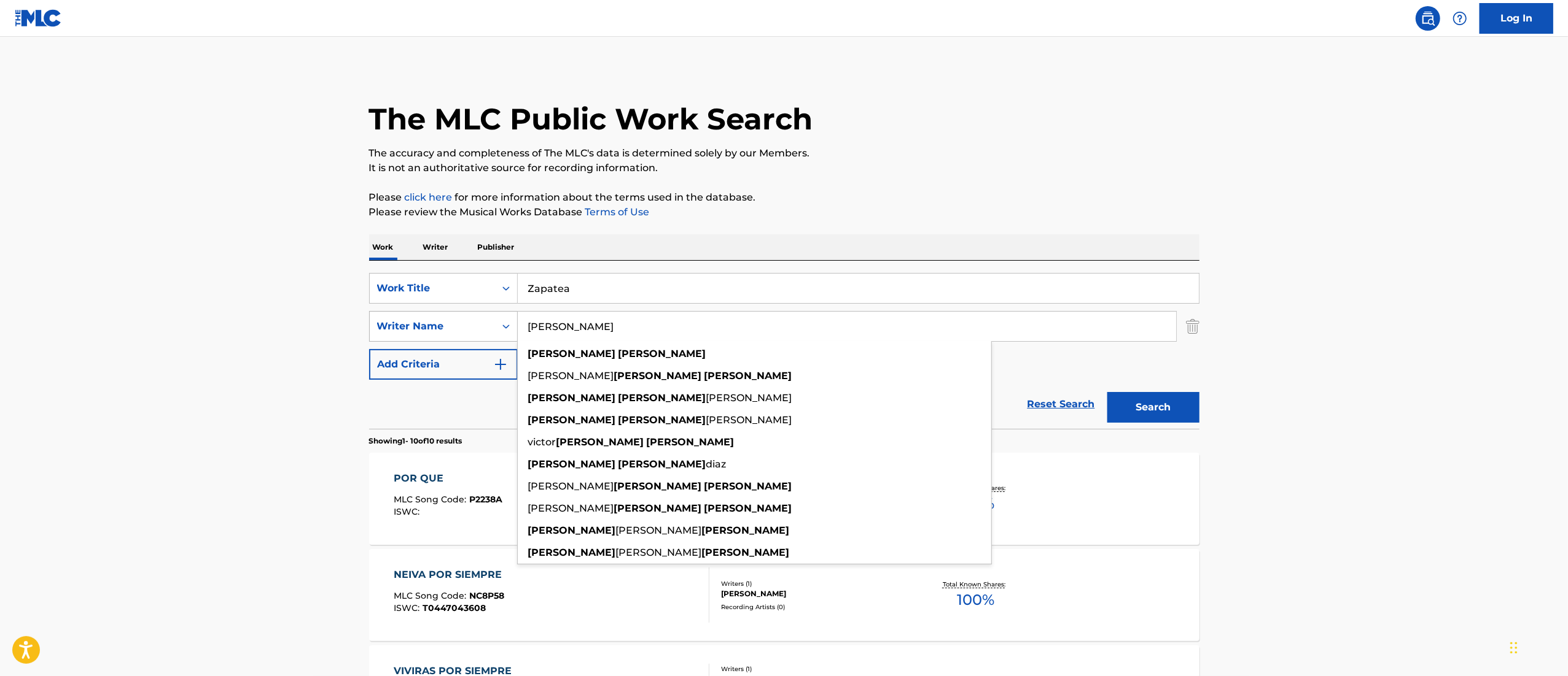
paste input "[PERSON_NAME]"
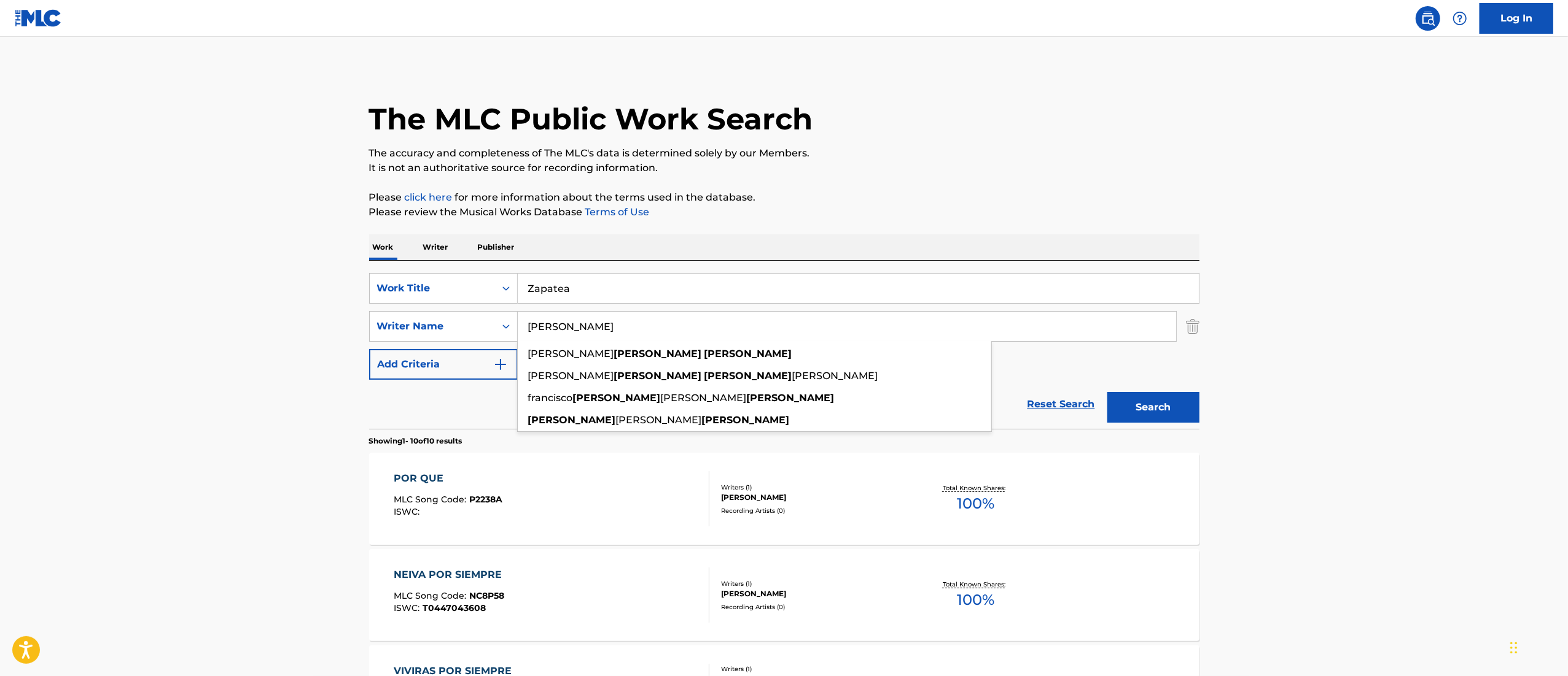
type input "[PERSON_NAME]"
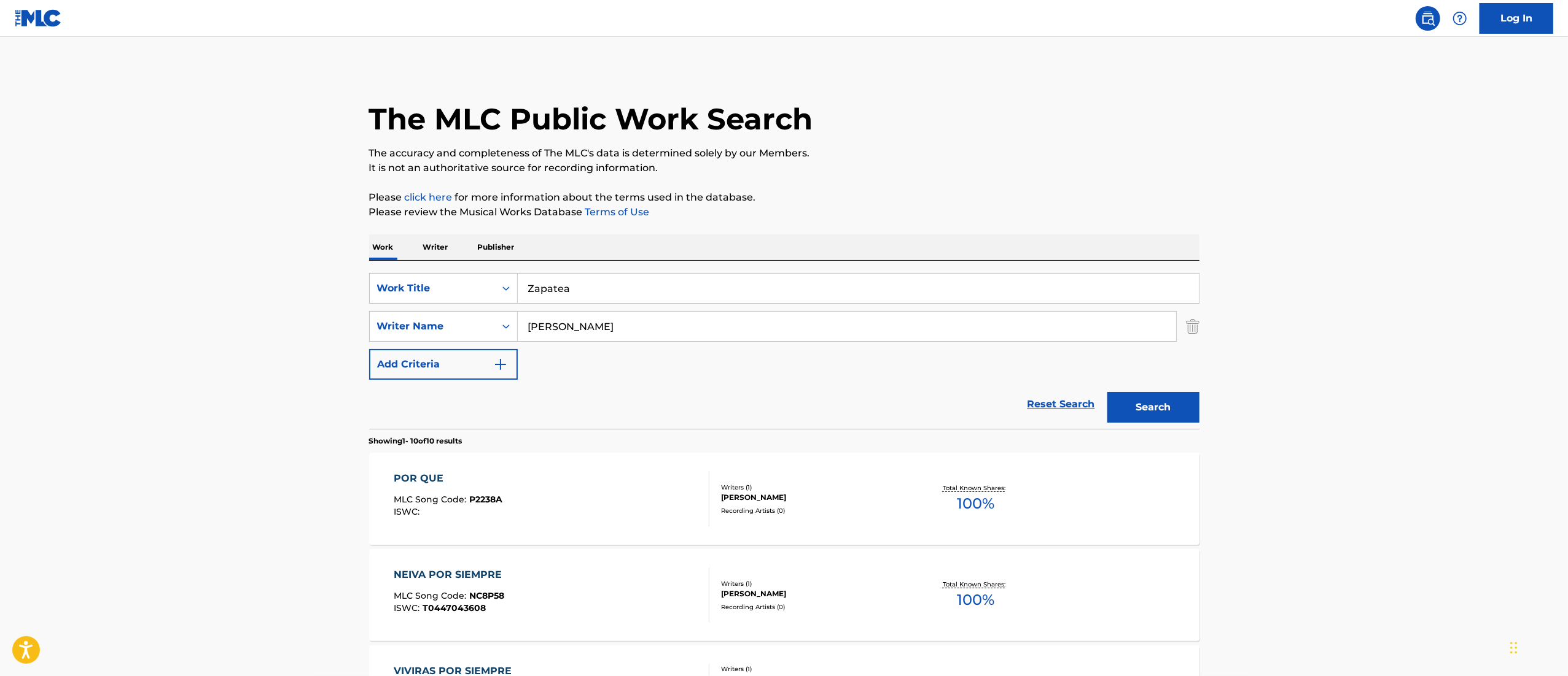
click at [1148, 405] on button "Search" at bounding box center [1153, 407] width 92 height 31
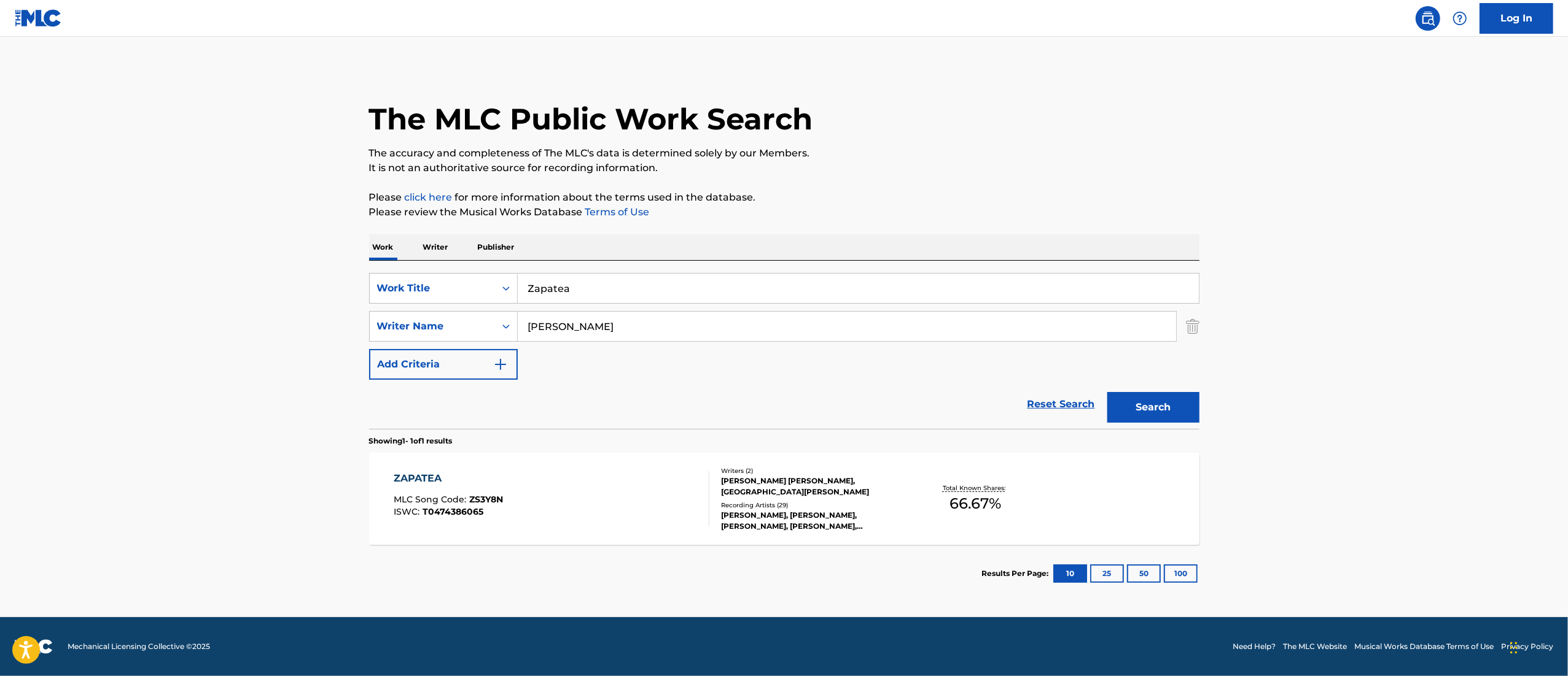
click at [880, 488] on div "[PERSON_NAME] [PERSON_NAME], [GEOGRAPHIC_DATA][PERSON_NAME]" at bounding box center [814, 487] width 186 height 22
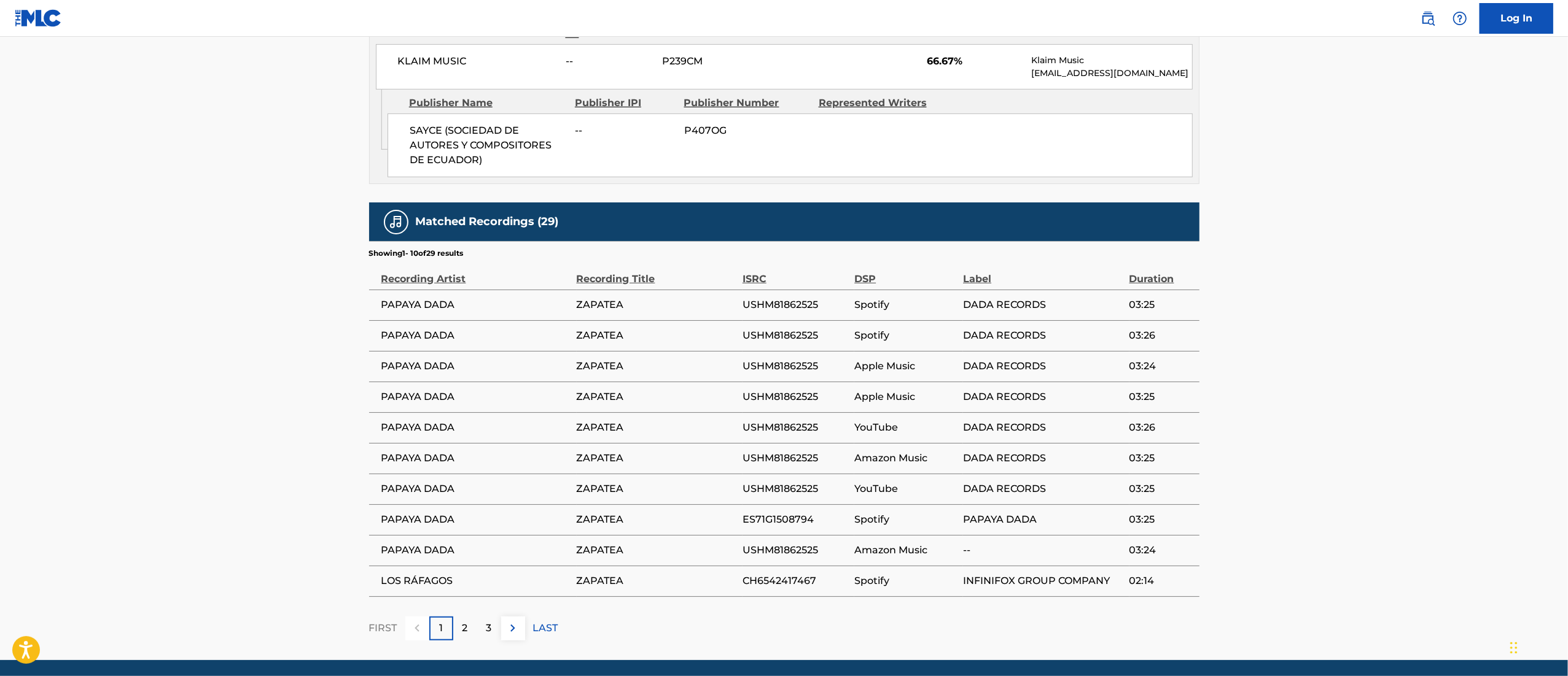
scroll to position [675, 0]
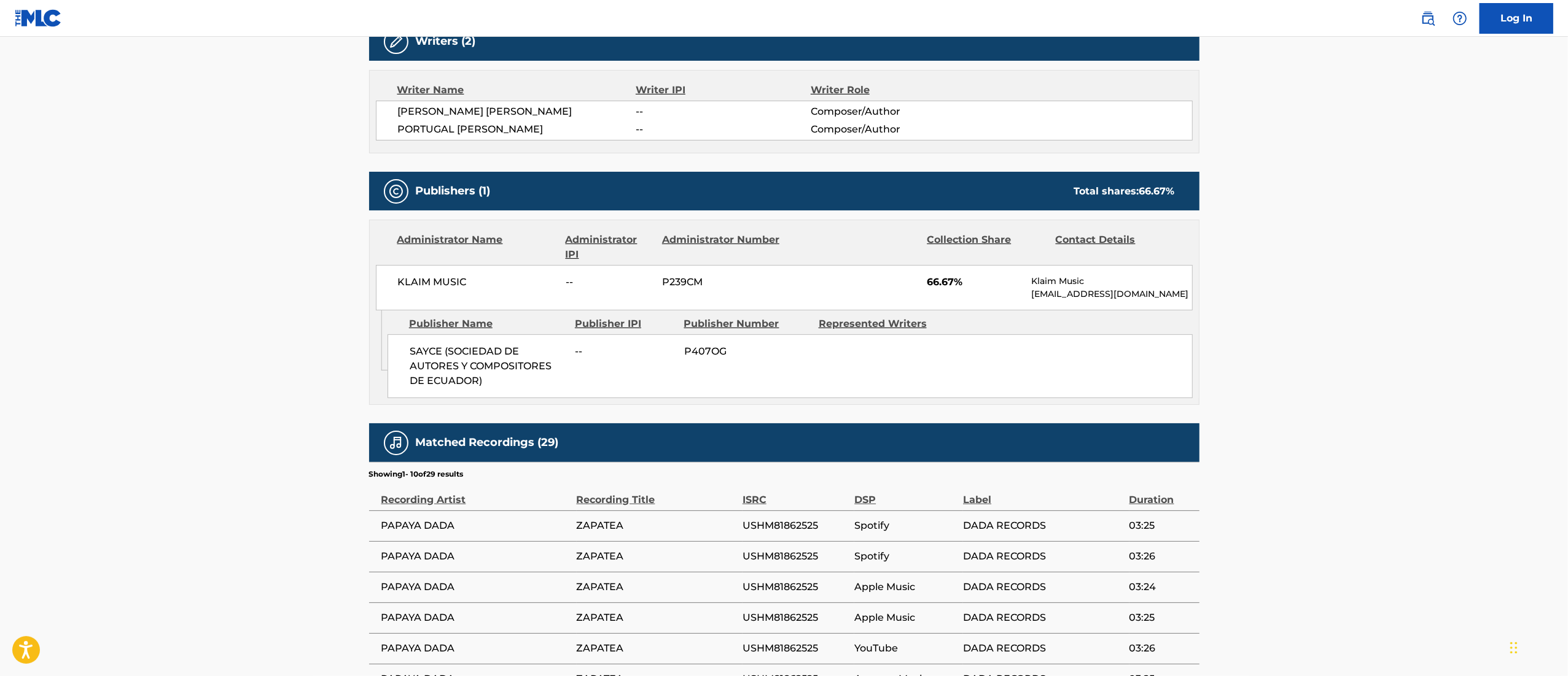
scroll to position [0, 0]
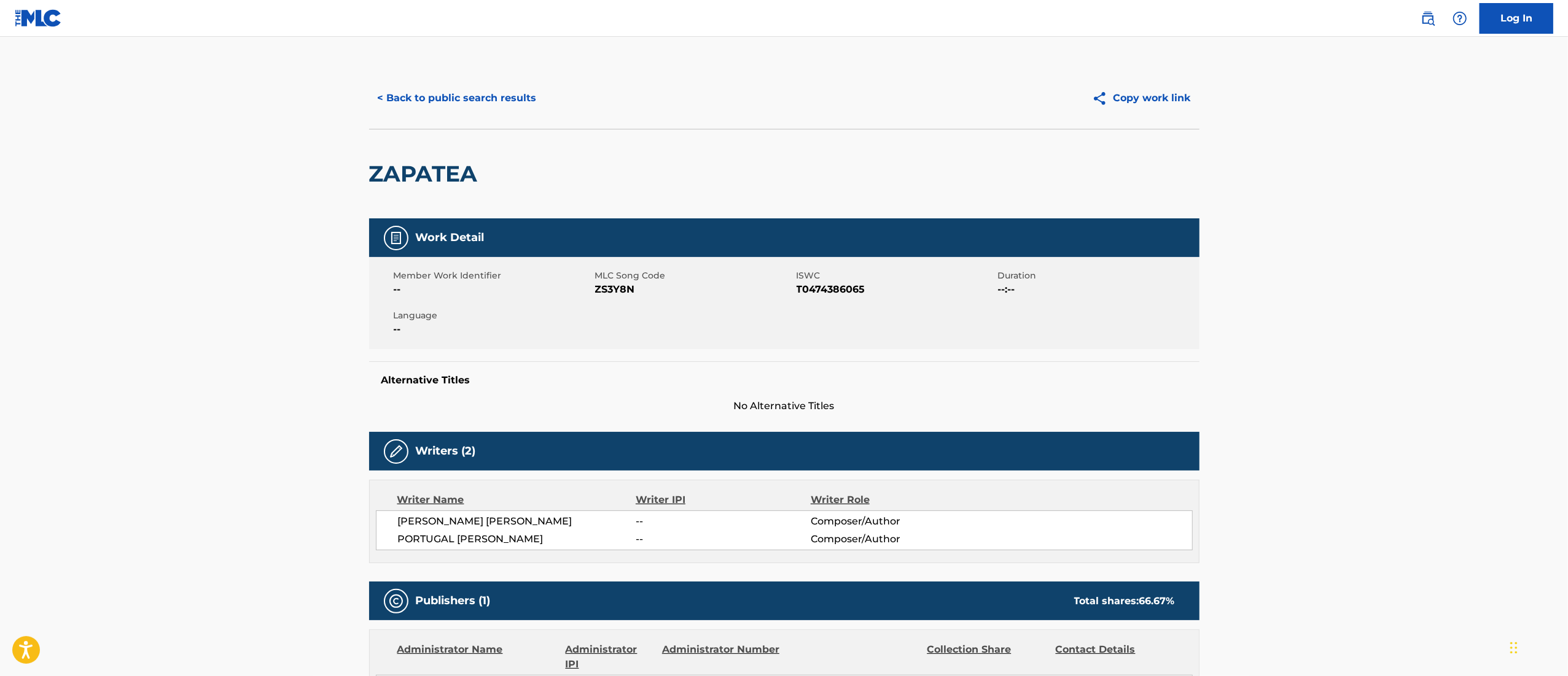
click at [485, 107] on button "< Back to public search results" at bounding box center [457, 98] width 176 height 31
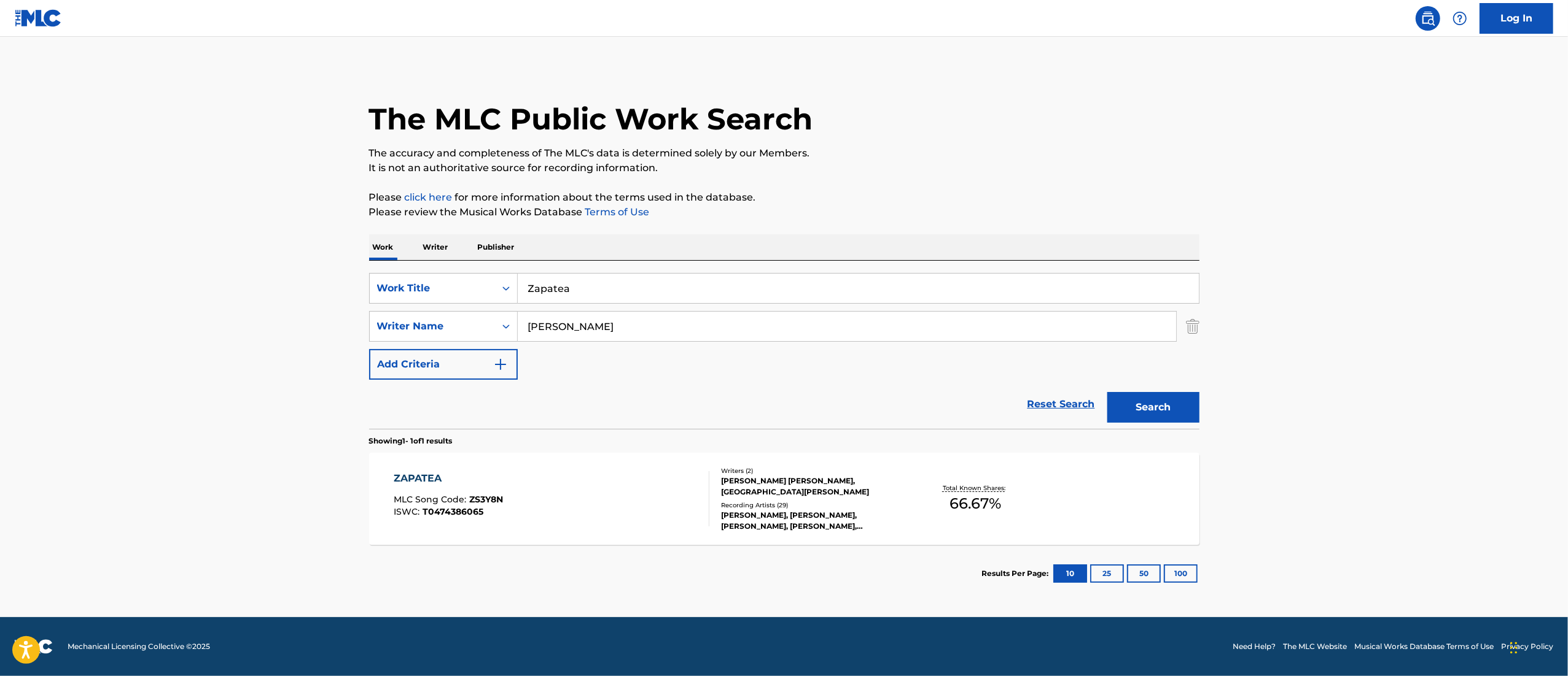
click at [631, 296] on input "Zapatea" at bounding box center [857, 288] width 681 height 29
paste input "Canciones"
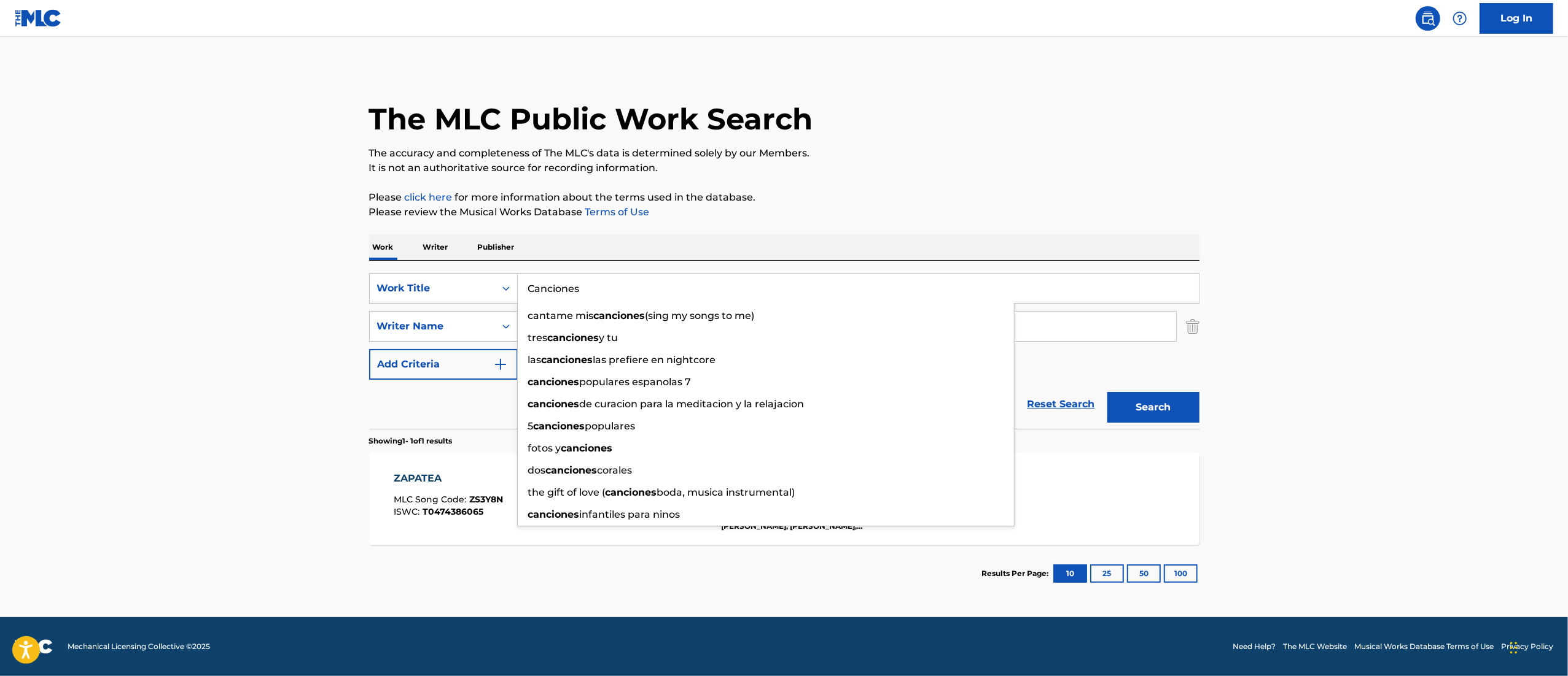
type input "Canciones"
click at [1399, 226] on main "The MLC Public Work Search The accuracy and completeness of The MLC's data is d…" at bounding box center [784, 327] width 1568 height 580
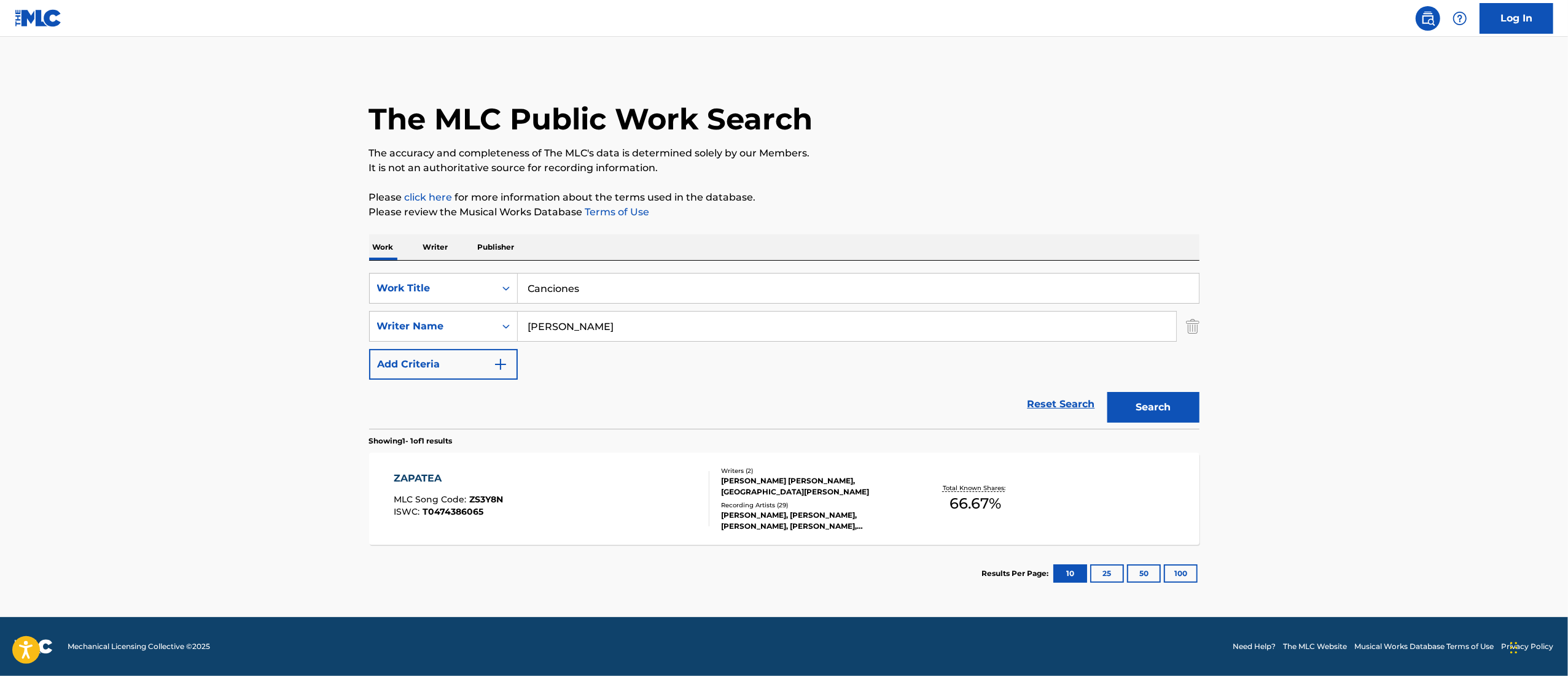
click at [1143, 395] on button "Search" at bounding box center [1153, 407] width 92 height 31
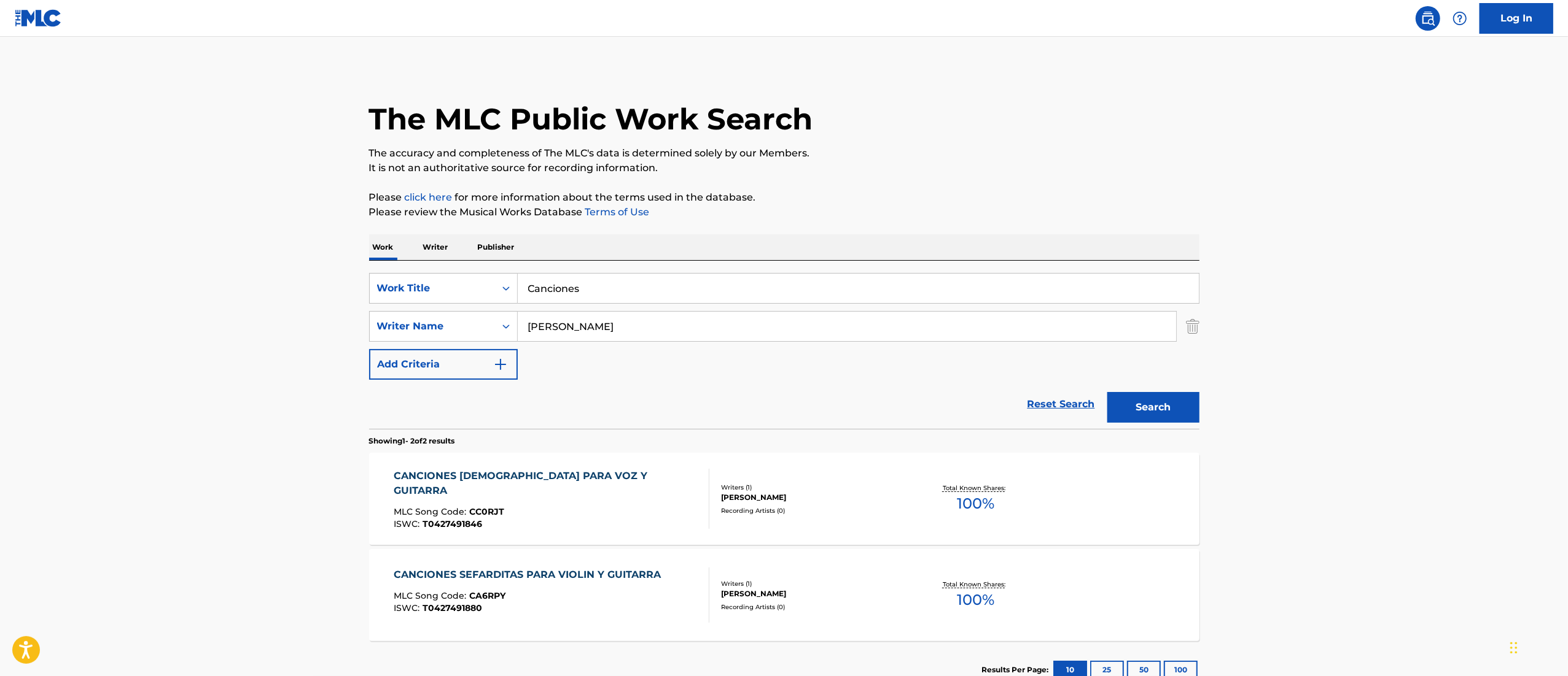
scroll to position [87, 0]
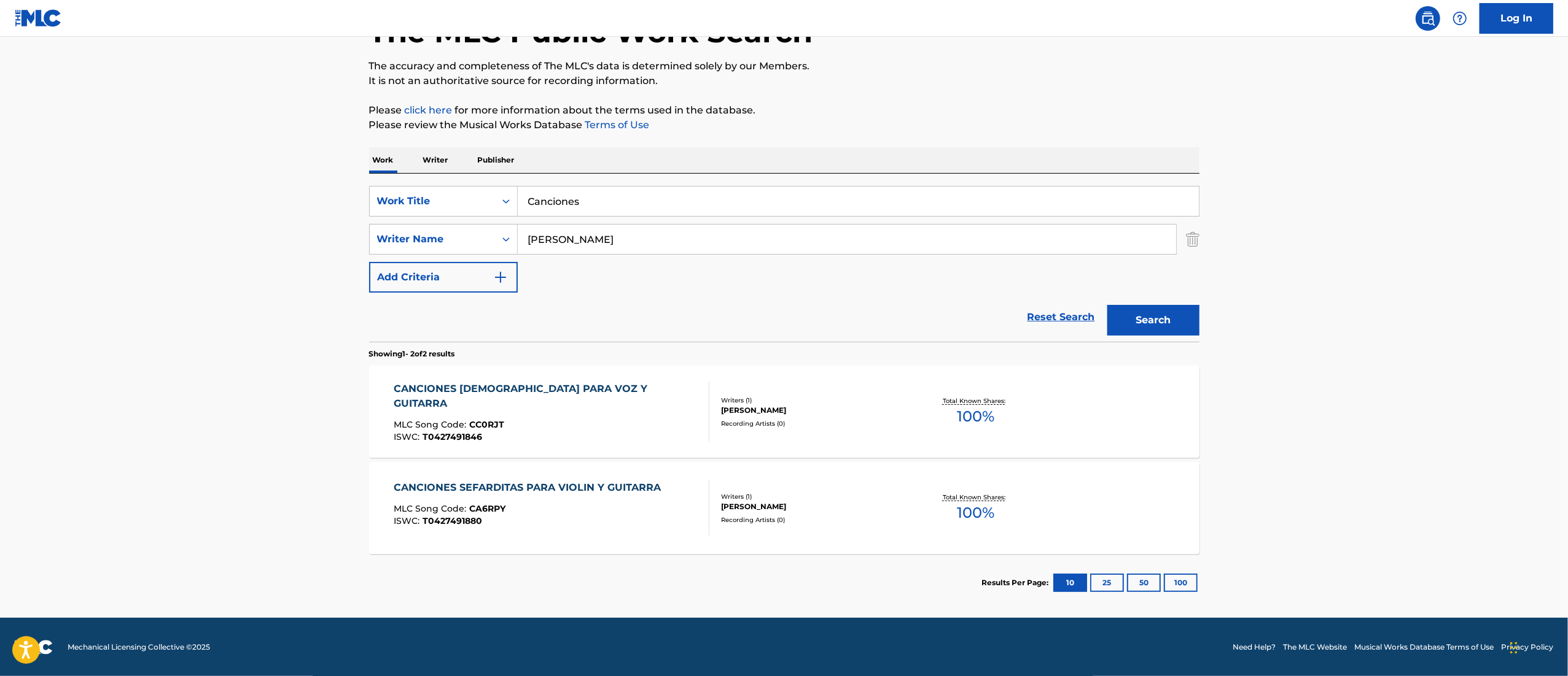
drag, startPoint x: 671, startPoint y: 232, endPoint x: 334, endPoint y: 242, distance: 337.1
click at [334, 242] on main "The MLC Public Work Search The accuracy and completeness of The MLC's data is d…" at bounding box center [784, 284] width 1568 height 668
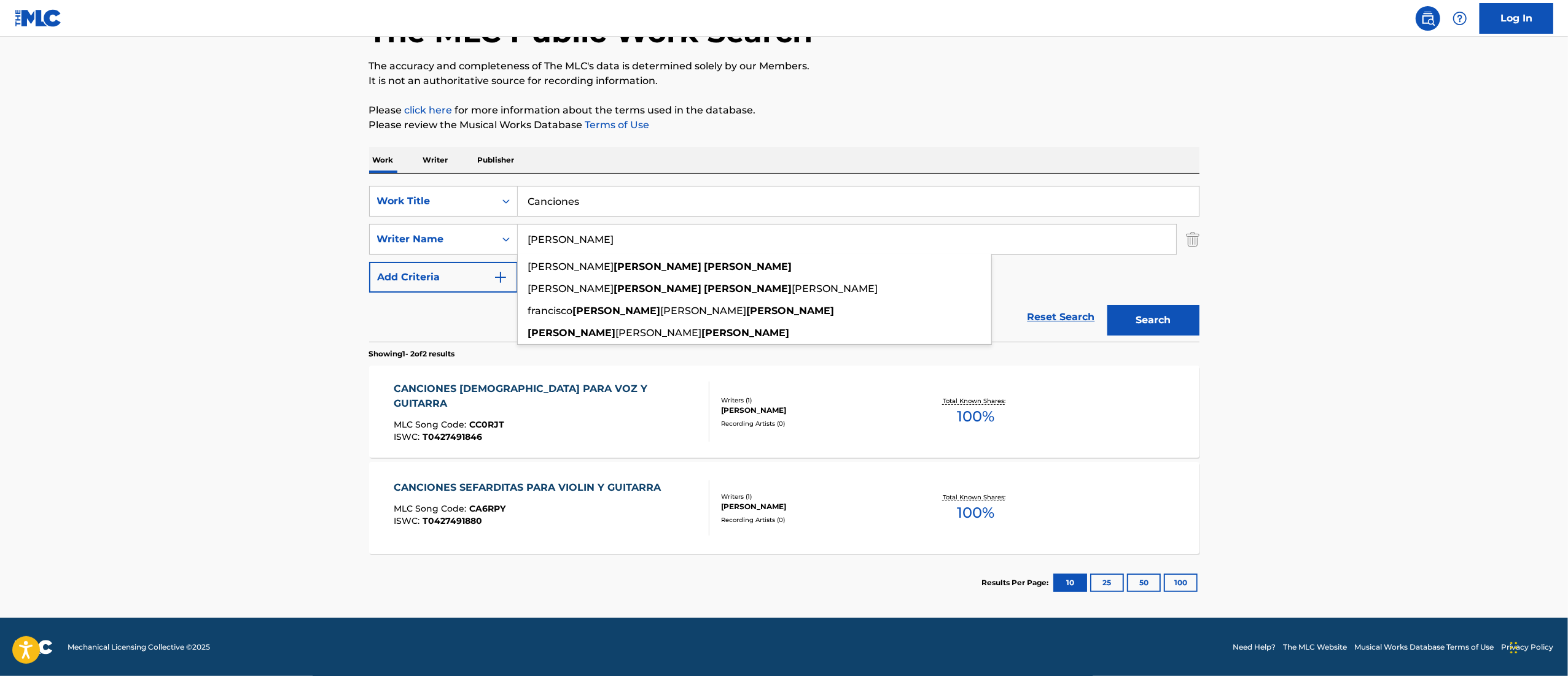
paste input "[PERSON_NAME]"
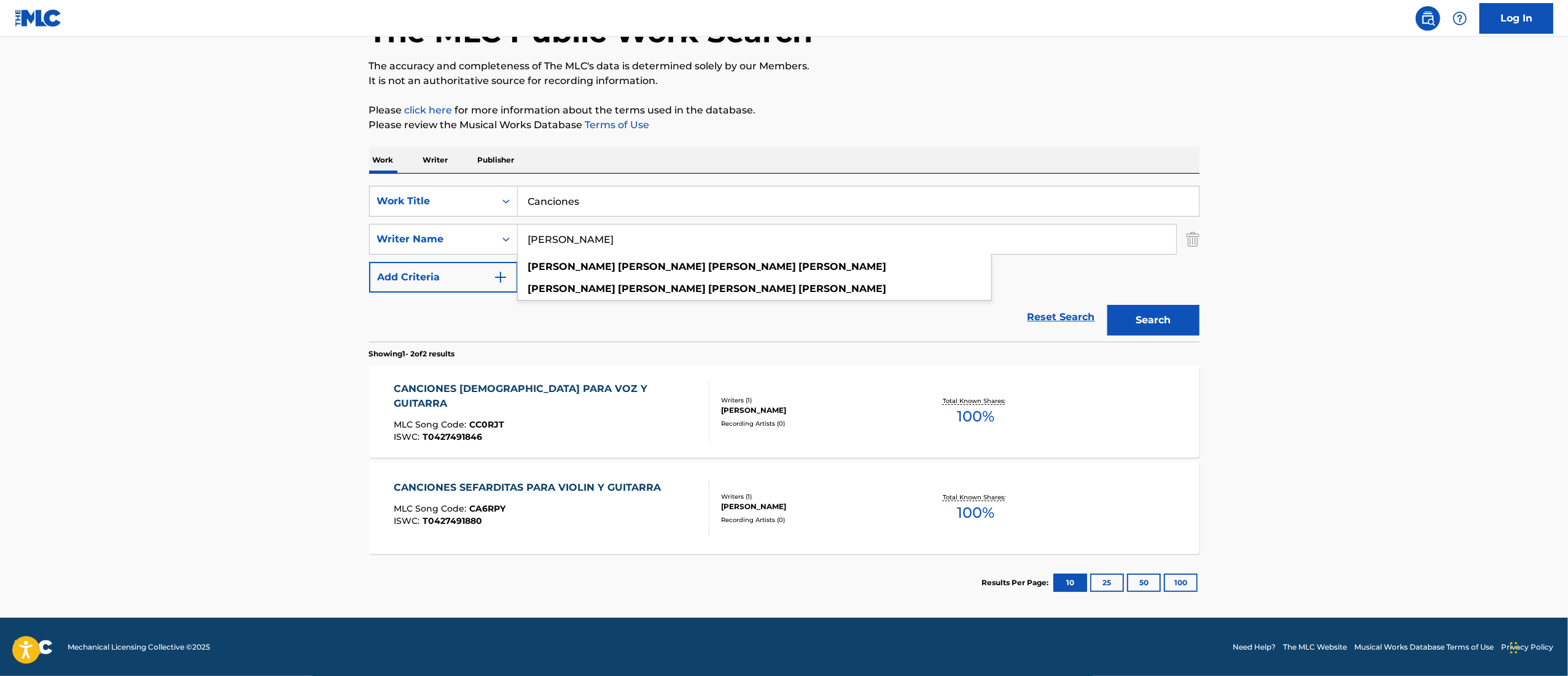
type input "[PERSON_NAME]"
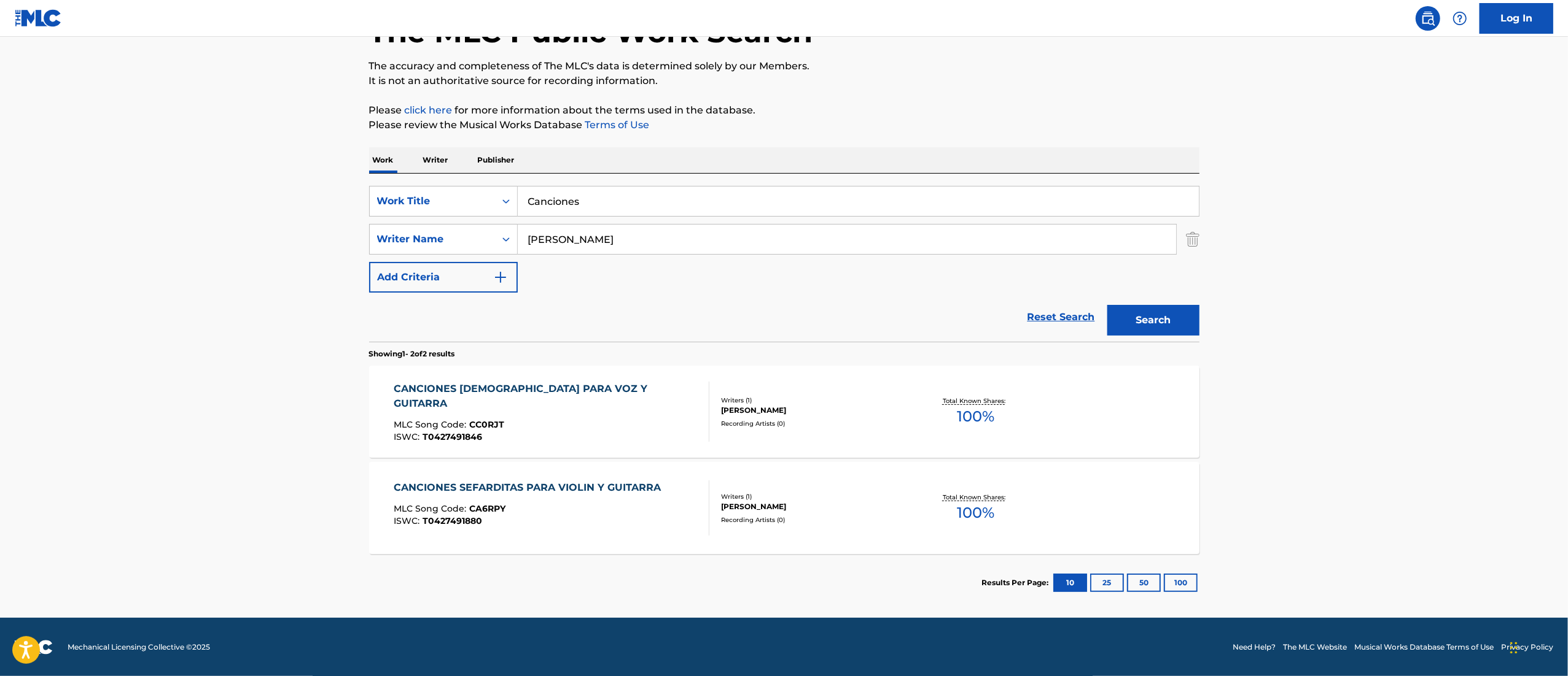
click at [1144, 322] on button "Search" at bounding box center [1153, 320] width 92 height 31
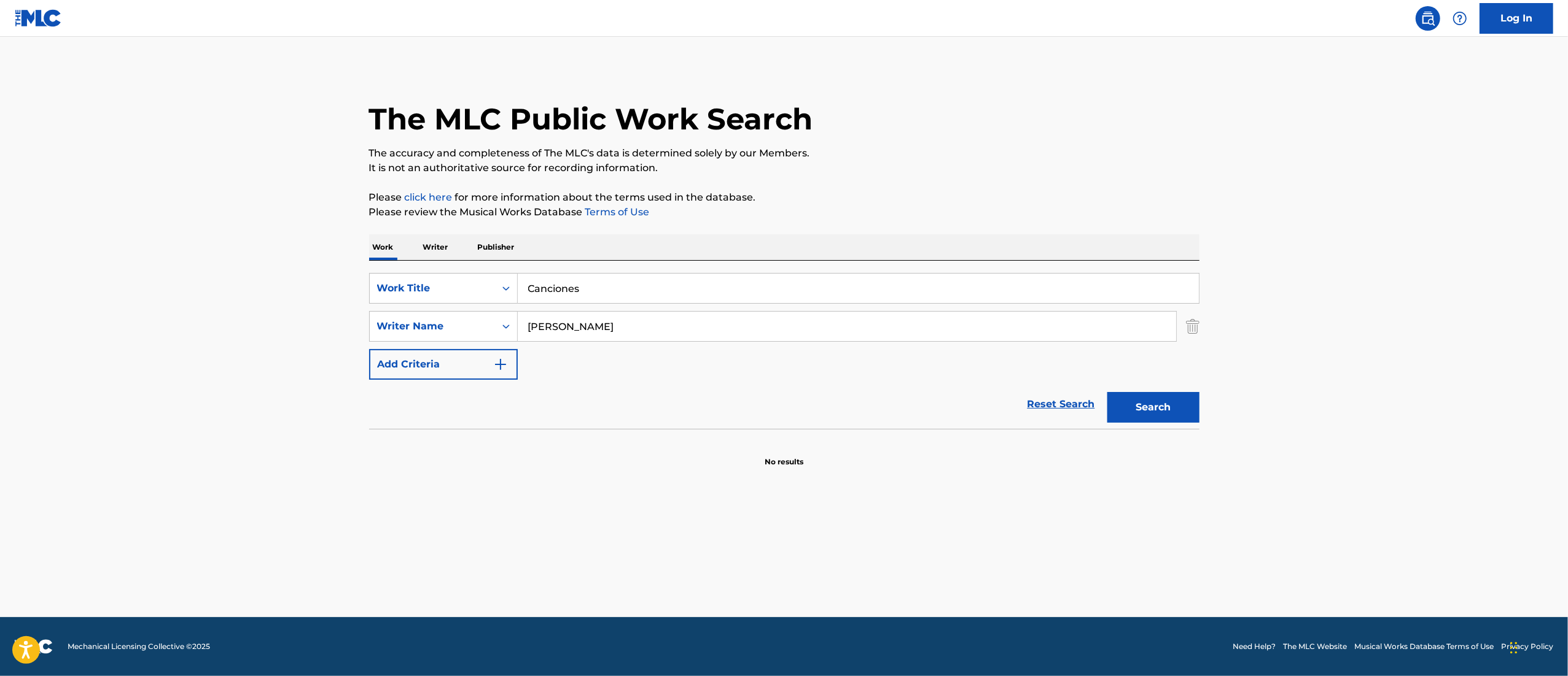
click at [1125, 407] on button "Search" at bounding box center [1153, 407] width 92 height 31
drag, startPoint x: 652, startPoint y: 290, endPoint x: 482, endPoint y: 292, distance: 170.0
click at [482, 292] on div "SearchWithCriteria7396f85d-7085-4e26-a0a2-24ef8715a871 Work Title Canciones" at bounding box center [784, 288] width 830 height 31
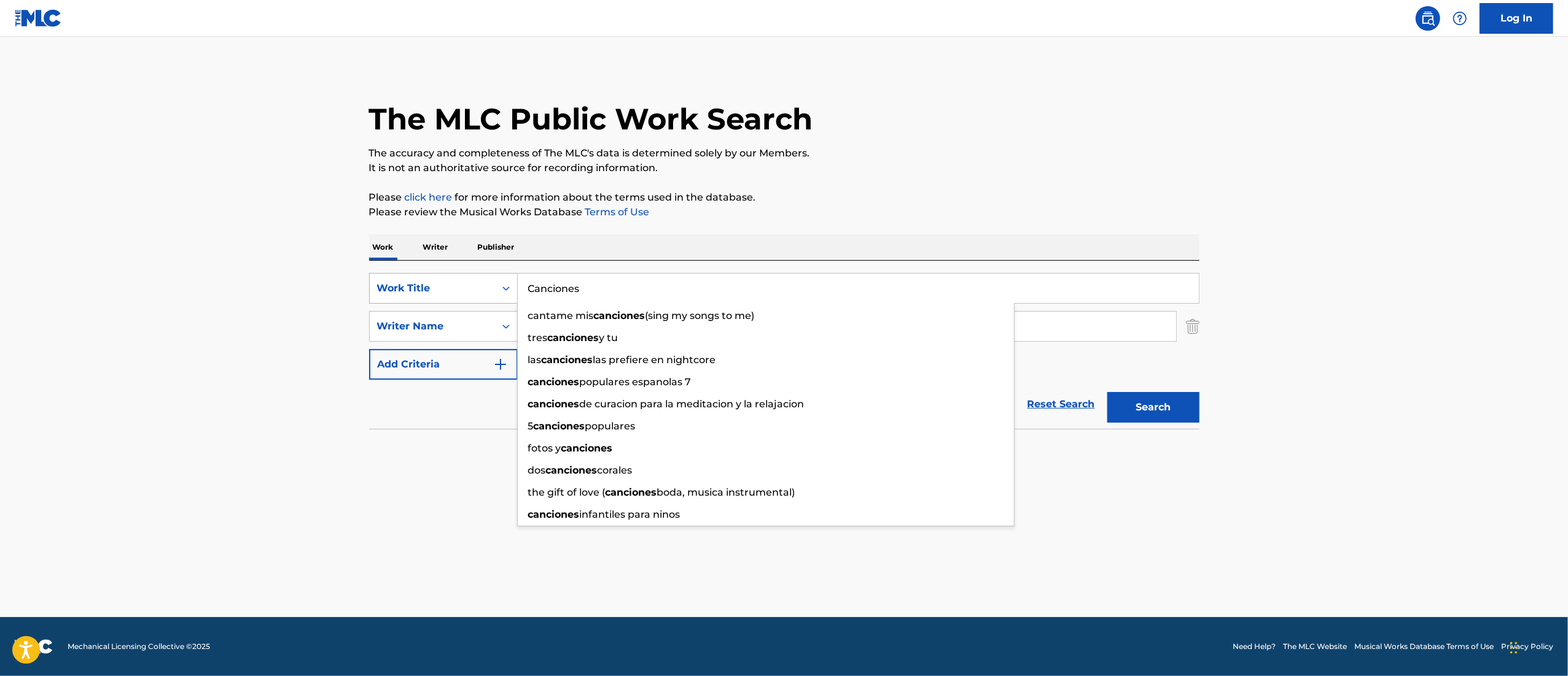
paste input "ón Que no Enamora [PERSON_NAME]"
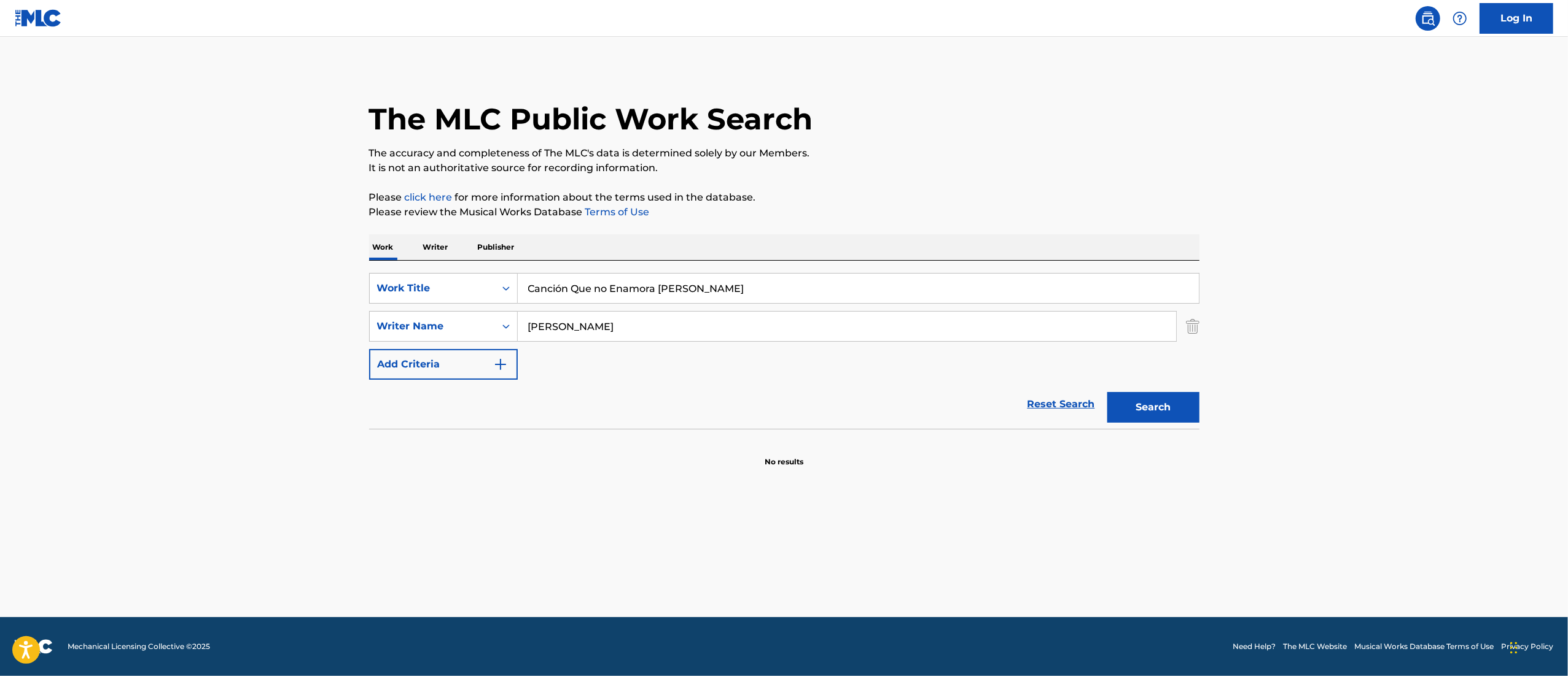
drag, startPoint x: 657, startPoint y: 287, endPoint x: 1315, endPoint y: 166, distance: 669.0
click at [1315, 166] on main "The MLC Public Work Search The accuracy and completeness of The MLC's data is d…" at bounding box center [784, 327] width 1568 height 580
type input "Canción Que no Enamora"
click at [1107, 392] on button "Search" at bounding box center [1153, 407] width 92 height 31
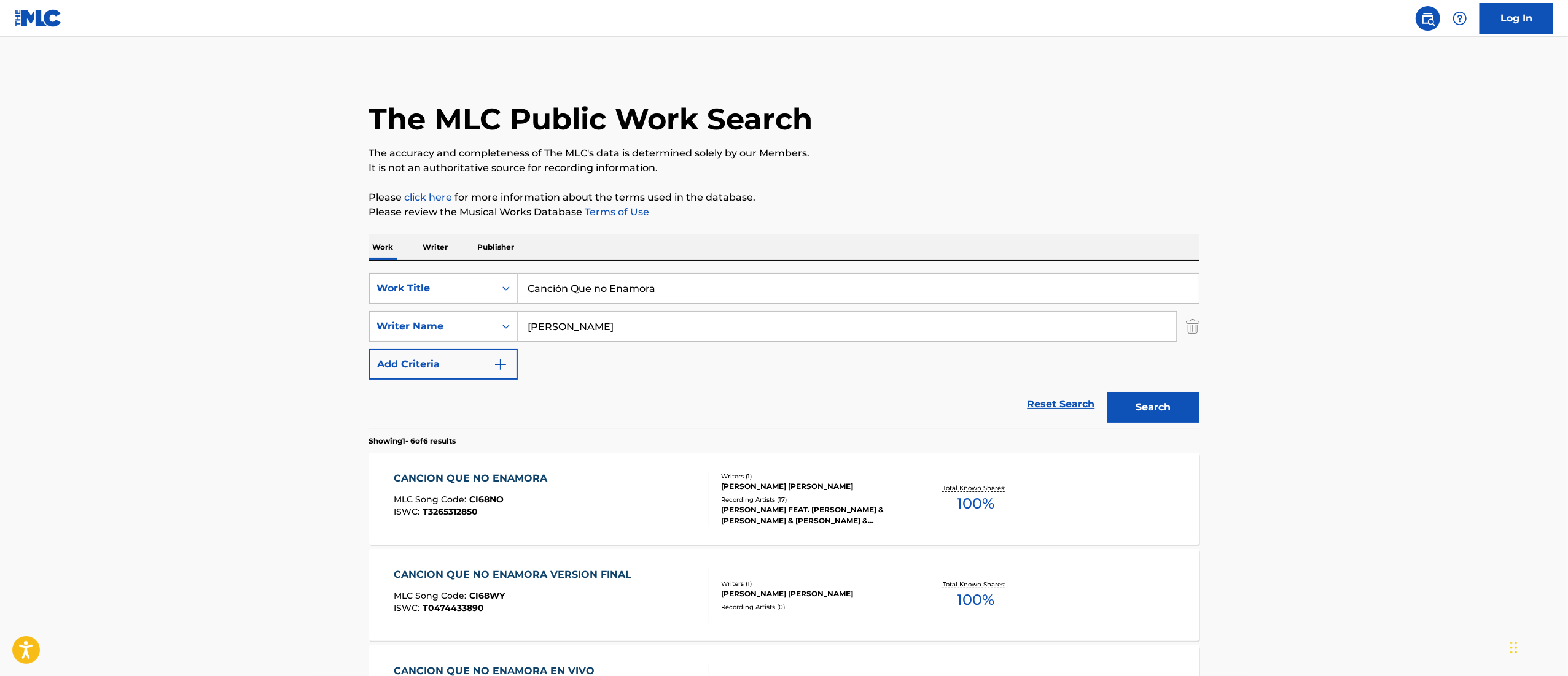
click at [538, 475] on div "CANCION QUE NO ENAMORA" at bounding box center [473, 479] width 160 height 15
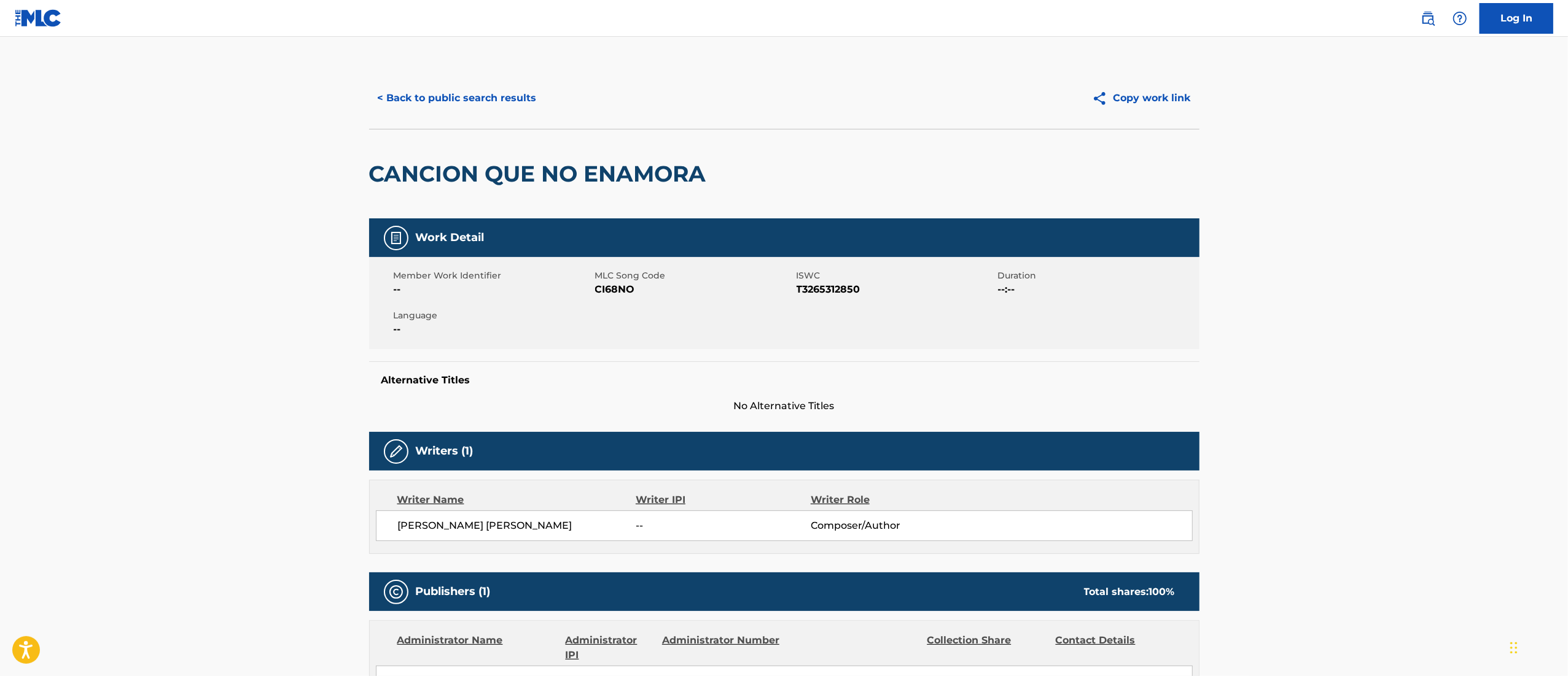
scroll to position [797, 0]
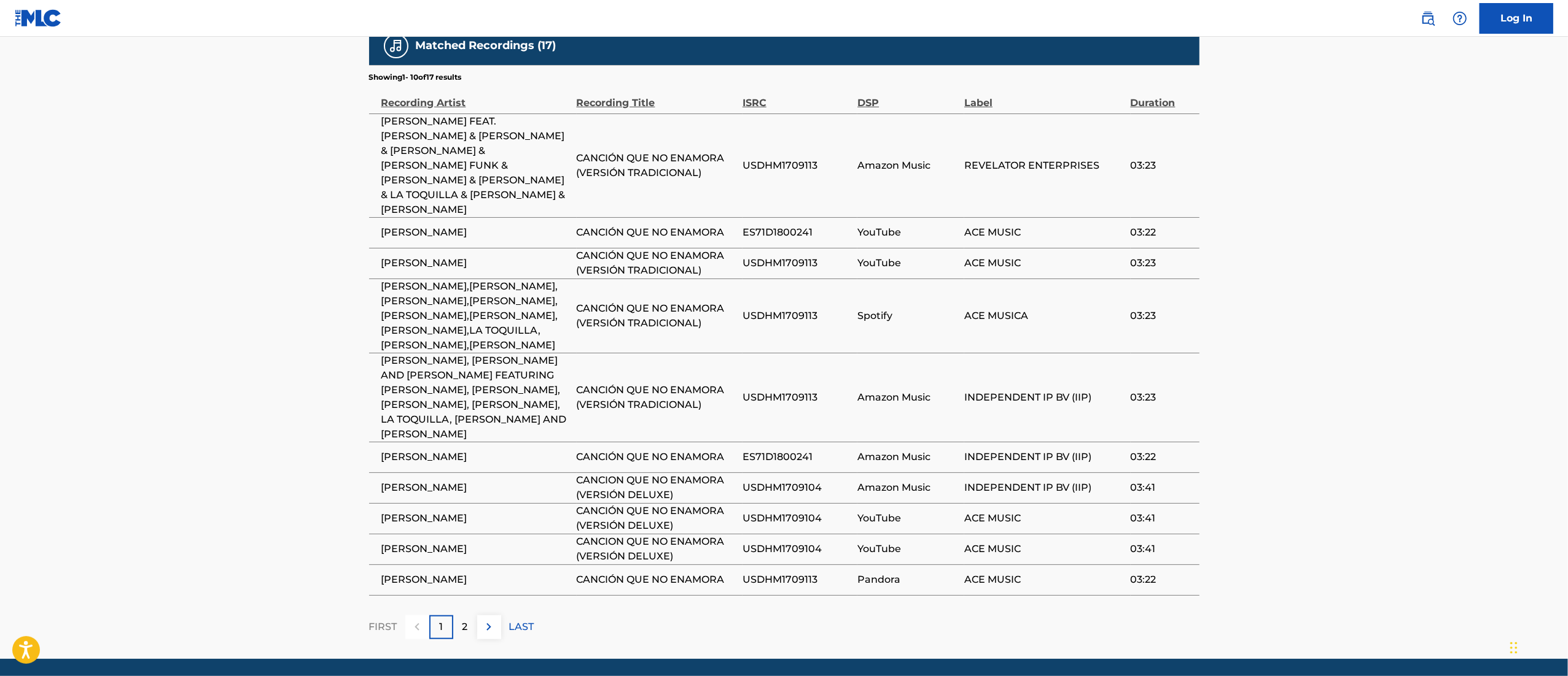
click at [789, 442] on td "ES71D1800241" at bounding box center [799, 457] width 114 height 31
click at [780, 450] on span "ES71D1800241" at bounding box center [797, 457] width 109 height 15
copy div "ES71D1800241"
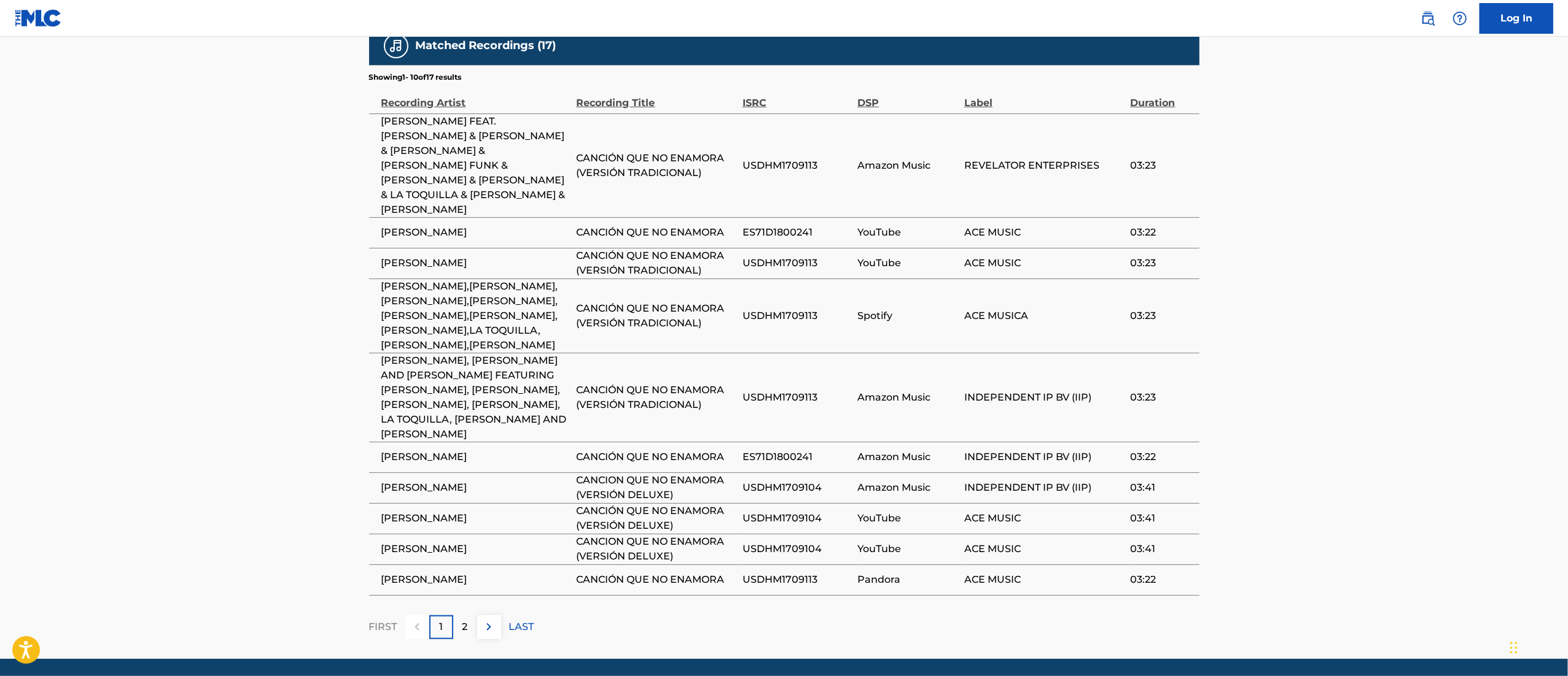
click at [794, 481] on span "USDHM1709104" at bounding box center [797, 488] width 109 height 15
copy span "USDHM1709104"
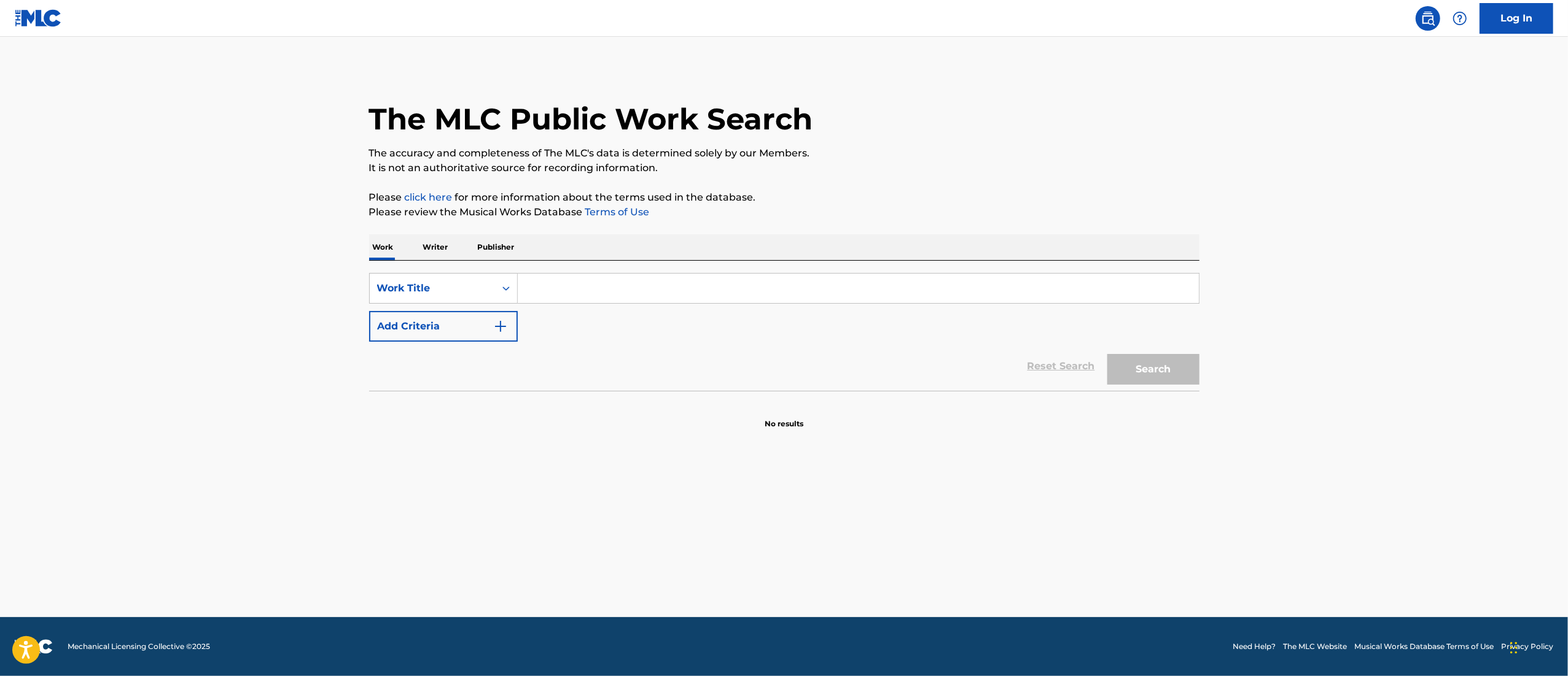
click at [603, 311] on div "SearchWithCriteria49cecf0d-717b-485e-aa3a-38a8eaf7a7a9 Work Title Add Criteria" at bounding box center [784, 307] width 830 height 69
click at [559, 290] on input "Search Form" at bounding box center [857, 288] width 681 height 29
paste input "Lo Siento"
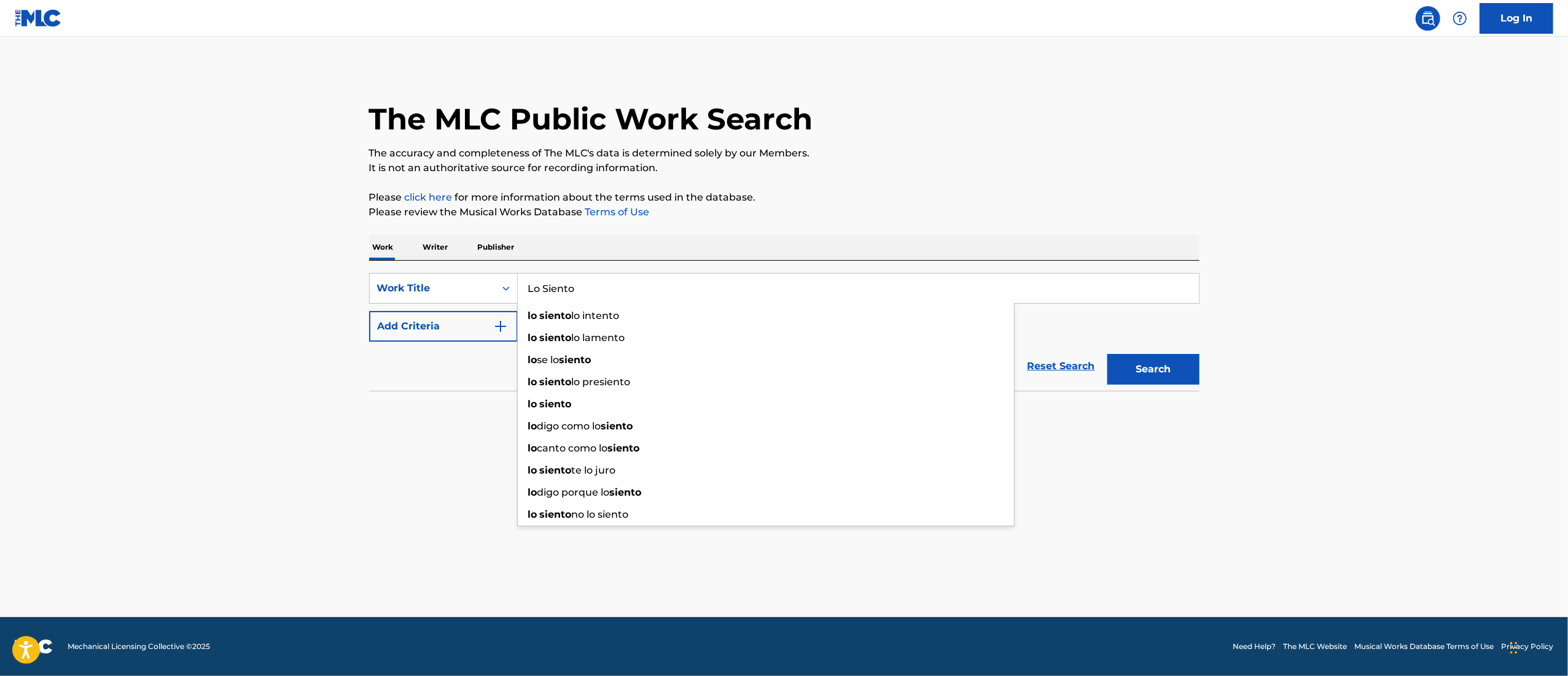
type input "Lo Siento"
click at [438, 324] on button "Add Criteria" at bounding box center [443, 326] width 149 height 31
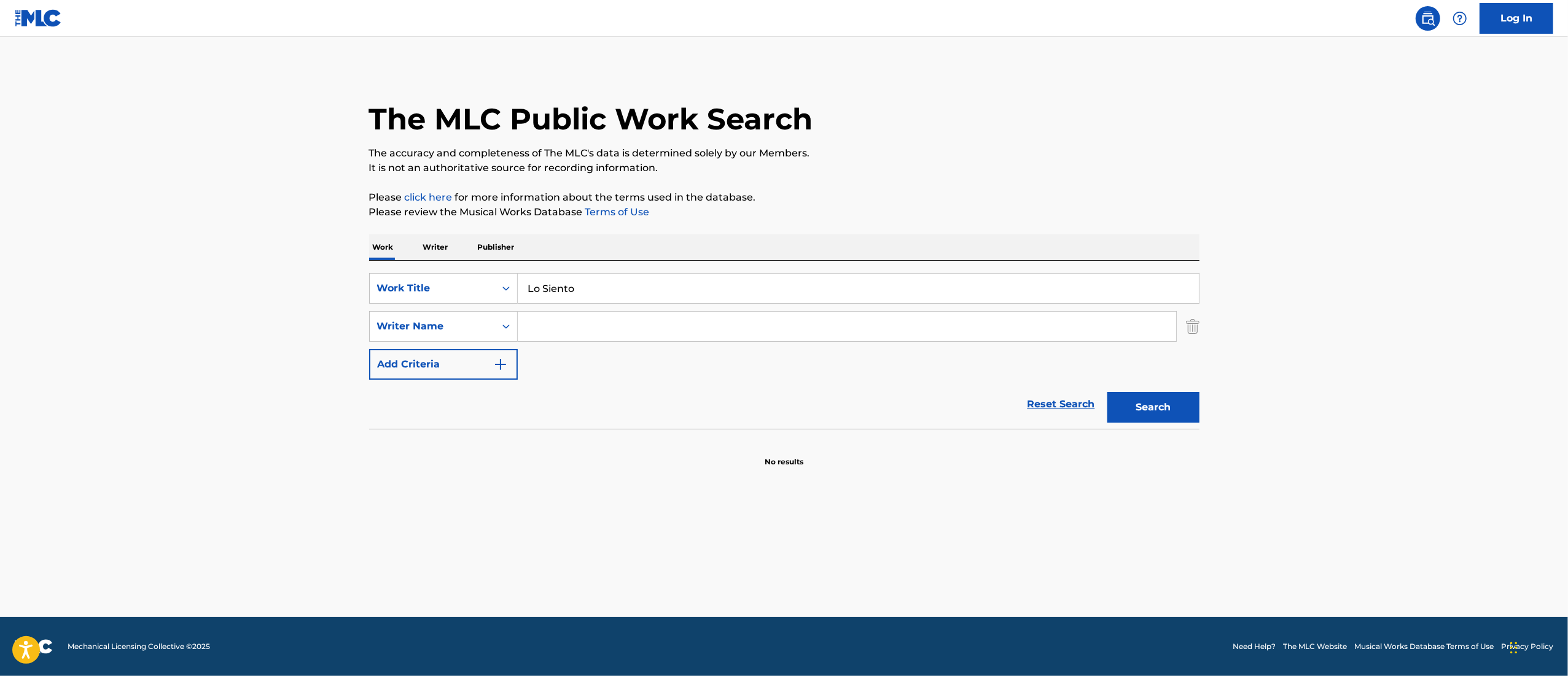
click at [588, 326] on input "Search Form" at bounding box center [846, 326] width 658 height 29
paste input "Nestor Salvador Perez Vargas"
type input "Nestor Salvador Perez Vargas"
click at [1107, 392] on button "Search" at bounding box center [1153, 407] width 92 height 31
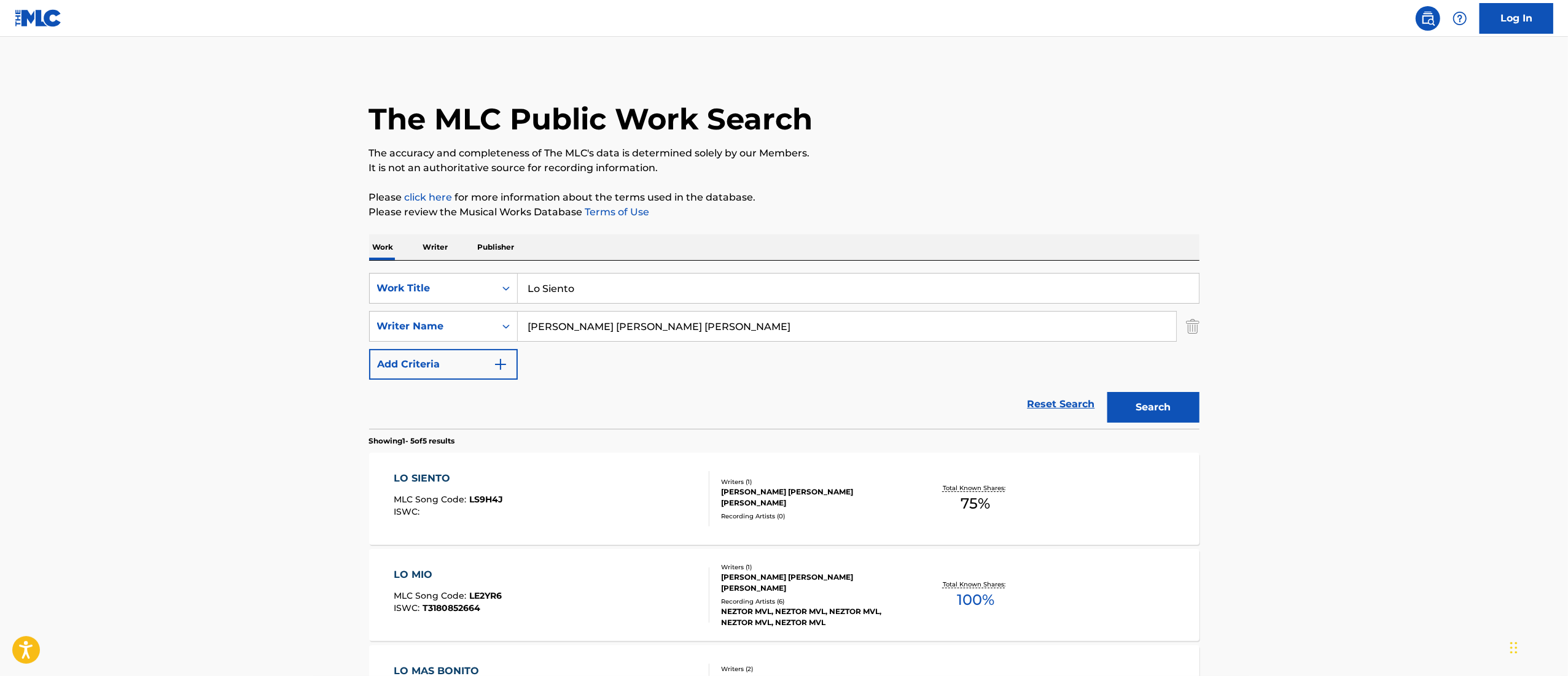
click at [1315, 253] on main "The MLC Public Work Search The accuracy and completeness of The MLC's data is d…" at bounding box center [784, 516] width 1568 height 957
click at [940, 497] on div "Total Known Shares: 75 %" at bounding box center [975, 500] width 138 height 38
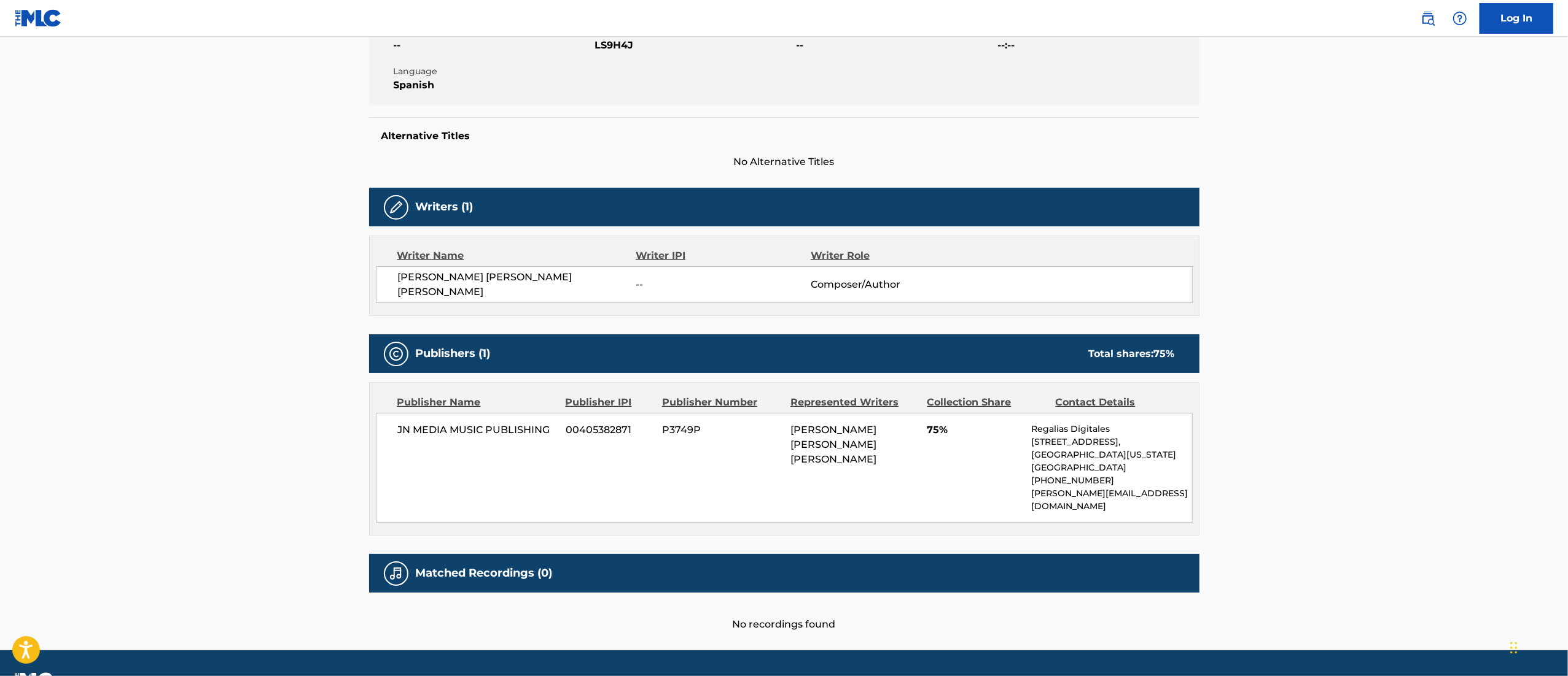
scroll to position [259, 0]
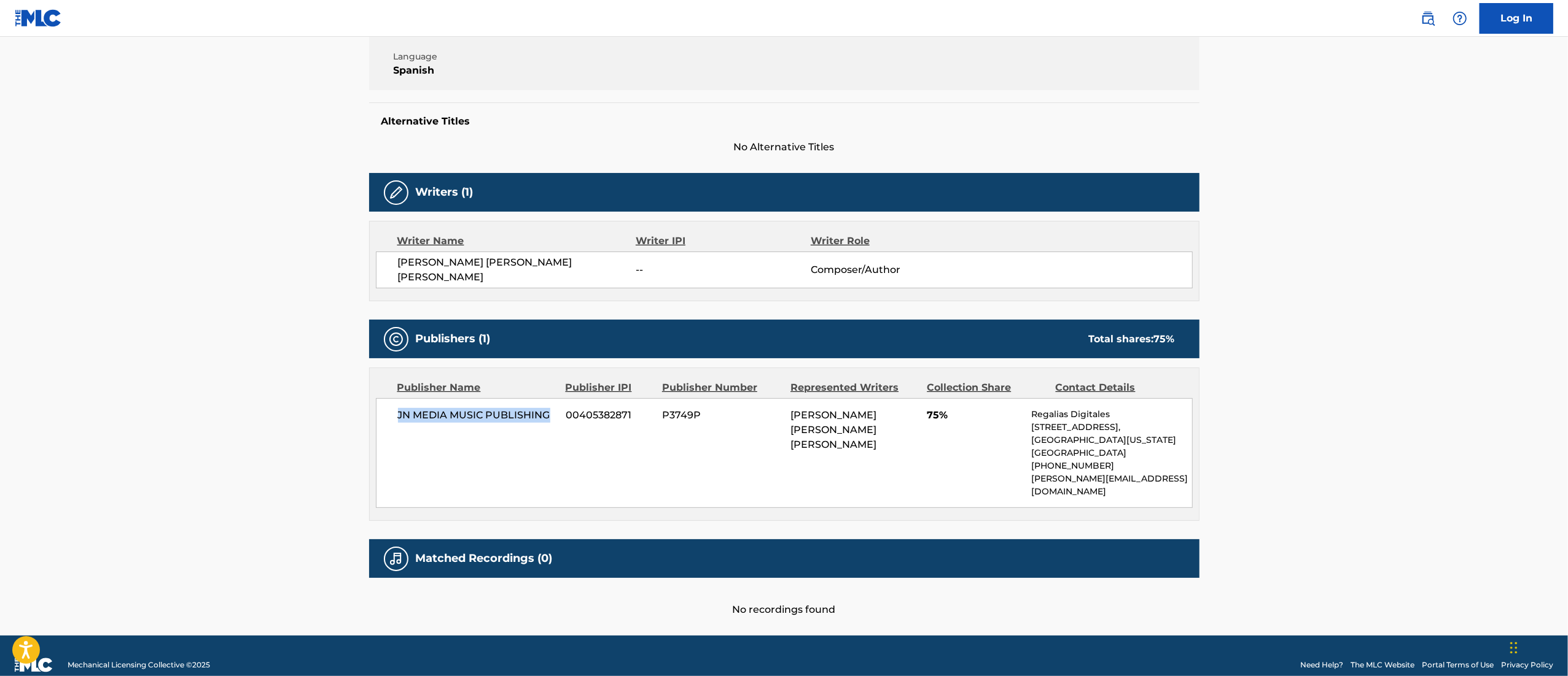
drag, startPoint x: 399, startPoint y: 410, endPoint x: 549, endPoint y: 405, distance: 150.1
click at [549, 408] on span "JN MEDIA MUSIC PUBLISHING" at bounding box center [478, 415] width 159 height 15
copy span "JN MEDIA MUSIC PUBLISHING"
